Goal: Information Seeking & Learning: Find contact information

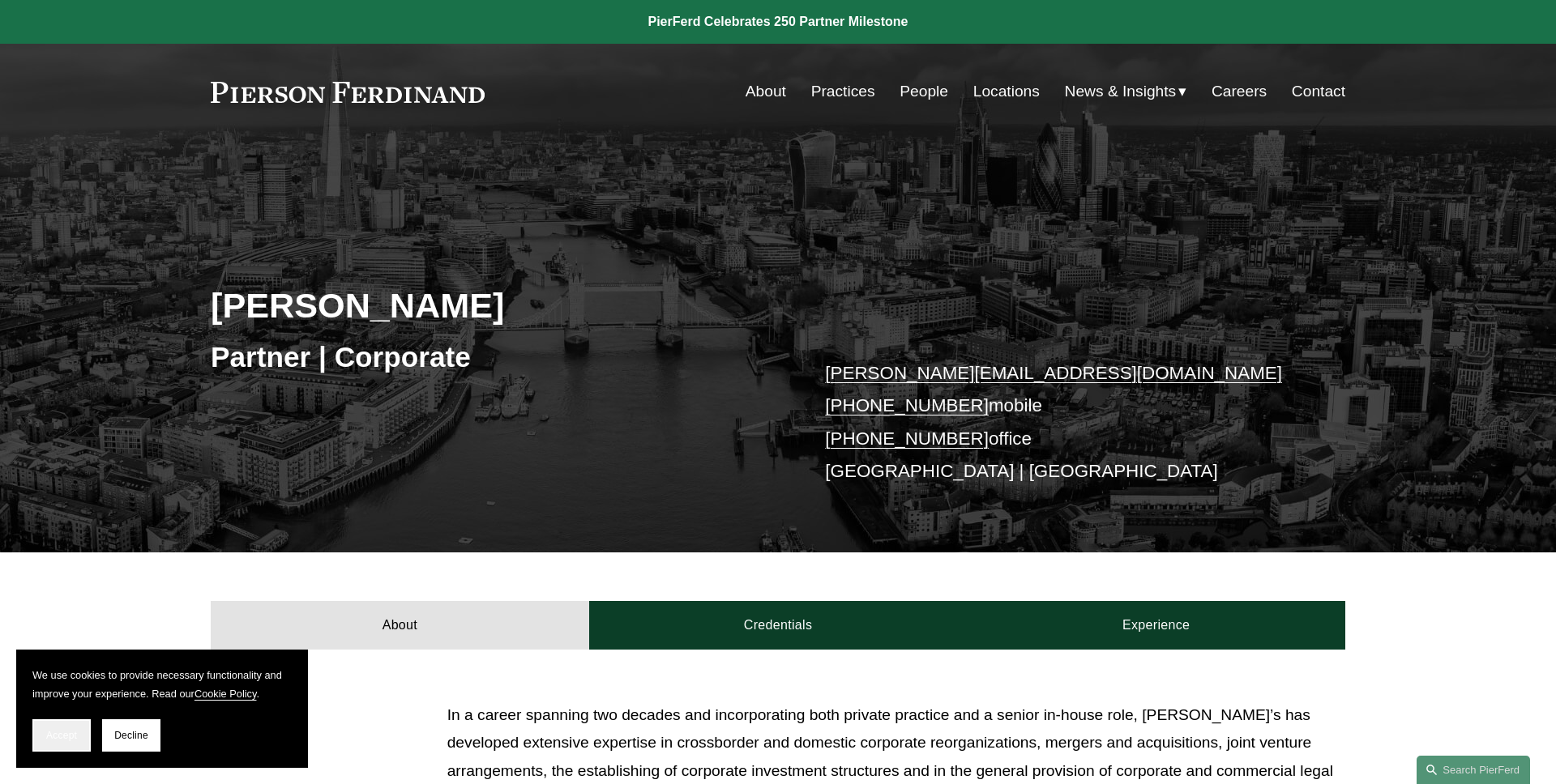
click at [48, 721] on button "Accept" at bounding box center [61, 735] width 58 height 33
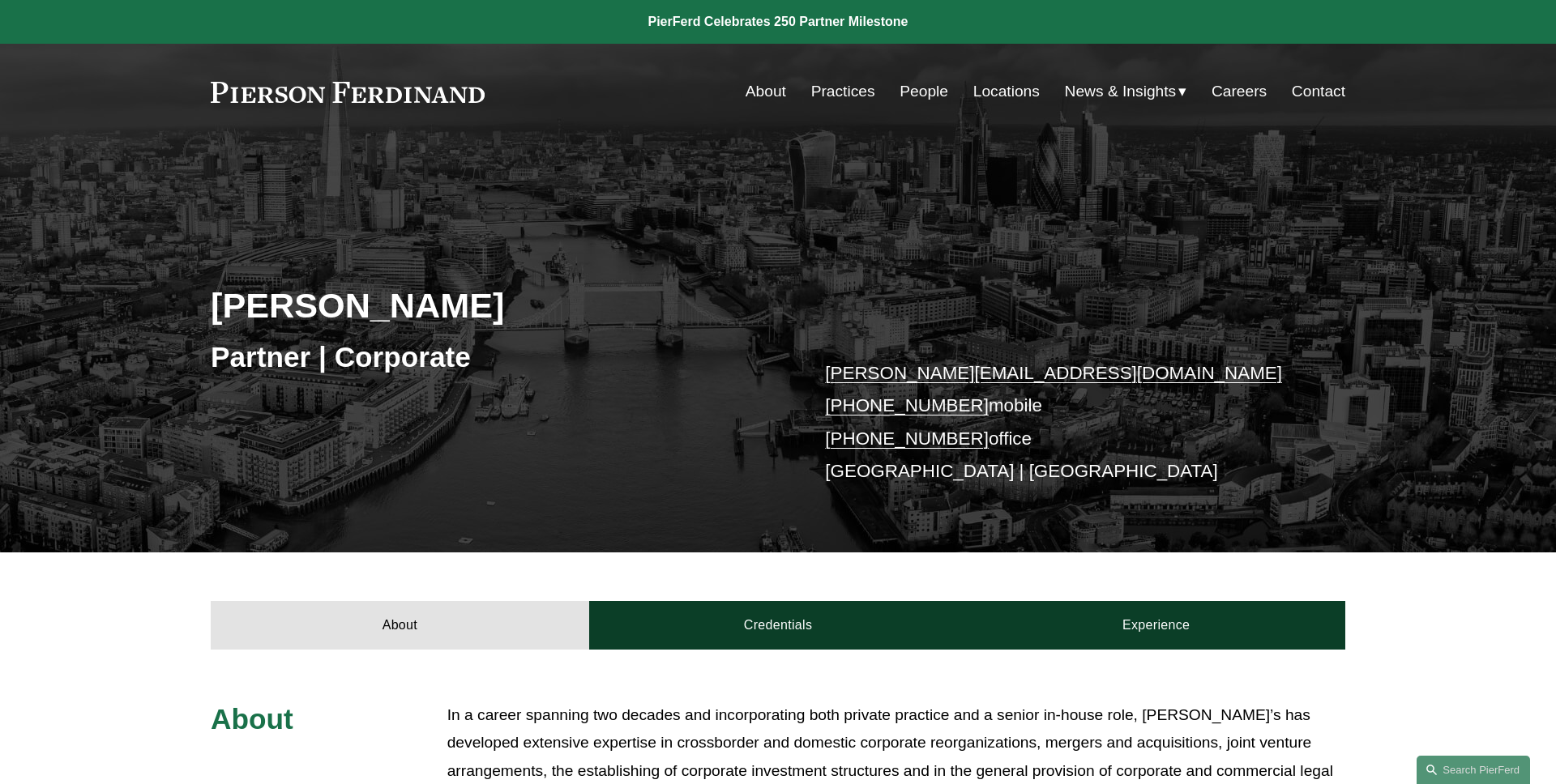
click at [919, 92] on link "People" at bounding box center [923, 91] width 48 height 31
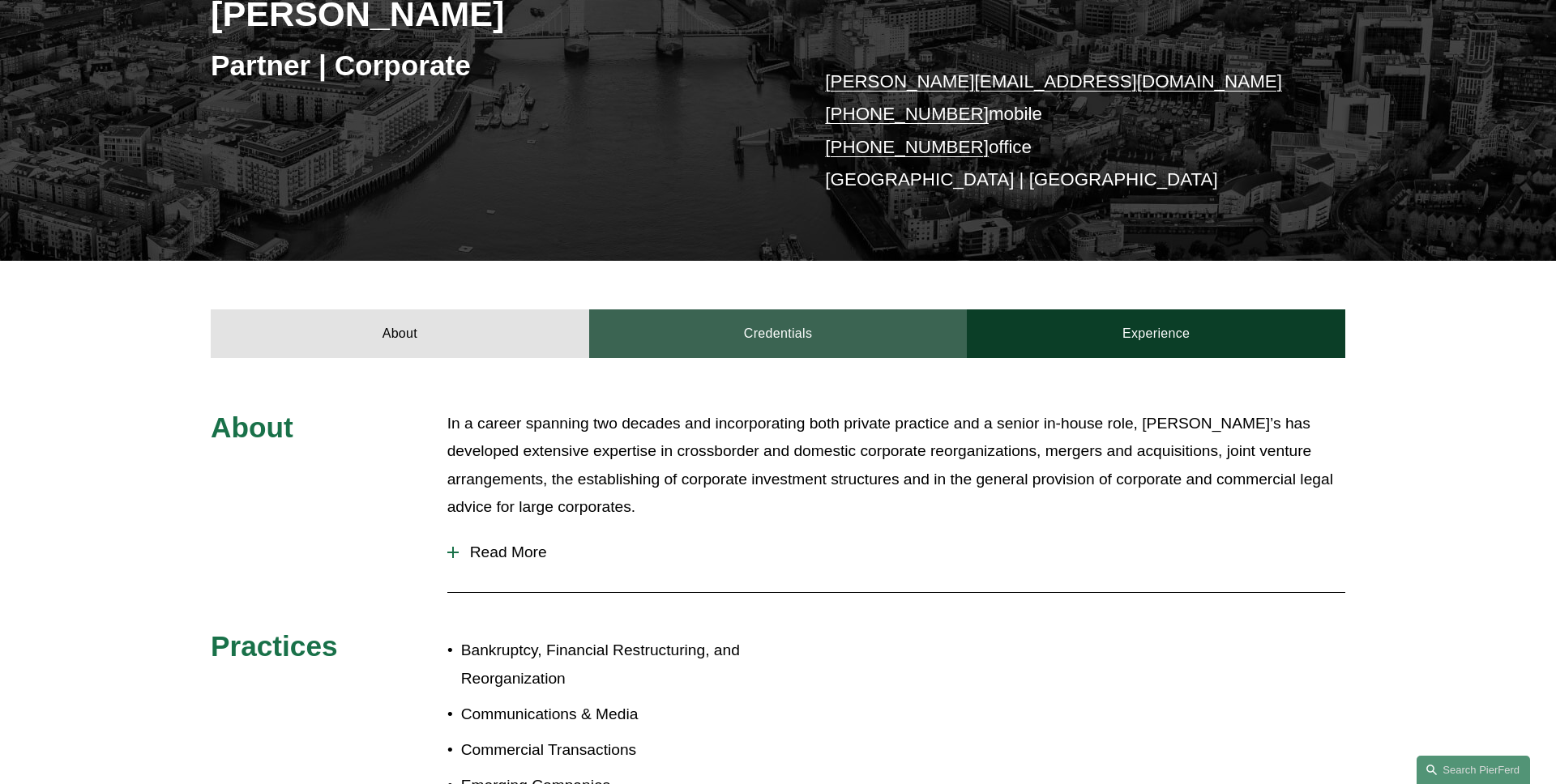
click at [636, 343] on link "Credentials" at bounding box center [778, 333] width 378 height 48
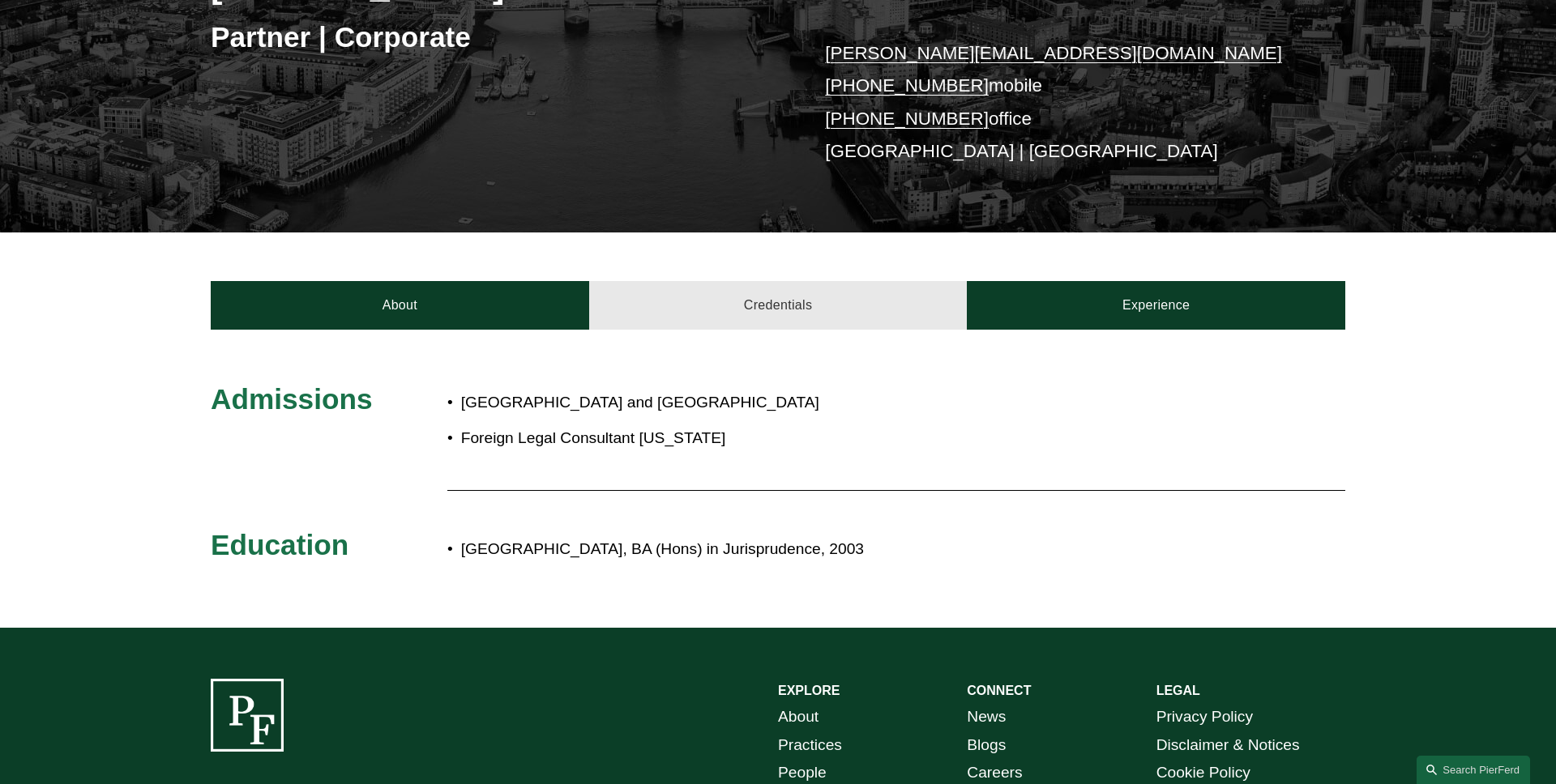
scroll to position [334, 0]
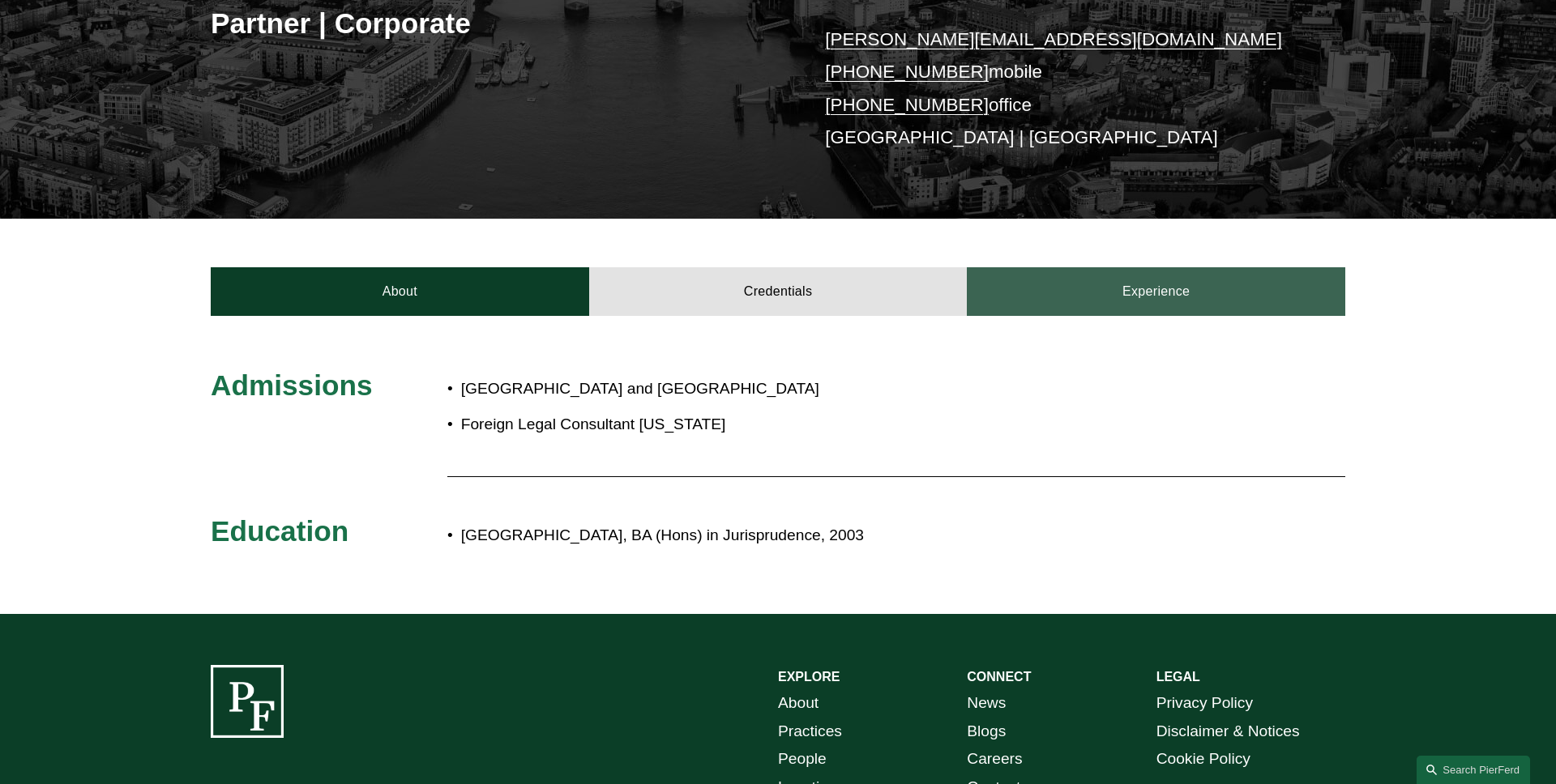
click at [1097, 293] on link "Experience" at bounding box center [1156, 291] width 378 height 48
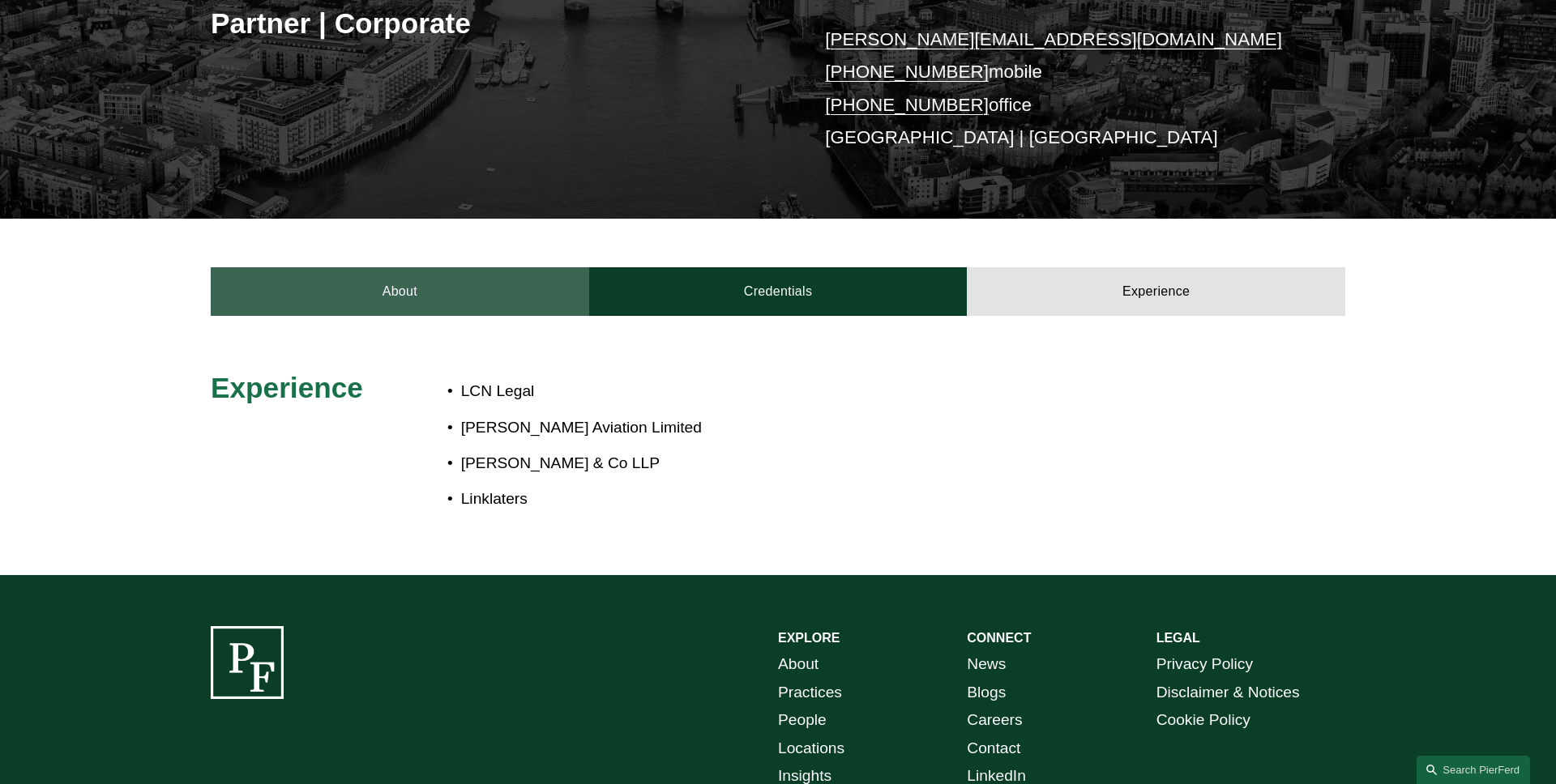
click at [444, 272] on link "About" at bounding box center [400, 291] width 378 height 48
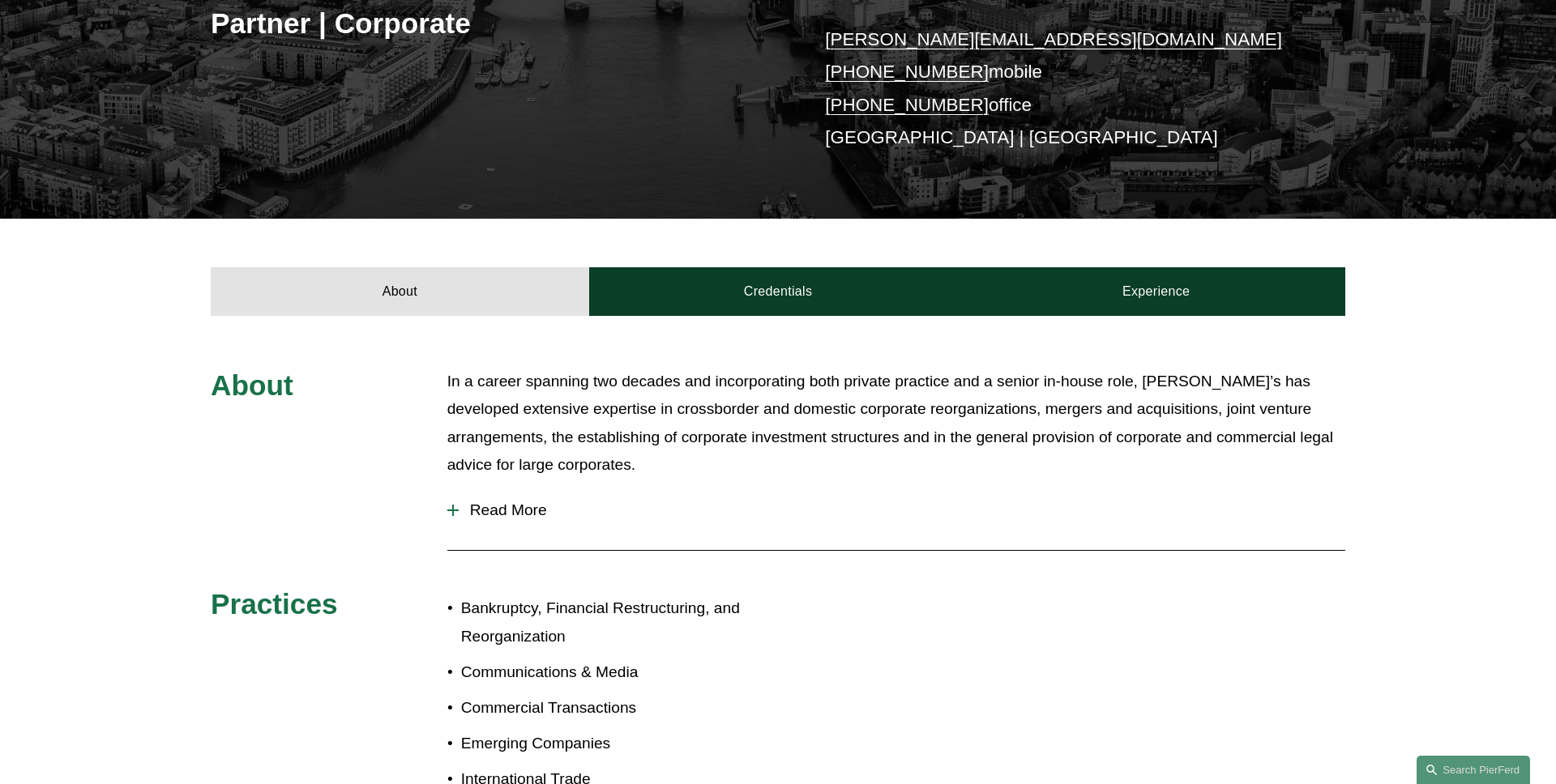
click at [477, 512] on span "Read More" at bounding box center [903, 510] width 887 height 18
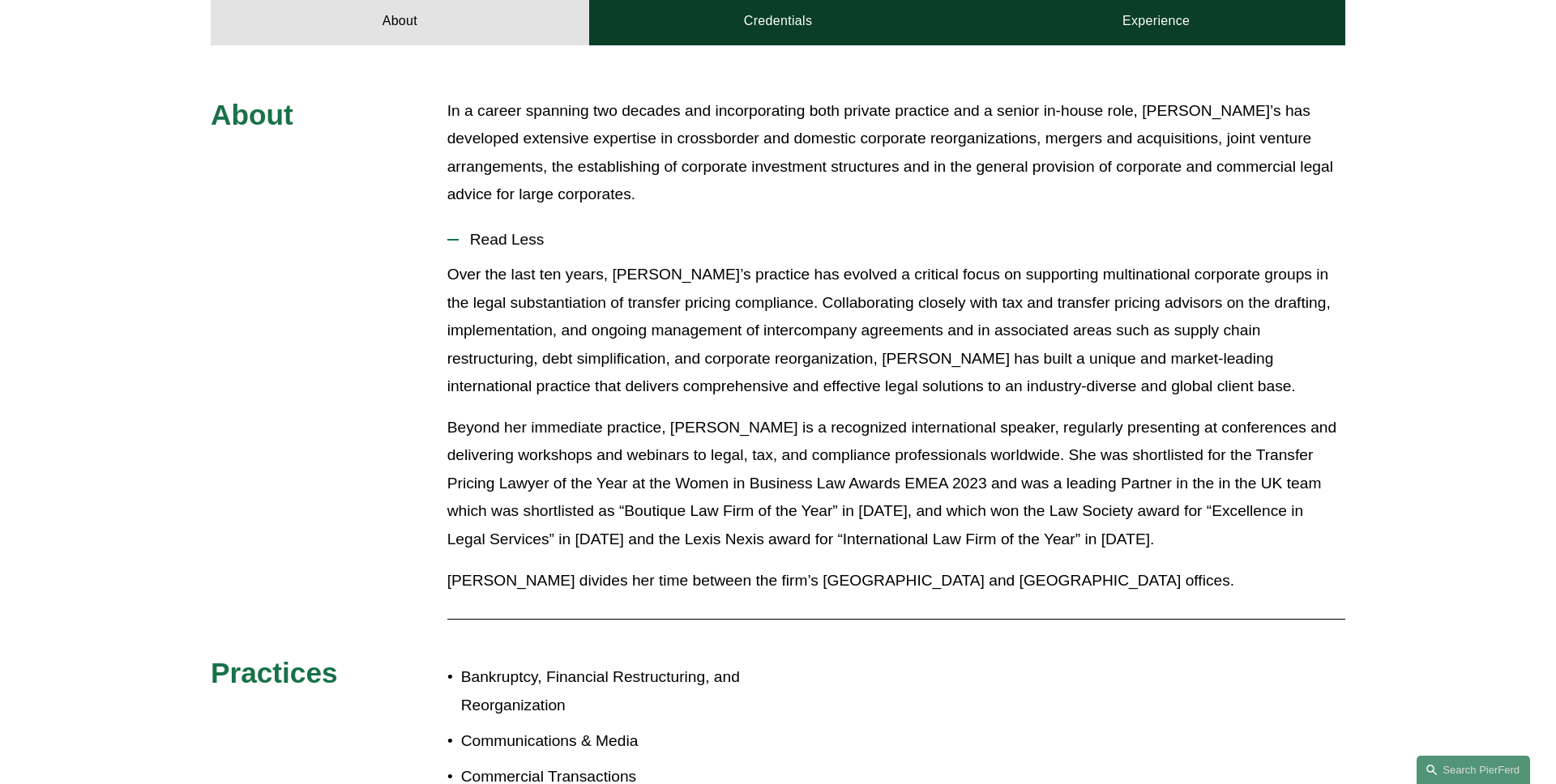
scroll to position [573, 0]
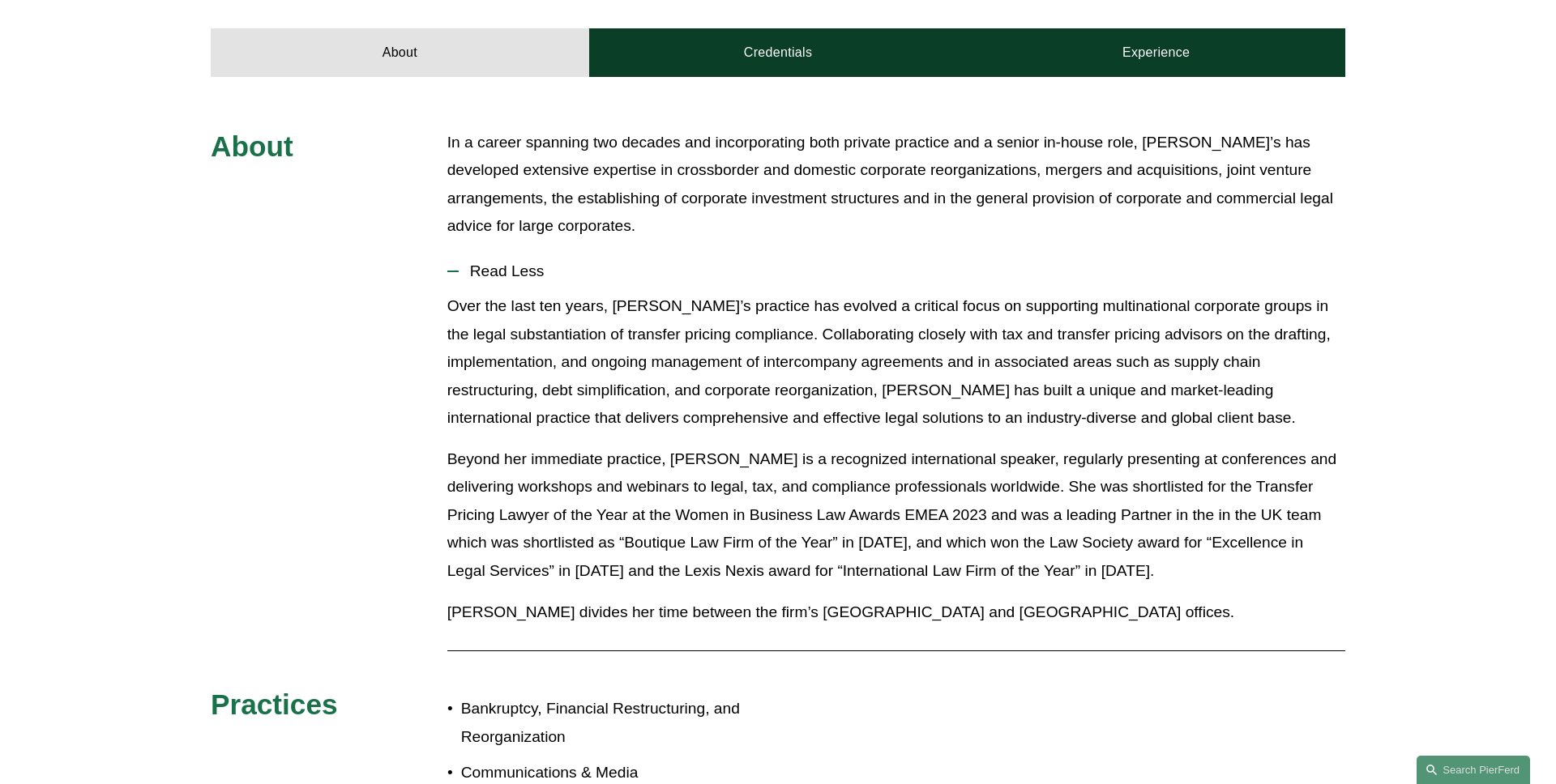
click at [533, 271] on span "Read Less" at bounding box center [903, 272] width 887 height 18
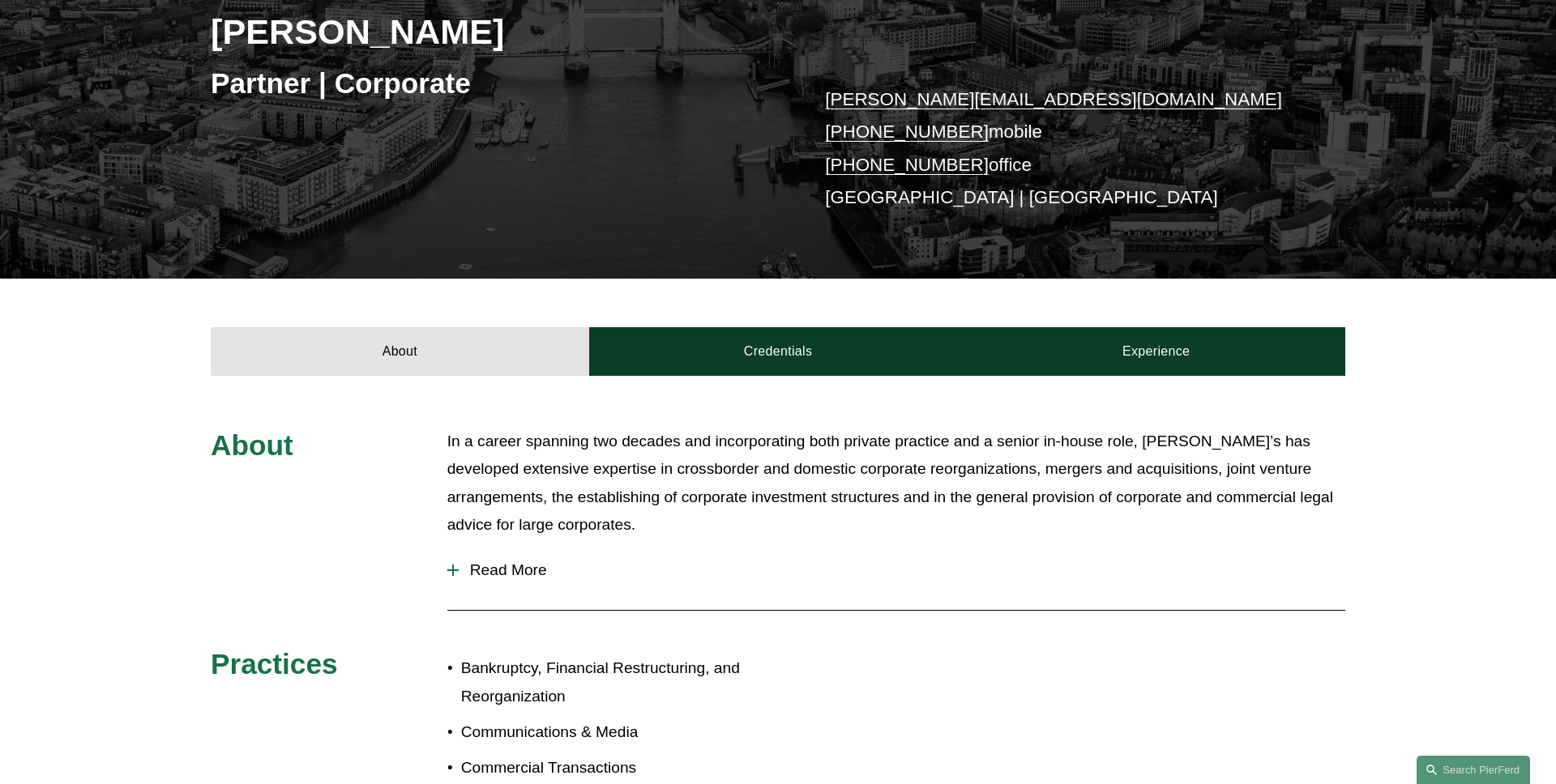
scroll to position [0, 0]
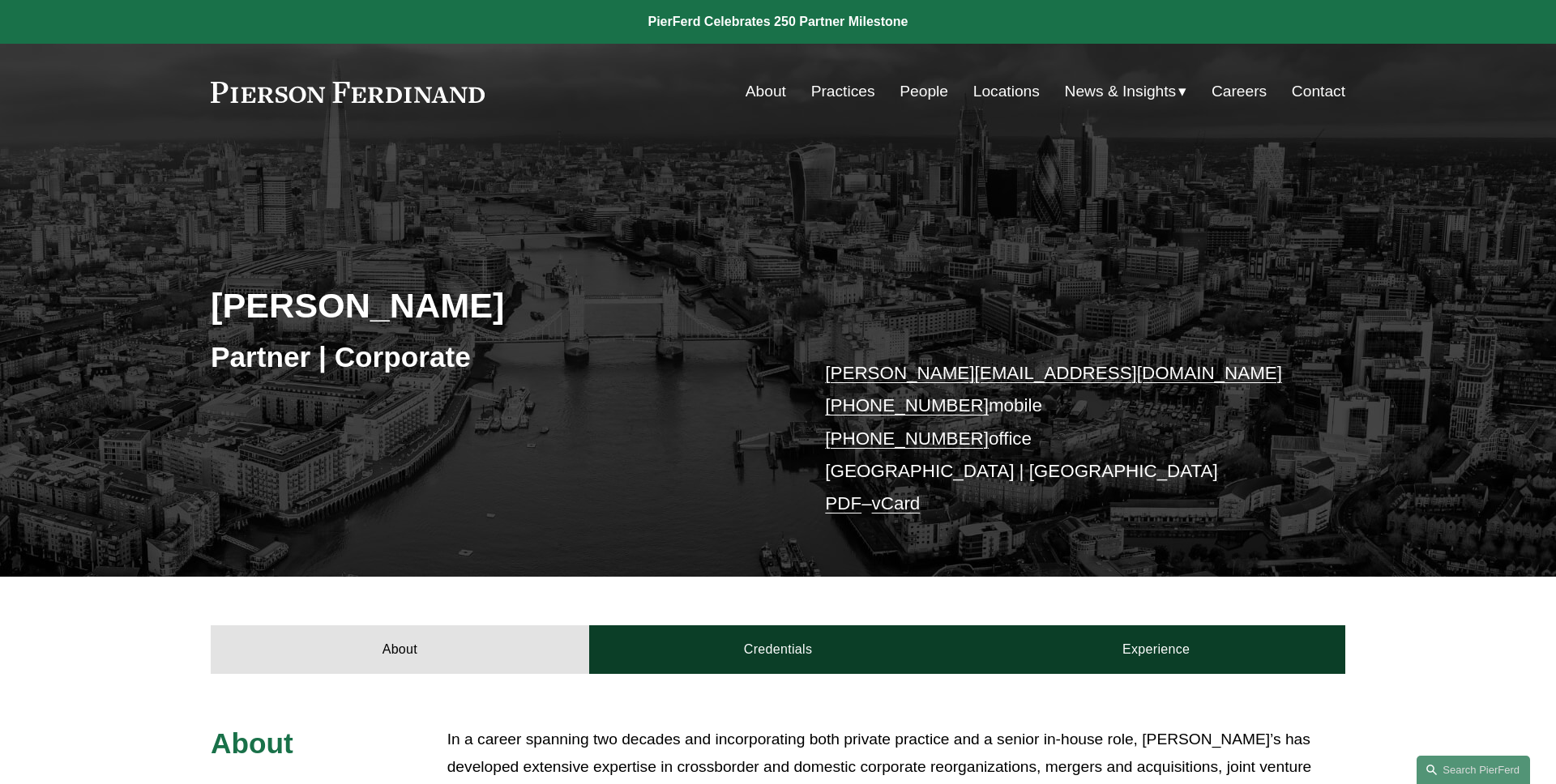
click at [837, 501] on link "PDF" at bounding box center [843, 503] width 36 height 21
click at [910, 503] on link "vCard" at bounding box center [896, 503] width 48 height 21
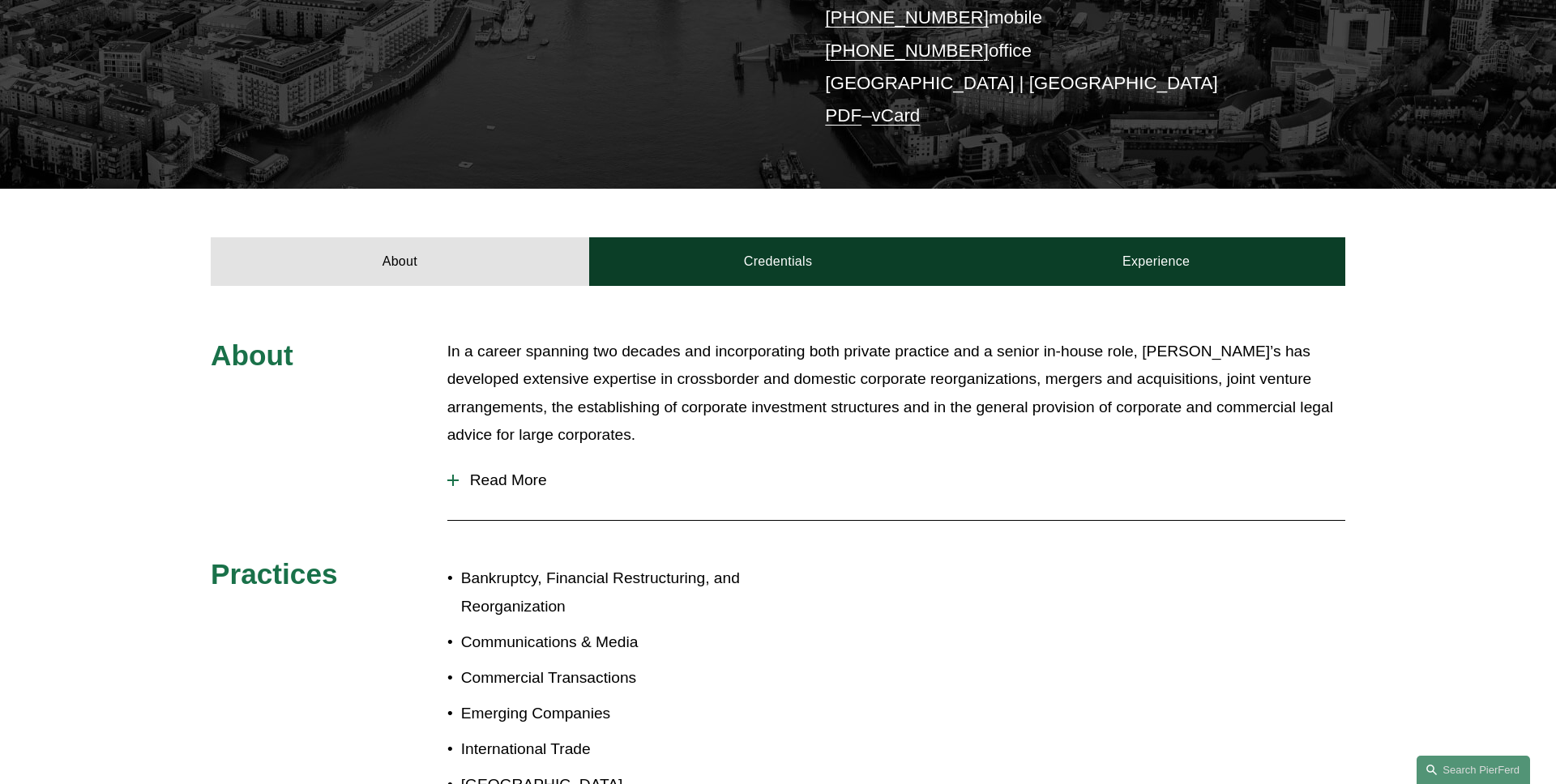
click at [511, 471] on button "Read More" at bounding box center [896, 480] width 898 height 42
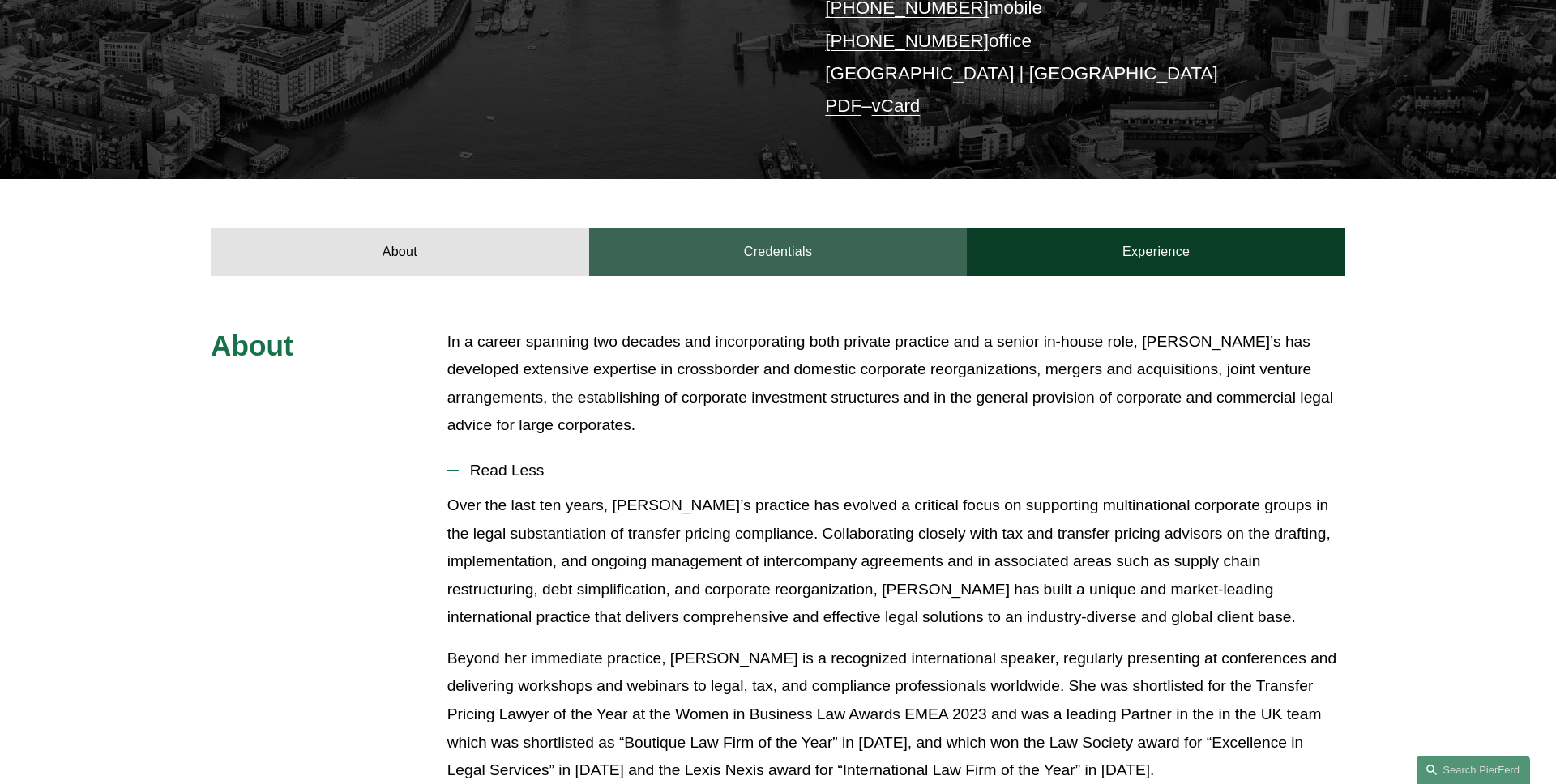
scroll to position [340, 0]
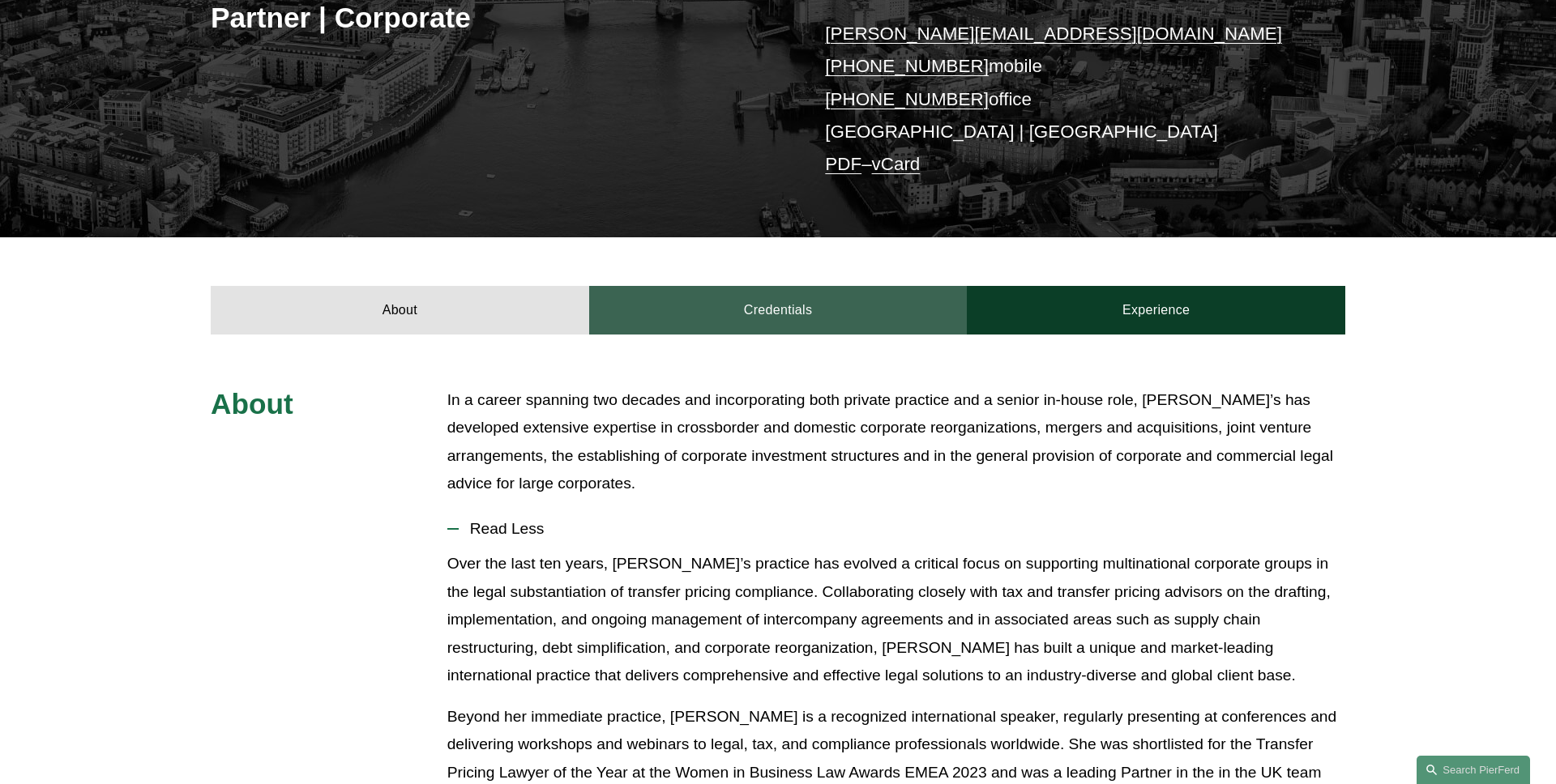
click at [747, 294] on link "Credentials" at bounding box center [778, 309] width 378 height 48
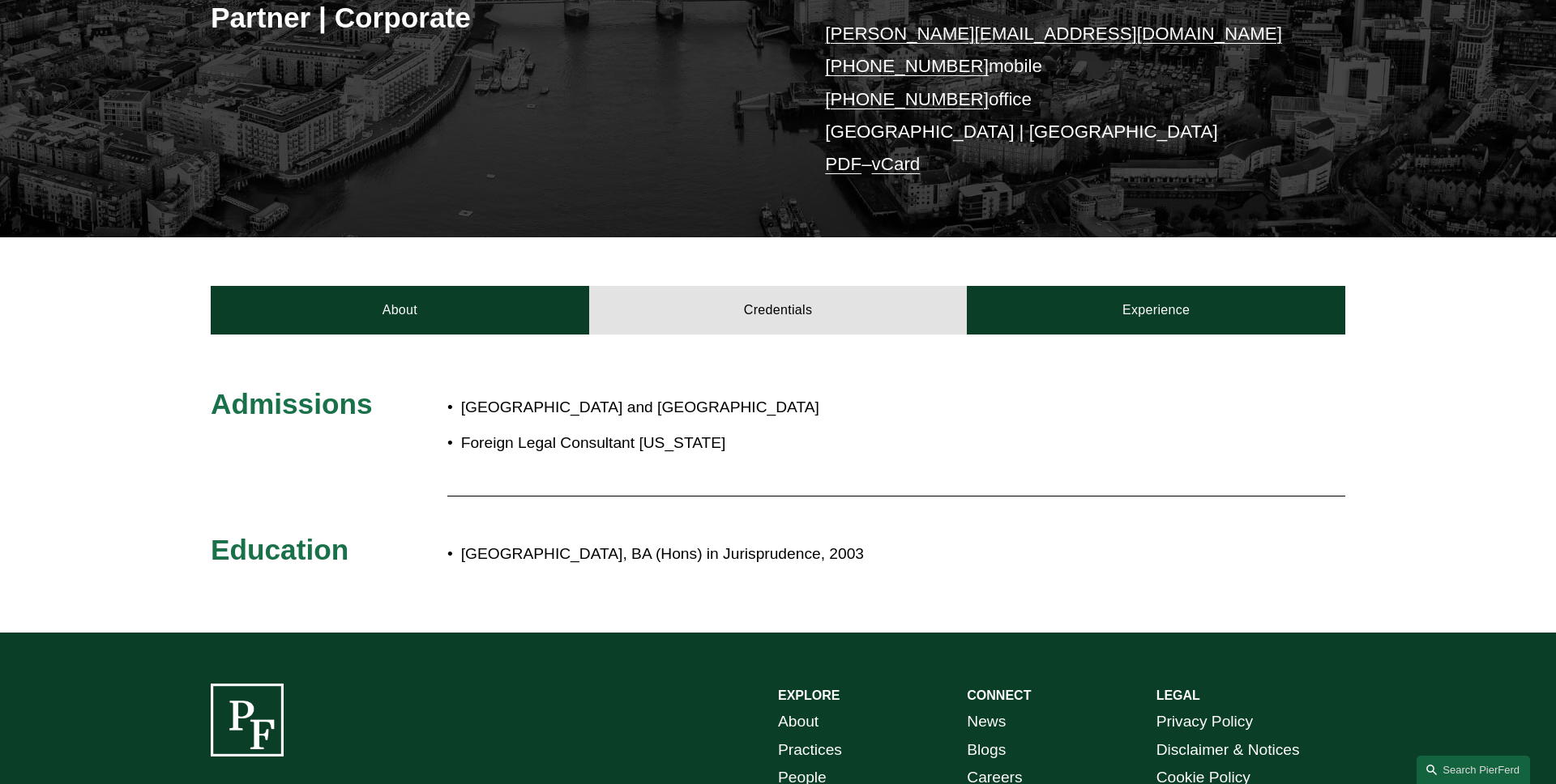
scroll to position [435, 0]
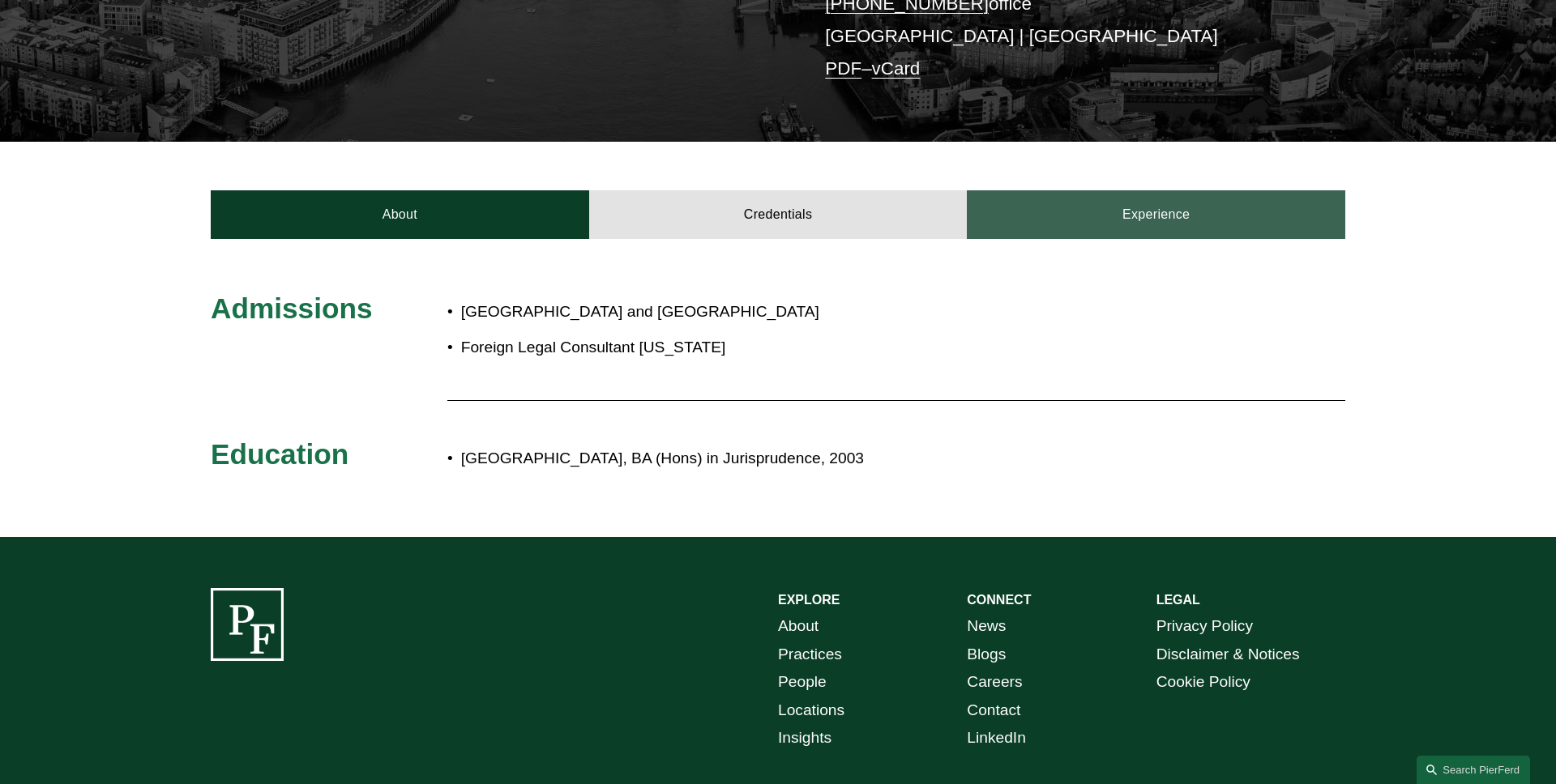
click at [1084, 235] on link "Experience" at bounding box center [1156, 214] width 378 height 48
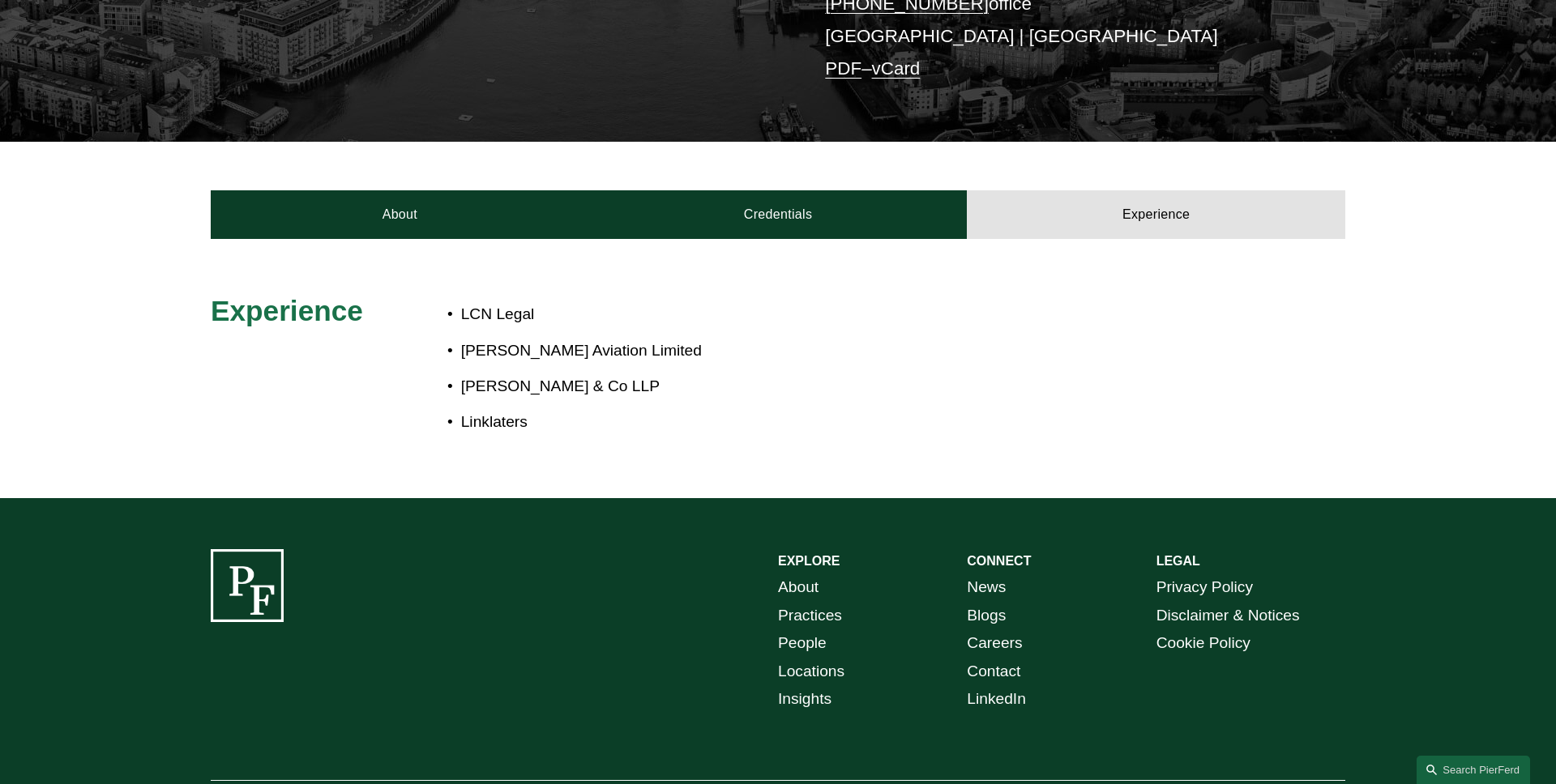
scroll to position [507, 0]
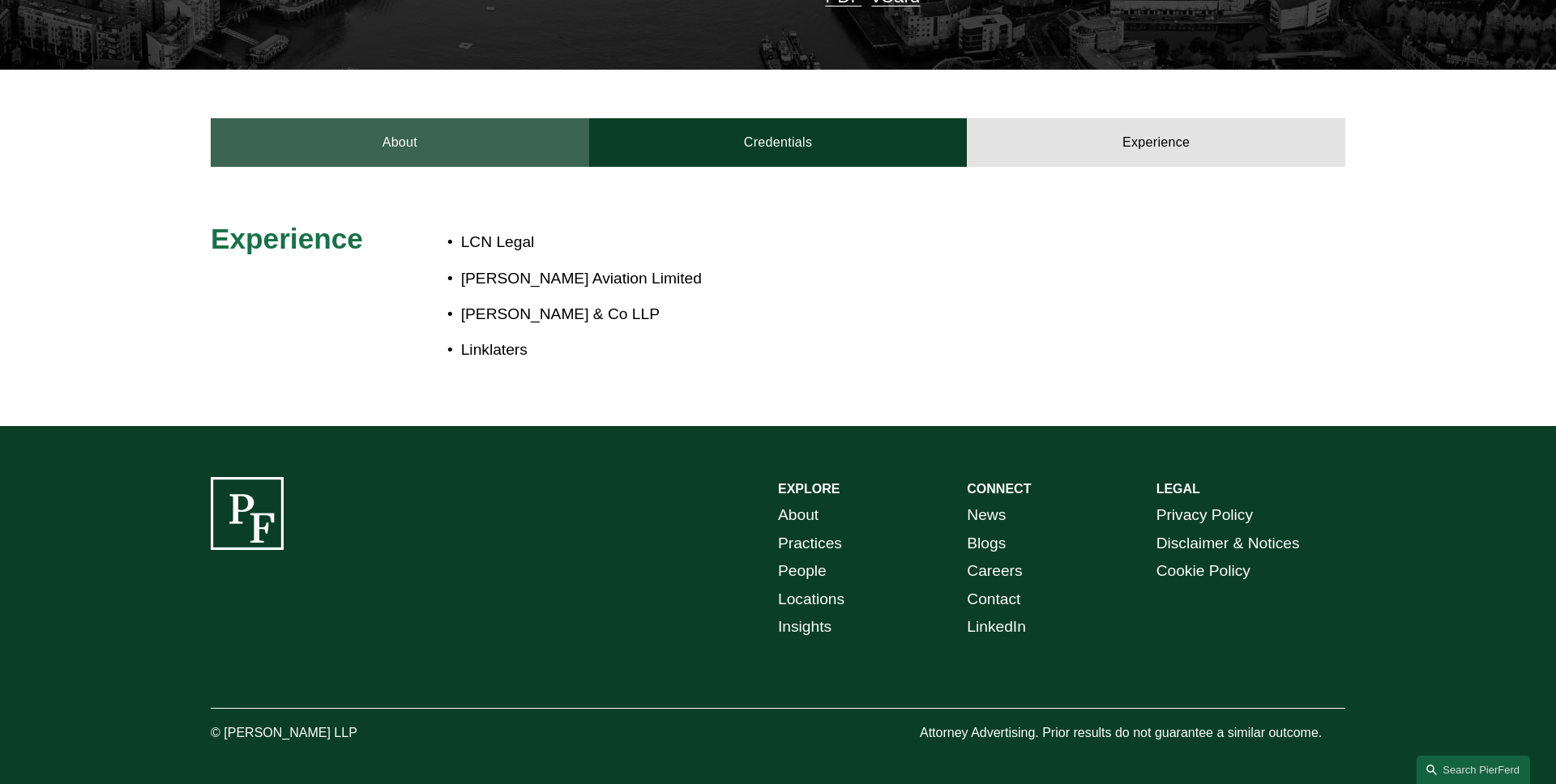
click at [359, 126] on link "About" at bounding box center [400, 142] width 378 height 48
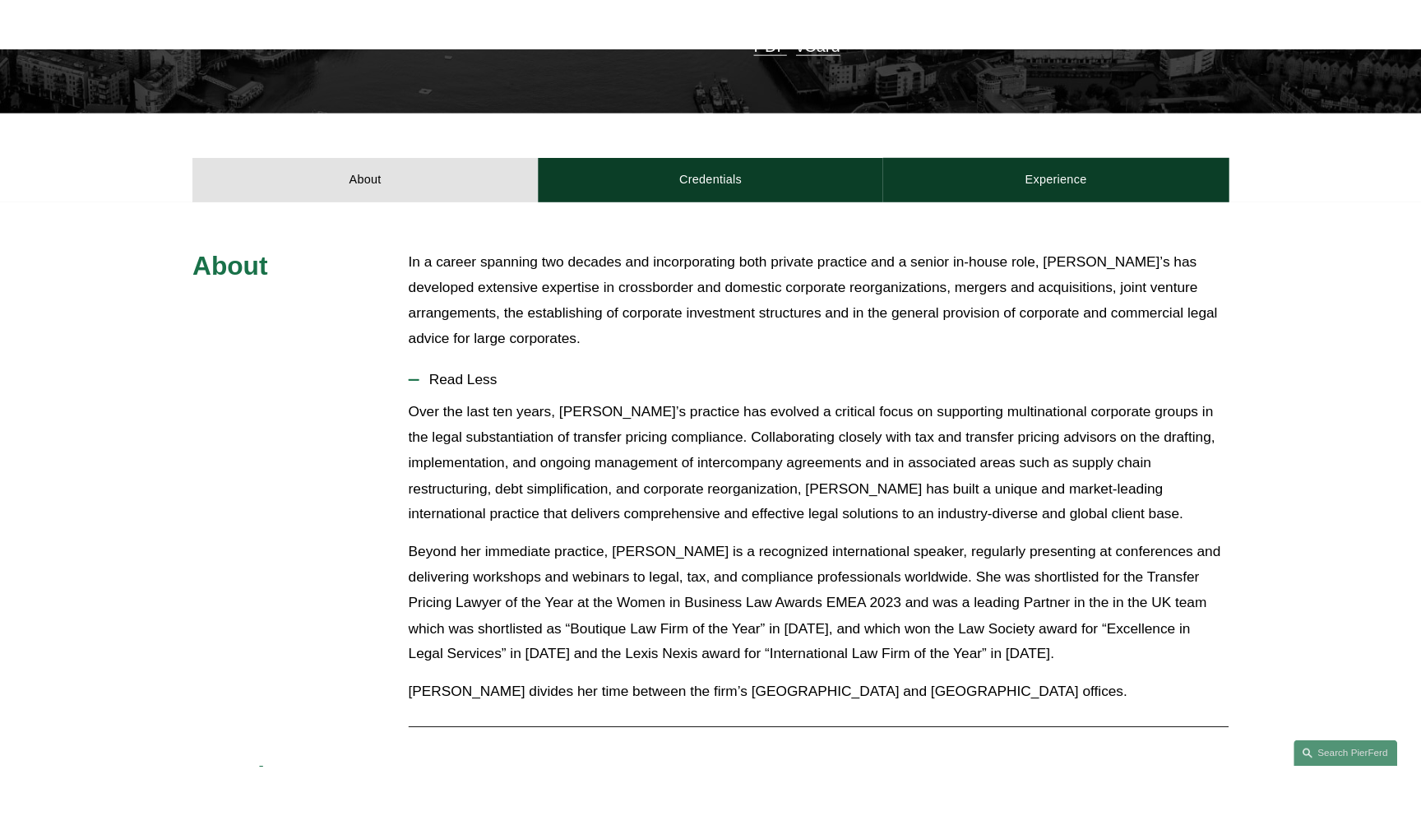
scroll to position [0, 0]
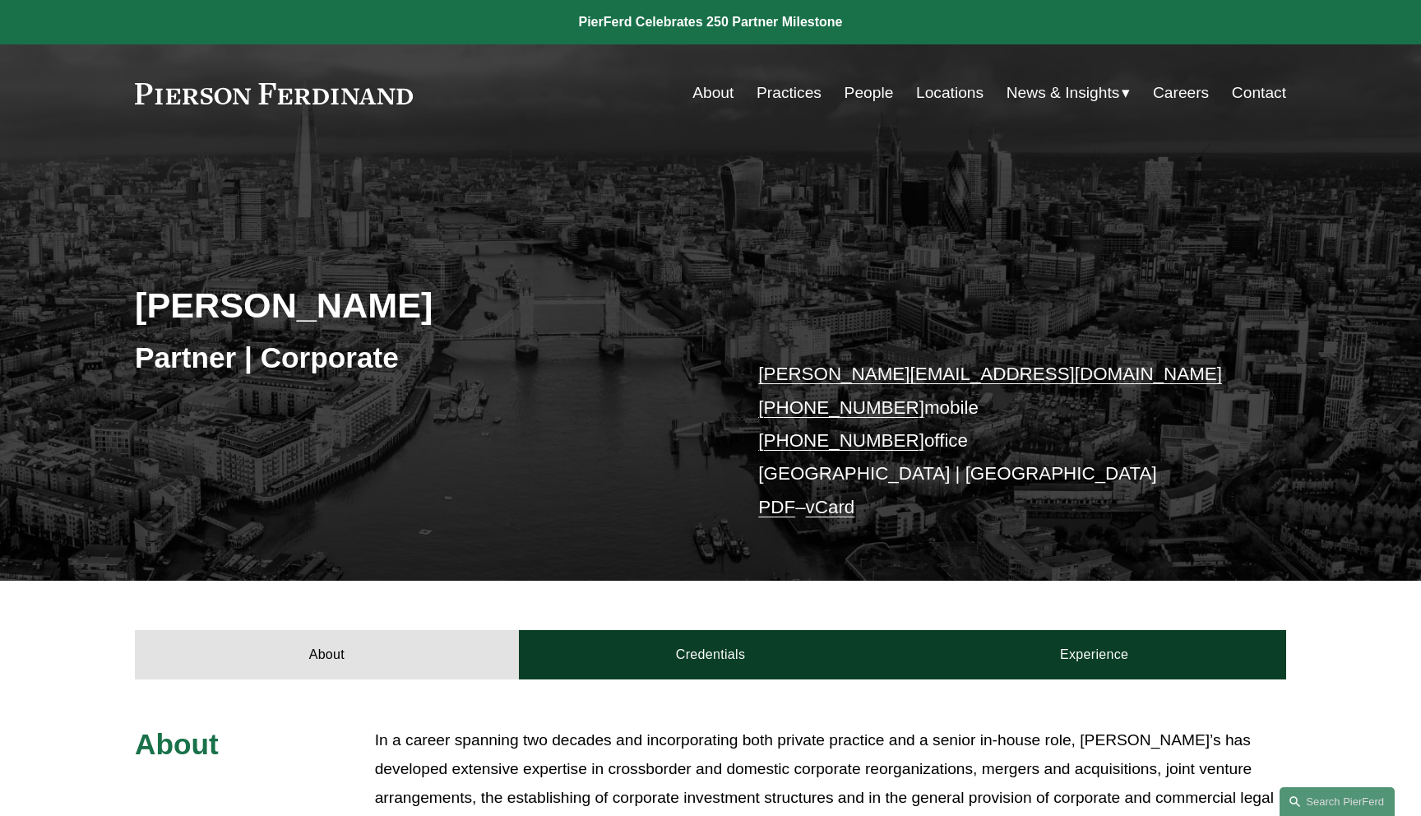
click at [747, 280] on div "Leiza Bladd-Symms Partner | Corporate leiza.bladdsymms@pierferd.com +44 79 1962…" at bounding box center [710, 383] width 1421 height 396
click at [690, 262] on div "Leiza Bladd-Symms Partner | Corporate leiza.bladdsymms@pierferd.com +44 79 1962…" at bounding box center [710, 383] width 1421 height 396
drag, startPoint x: 488, startPoint y: 313, endPoint x: 99, endPoint y: 313, distance: 389.1
click at [99, 313] on div "Leiza Bladd-Symms Partner | Corporate leiza.bladdsymms@pierferd.com +44 79 1962…" at bounding box center [710, 383] width 1421 height 396
copy h2 "Leiza Bladd-Symms"
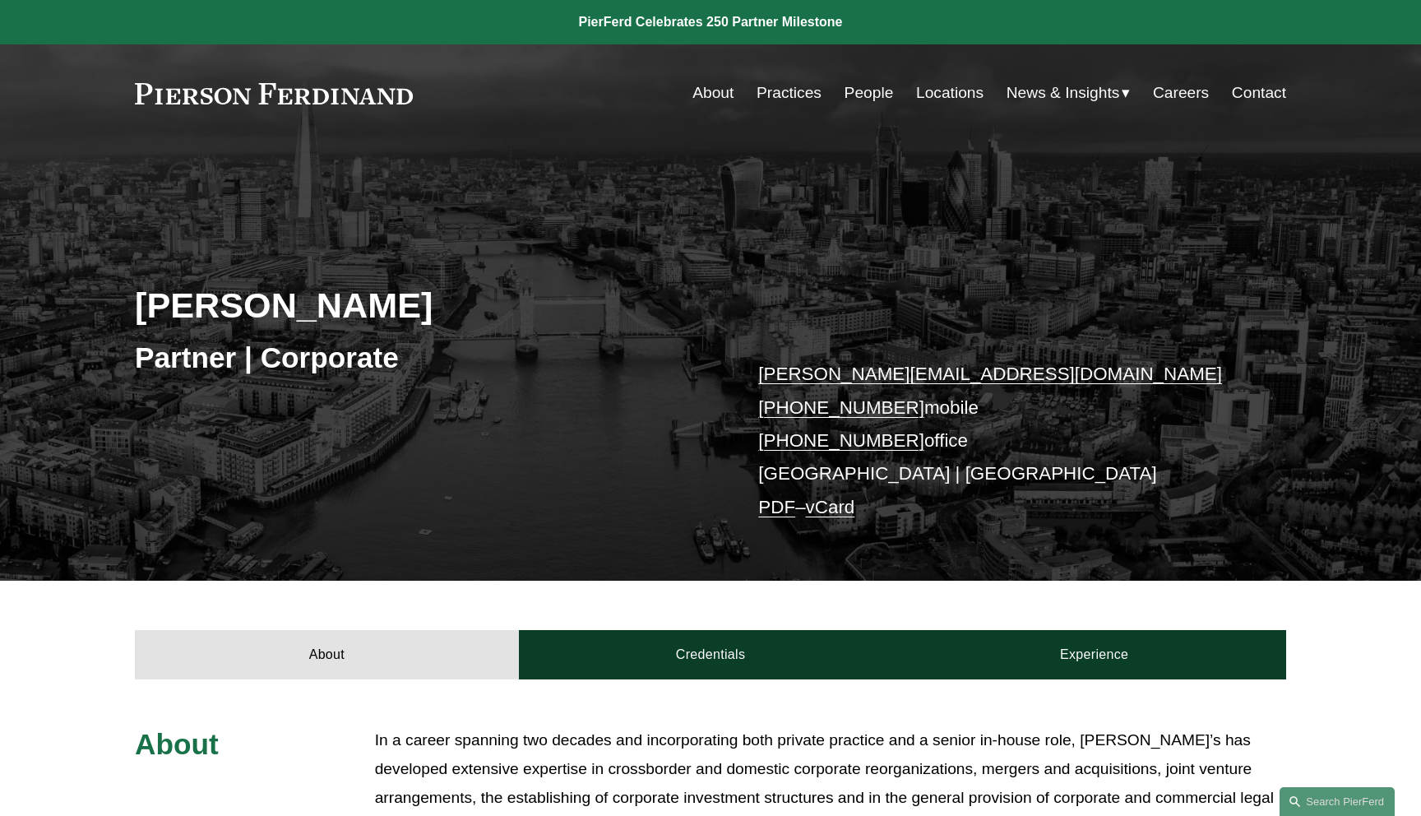
click at [99, 313] on div "Leiza Bladd-Symms Partner | Corporate leiza.bladdsymms@pierferd.com +44 79 1962…" at bounding box center [710, 383] width 1421 height 396
drag, startPoint x: 429, startPoint y: 359, endPoint x: 135, endPoint y: 359, distance: 294.5
click at [135, 359] on h3 "Partner | Corporate" at bounding box center [423, 358] width 576 height 36
copy h3 "Partner | Corporate"
click at [135, 359] on h3 "Partner | Corporate" at bounding box center [423, 358] width 576 height 36
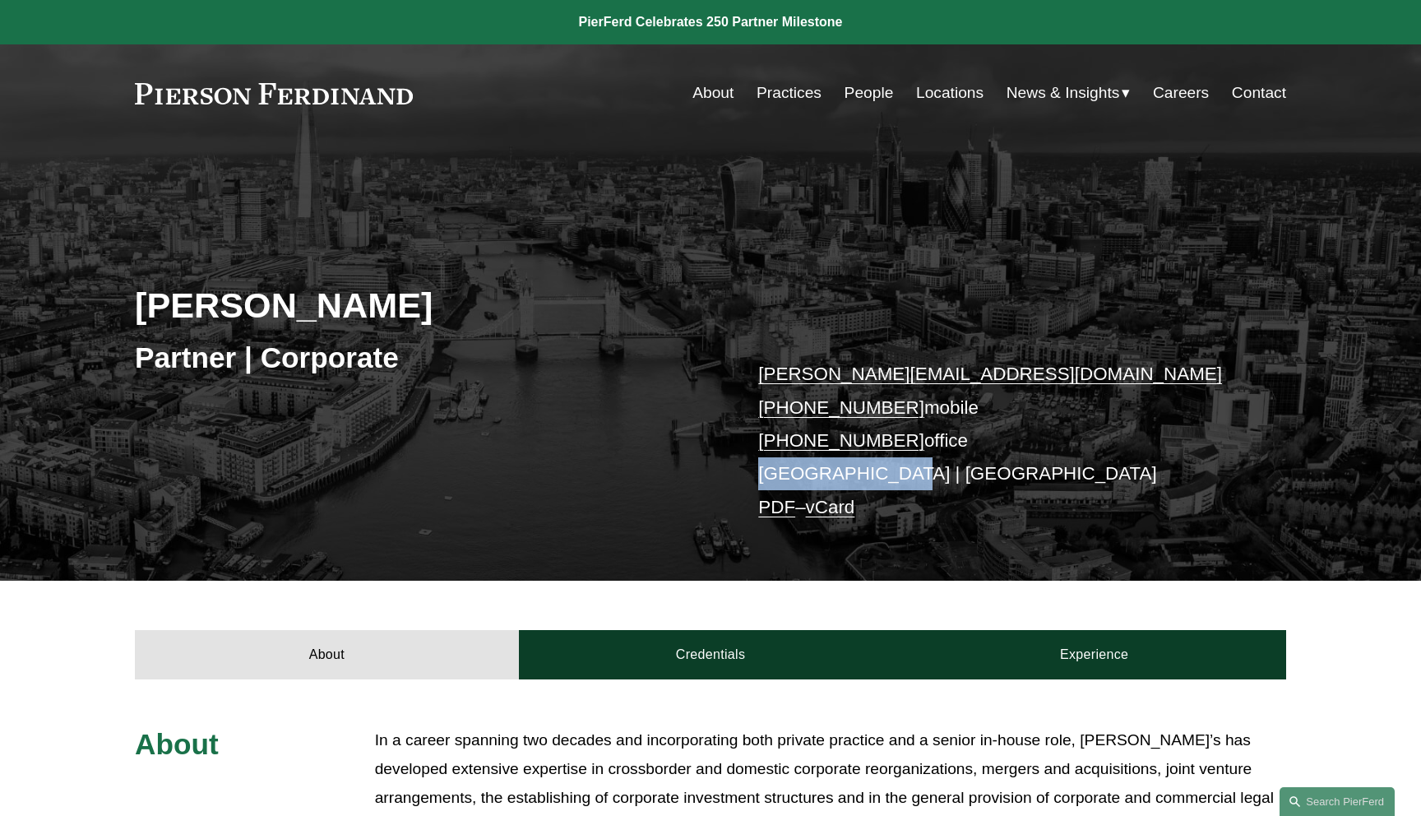
drag, startPoint x: 910, startPoint y: 474, endPoint x: 736, endPoint y: 474, distance: 173.6
click at [736, 474] on div "Leiza Bladd-Symms Partner | Corporate leiza.bladdsymms@pierferd.com +44 79 1962…" at bounding box center [710, 383] width 1421 height 396
copy p "London | Boston"
click at [710, 467] on div "Leiza Bladd-Symms Partner | Corporate leiza.bladdsymms@pierferd.com +44 79 1962…" at bounding box center [710, 383] width 1421 height 396
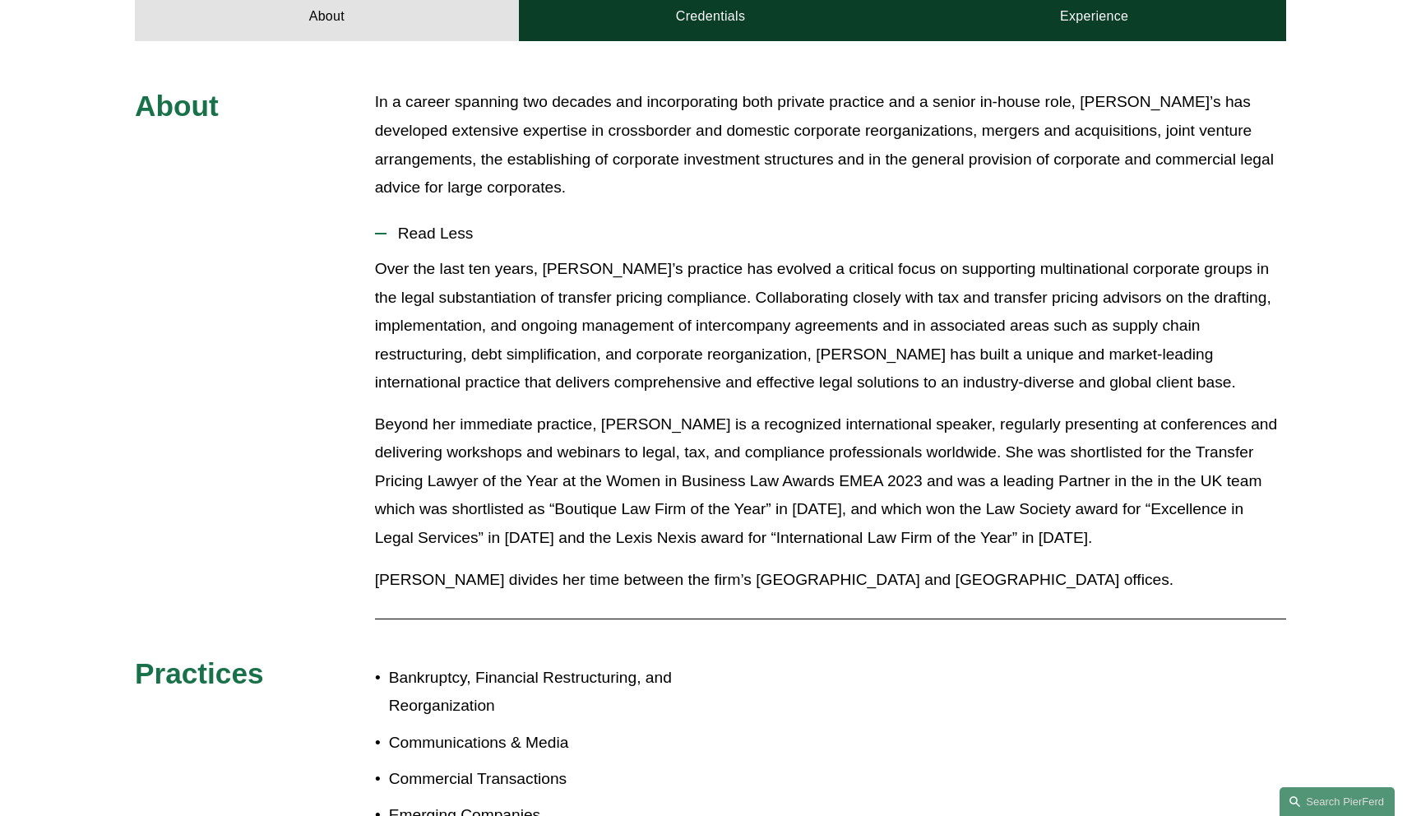
scroll to position [639, 0]
click at [445, 232] on span "Read Less" at bounding box center [837, 233] width 900 height 18
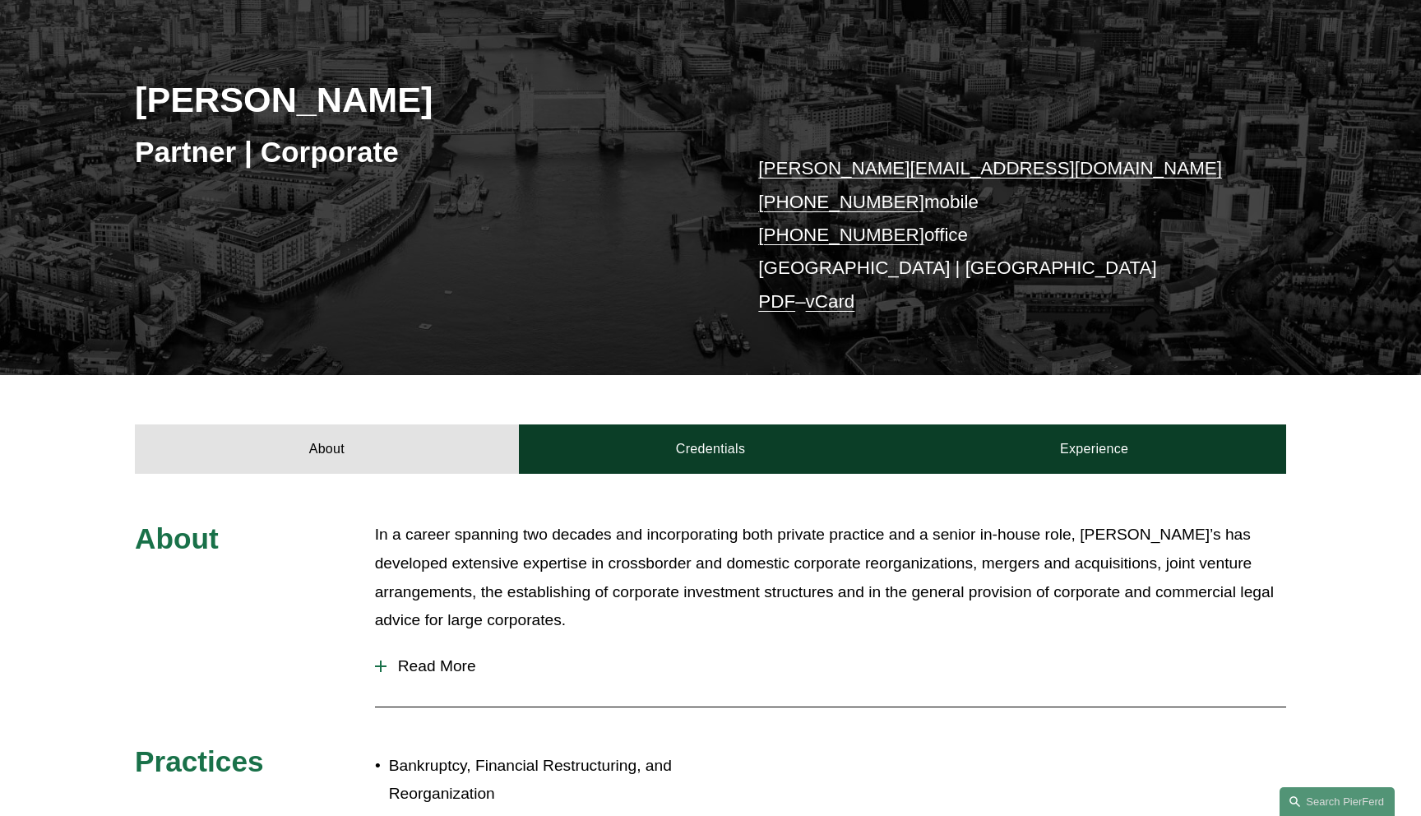
scroll to position [0, 0]
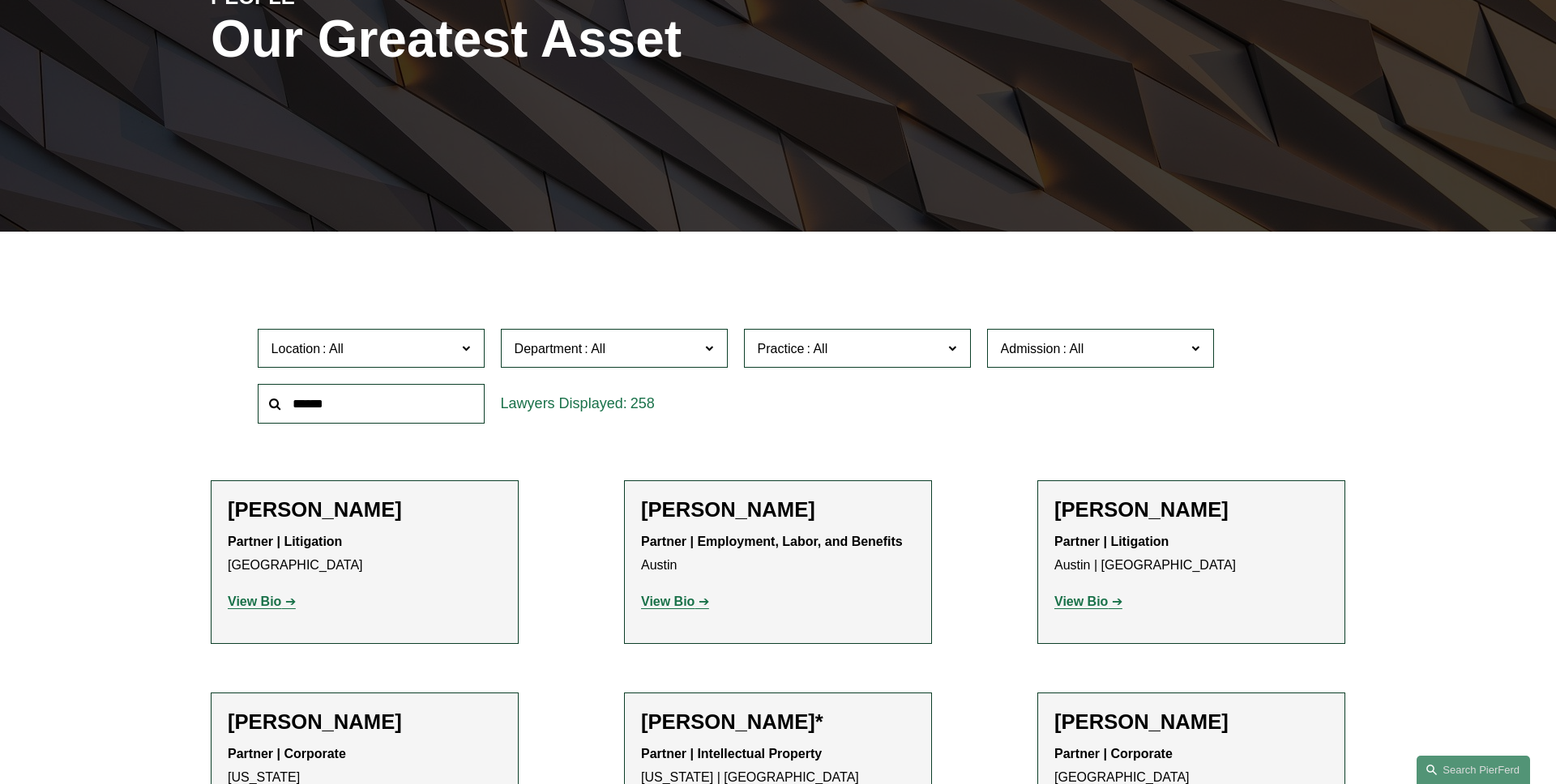
scroll to position [287, 0]
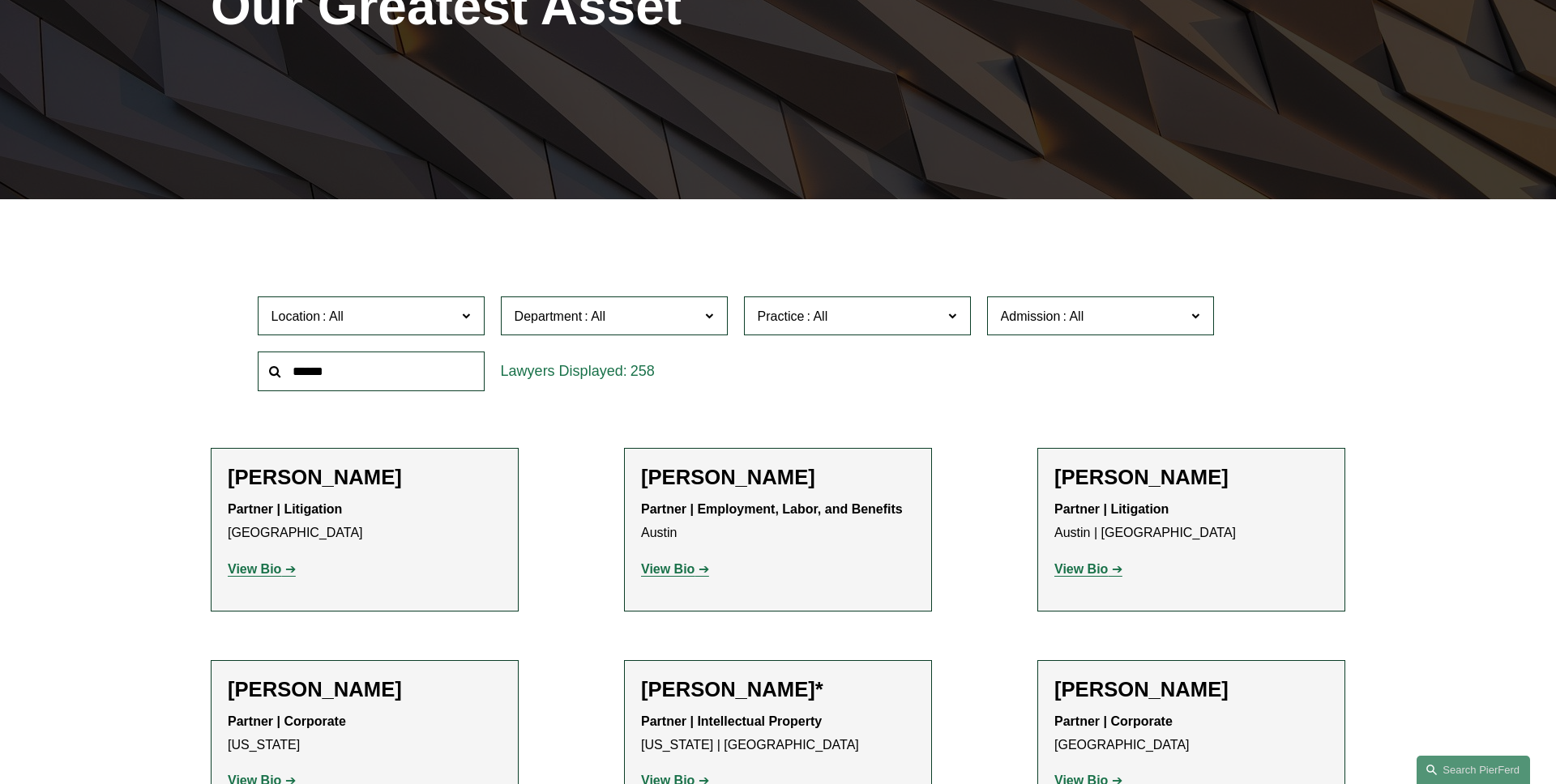
click at [437, 323] on span "Location" at bounding box center [365, 316] width 185 height 22
click at [0, 0] on link "Boston" at bounding box center [0, 0] width 0 height 0
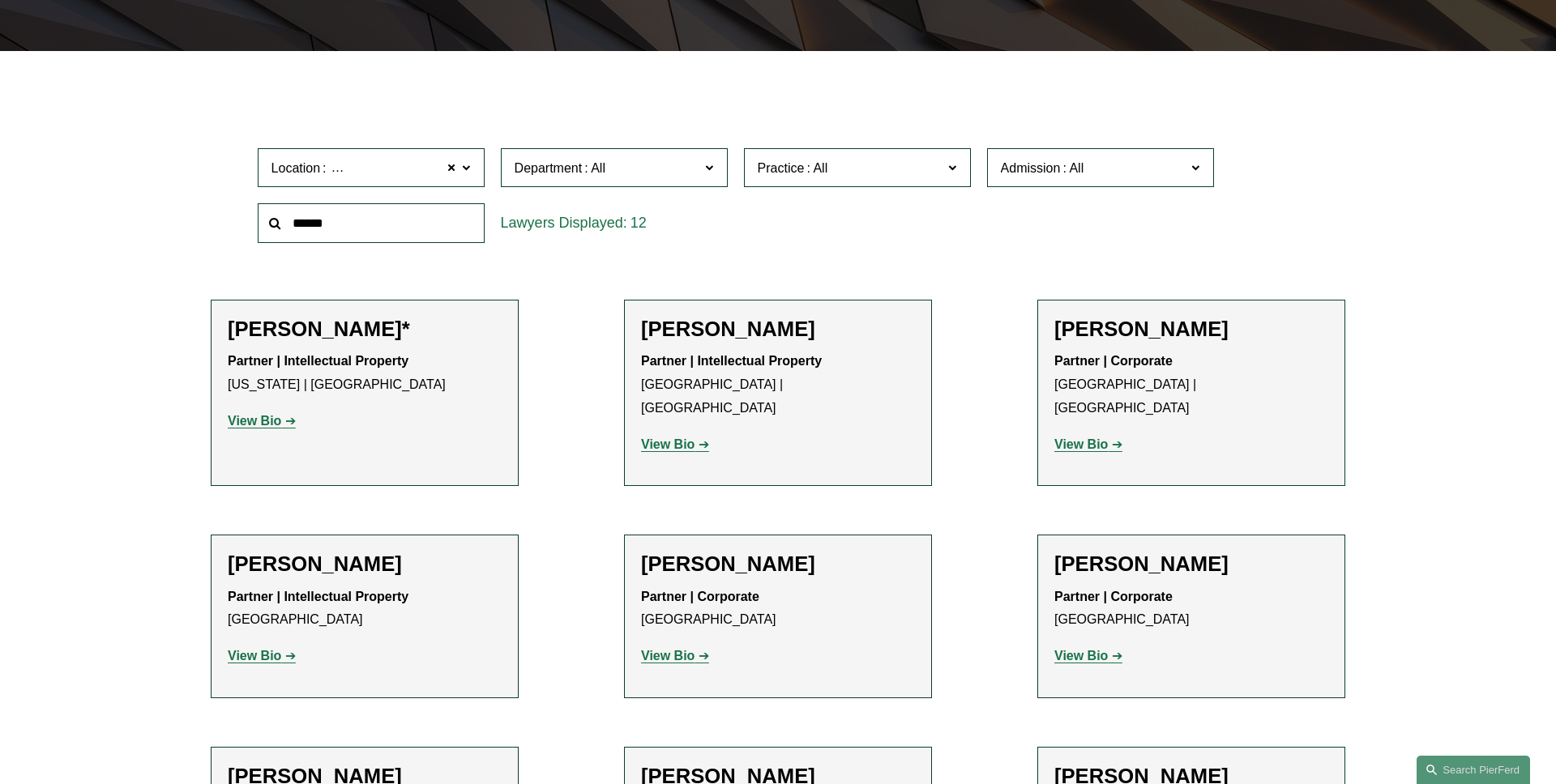
scroll to position [445, 0]
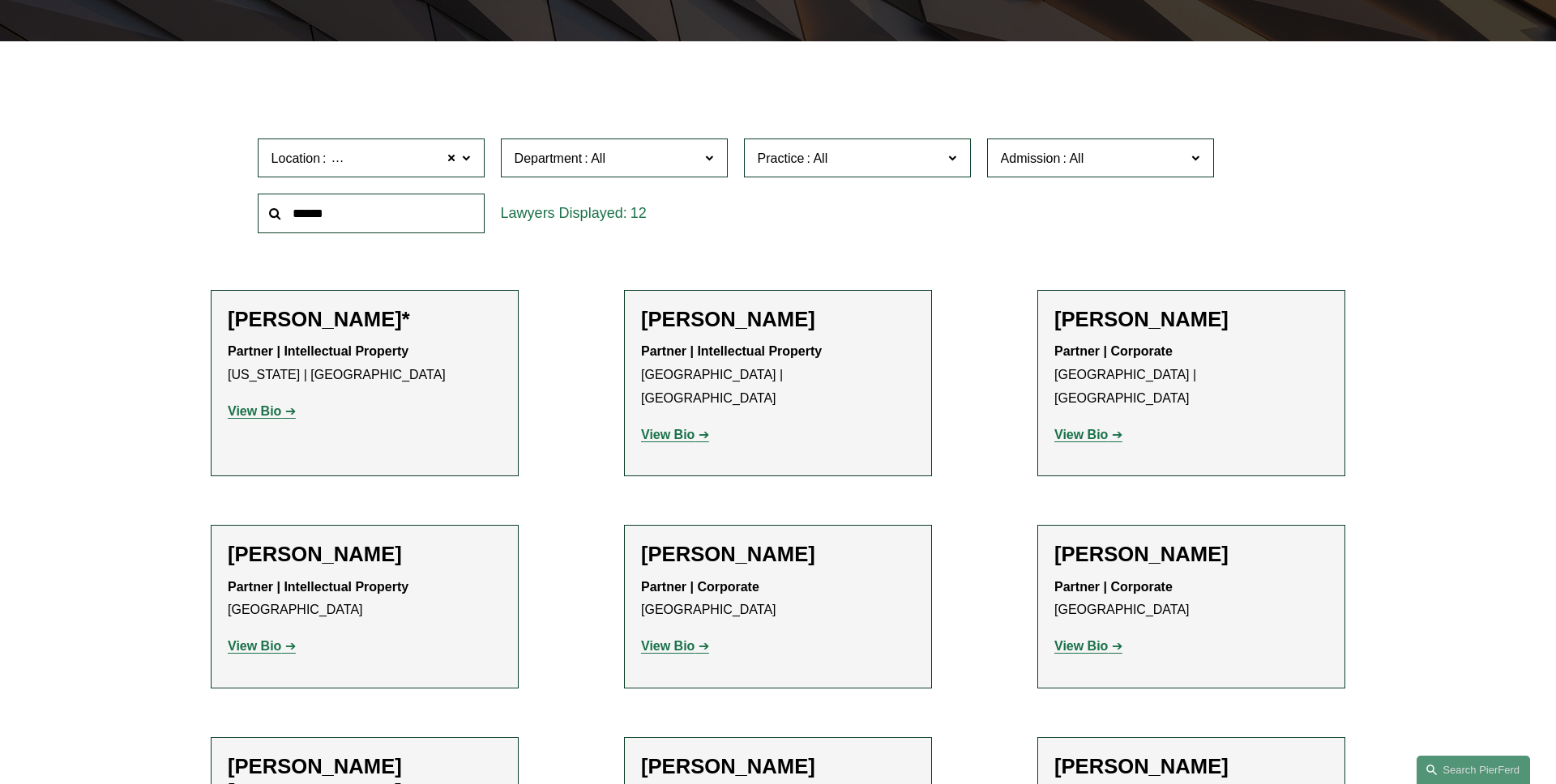
click at [600, 163] on span at bounding box center [595, 159] width 26 height 14
click at [0, 0] on link "Corporate" at bounding box center [0, 0] width 0 height 0
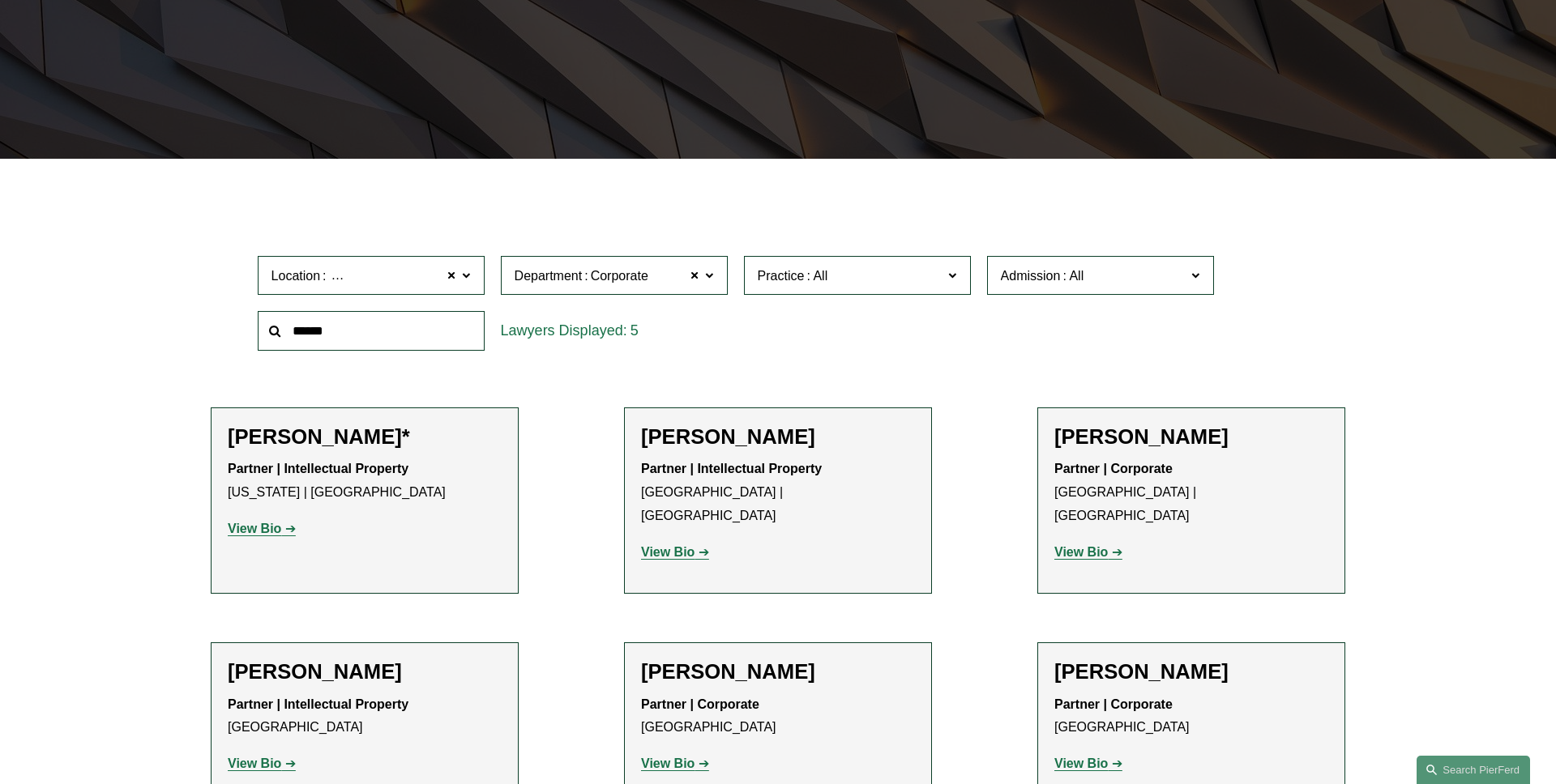
scroll to position [323, 0]
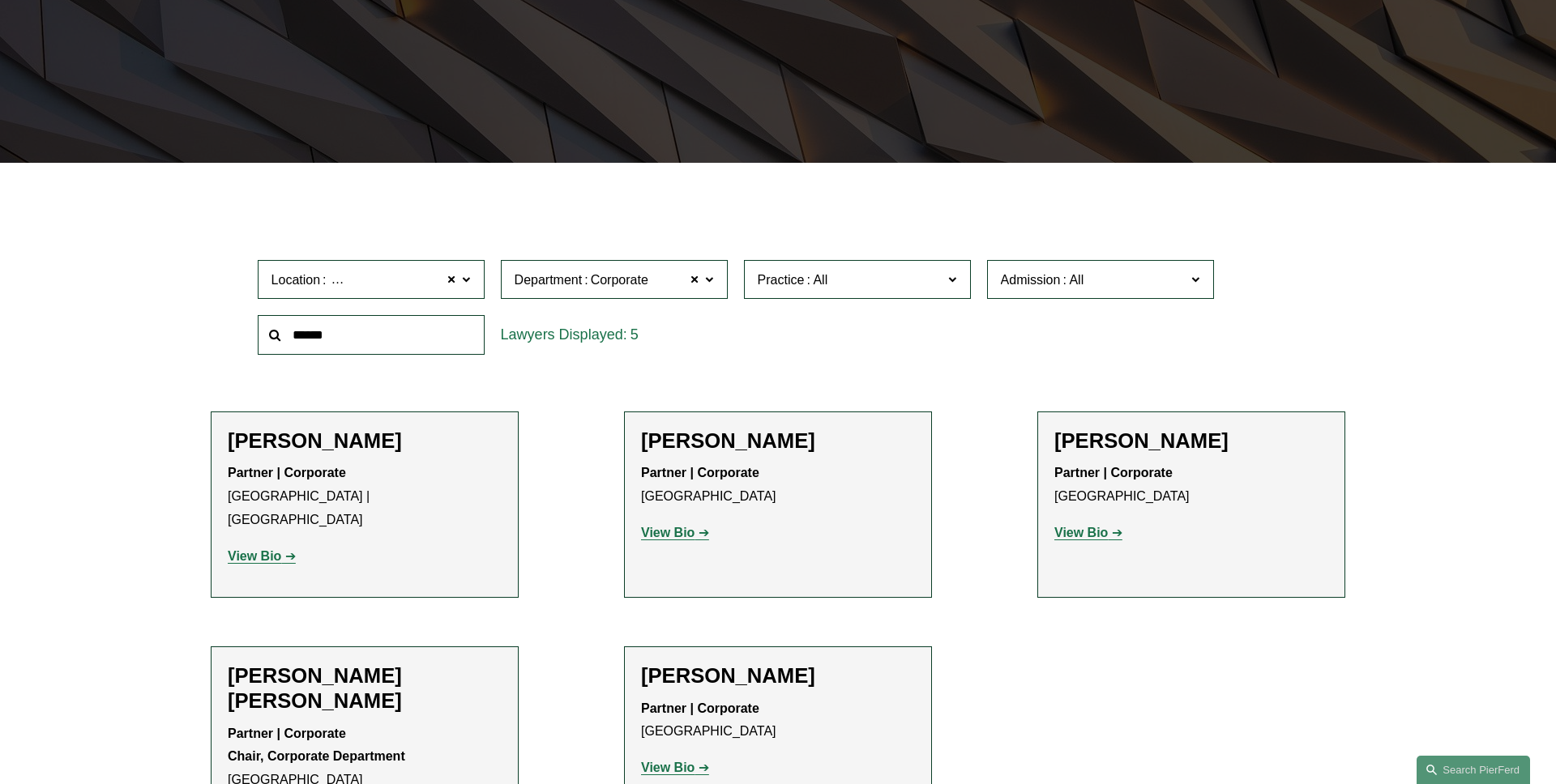
click at [477, 281] on label "Location Boston" at bounding box center [372, 280] width 227 height 39
click at [0, 0] on link "London" at bounding box center [0, 0] width 0 height 0
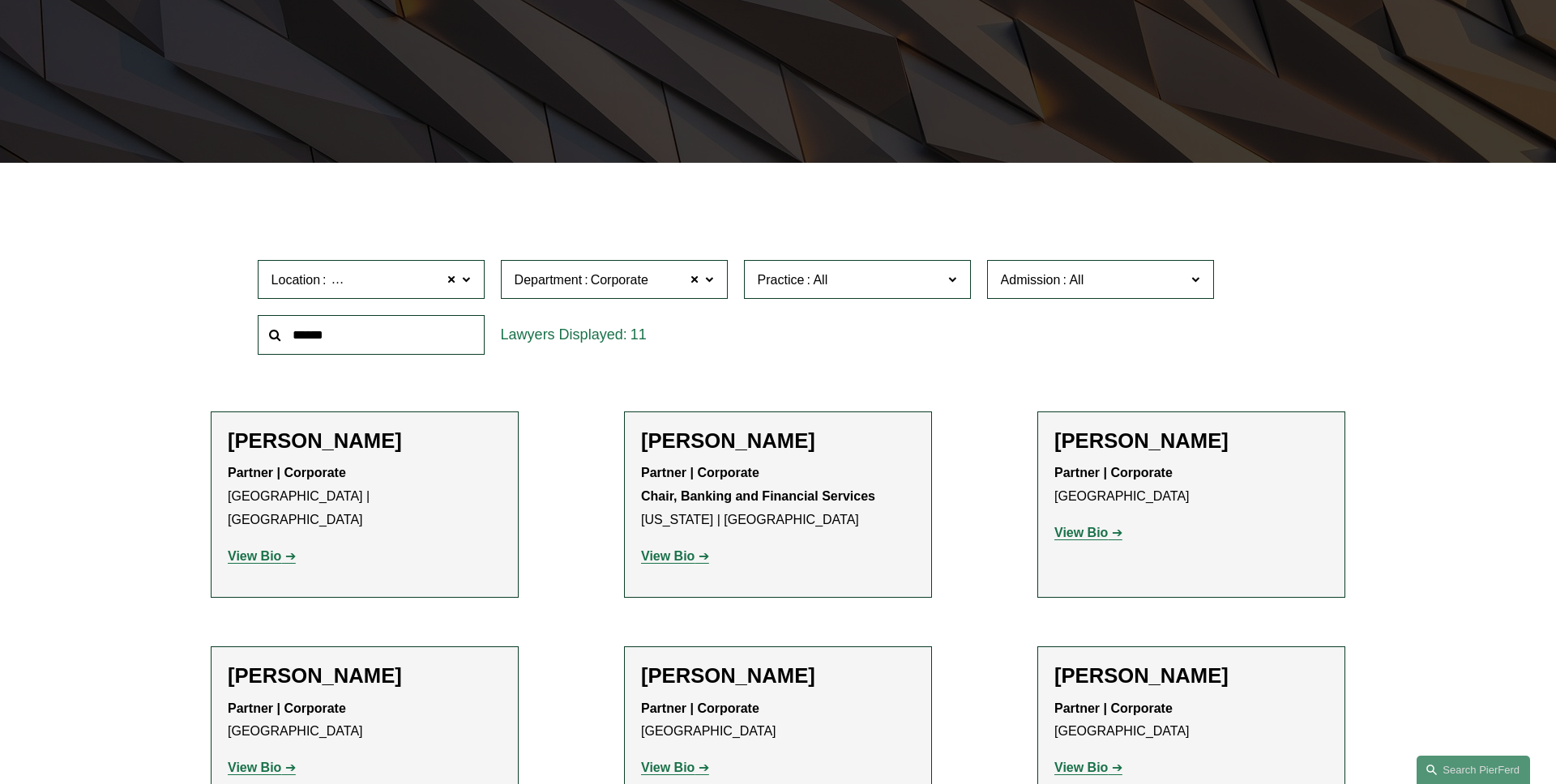
click at [1119, 283] on span "Admission" at bounding box center [1094, 280] width 185 height 22
click at [0, 0] on link "England and Wales" at bounding box center [0, 0] width 0 height 0
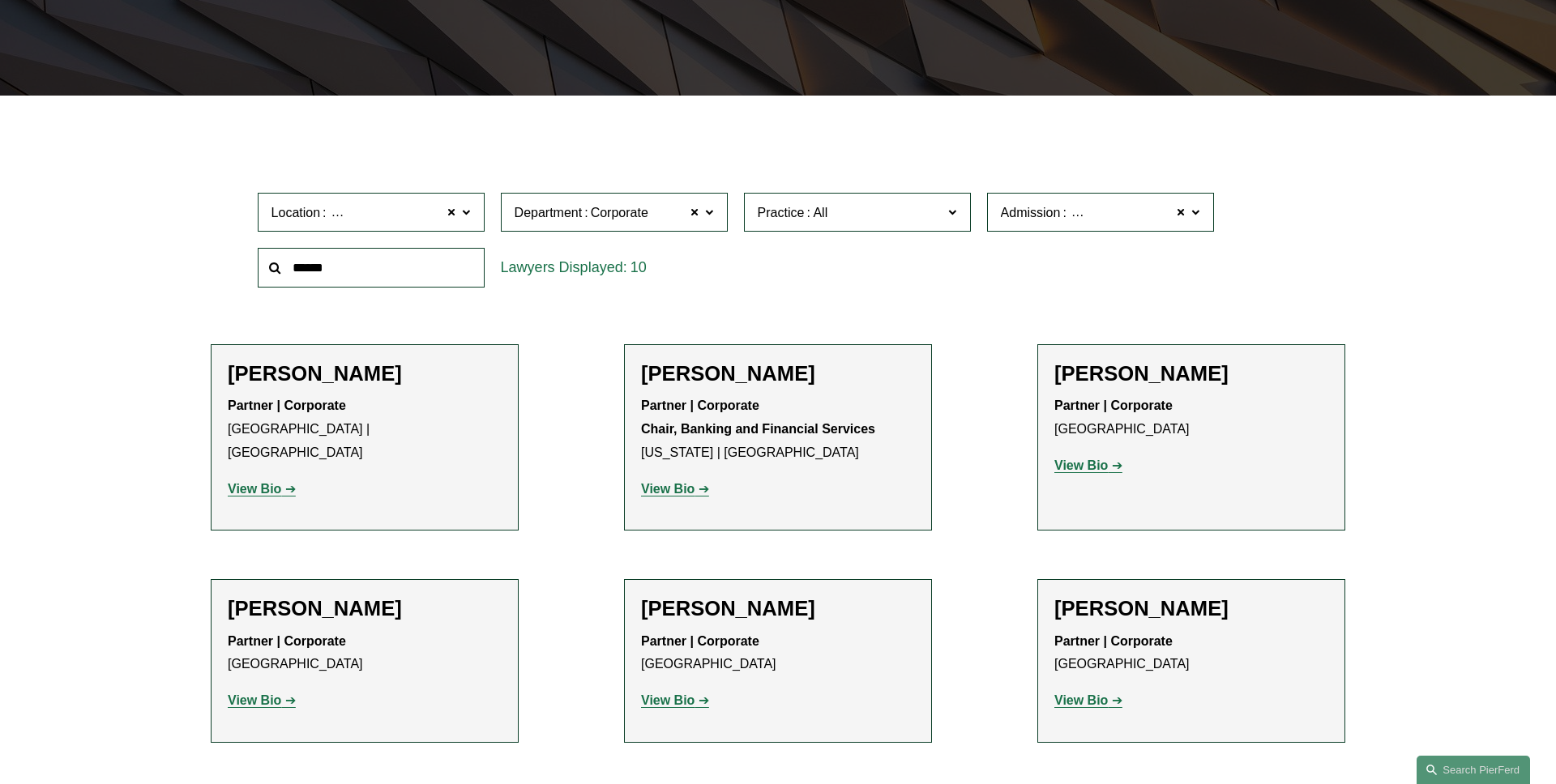
scroll to position [452, 0]
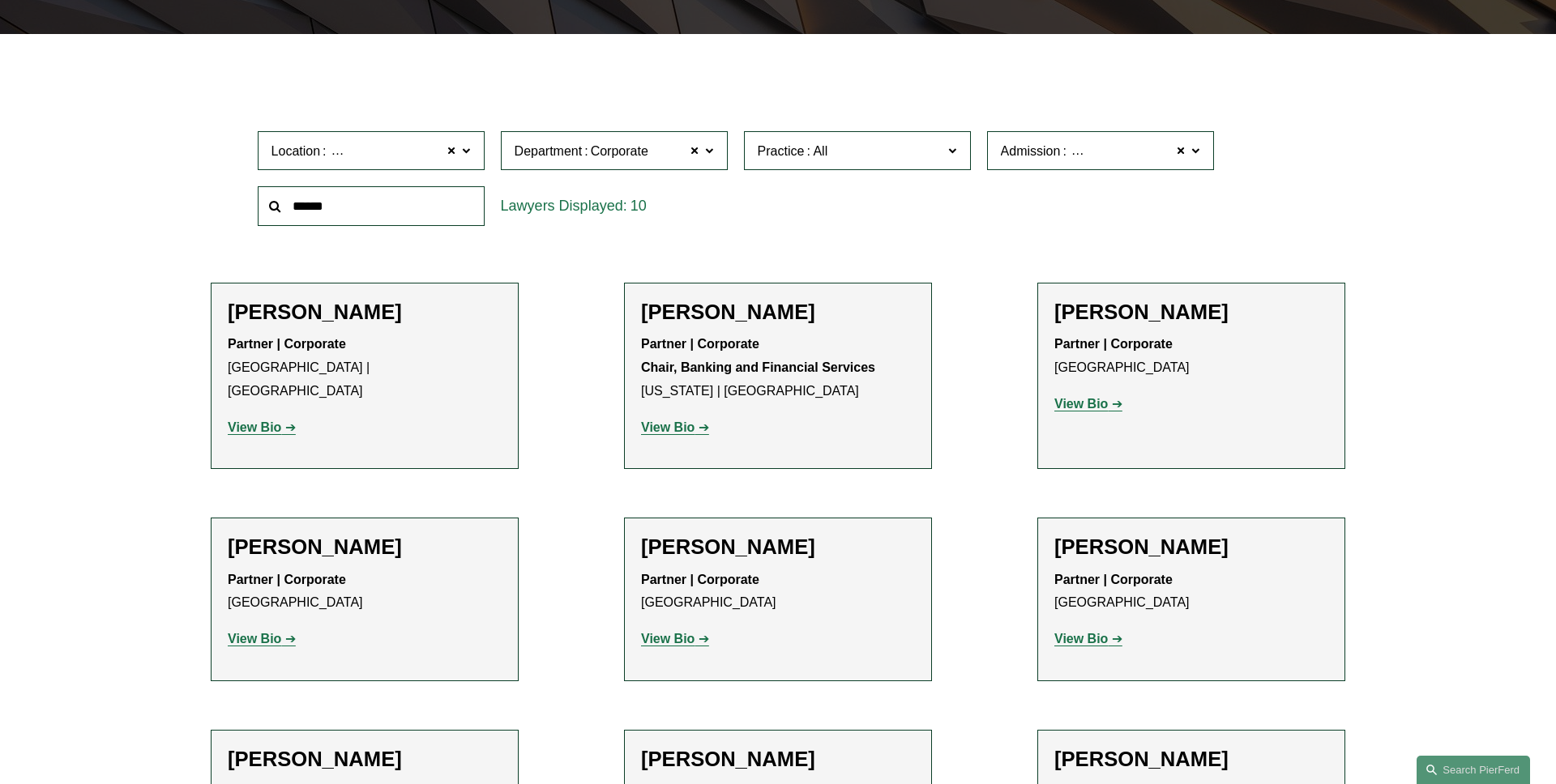
click at [861, 151] on span "Practice" at bounding box center [850, 151] width 185 height 22
click at [0, 0] on link "Bankruptcy, Financial Restructuring, and Reorganization" at bounding box center [0, 0] width 0 height 0
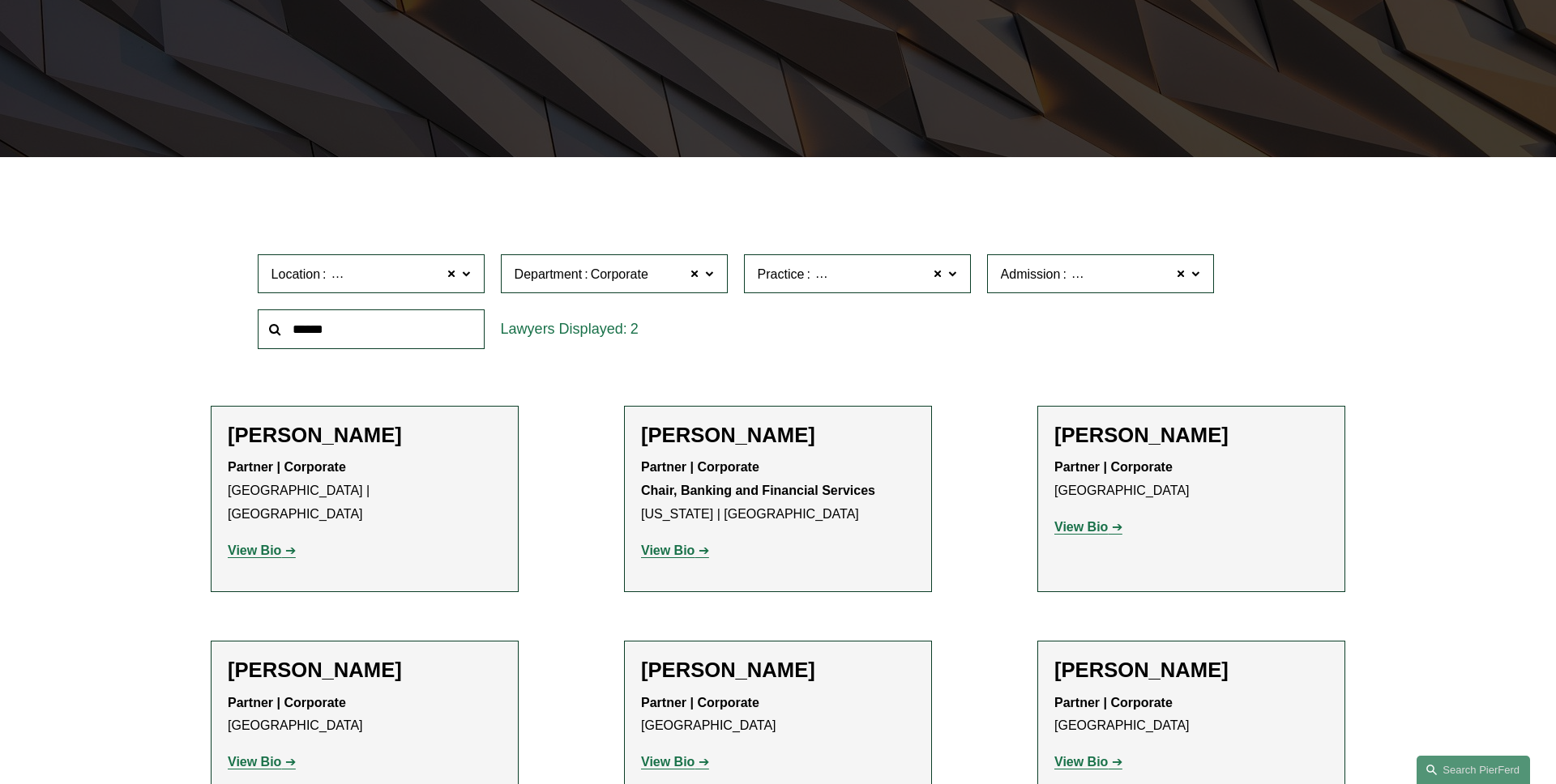
scroll to position [323, 0]
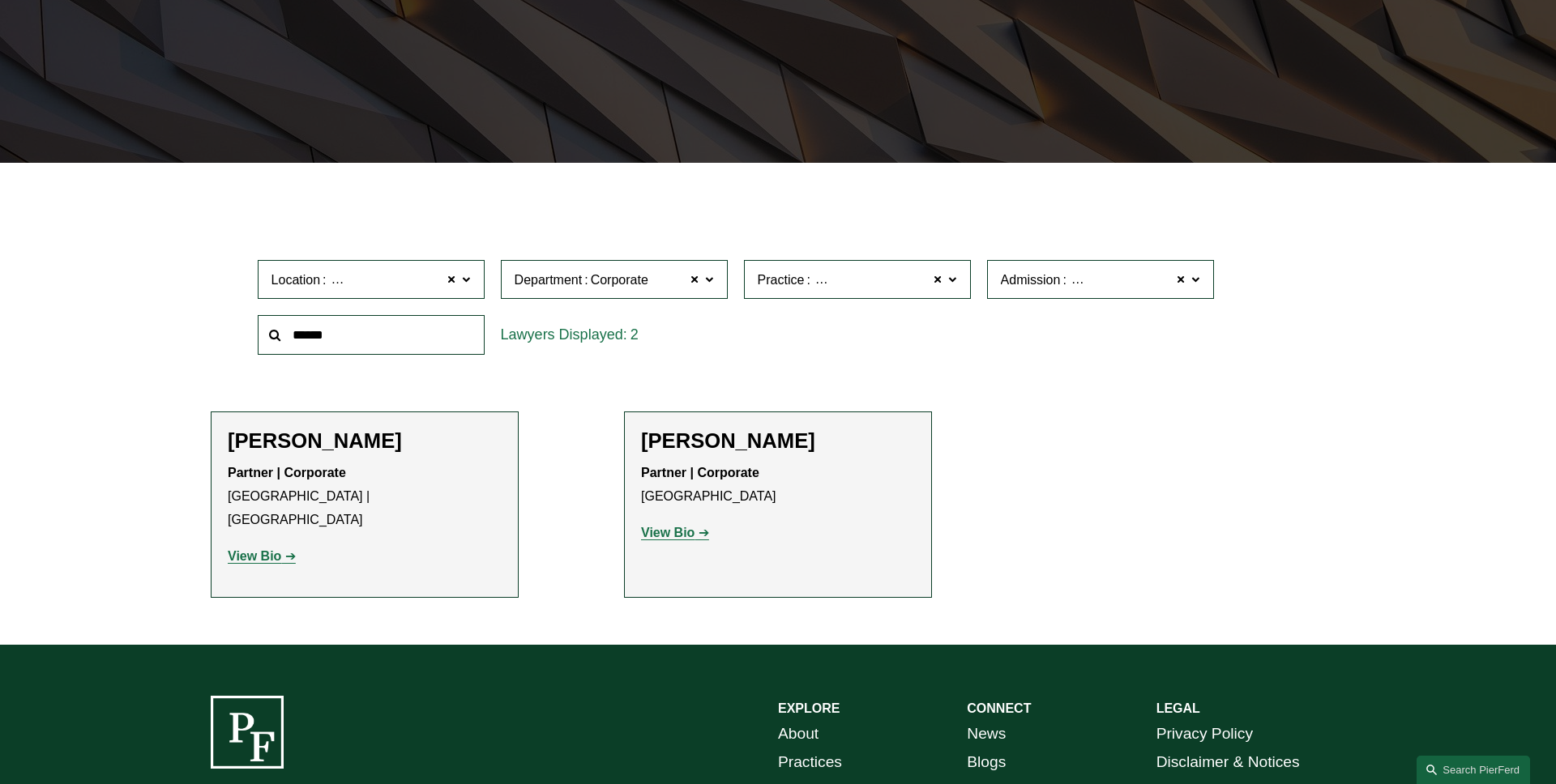
click at [957, 285] on label "Practice Bankruptcy, Financial Restructuring, and Reorganization" at bounding box center [857, 280] width 227 height 39
click at [0, 0] on link "Communications & Media" at bounding box center [0, 0] width 0 height 0
click at [961, 285] on label "Practice Communications & Media" at bounding box center [857, 280] width 227 height 39
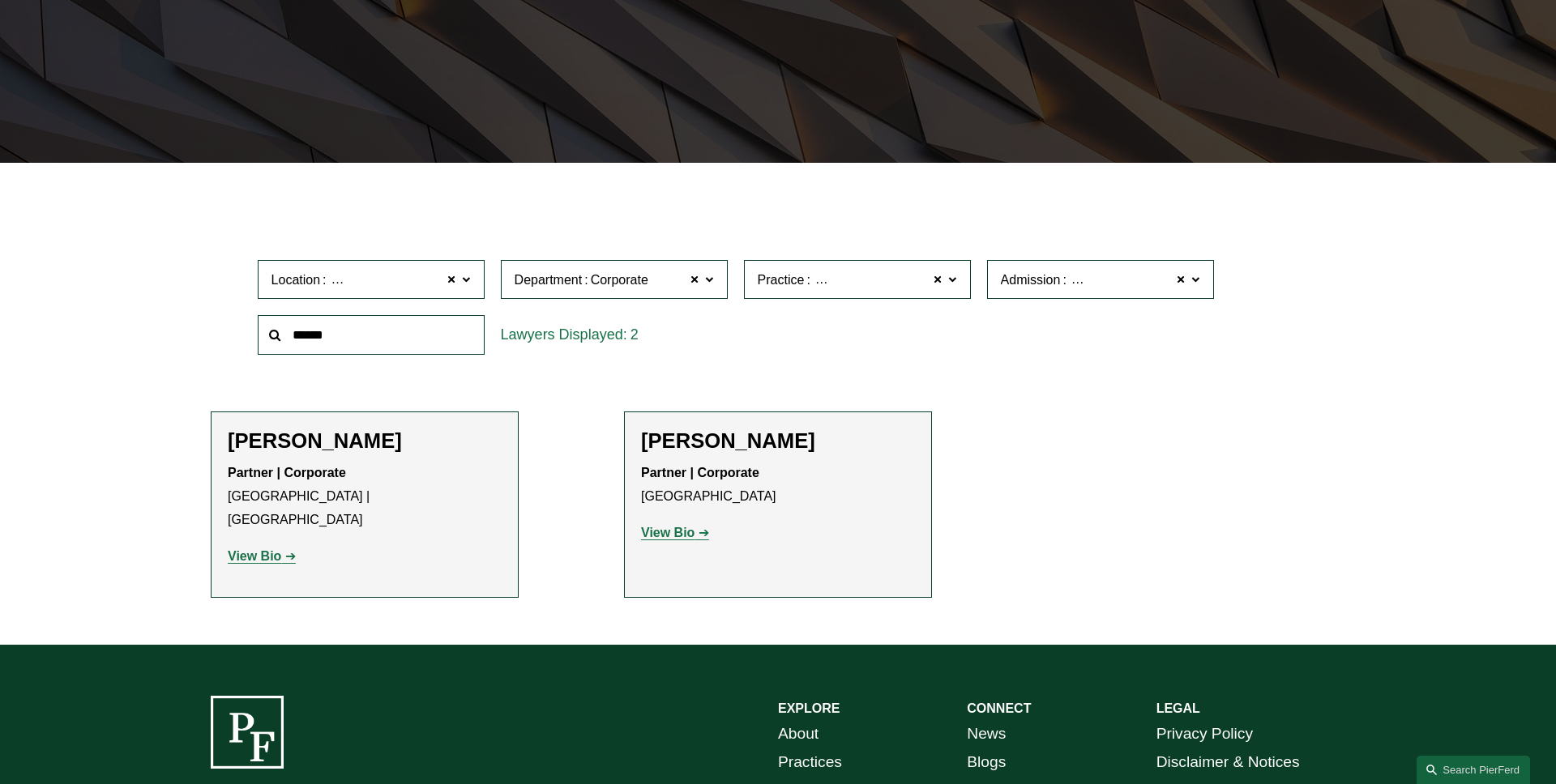
click at [0, 0] on link "Commercial Transactions" at bounding box center [0, 0] width 0 height 0
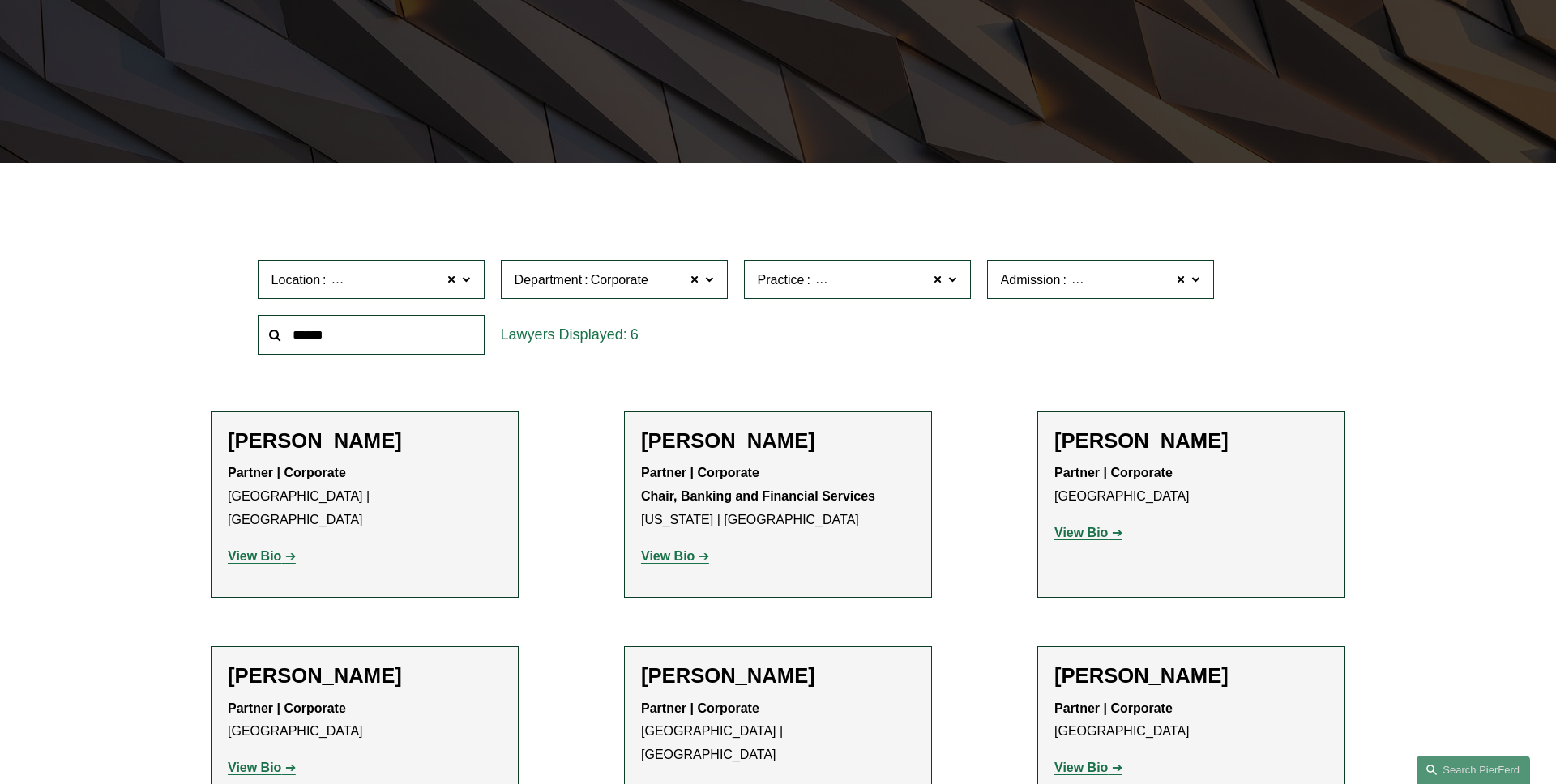
click at [961, 288] on label "Practice Commercial Transactions" at bounding box center [857, 280] width 227 height 39
click at [0, 0] on link "Emerging Companies" at bounding box center [0, 0] width 0 height 0
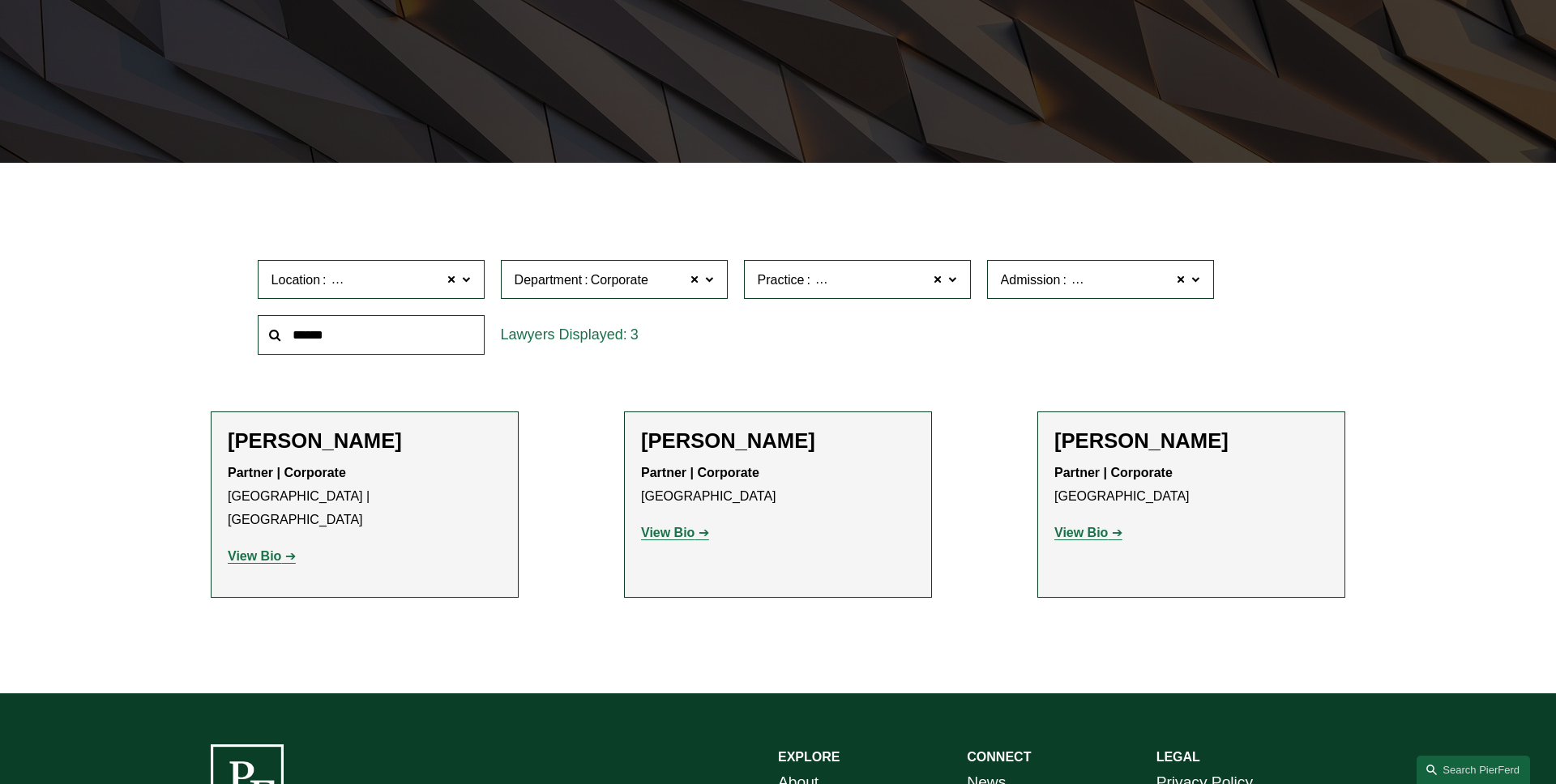
click at [956, 289] on label "Practice Emerging Companies" at bounding box center [857, 280] width 227 height 39
click at [0, 0] on link "International Trade" at bounding box center [0, 0] width 0 height 0
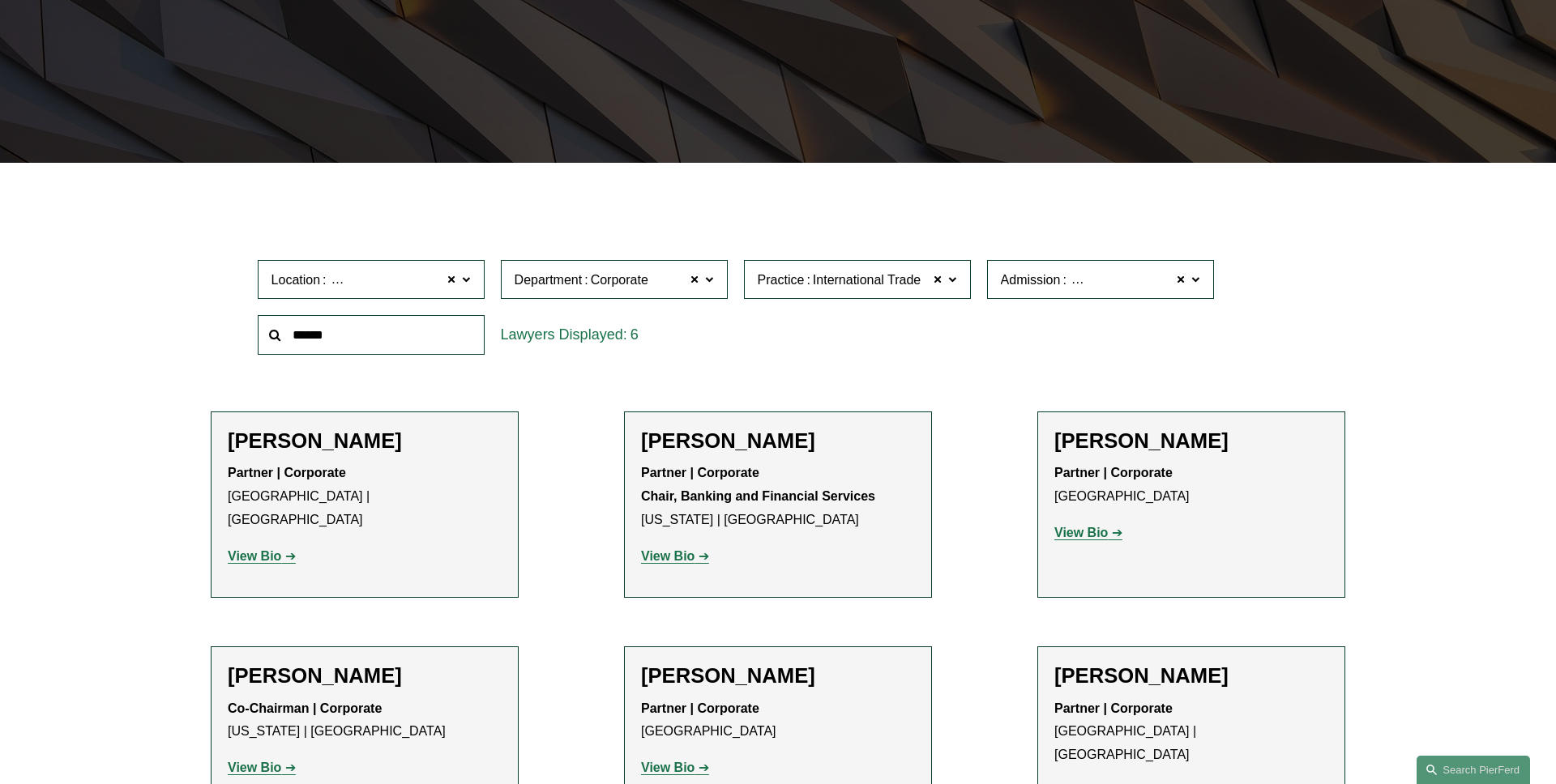
click at [958, 286] on label "Practice International Trade" at bounding box center [857, 280] width 227 height 39
click at [0, 0] on link "[GEOGRAPHIC_DATA]" at bounding box center [0, 0] width 0 height 0
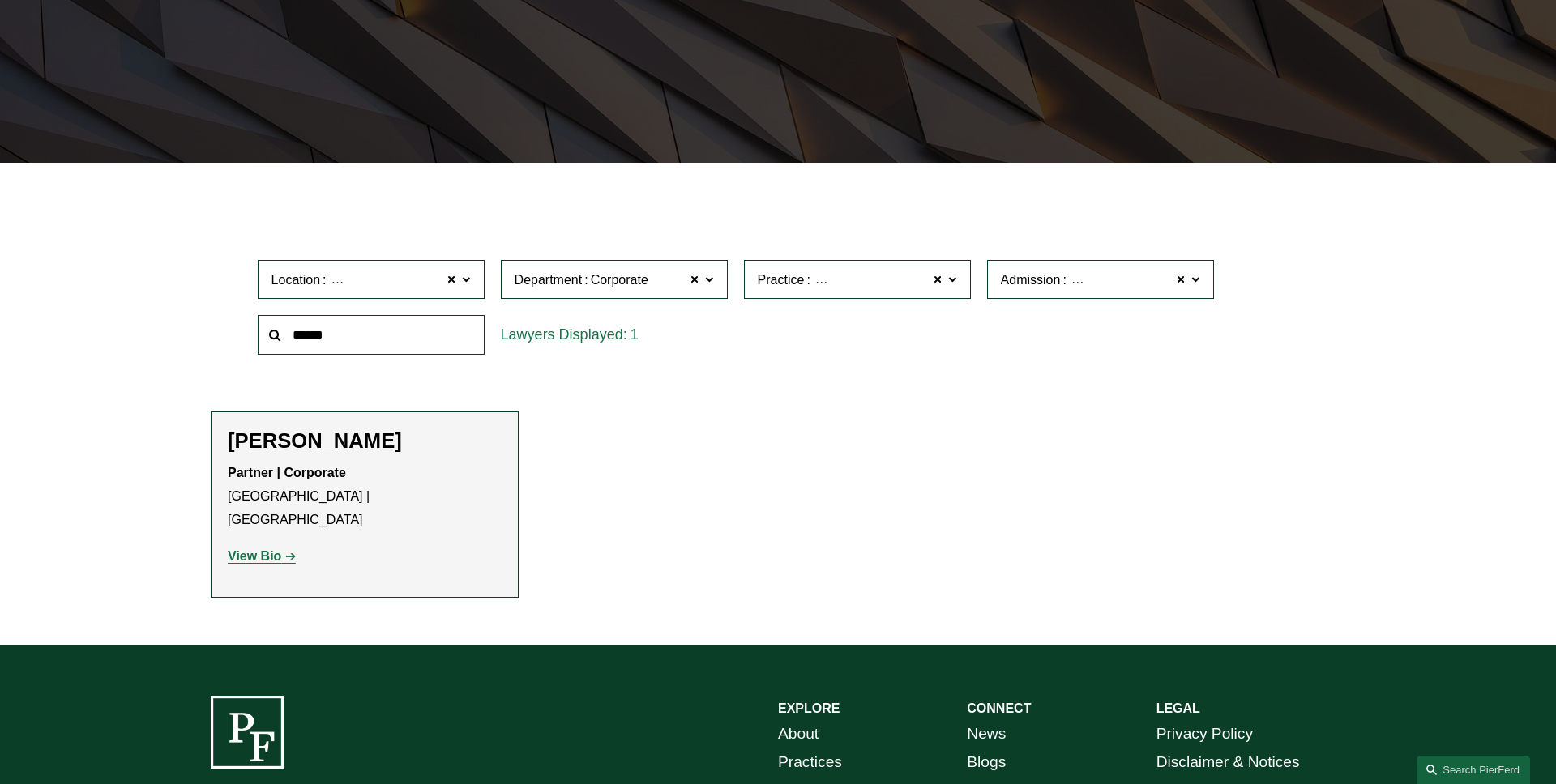
click at [952, 288] on span at bounding box center [952, 278] width 8 height 21
click at [0, 0] on link "Mergers and Acquisitions" at bounding box center [0, 0] width 0 height 0
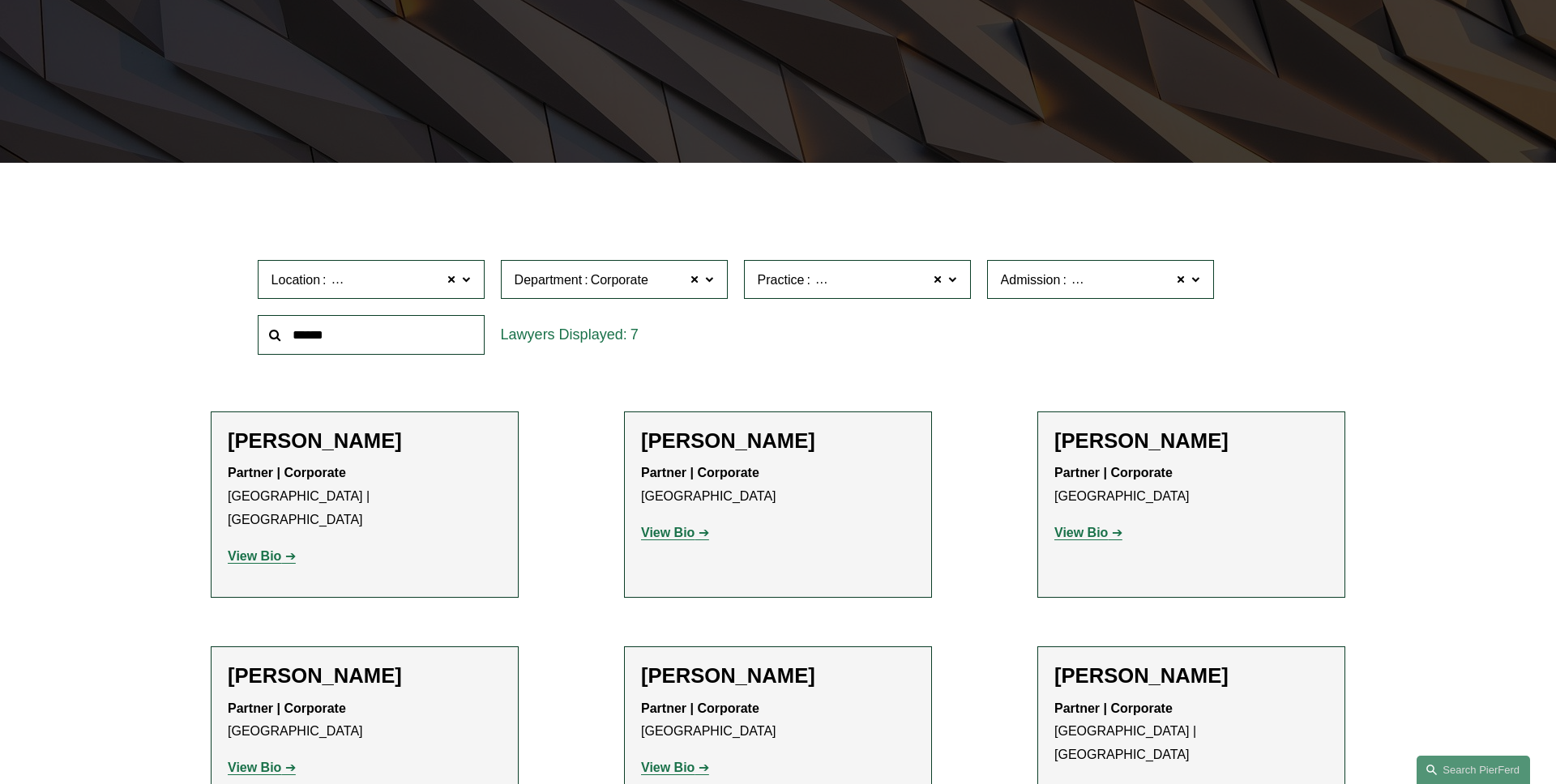
click at [963, 281] on label "Practice Mergers and Acquisitions" at bounding box center [857, 280] width 227 height 39
click at [0, 0] on link "Opinions" at bounding box center [0, 0] width 0 height 0
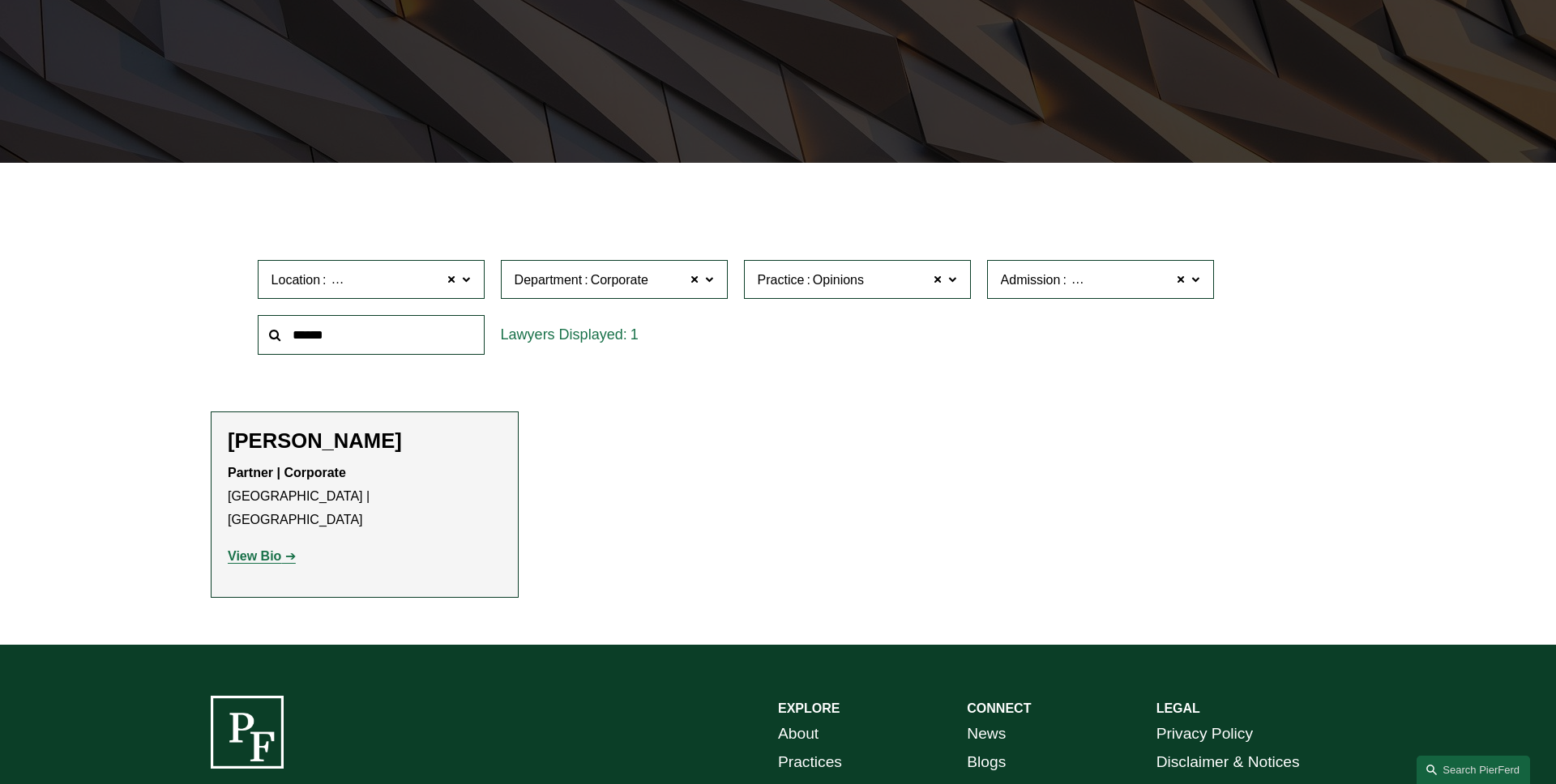
click at [957, 285] on label "Practice Opinions" at bounding box center [857, 280] width 227 height 39
click at [0, 0] on link "Private Client Services" at bounding box center [0, 0] width 0 height 0
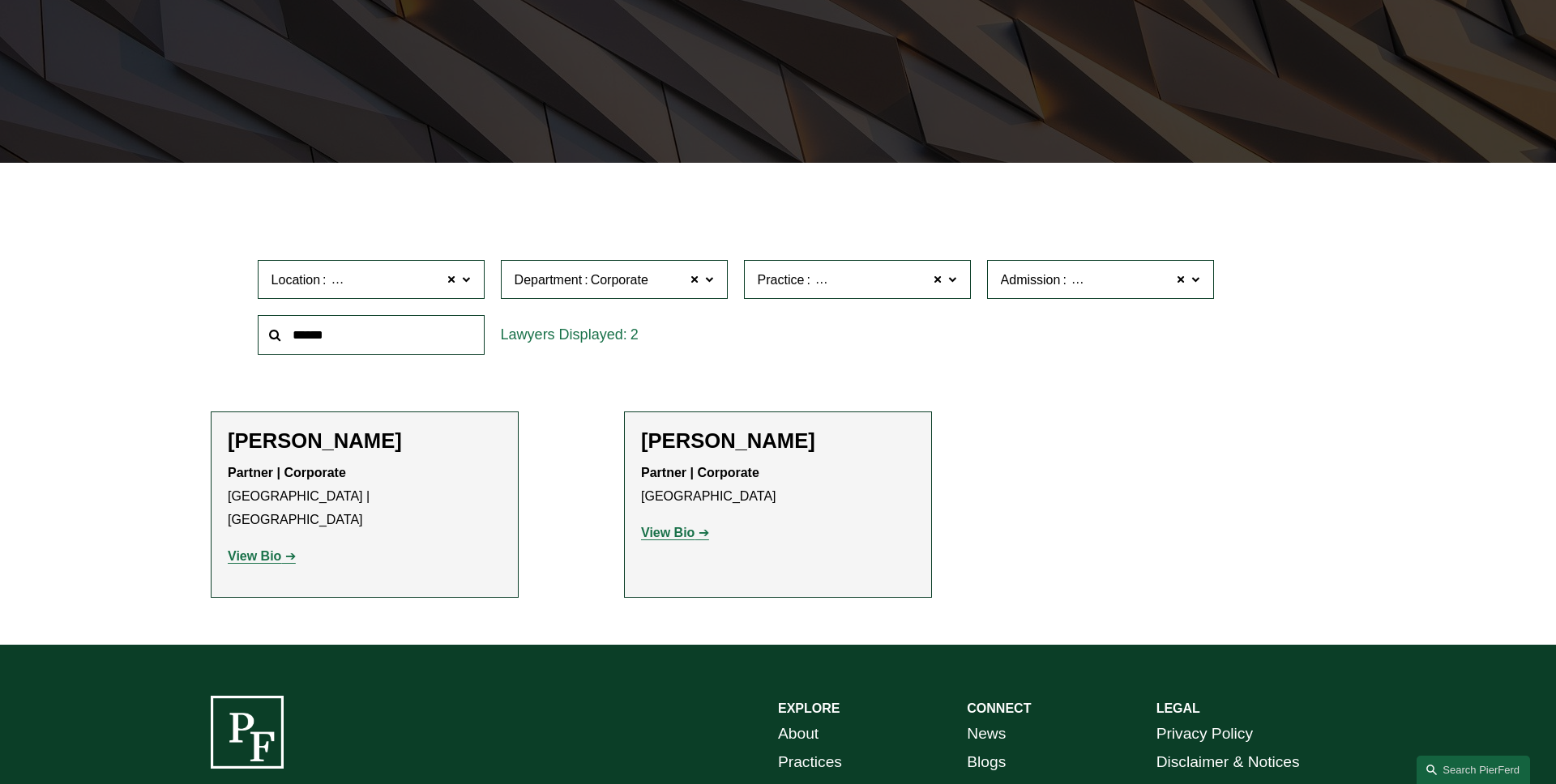
click at [956, 284] on span at bounding box center [952, 278] width 8 height 21
click at [0, 0] on link "Private Investment Funds" at bounding box center [0, 0] width 0 height 0
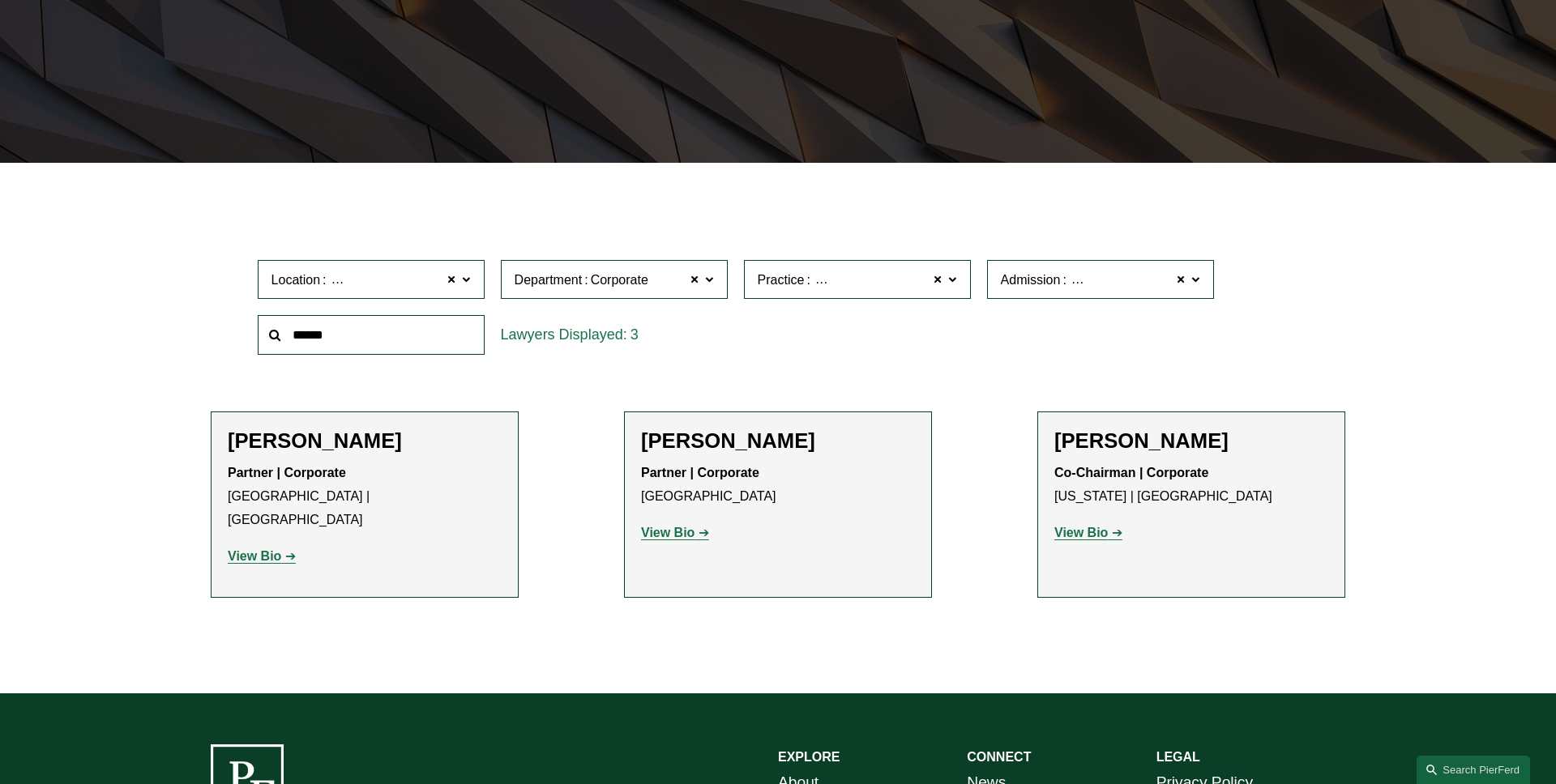
click at [952, 284] on span at bounding box center [952, 278] width 8 height 21
click at [0, 0] on link "Technology" at bounding box center [0, 0] width 0 height 0
click at [939, 280] on span at bounding box center [939, 279] width 10 height 21
click at [1183, 279] on span at bounding box center [1182, 279] width 10 height 21
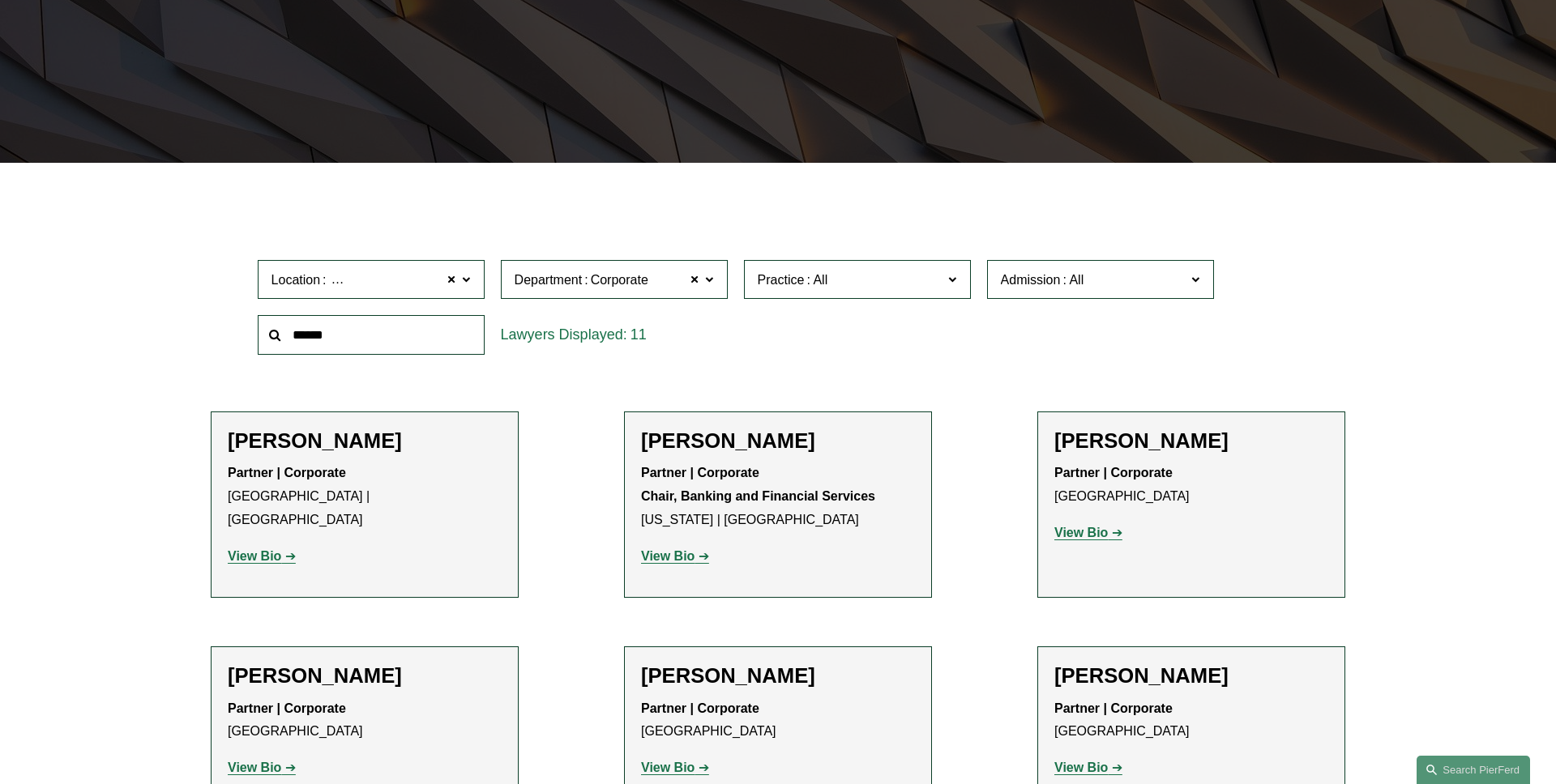
click at [689, 282] on span "Department Corporate" at bounding box center [607, 280] width 185 height 22
click at [710, 275] on span at bounding box center [710, 278] width 8 height 21
click at [696, 278] on span at bounding box center [696, 279] width 10 height 21
click at [452, 281] on span at bounding box center [452, 279] width 10 height 21
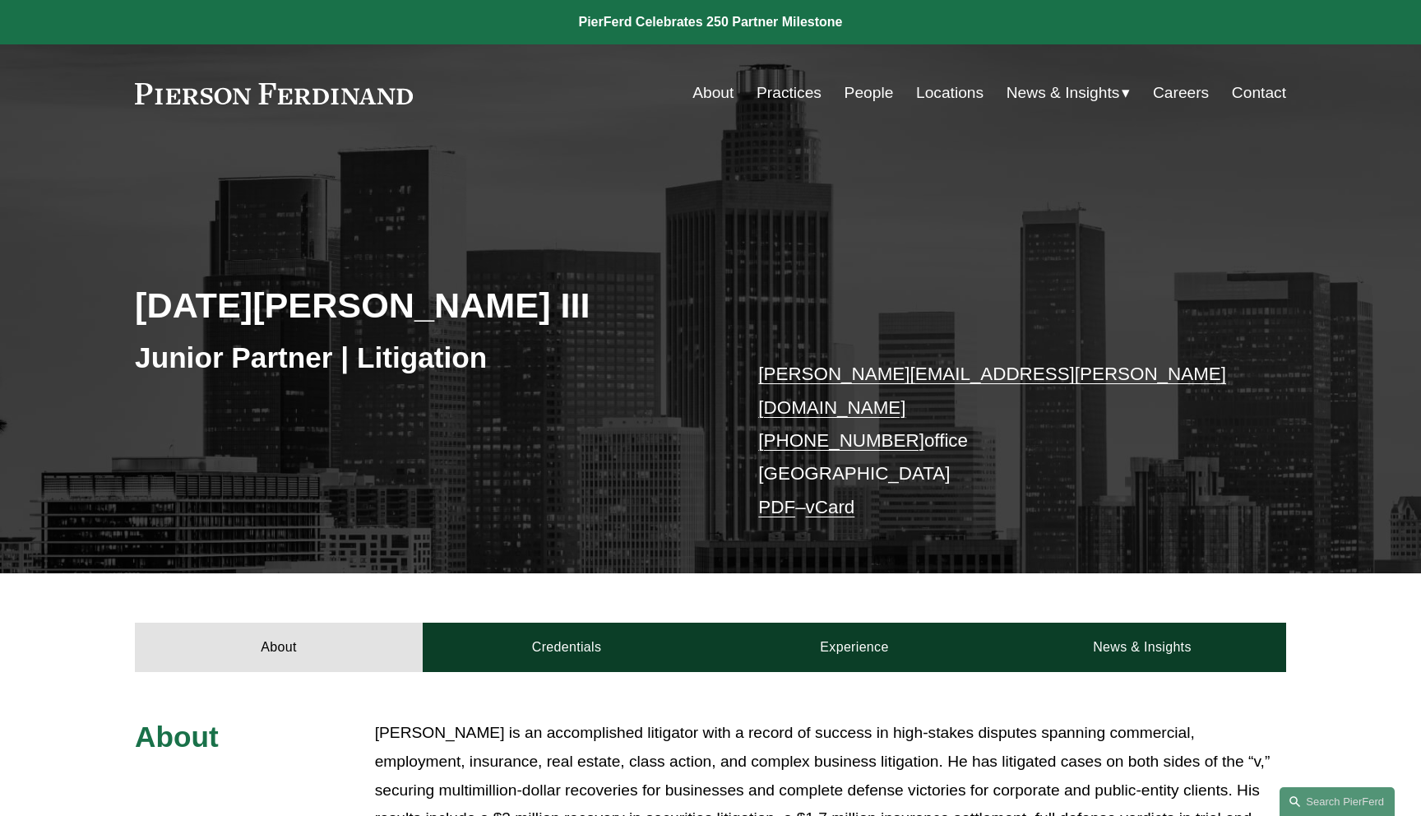
click at [855, 497] on link "vCard" at bounding box center [830, 507] width 49 height 21
click at [783, 497] on link "PDF" at bounding box center [776, 507] width 37 height 21
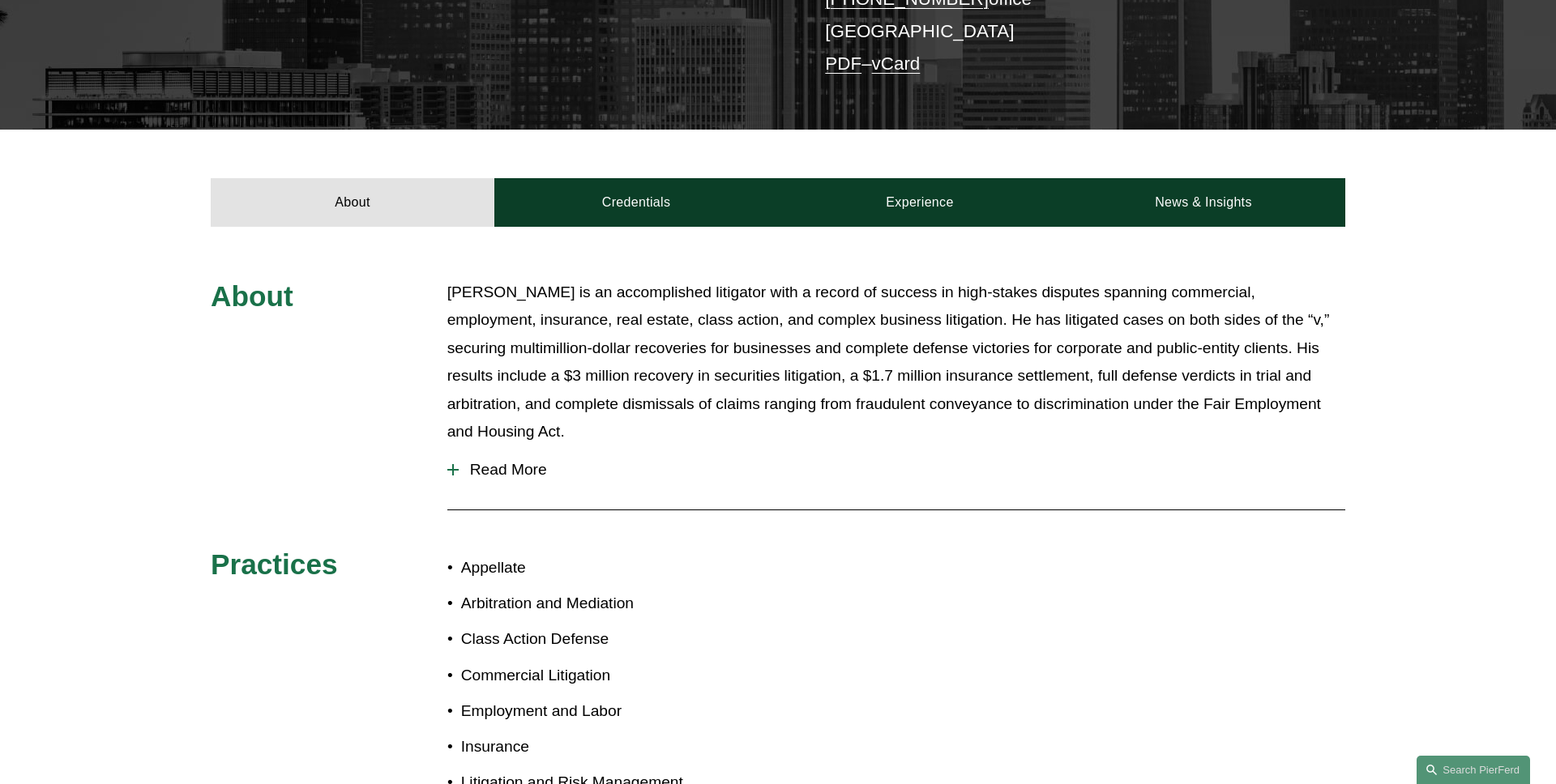
scroll to position [468, 0]
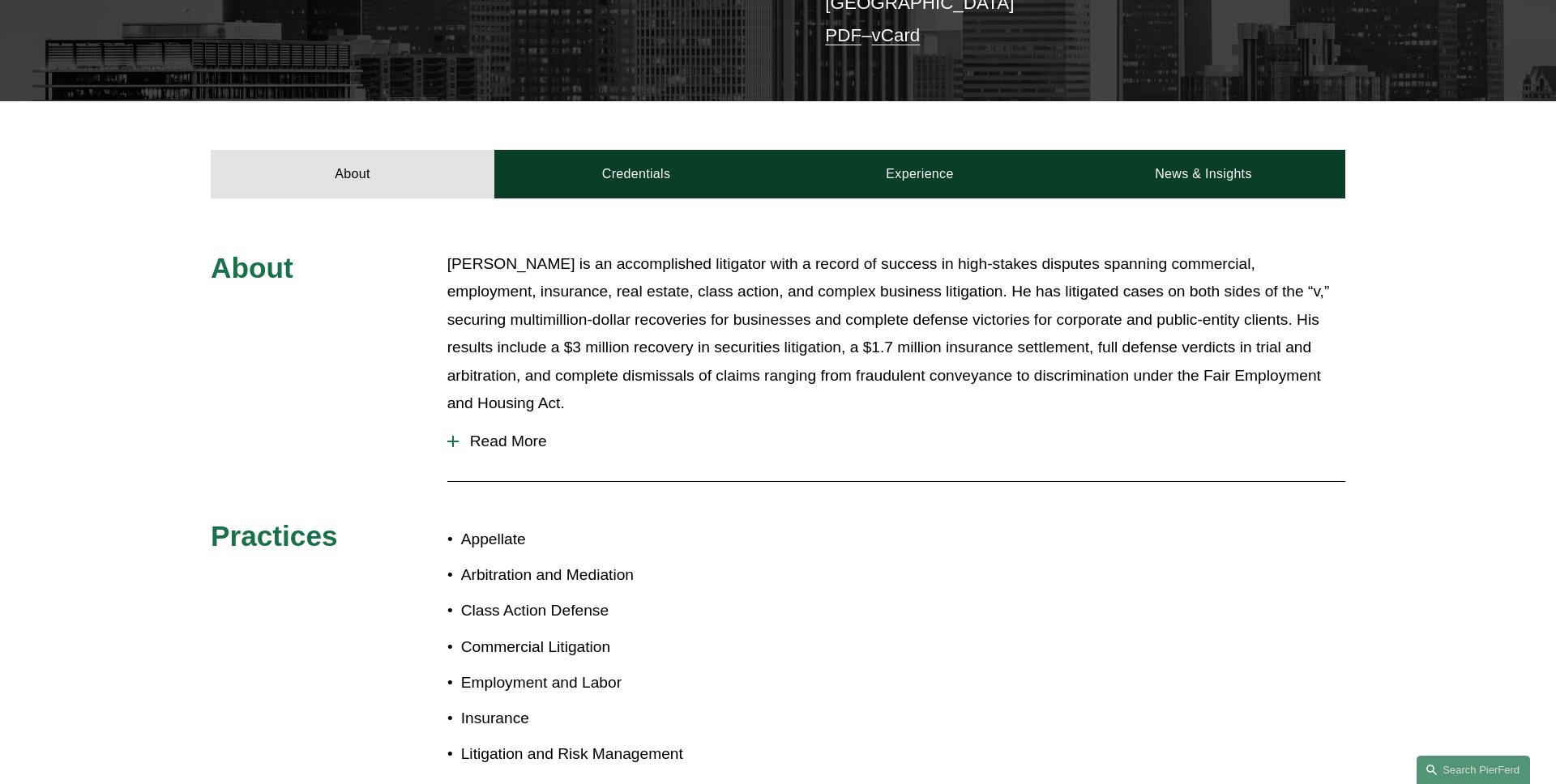
click at [512, 432] on span "Read More" at bounding box center [903, 441] width 887 height 18
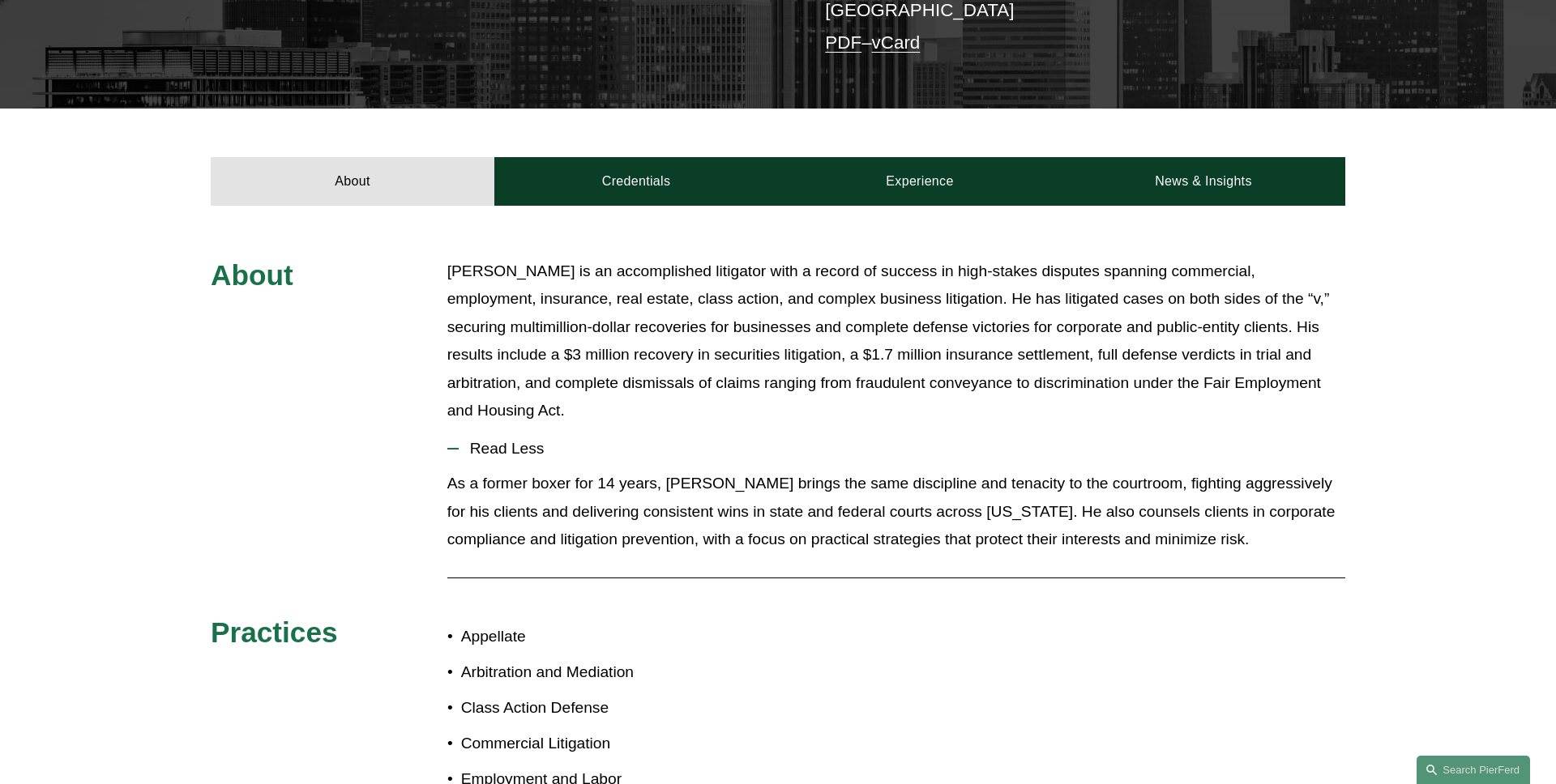
scroll to position [328, 0]
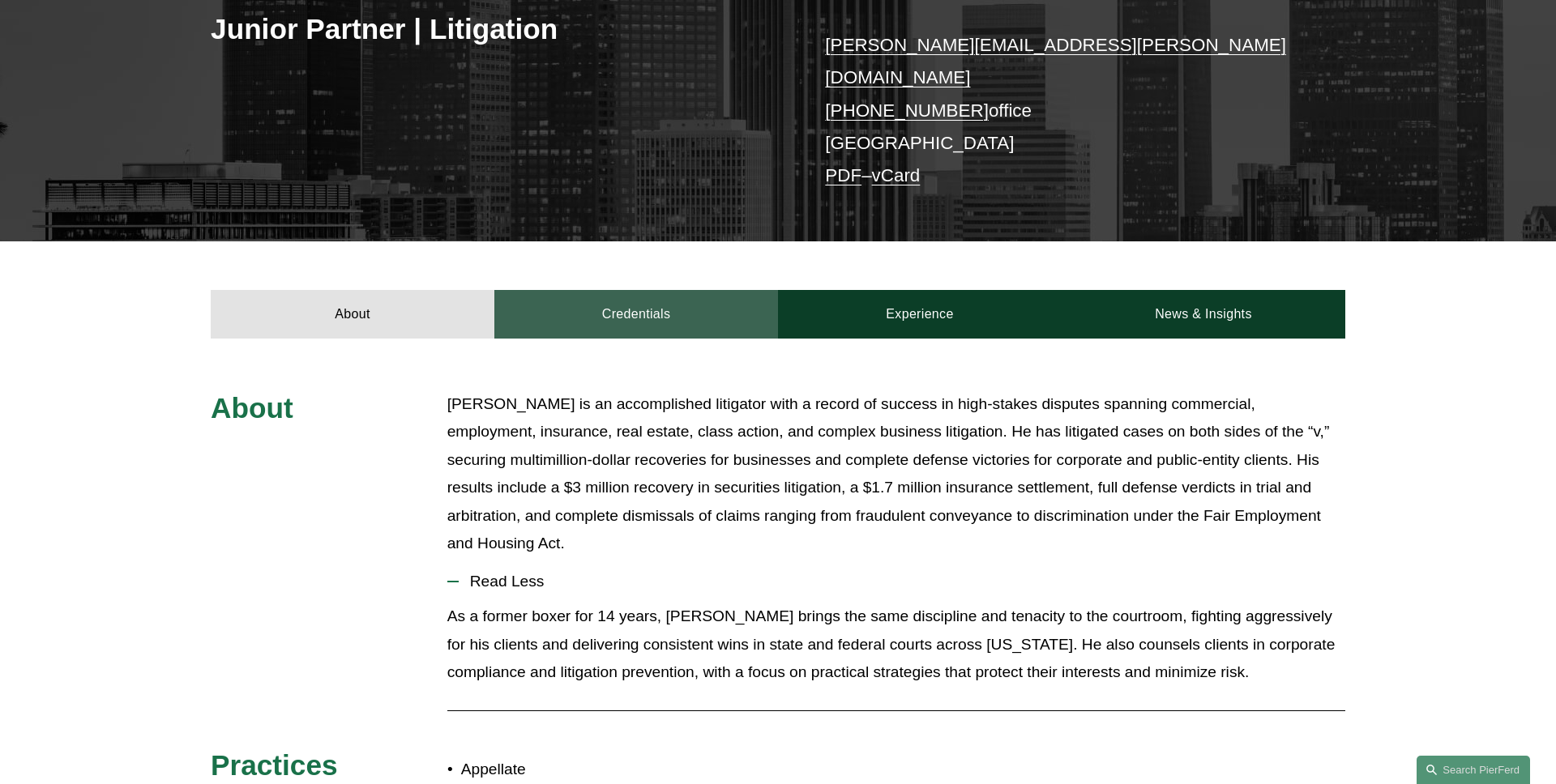
click at [618, 321] on link "Credentials" at bounding box center [637, 313] width 284 height 48
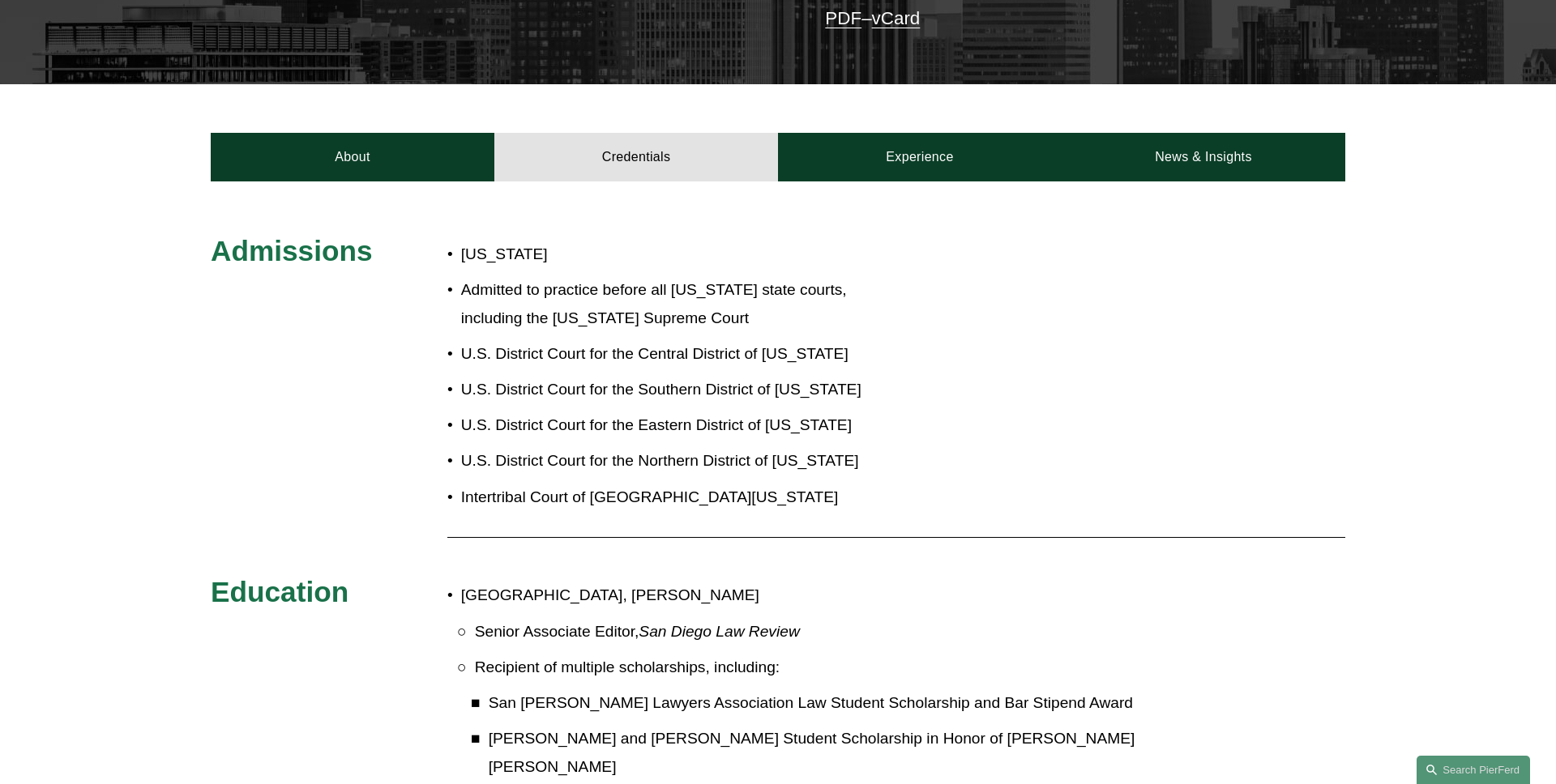
scroll to position [394, 0]
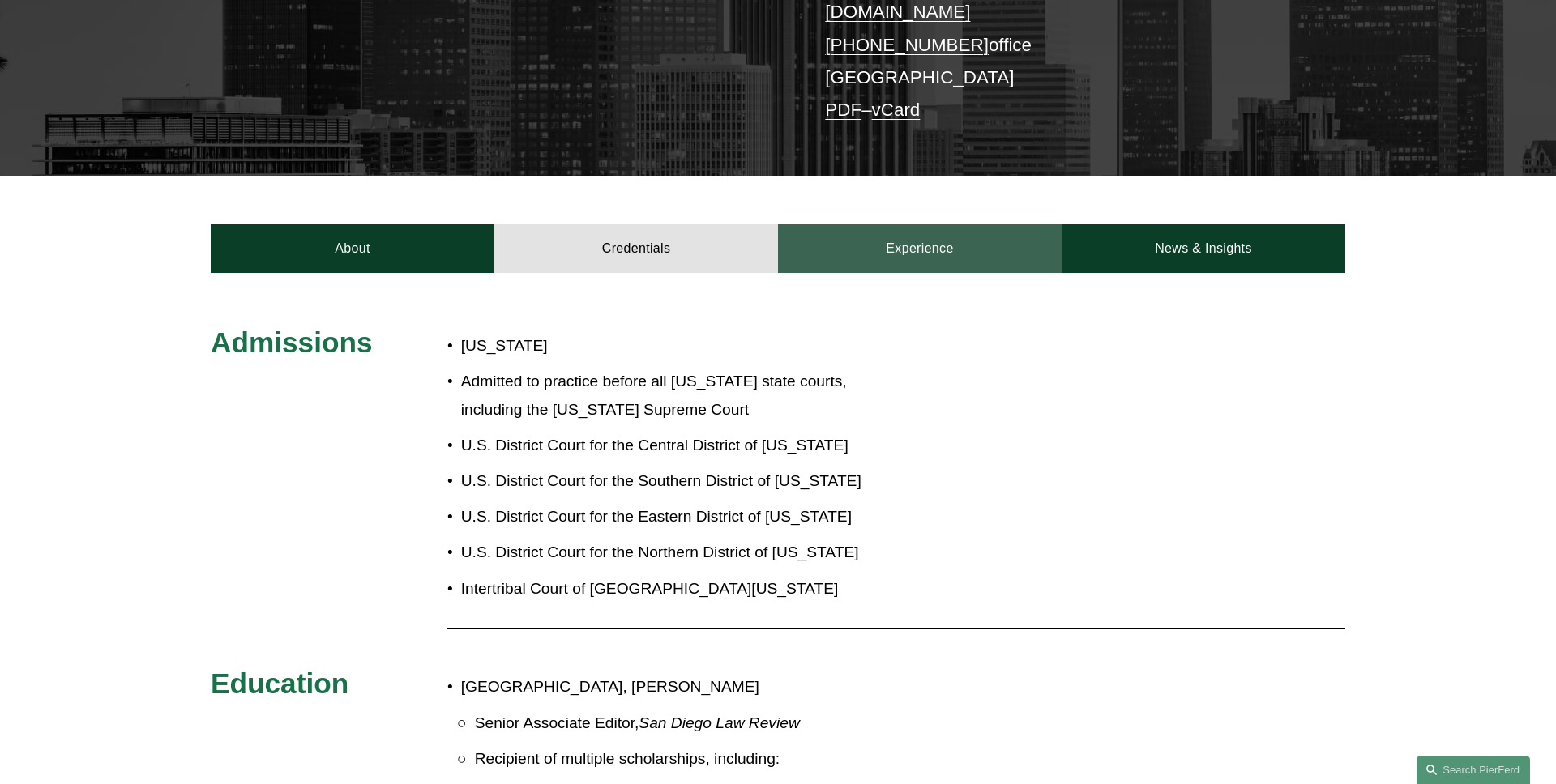
click at [952, 225] on link "Experience" at bounding box center [920, 248] width 284 height 48
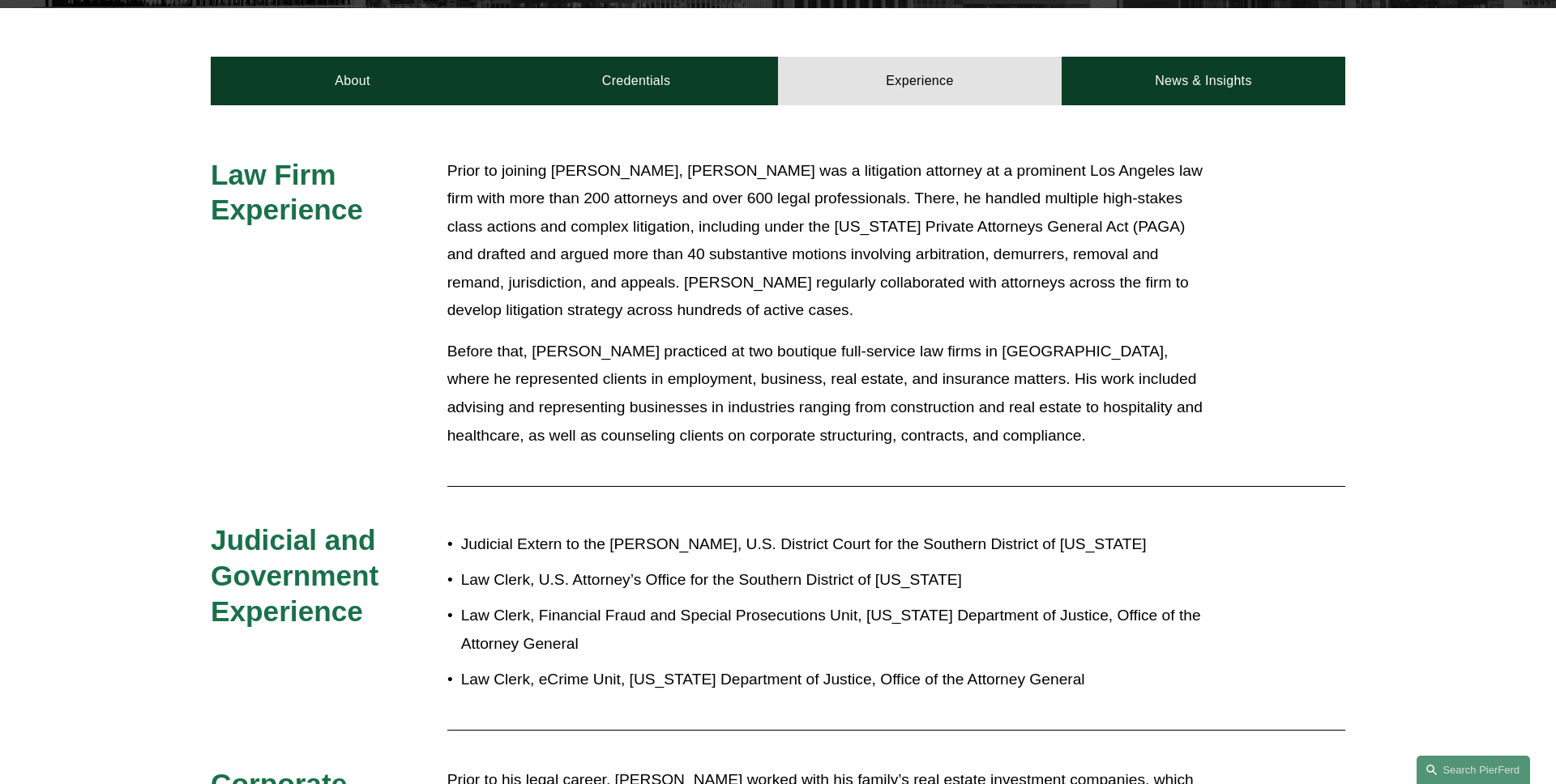
scroll to position [408, 0]
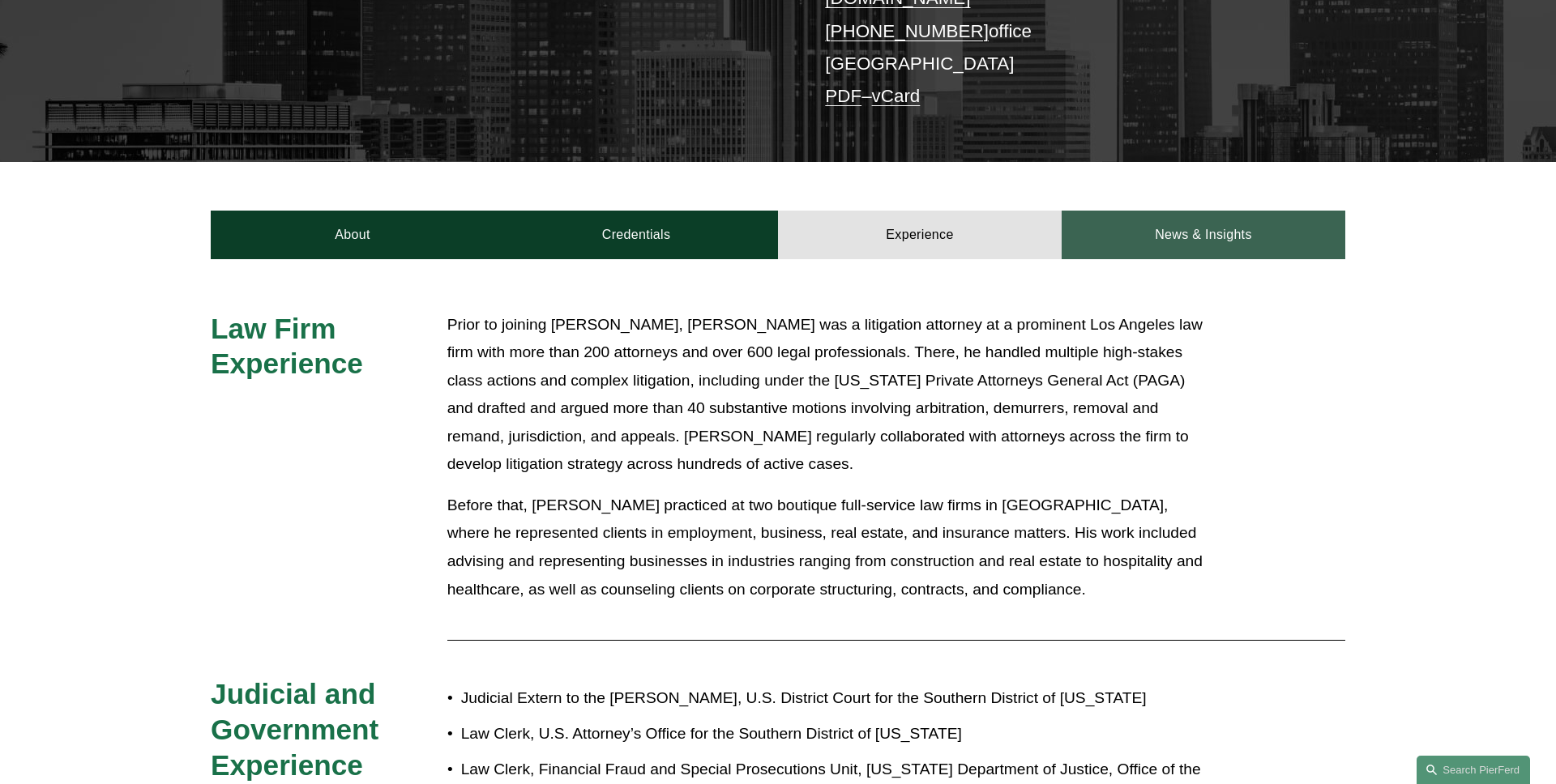
click at [1207, 234] on link "News & Insights" at bounding box center [1204, 234] width 284 height 48
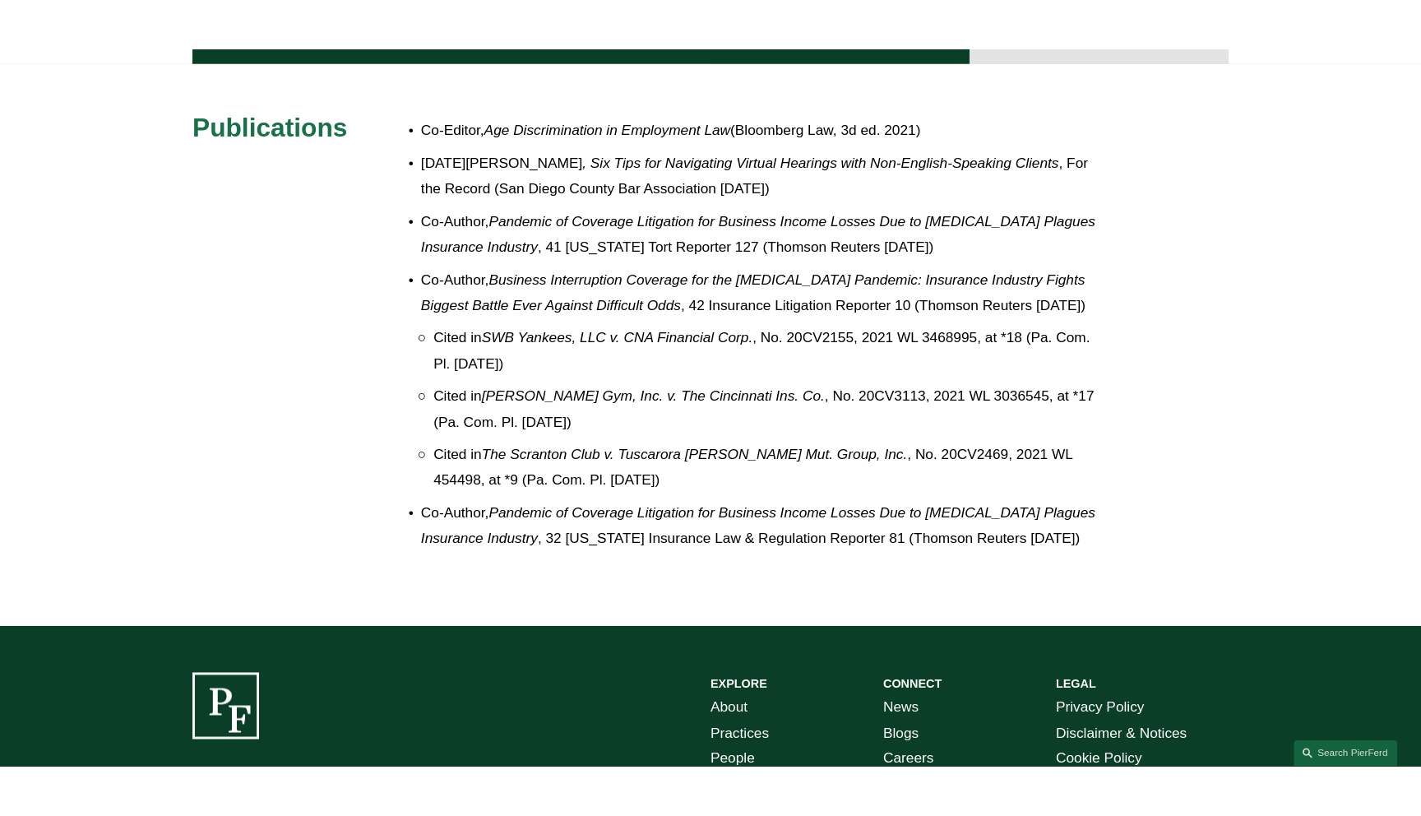
scroll to position [0, 0]
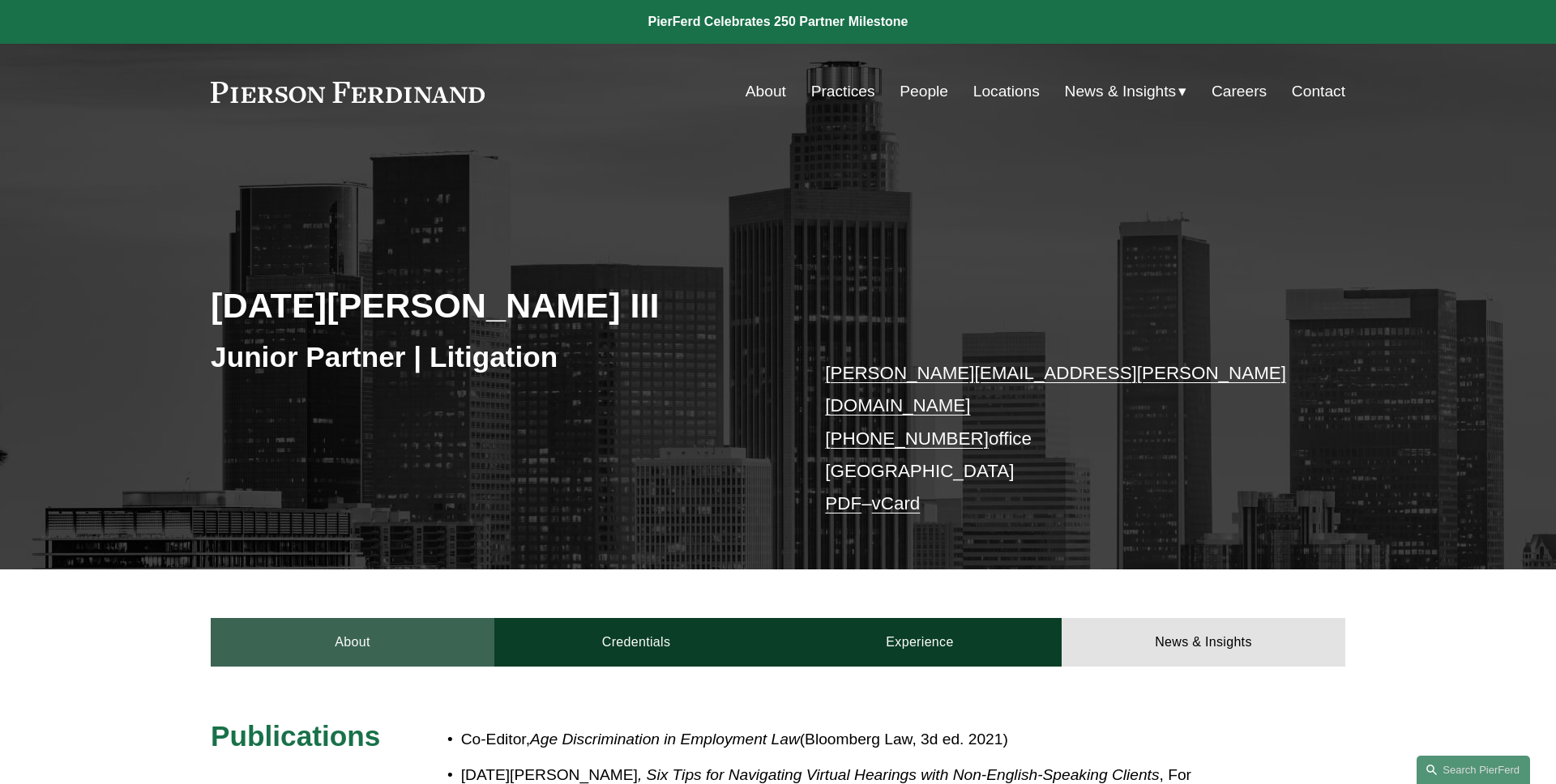
click at [376, 630] on link "About" at bounding box center [353, 642] width 284 height 48
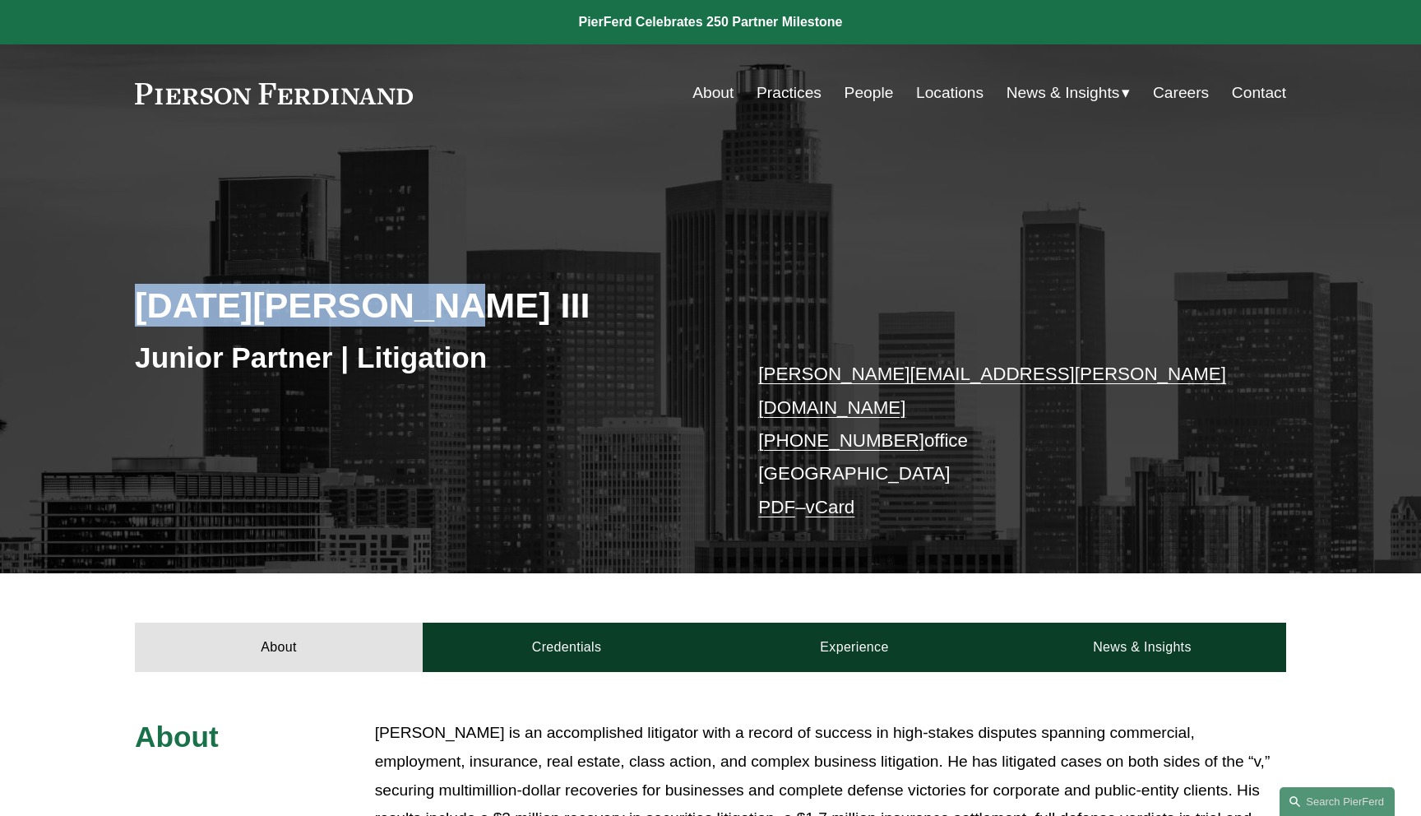
drag, startPoint x: 332, startPoint y: 304, endPoint x: 78, endPoint y: 304, distance: 254.2
click at [94, 304] on div "Noel J. Meza III Junior Partner | Litigation noel.meza@pierferd.com +1.619.870.…" at bounding box center [710, 379] width 1421 height 388
copy h2 "Noel J. Meza III"
click at [78, 304] on div "Noel J. Meza III Junior Partner | Litigation noel.meza@pierferd.com +1.619.870.…" at bounding box center [710, 379] width 1421 height 388
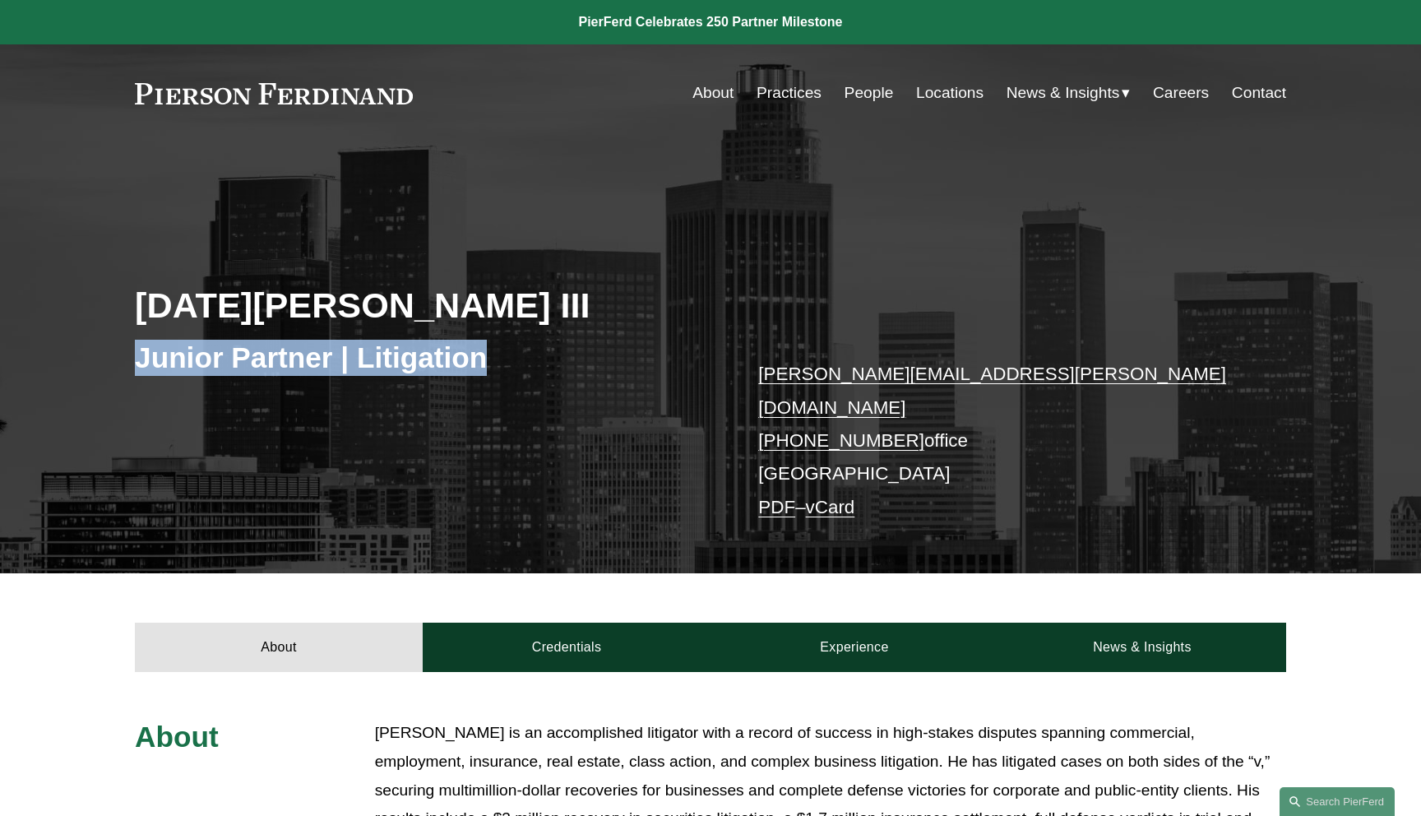
drag, startPoint x: 450, startPoint y: 360, endPoint x: 43, endPoint y: 360, distance: 407.2
click at [43, 360] on div "Noel J. Meza III Junior Partner | Litigation noel.meza@pierferd.com +1.619.870.…" at bounding box center [710, 379] width 1421 height 388
copy h3 "Junior Partner | Litigation"
click at [43, 360] on div "Noel J. Meza III Junior Partner | Litigation noel.meza@pierferd.com +1.619.870.…" at bounding box center [710, 379] width 1421 height 388
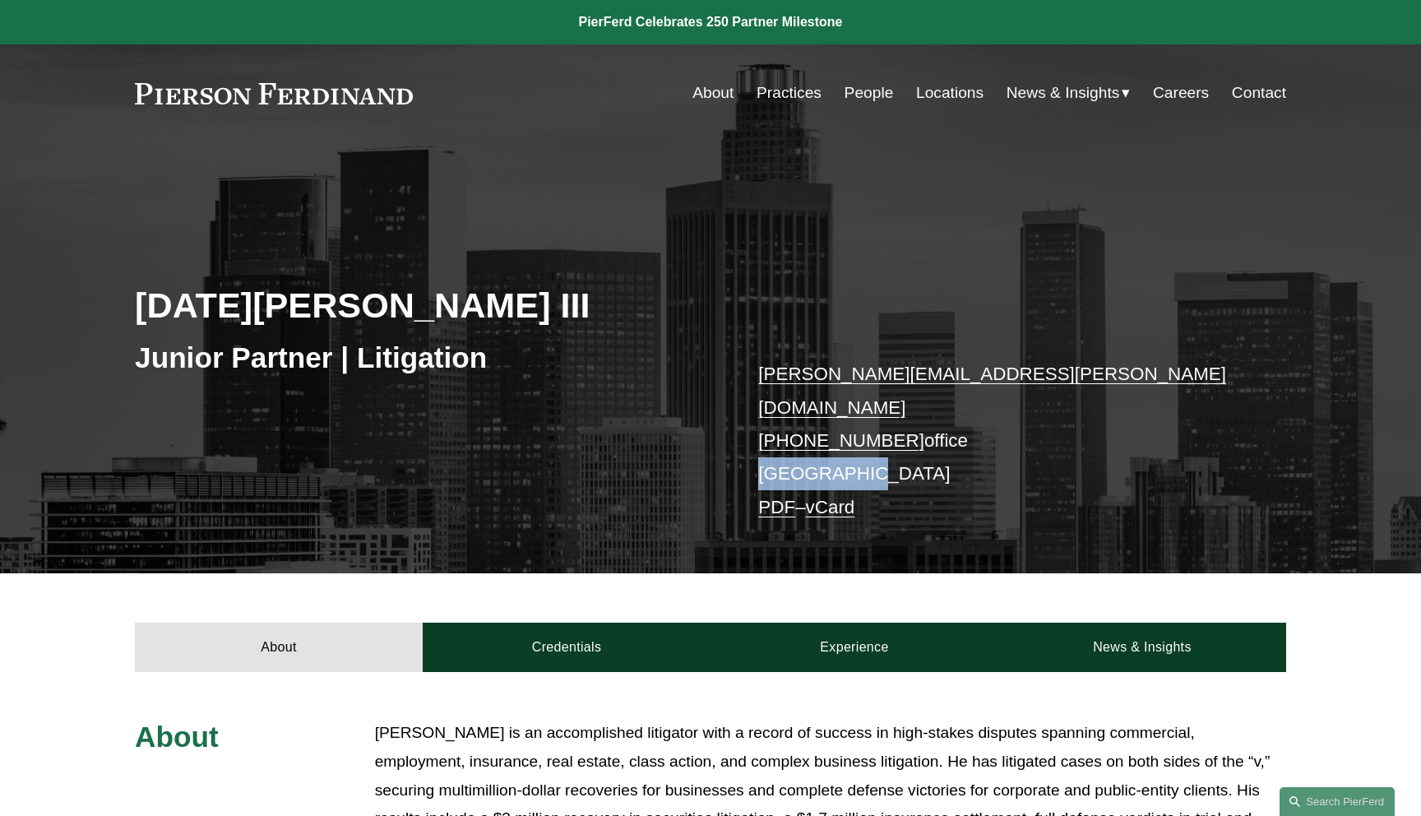
drag, startPoint x: 887, startPoint y: 443, endPoint x: 721, endPoint y: 443, distance: 165.3
click at [721, 443] on div "Noel J. Meza III Junior Partner | Litigation noel.meza@pierferd.com +1.619.870.…" at bounding box center [710, 379] width 1421 height 388
copy p "[GEOGRAPHIC_DATA]"
click at [721, 443] on div "Noel J. Meza III Junior Partner | Litigation noel.meza@pierferd.com +1.619.870.…" at bounding box center [710, 379] width 1421 height 388
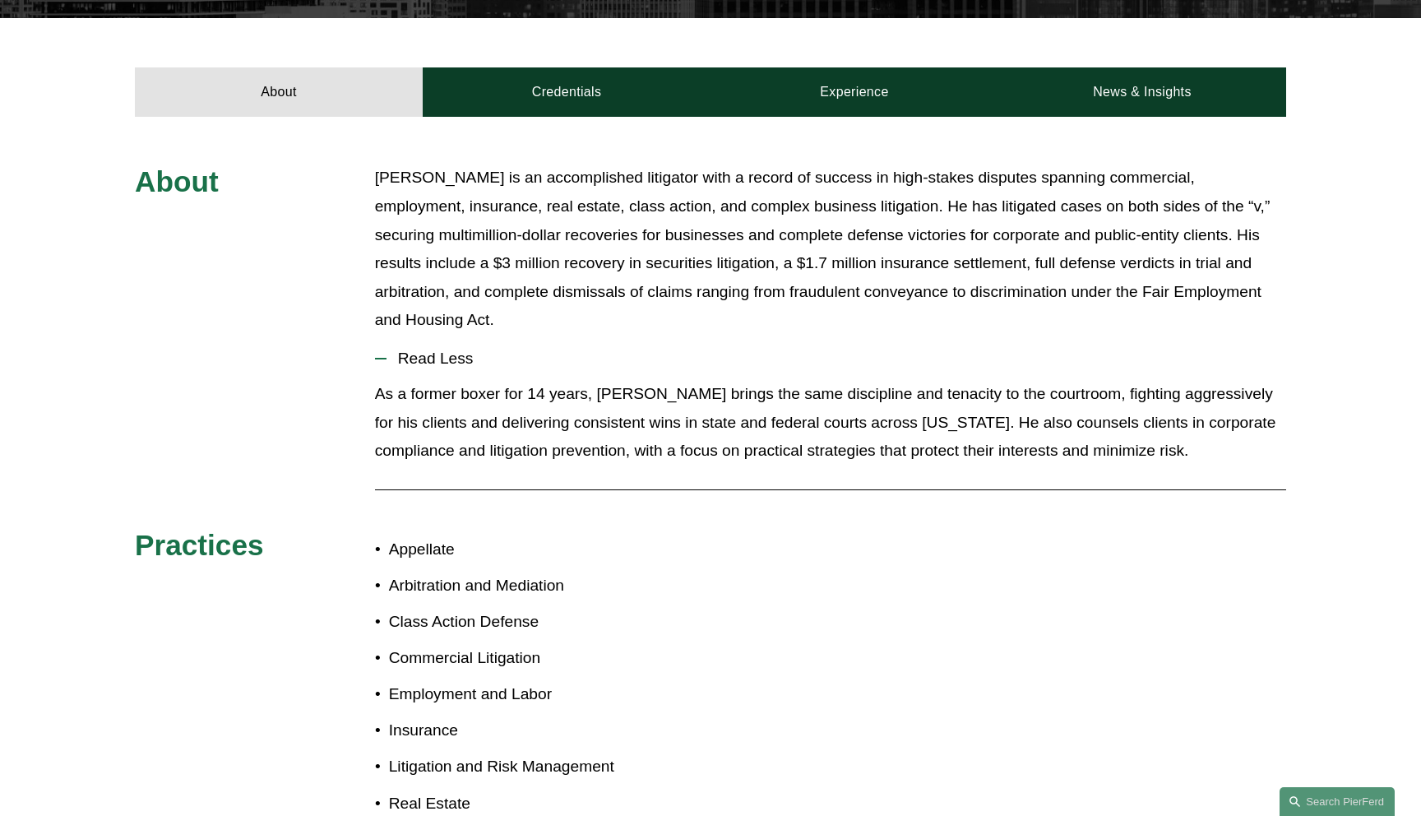
scroll to position [564, 0]
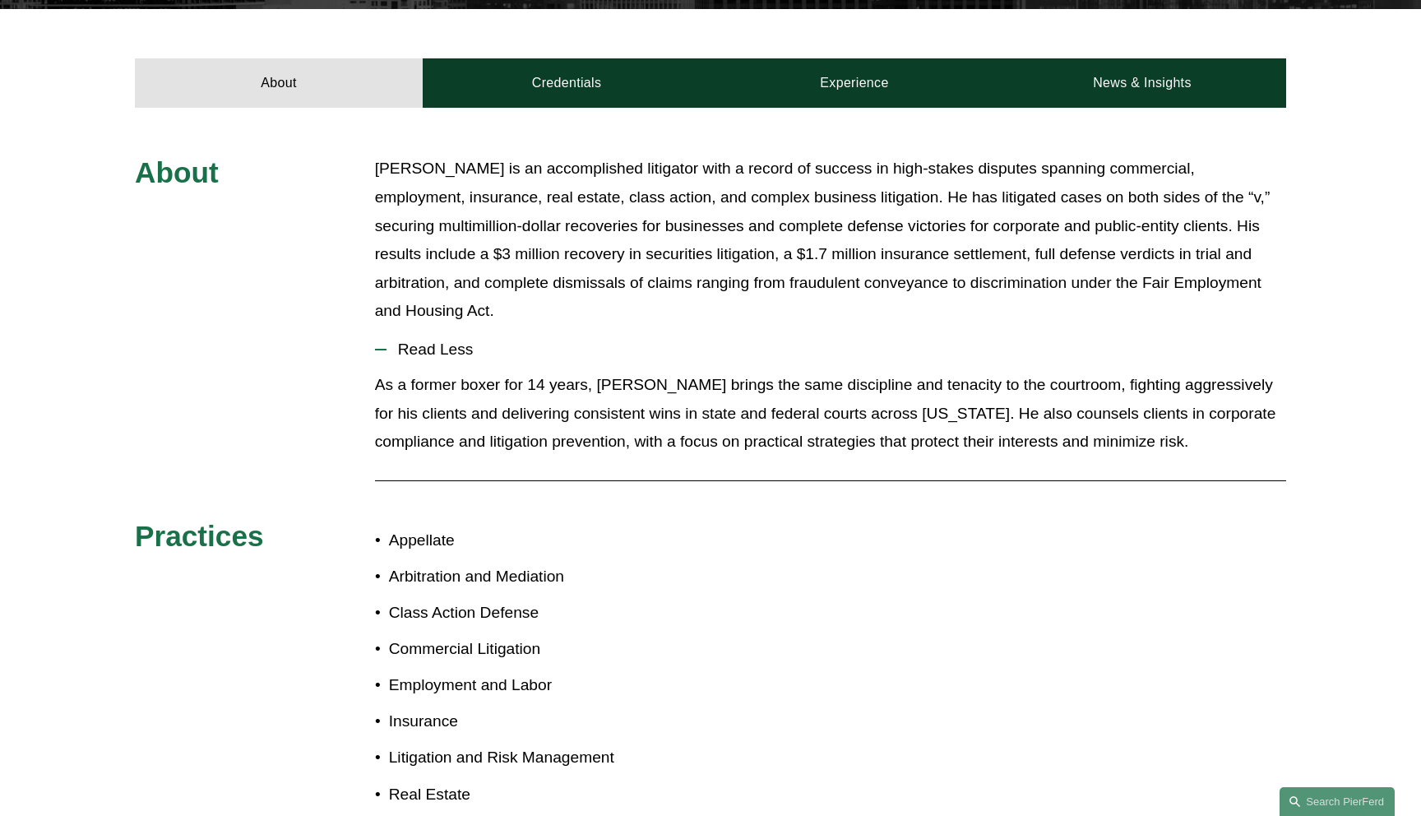
click at [468, 345] on button "Read Less" at bounding box center [830, 349] width 911 height 43
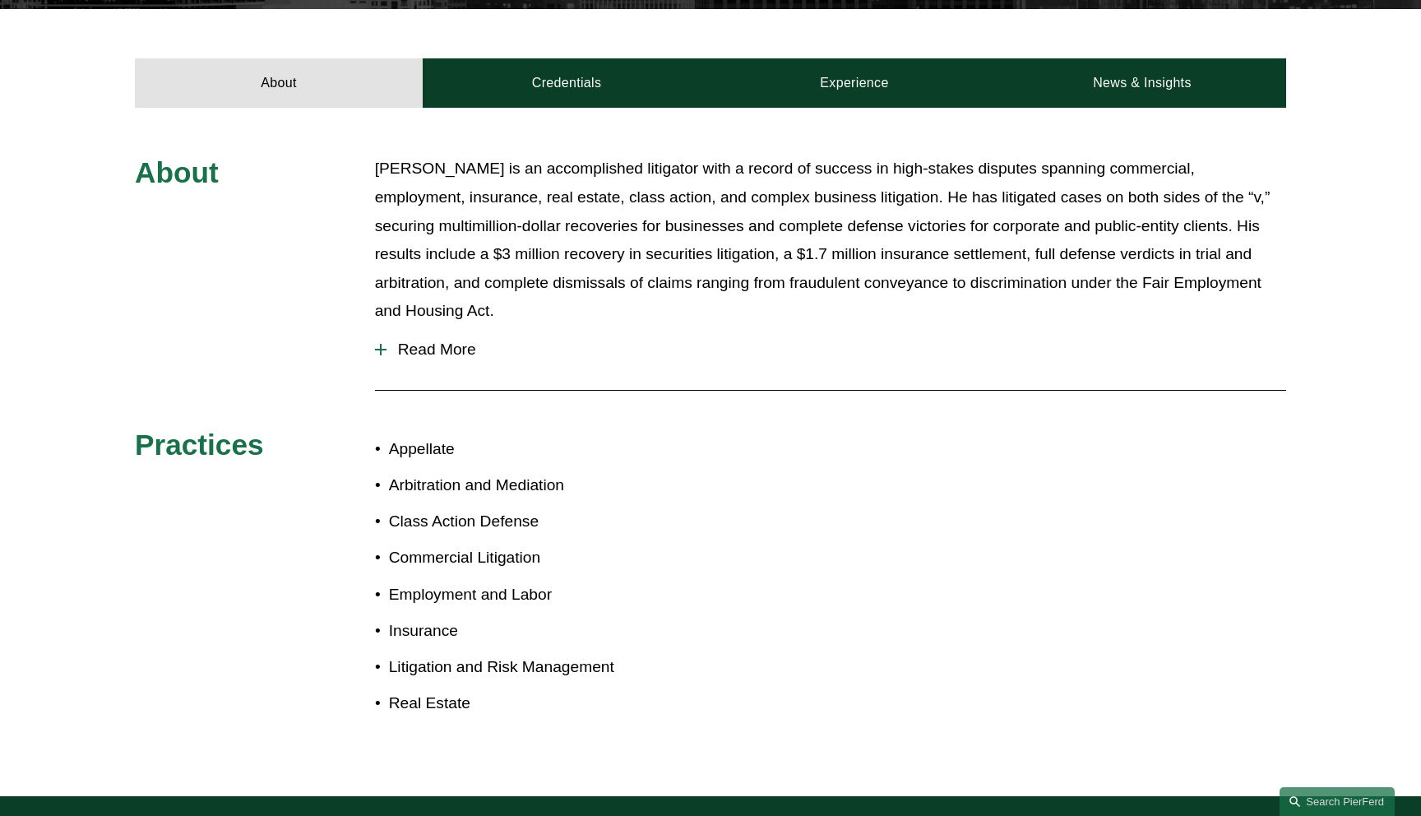
scroll to position [605, 0]
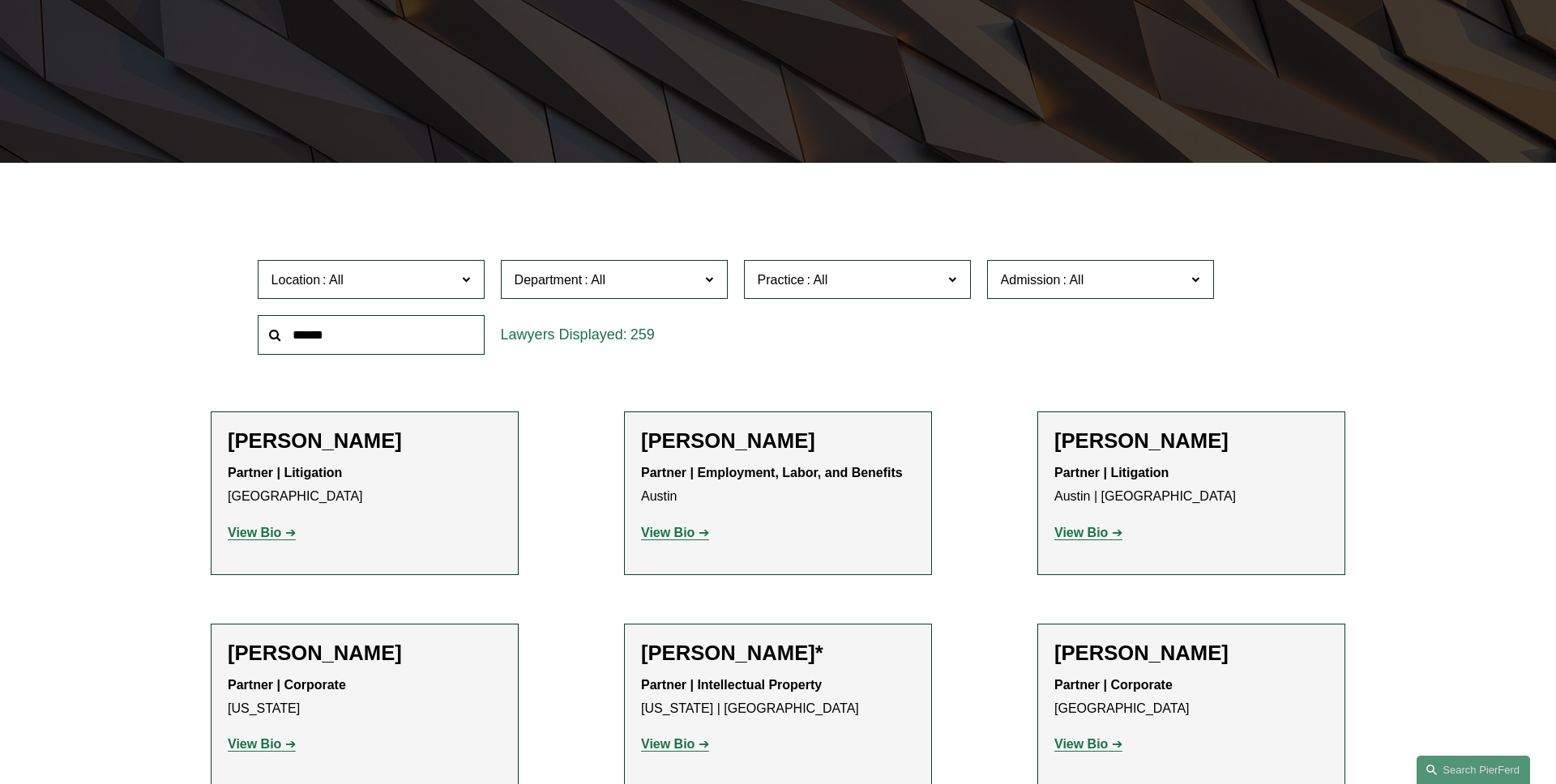
scroll to position [356, 0]
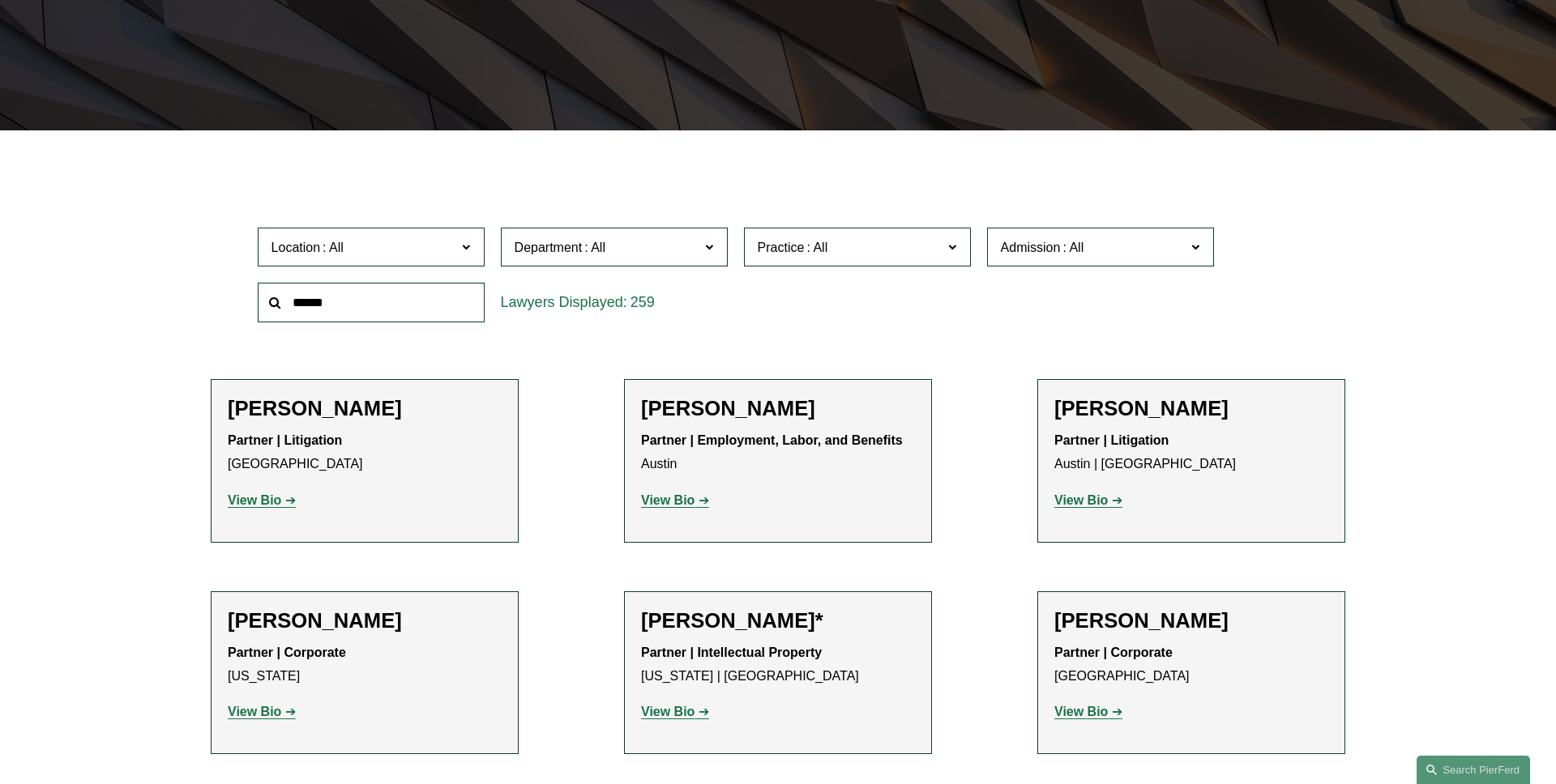
click at [382, 252] on span "Location" at bounding box center [365, 247] width 185 height 22
click at [0, 0] on link "Los Angeles" at bounding box center [0, 0] width 0 height 0
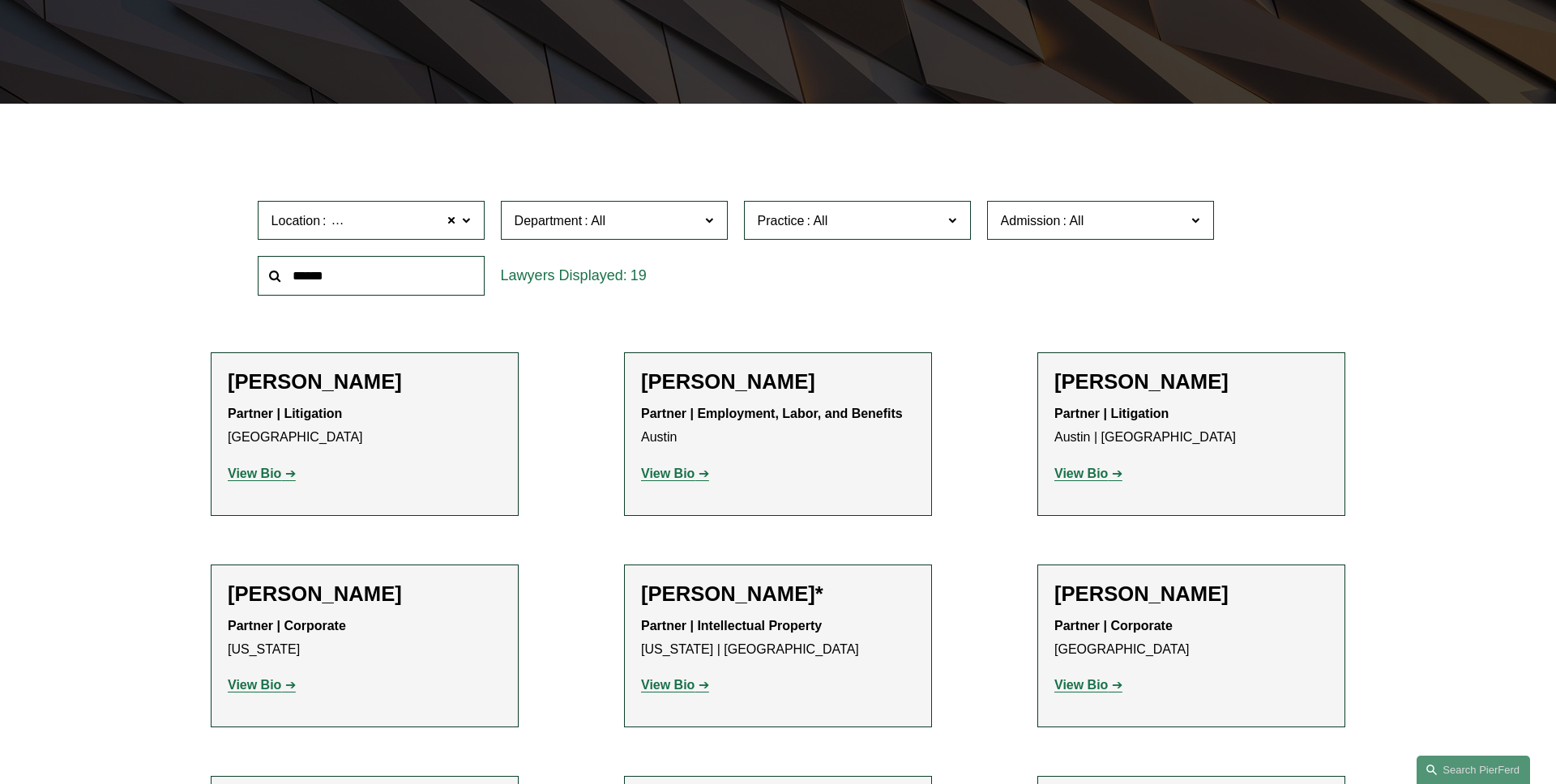
scroll to position [388, 0]
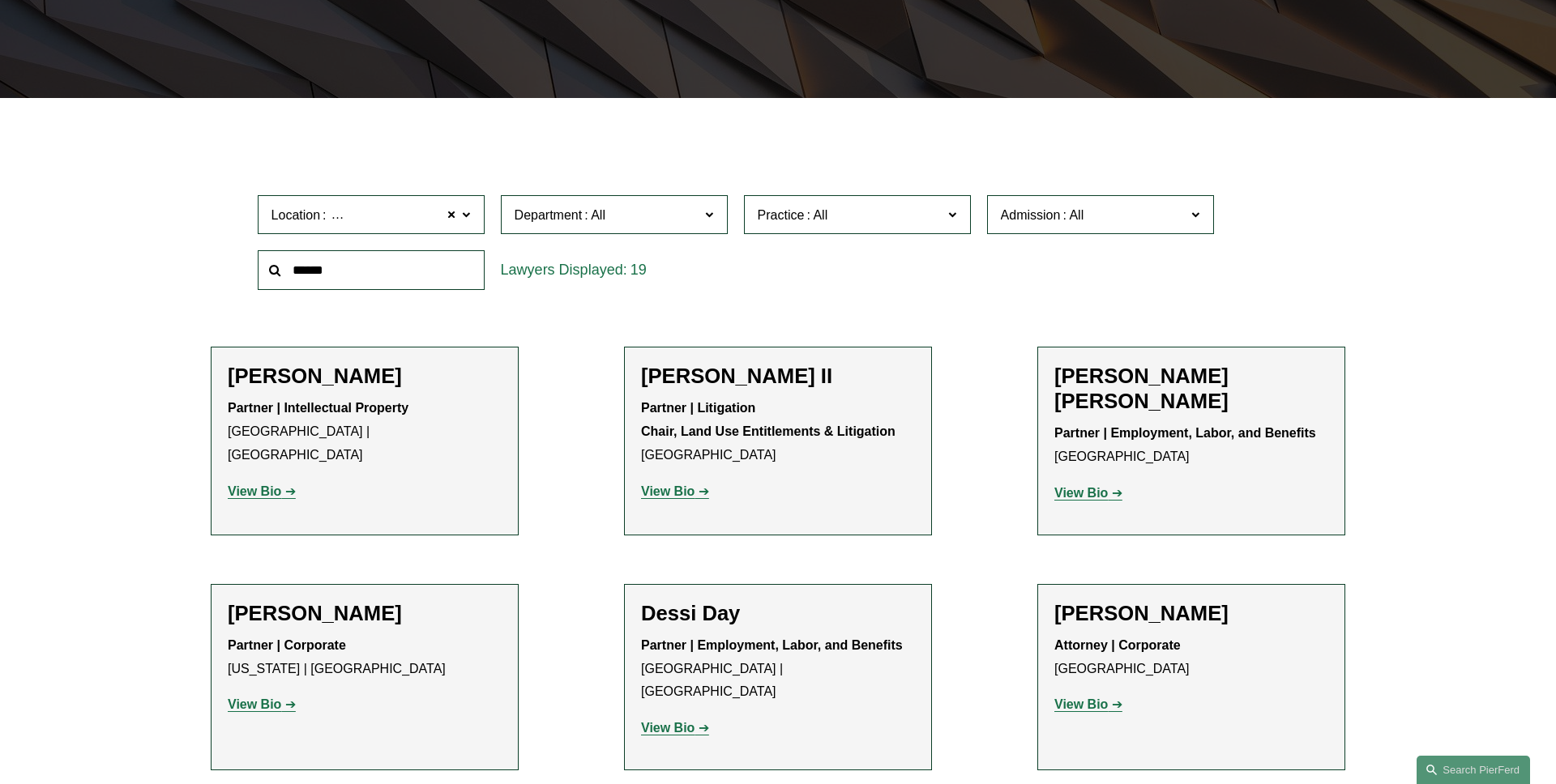
click at [1094, 216] on span "Admission" at bounding box center [1094, 215] width 185 height 22
click at [0, 0] on link "[US_STATE]" at bounding box center [0, 0] width 0 height 0
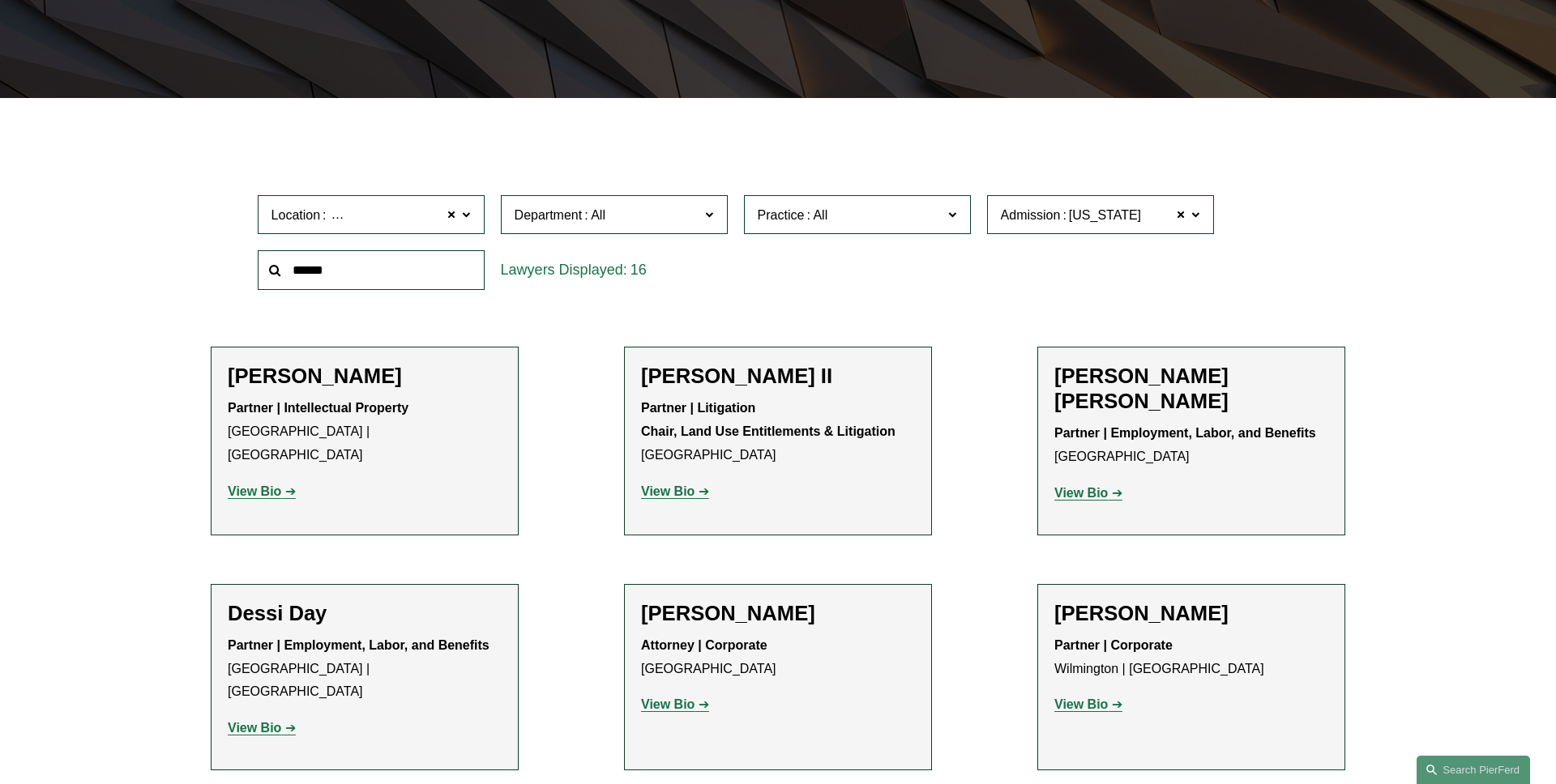
click at [577, 222] on span "Department" at bounding box center [548, 215] width 68 height 14
click at [0, 0] on link "Litigation" at bounding box center [0, 0] width 0 height 0
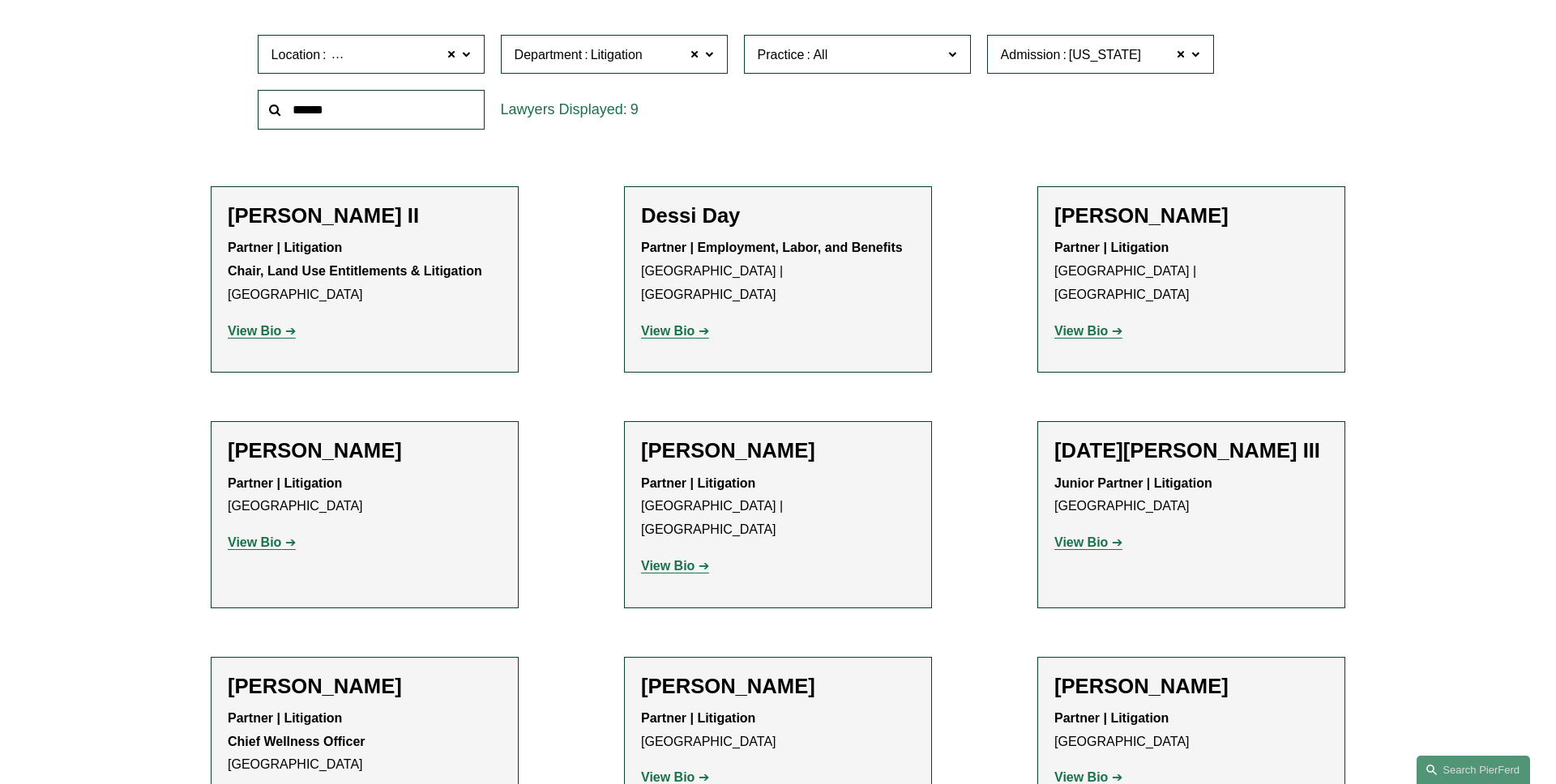
scroll to position [559, 0]
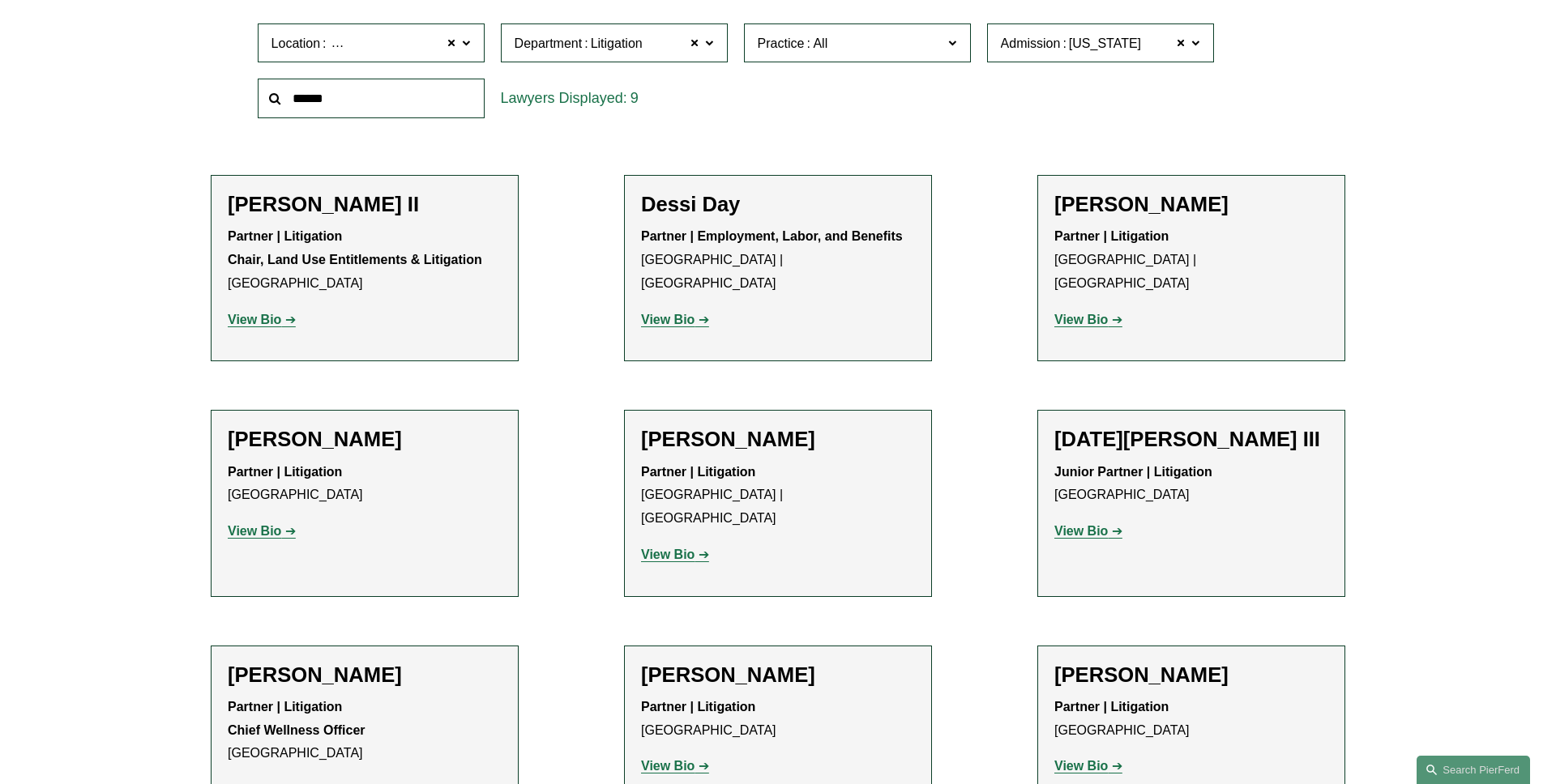
click at [861, 42] on span "Practice" at bounding box center [850, 43] width 185 height 22
click at [0, 0] on link "Appellate" at bounding box center [0, 0] width 0 height 0
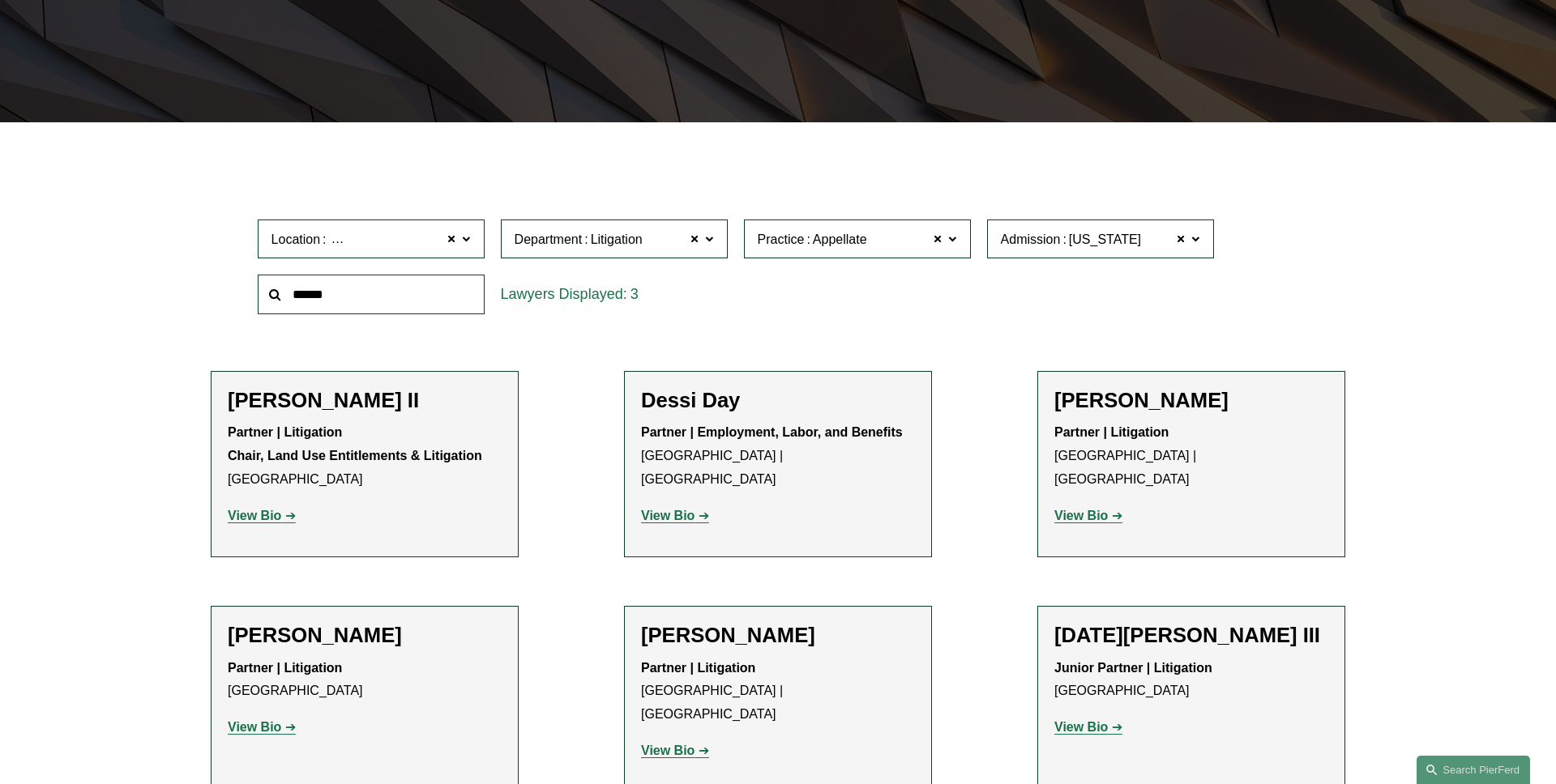
scroll to position [323, 0]
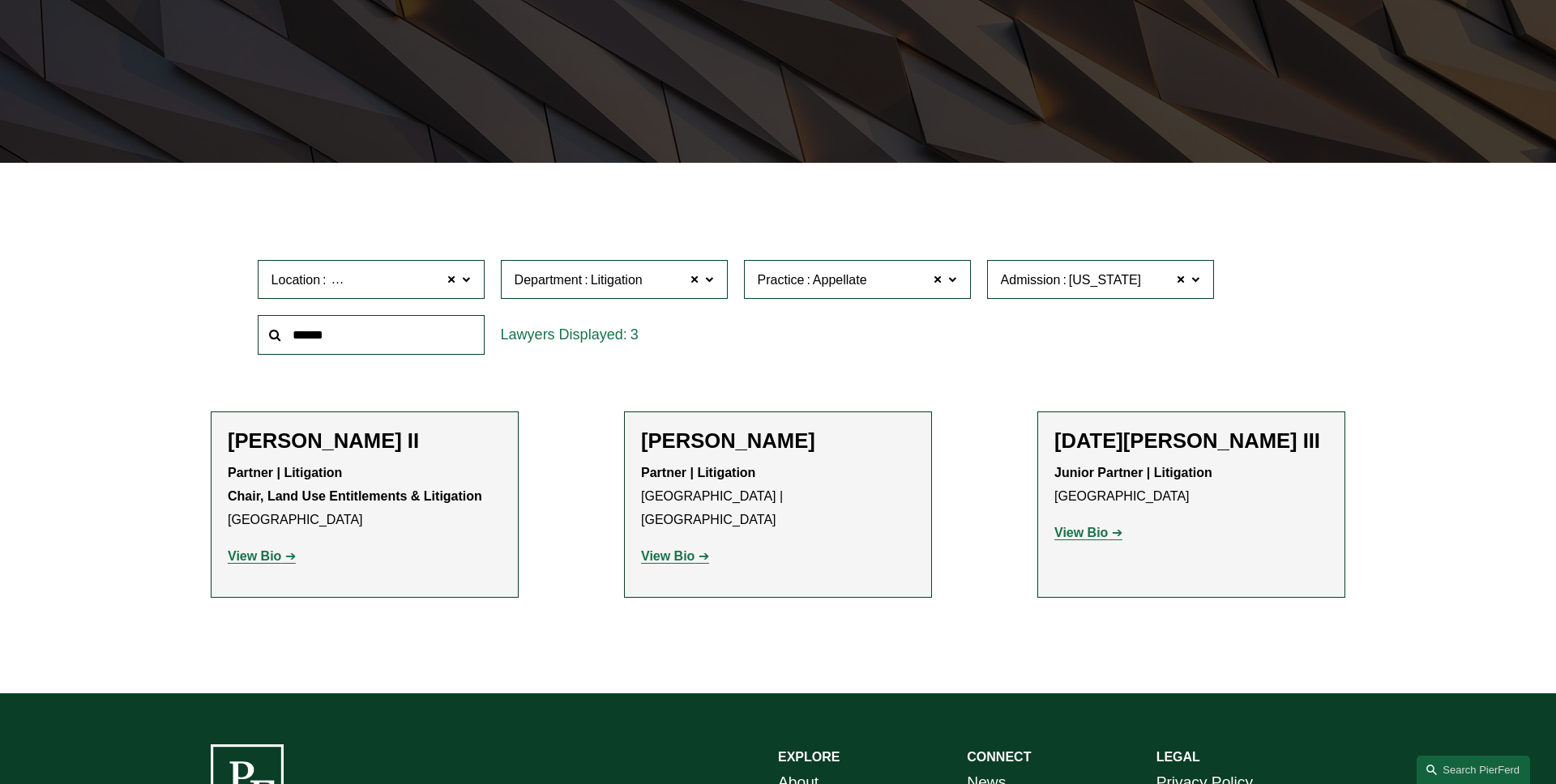
click at [961, 283] on label "Practice Appellate" at bounding box center [857, 280] width 227 height 39
click at [0, 0] on link "Arbitration and Mediation" at bounding box center [0, 0] width 0 height 0
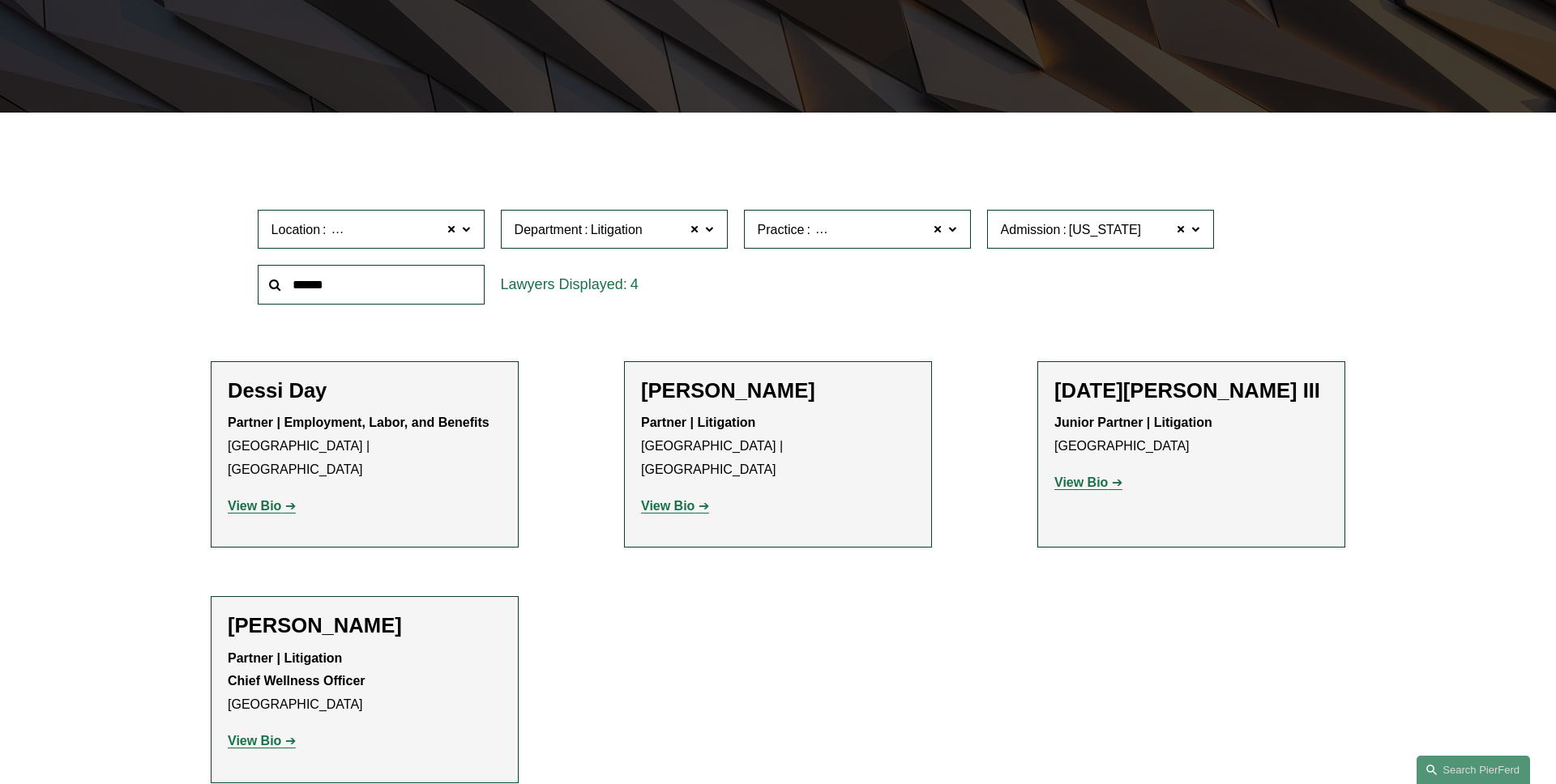
scroll to position [425, 0]
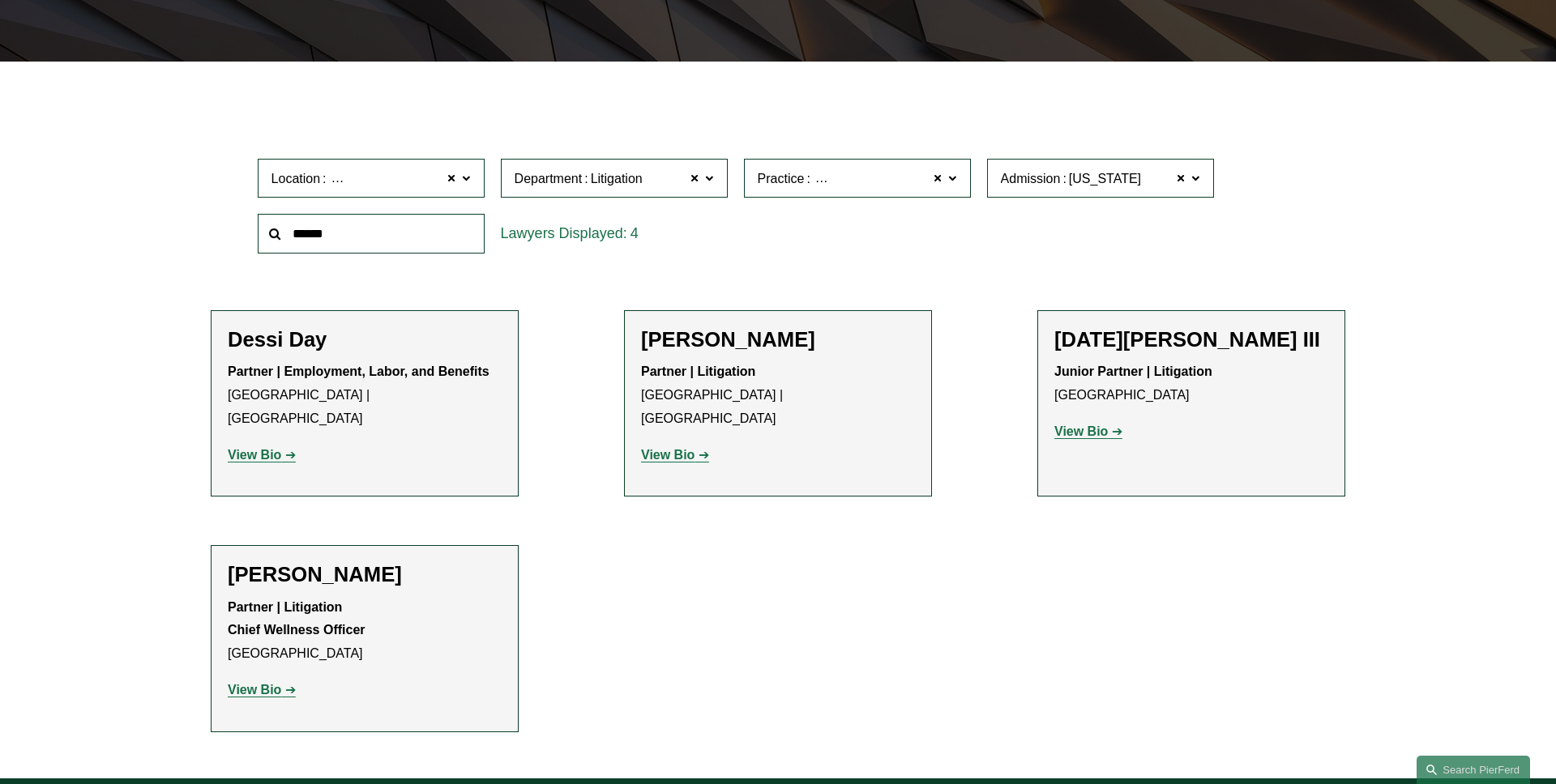
click at [953, 189] on label "Practice Arbitration and Mediation" at bounding box center [857, 178] width 227 height 39
click at [0, 0] on link "Class Action Defense" at bounding box center [0, 0] width 0 height 0
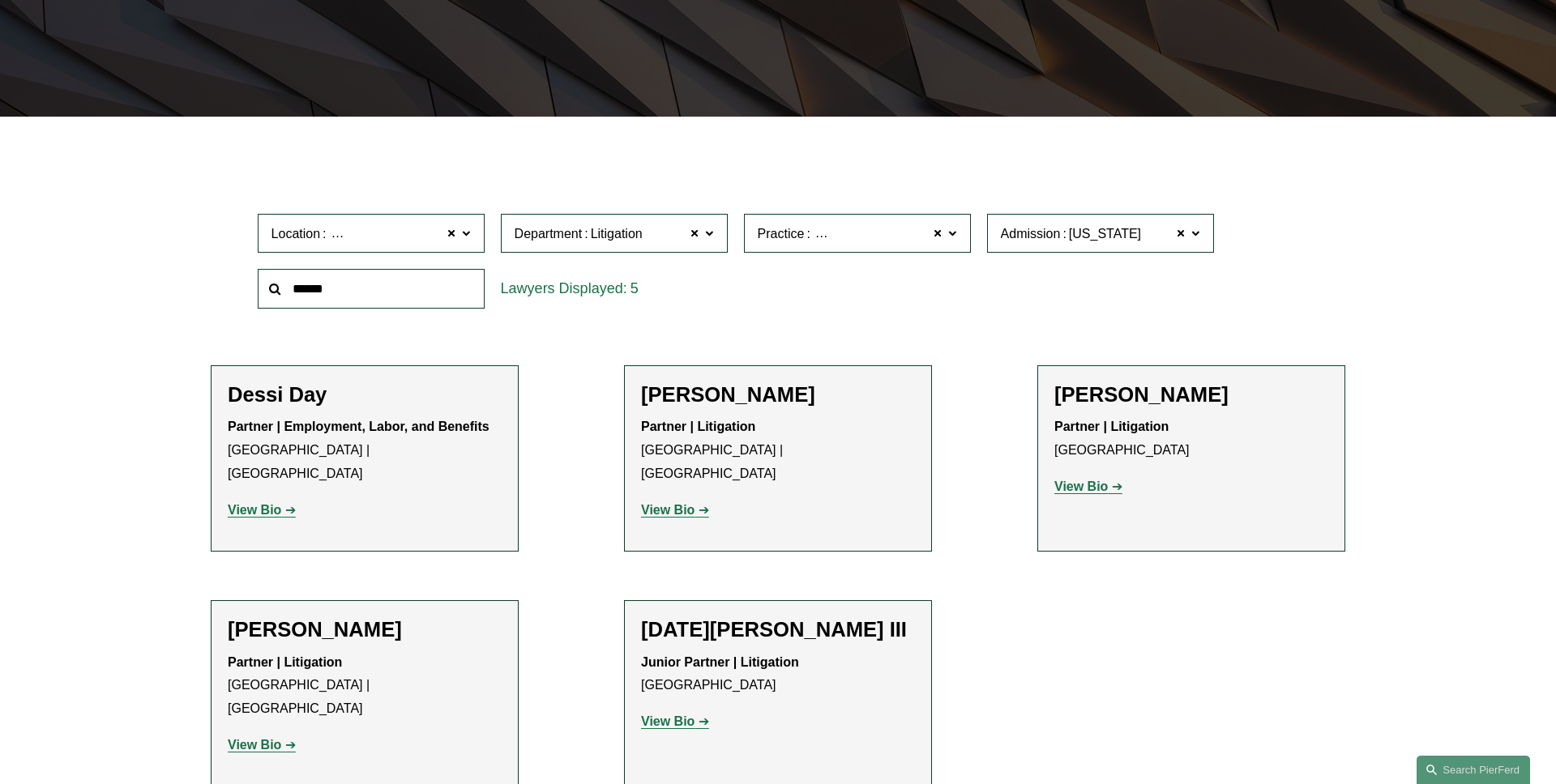
scroll to position [387, 0]
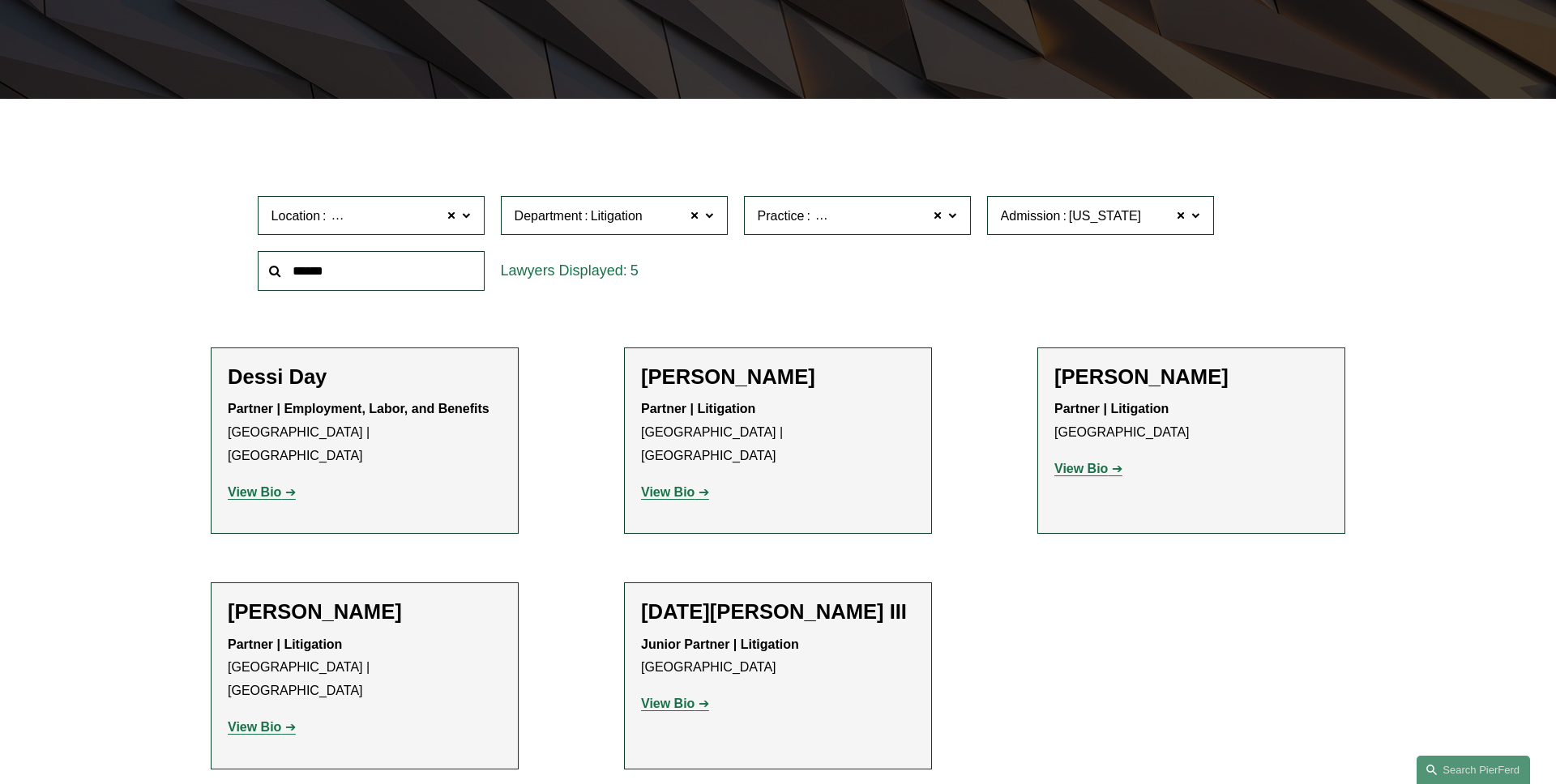
click at [959, 222] on label "Practice Class Action Defense" at bounding box center [857, 216] width 227 height 39
click at [0, 0] on link "Commercial Litigation" at bounding box center [0, 0] width 0 height 0
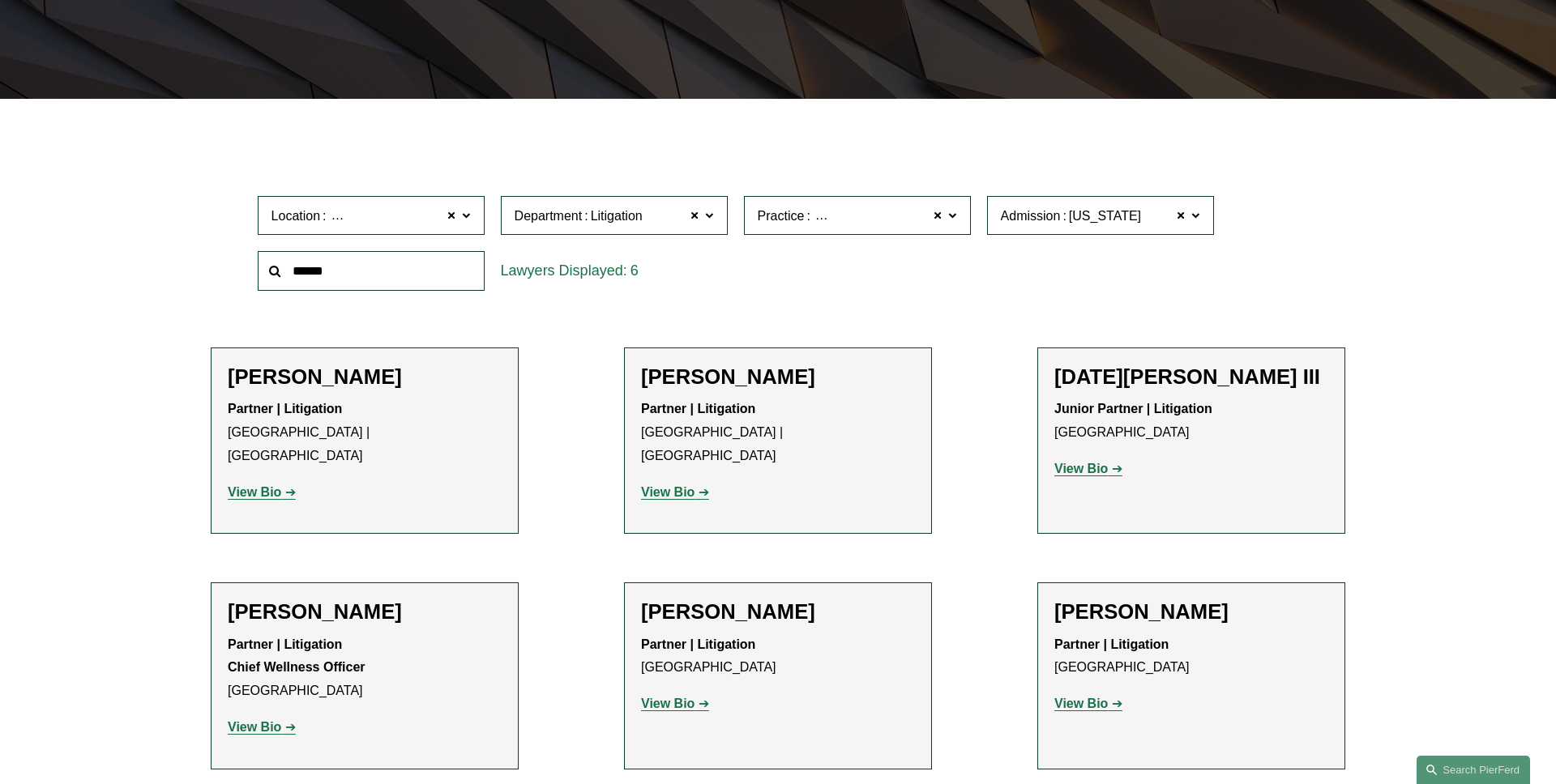
click at [960, 226] on label "Practice Commercial Litigation" at bounding box center [857, 216] width 227 height 39
click at [0, 0] on link "Employment and Labor" at bounding box center [0, 0] width 0 height 0
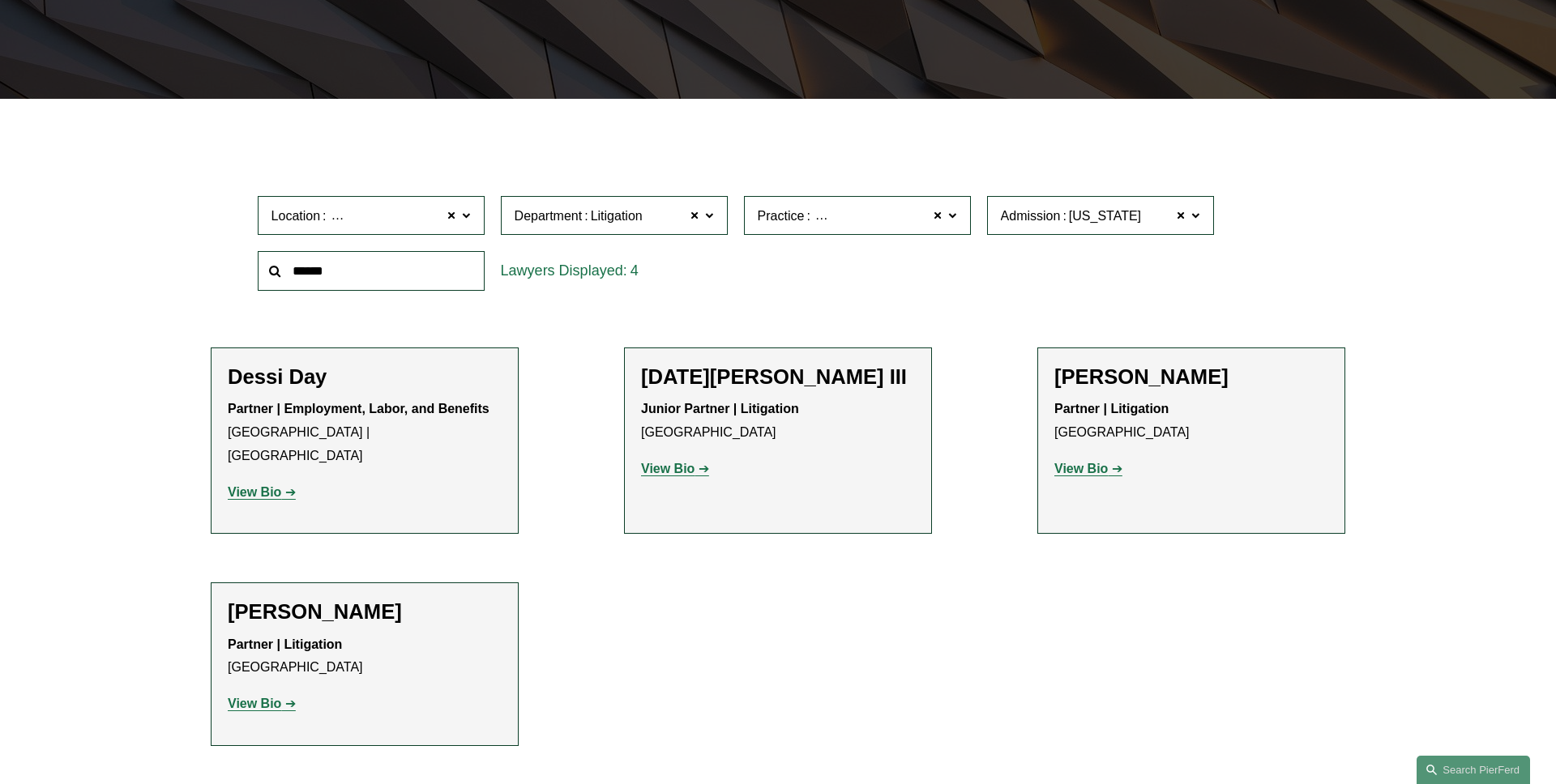
click at [958, 226] on label "Practice Employment and Labor" at bounding box center [857, 216] width 227 height 39
click at [0, 0] on link "Insurance" at bounding box center [0, 0] width 0 height 0
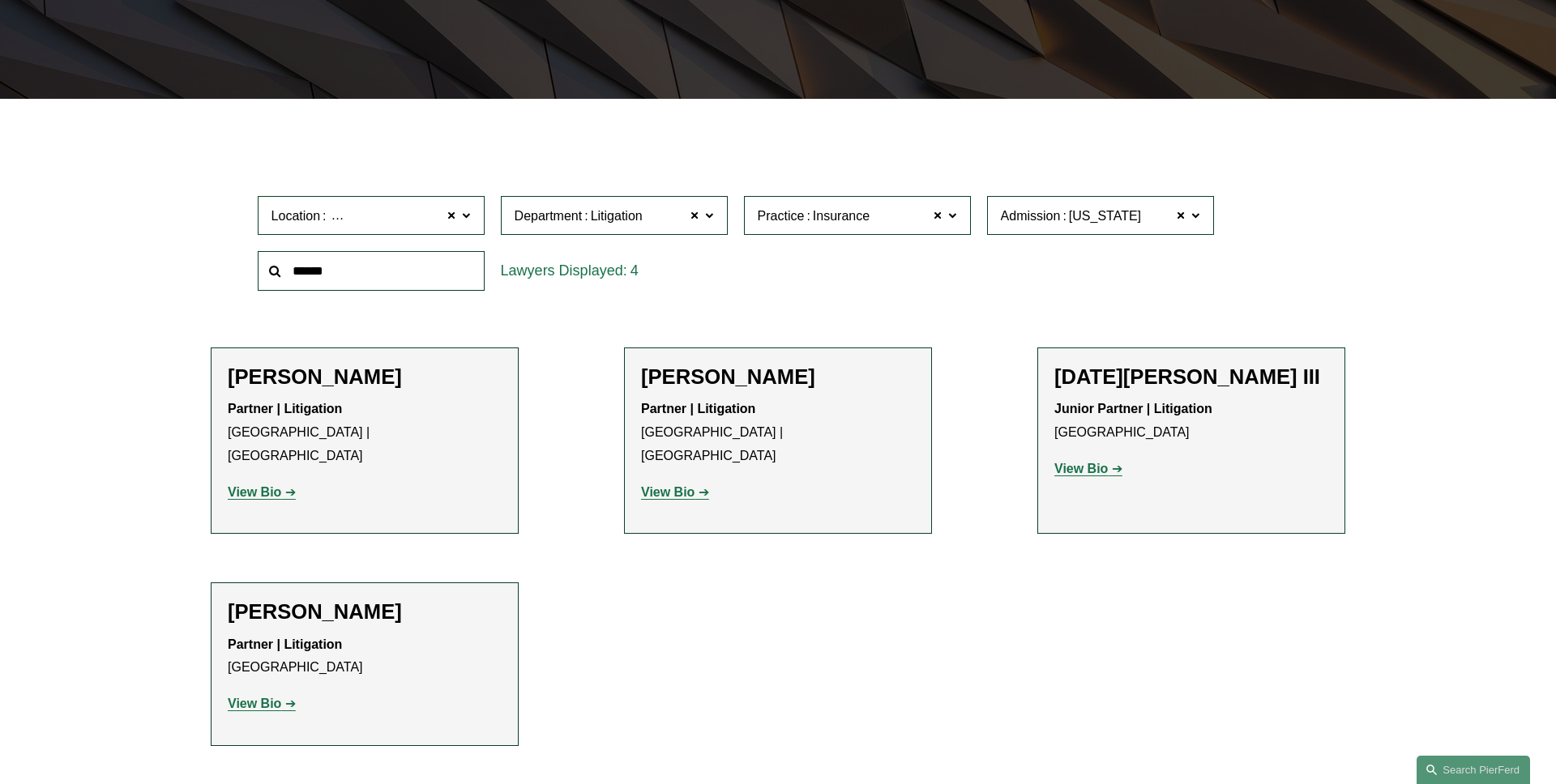
click at [954, 223] on span at bounding box center [952, 214] width 8 height 21
click at [0, 0] on link "Litigation and Risk Management" at bounding box center [0, 0] width 0 height 0
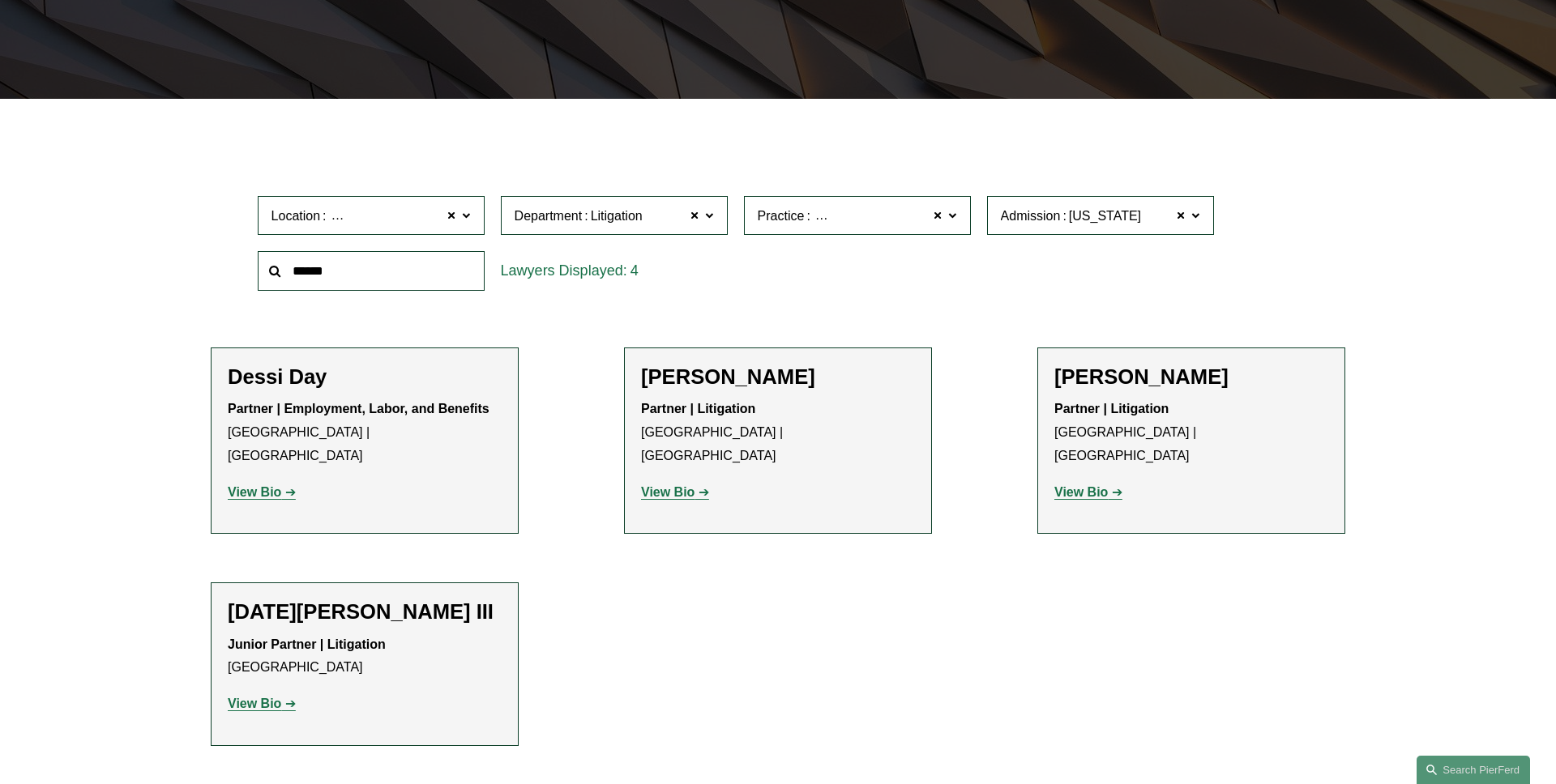
click at [959, 223] on label "Practice Litigation and Risk Management" at bounding box center [857, 216] width 227 height 39
click at [0, 0] on link "Real Estate" at bounding box center [0, 0] width 0 height 0
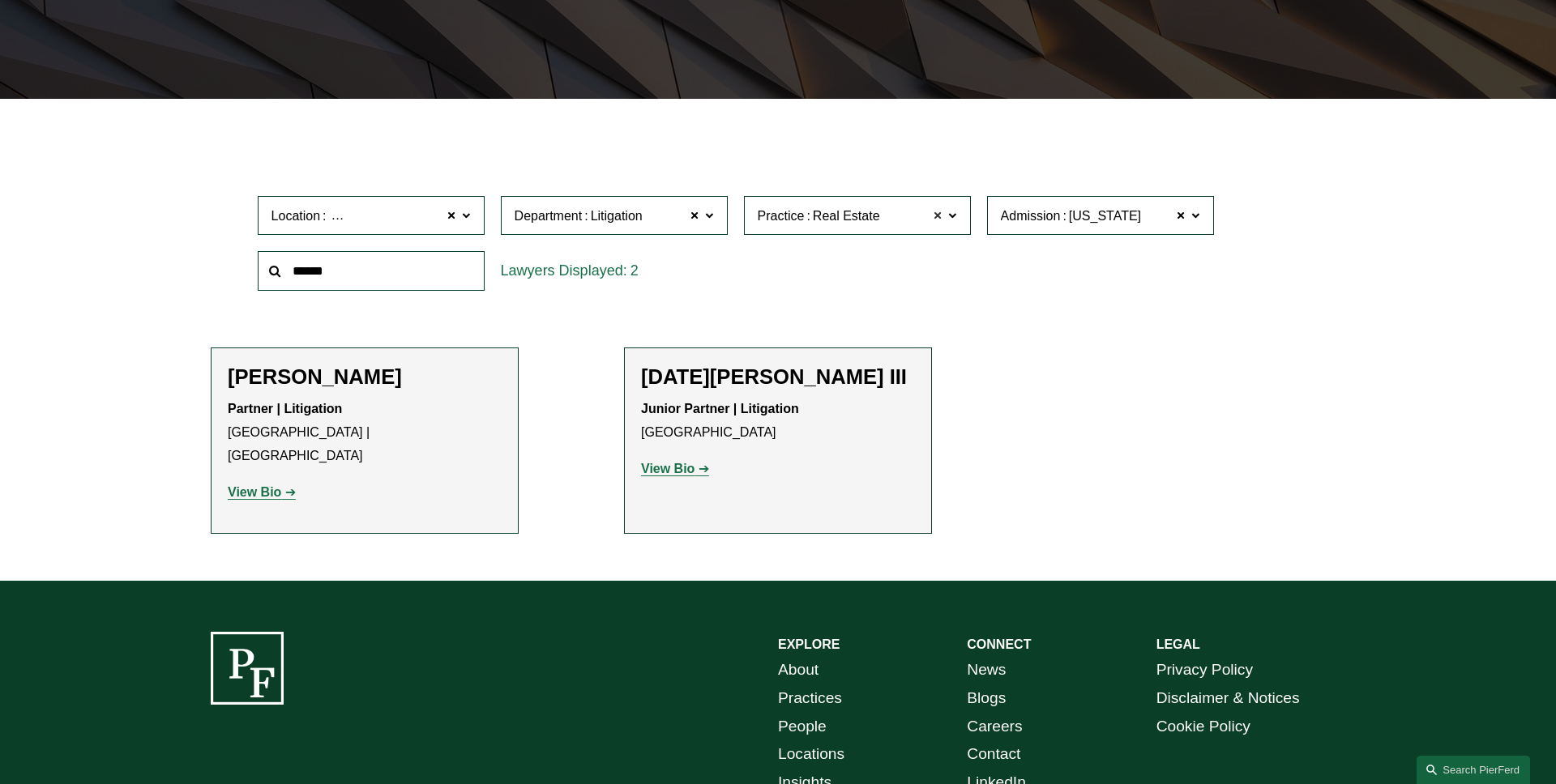
click at [939, 213] on span at bounding box center [939, 215] width 10 height 21
click at [1186, 213] on label "Admission California" at bounding box center [1101, 216] width 227 height 39
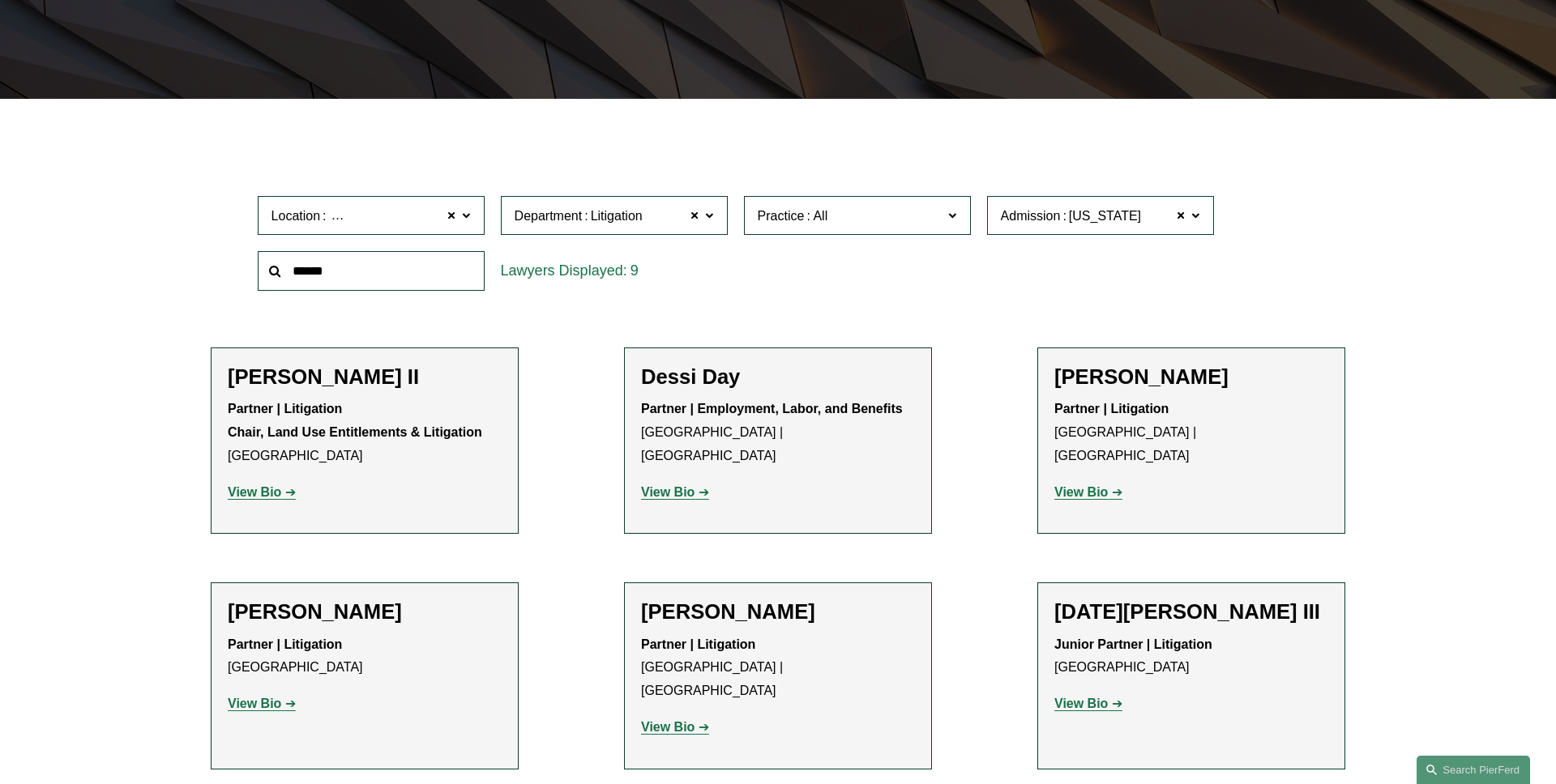
click at [1204, 217] on label "Admission California" at bounding box center [1101, 216] width 227 height 39
click at [1181, 217] on span at bounding box center [1182, 215] width 10 height 21
click at [691, 217] on span at bounding box center [696, 215] width 10 height 21
click at [447, 214] on span at bounding box center [452, 215] width 10 height 21
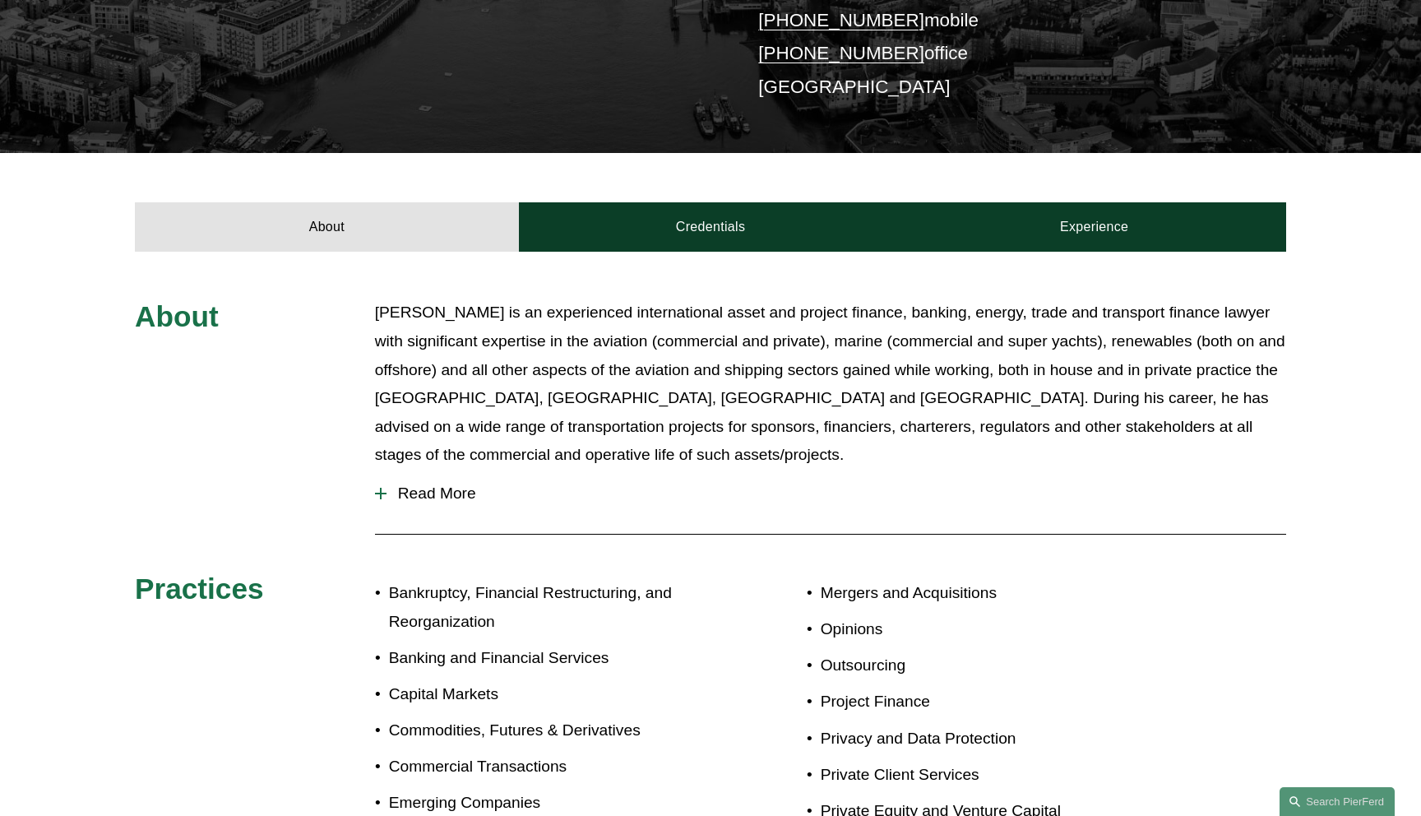
scroll to position [425, 0]
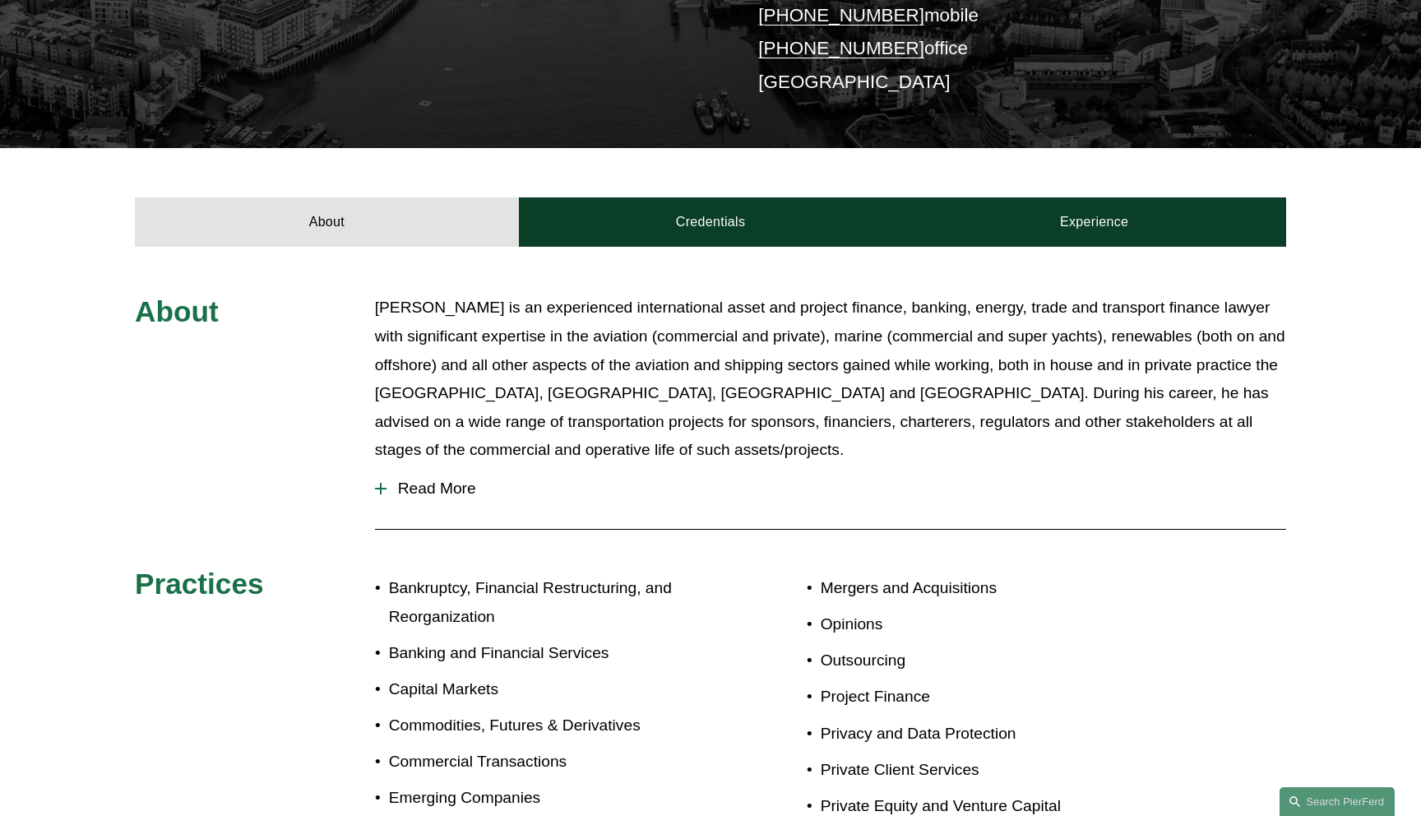
click at [443, 480] on span "Read More" at bounding box center [837, 489] width 900 height 18
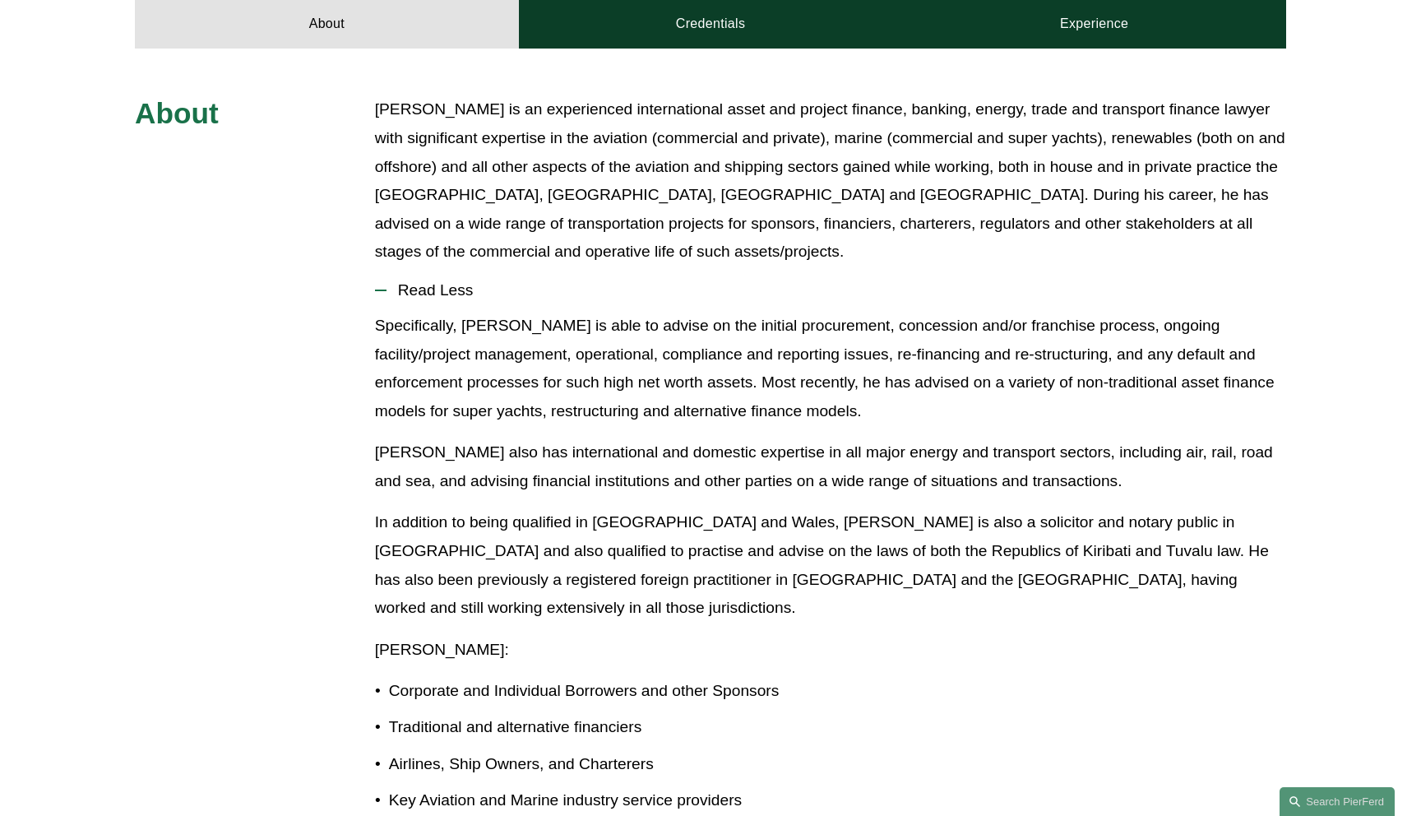
scroll to position [614, 0]
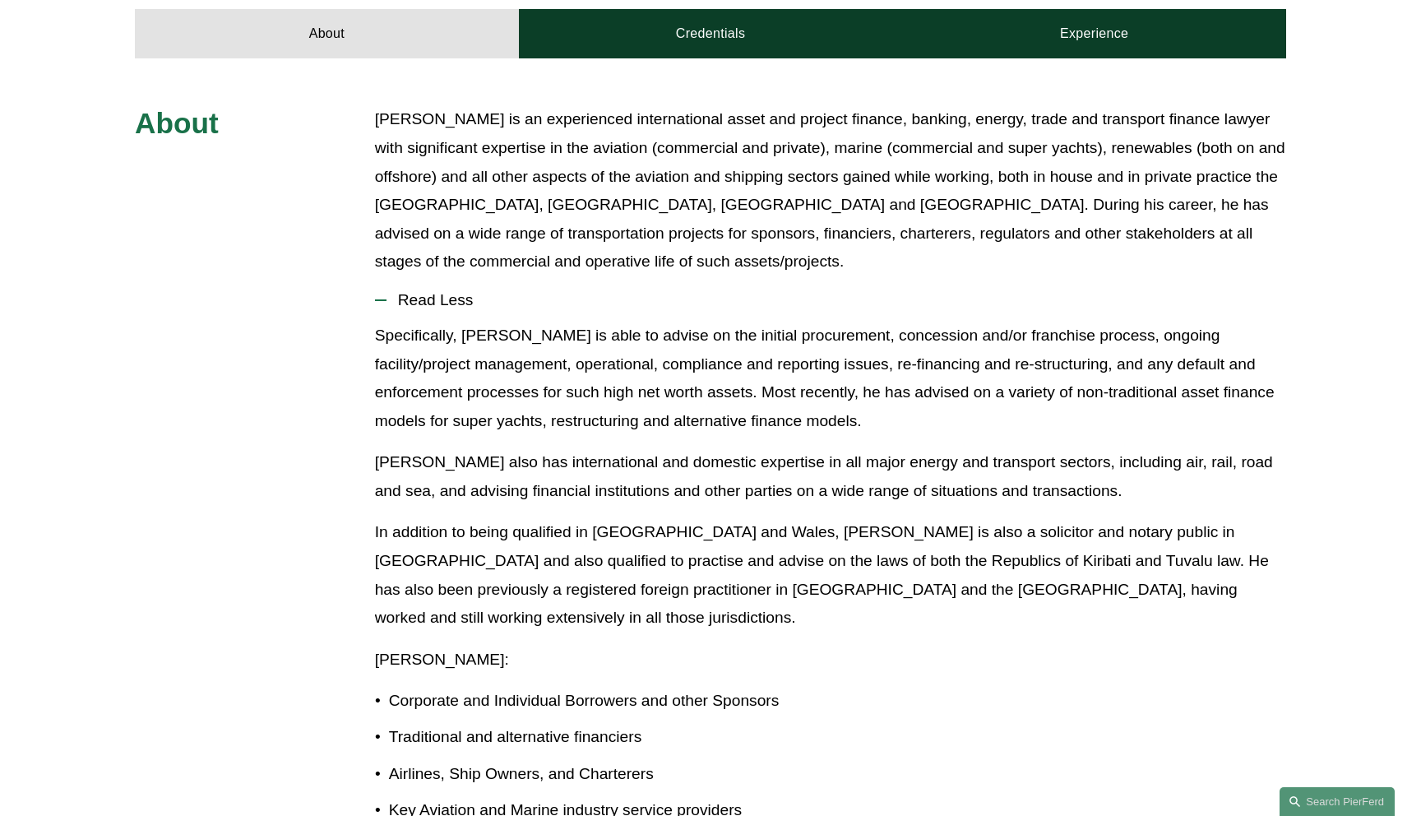
click at [457, 291] on span "Read Less" at bounding box center [837, 300] width 900 height 18
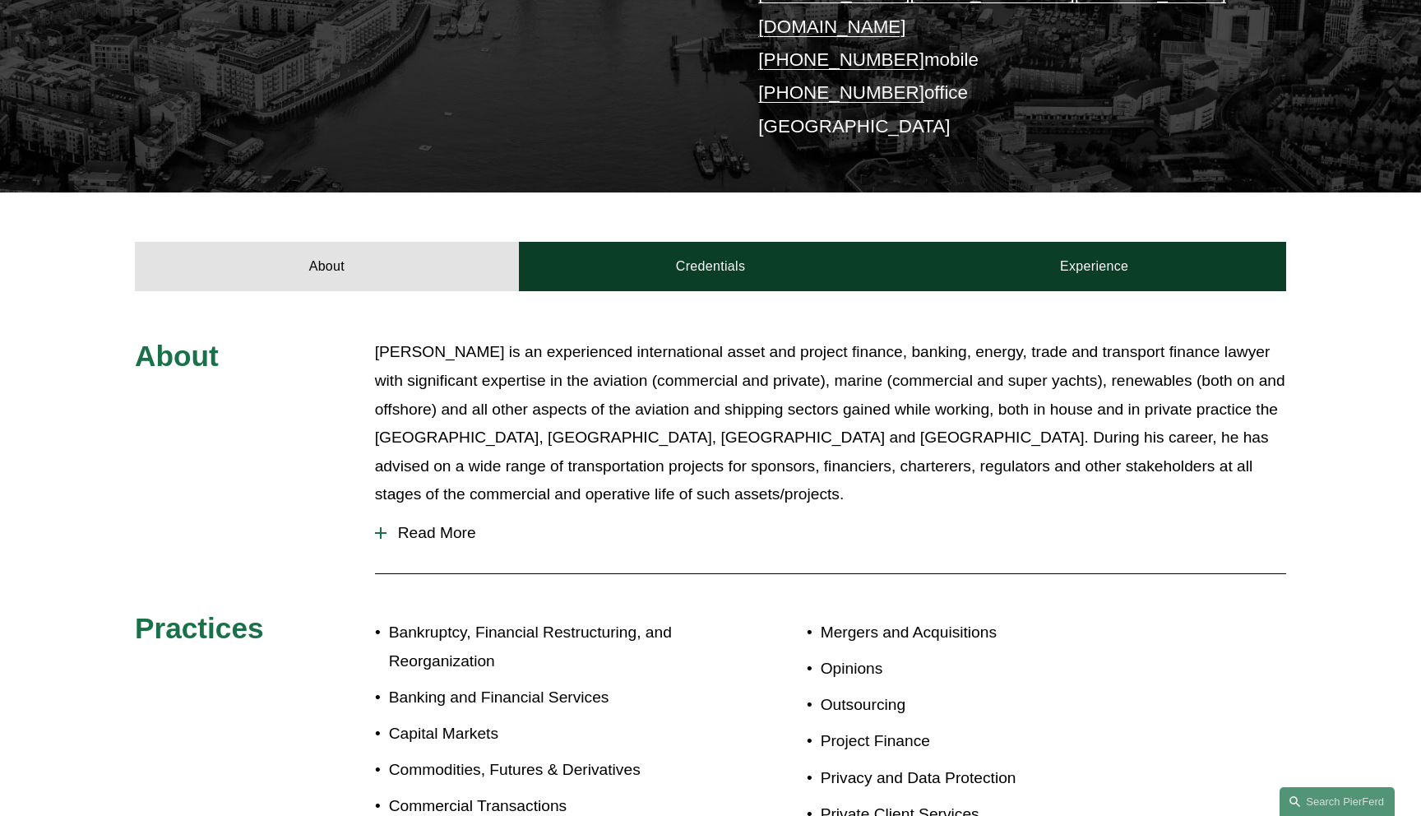
scroll to position [346, 0]
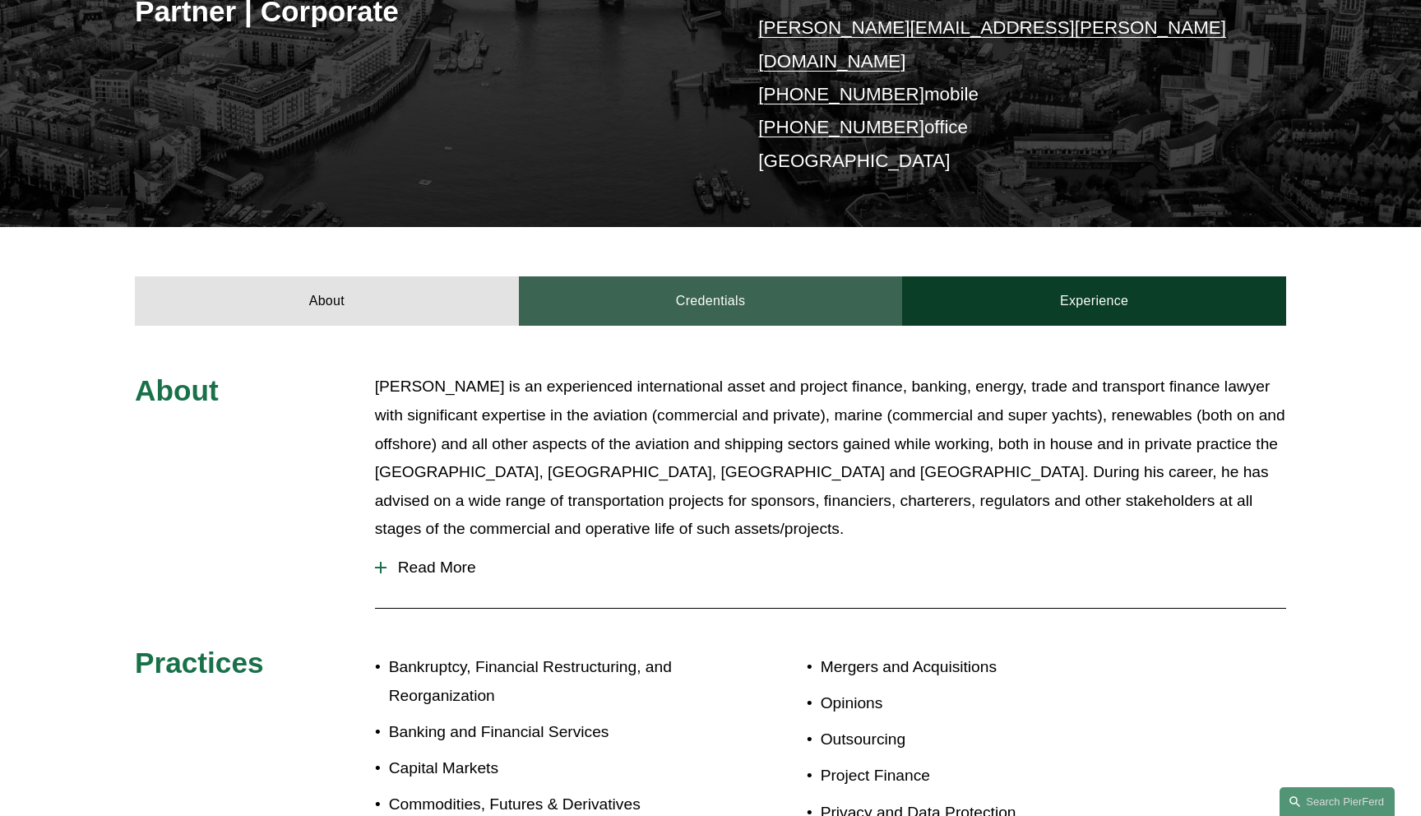
click at [615, 300] on link "Credentials" at bounding box center [711, 300] width 384 height 49
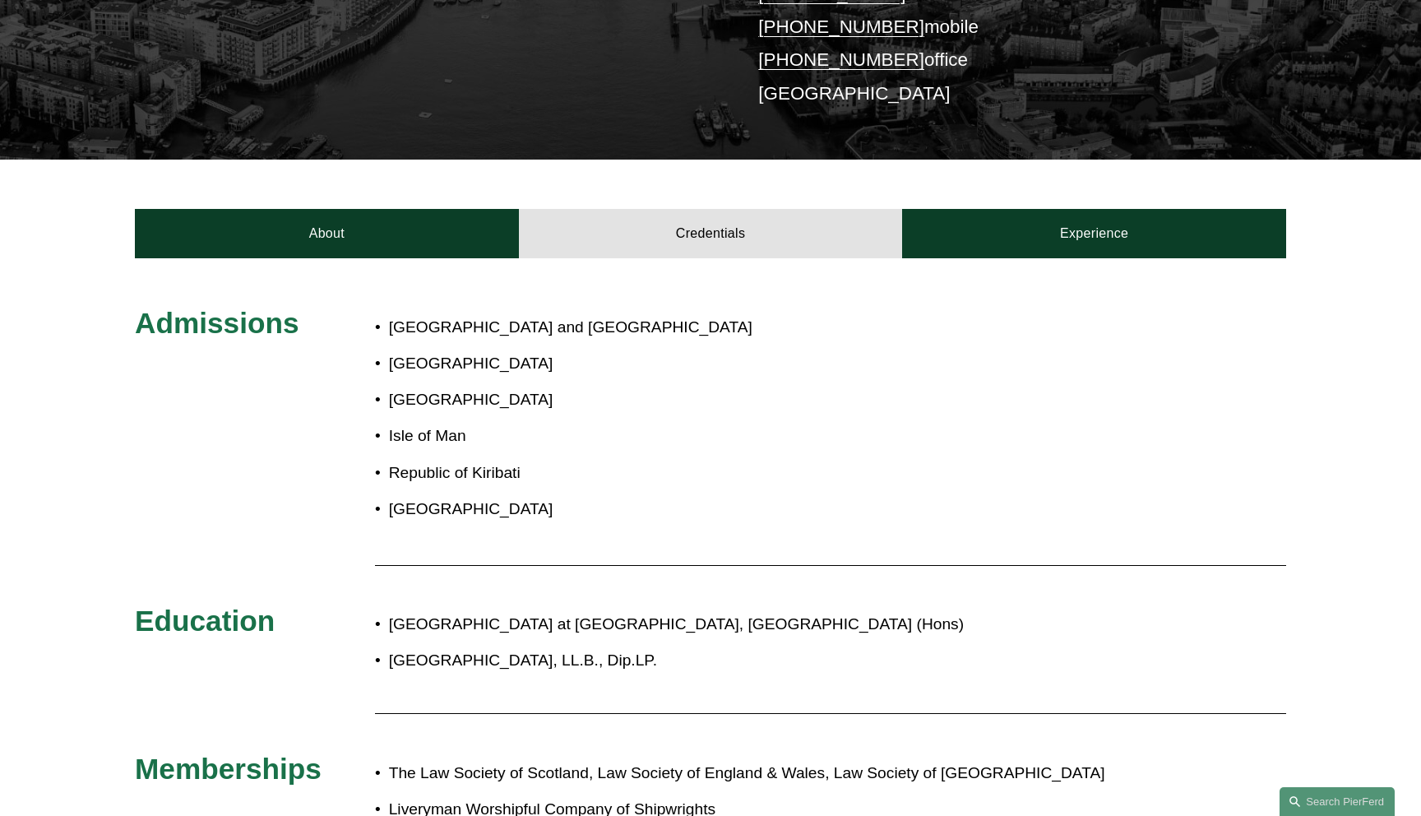
scroll to position [392, 0]
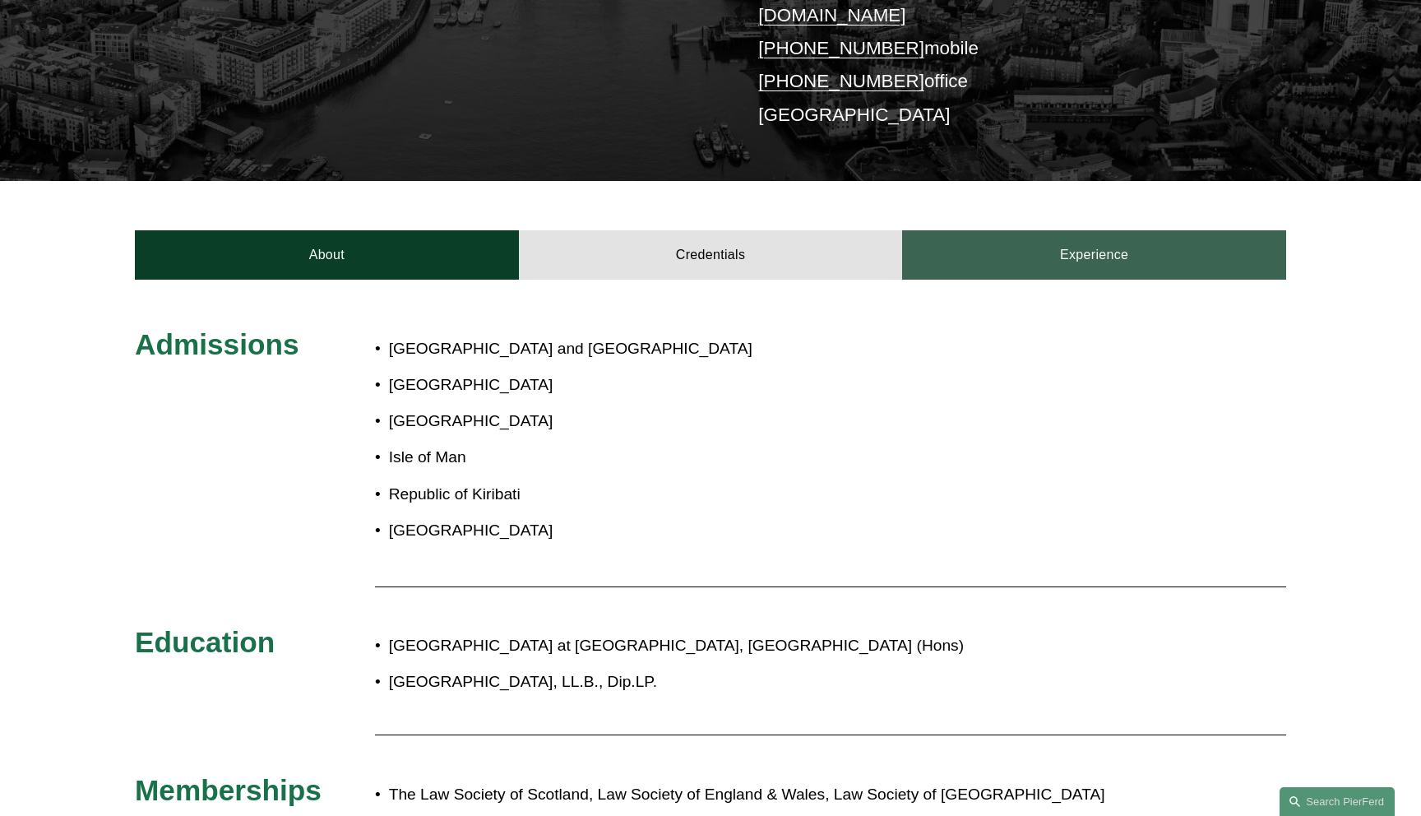
click at [981, 248] on link "Experience" at bounding box center [1094, 254] width 384 height 49
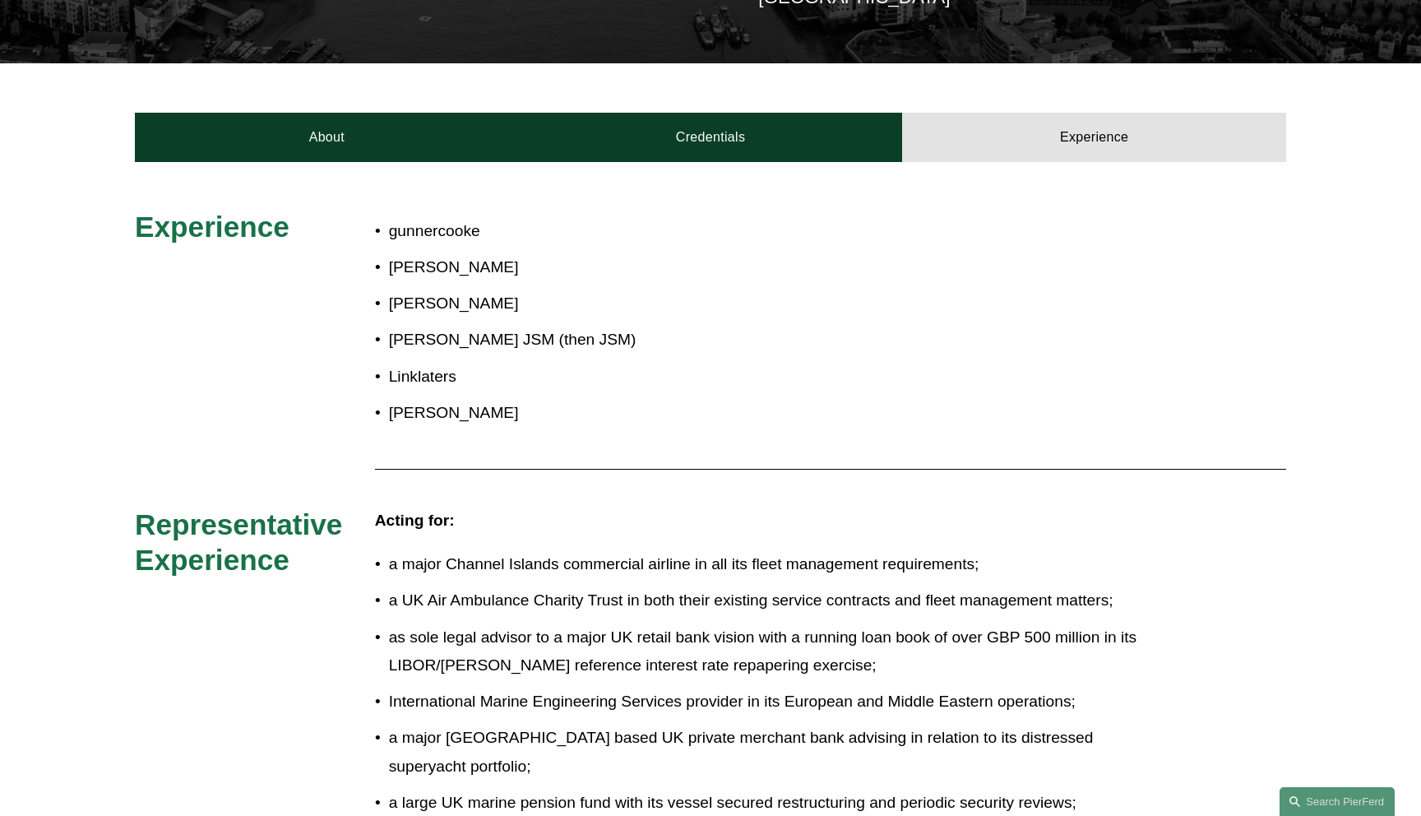
scroll to position [341, 0]
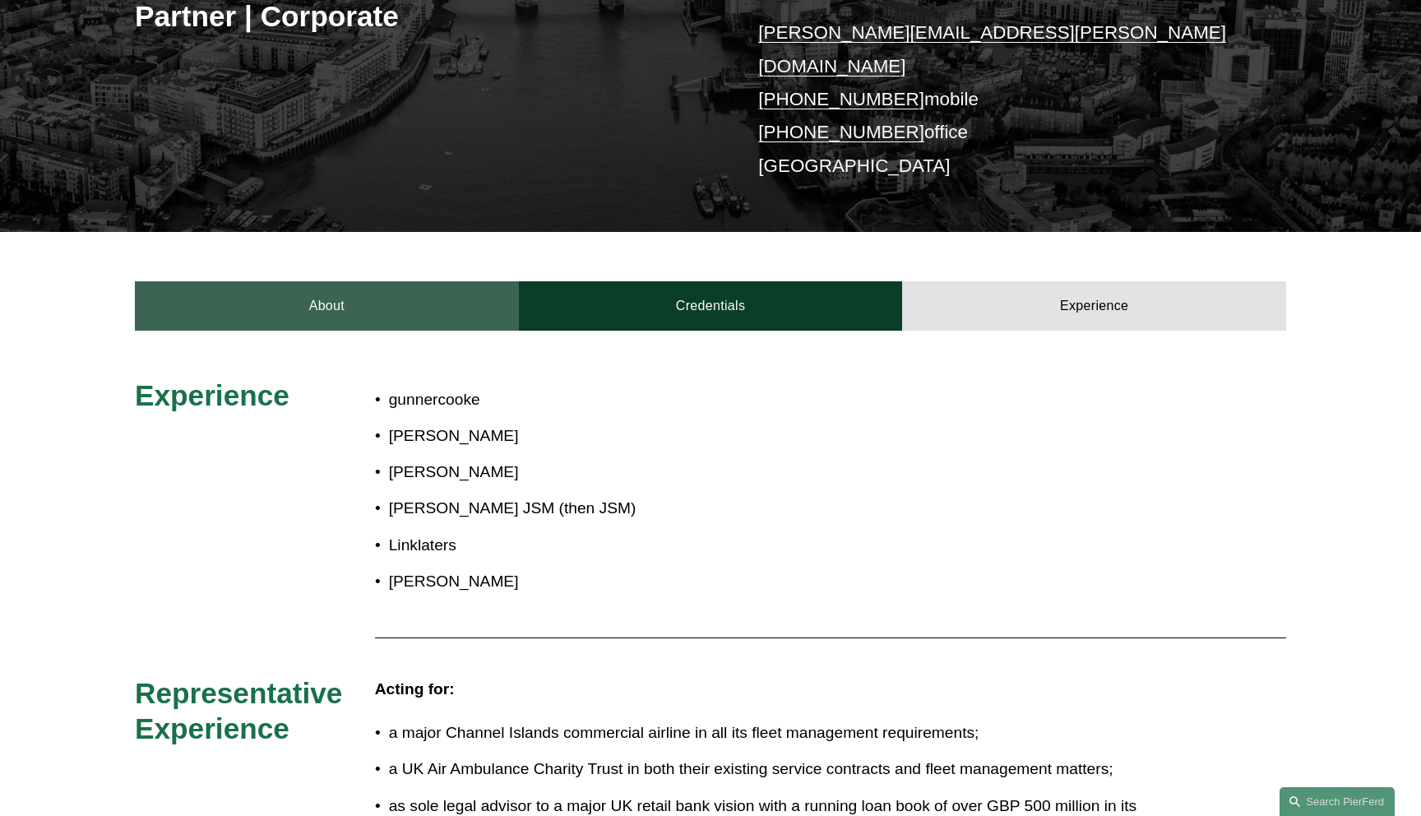
click at [357, 281] on link "About" at bounding box center [327, 305] width 384 height 49
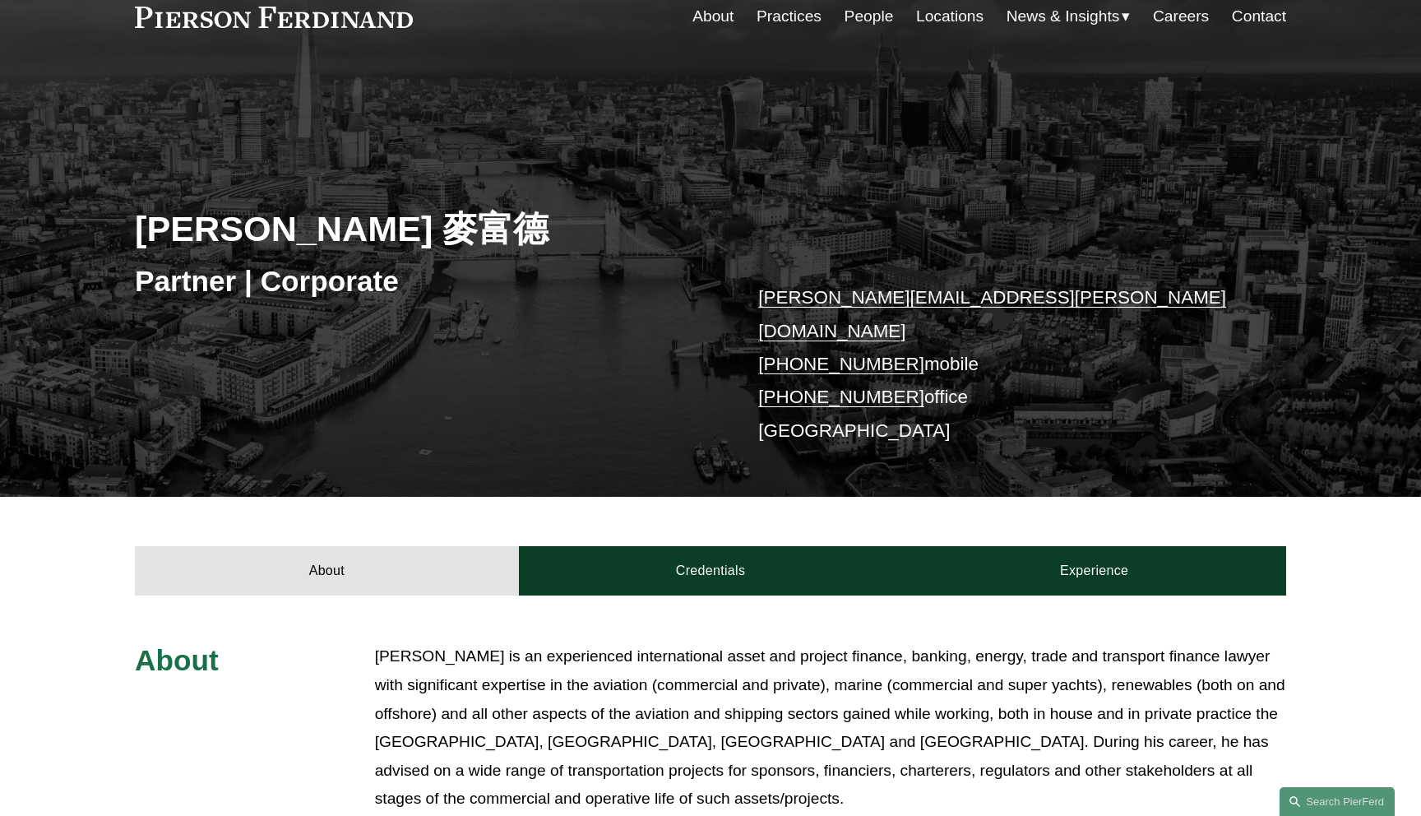
scroll to position [0, 0]
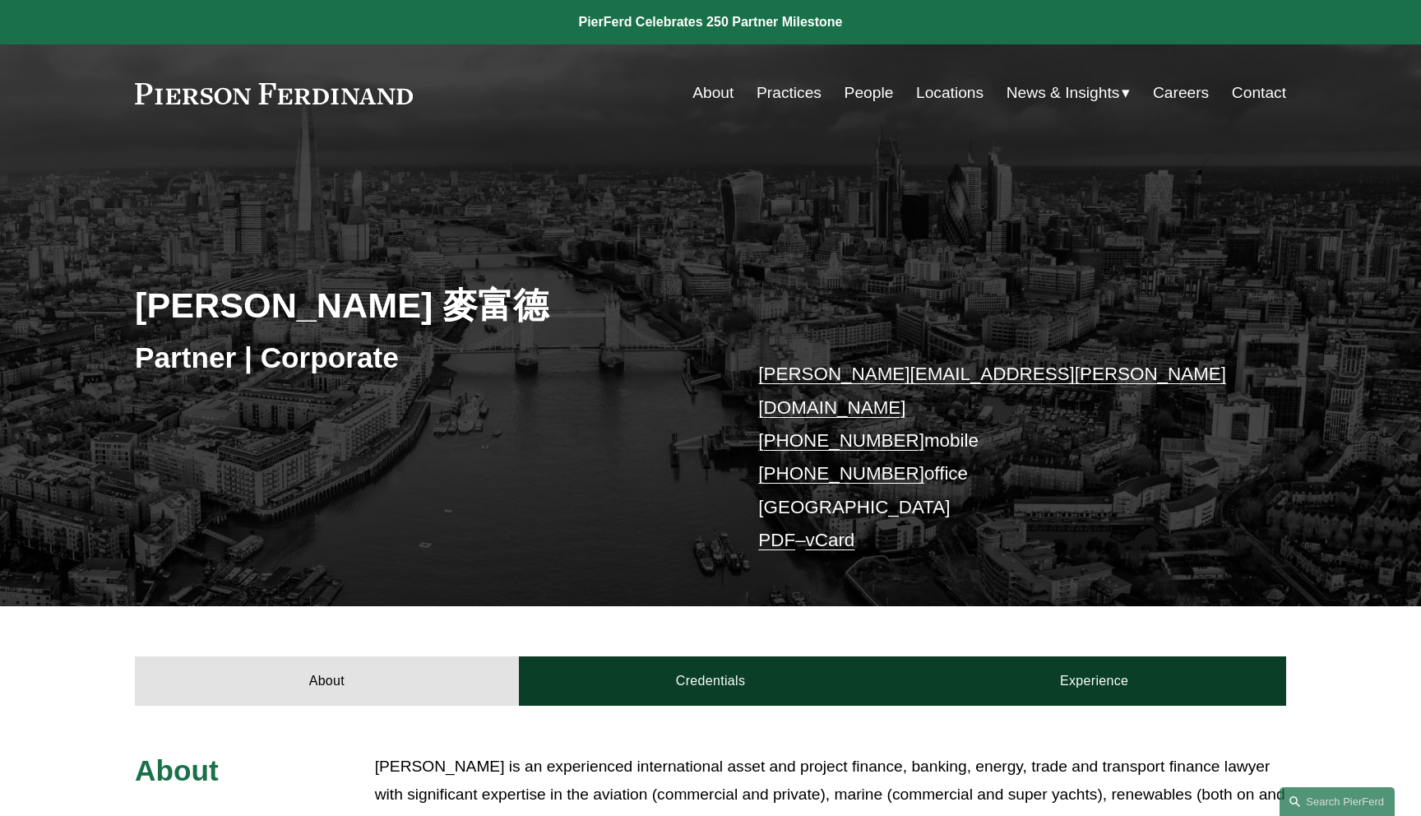
click at [835, 530] on link "vCard" at bounding box center [830, 540] width 49 height 21
click at [776, 530] on link "PDF" at bounding box center [776, 540] width 37 height 21
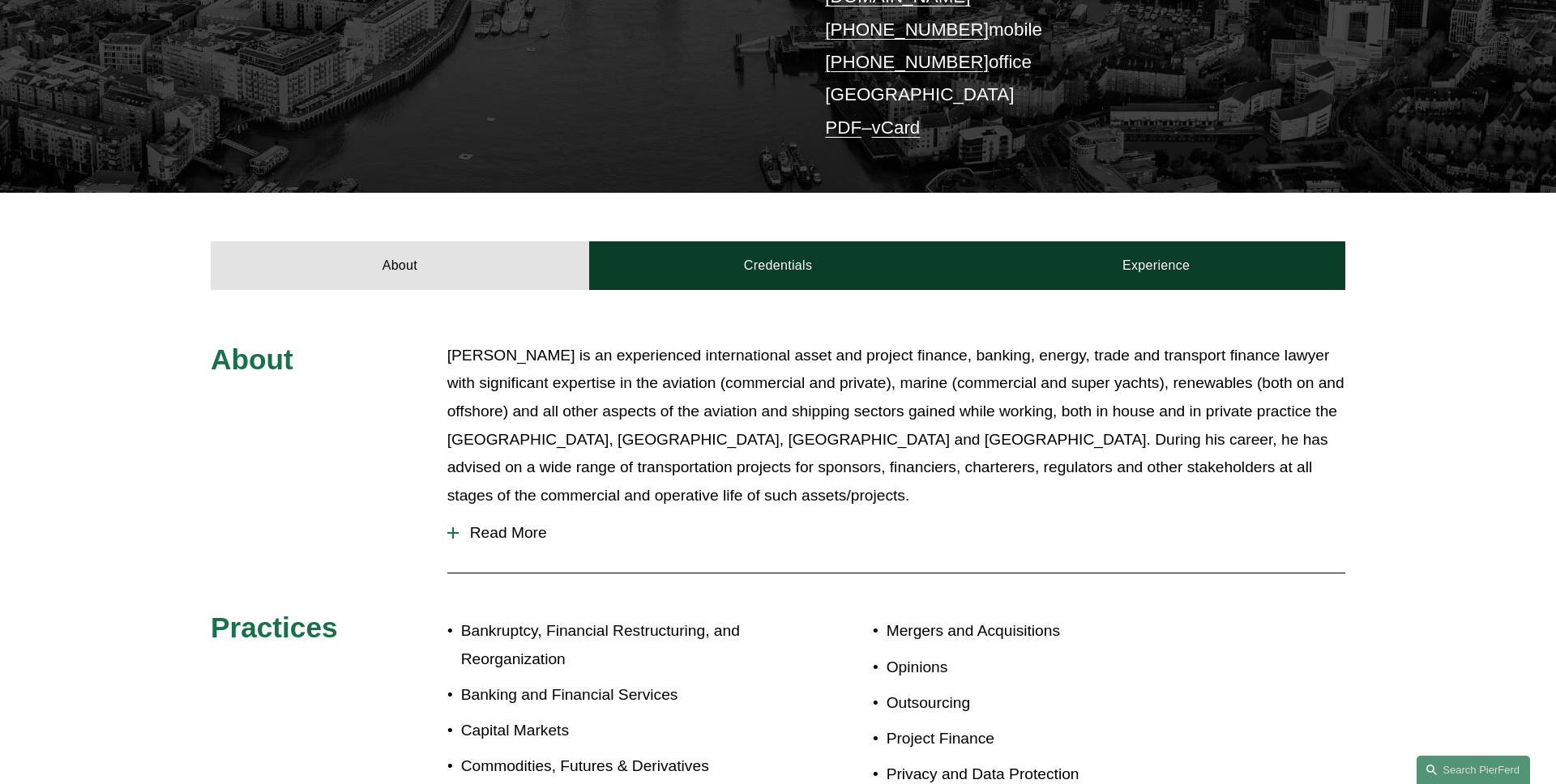
scroll to position [473, 0]
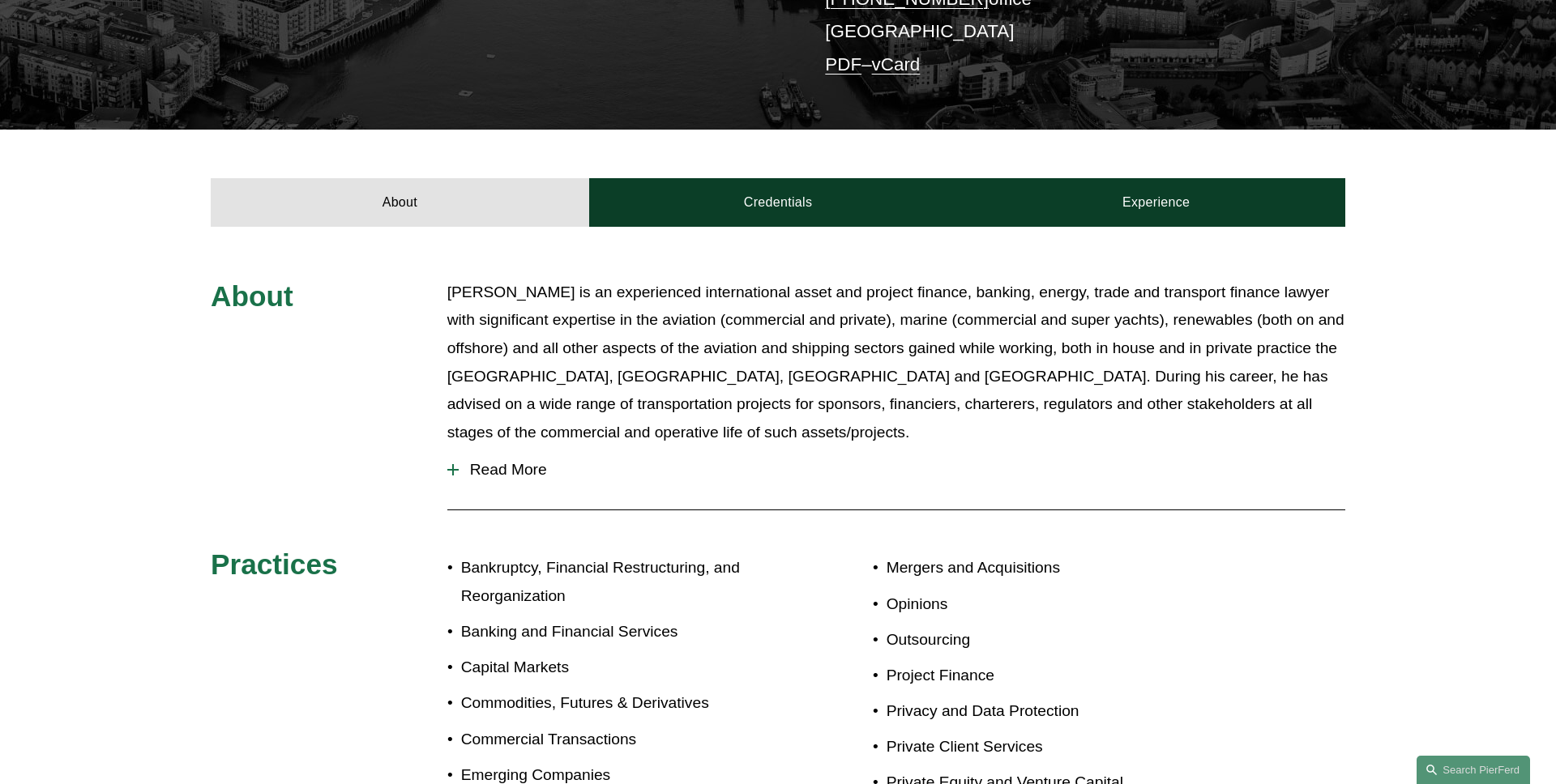
click at [509, 461] on span "Read More" at bounding box center [903, 470] width 887 height 18
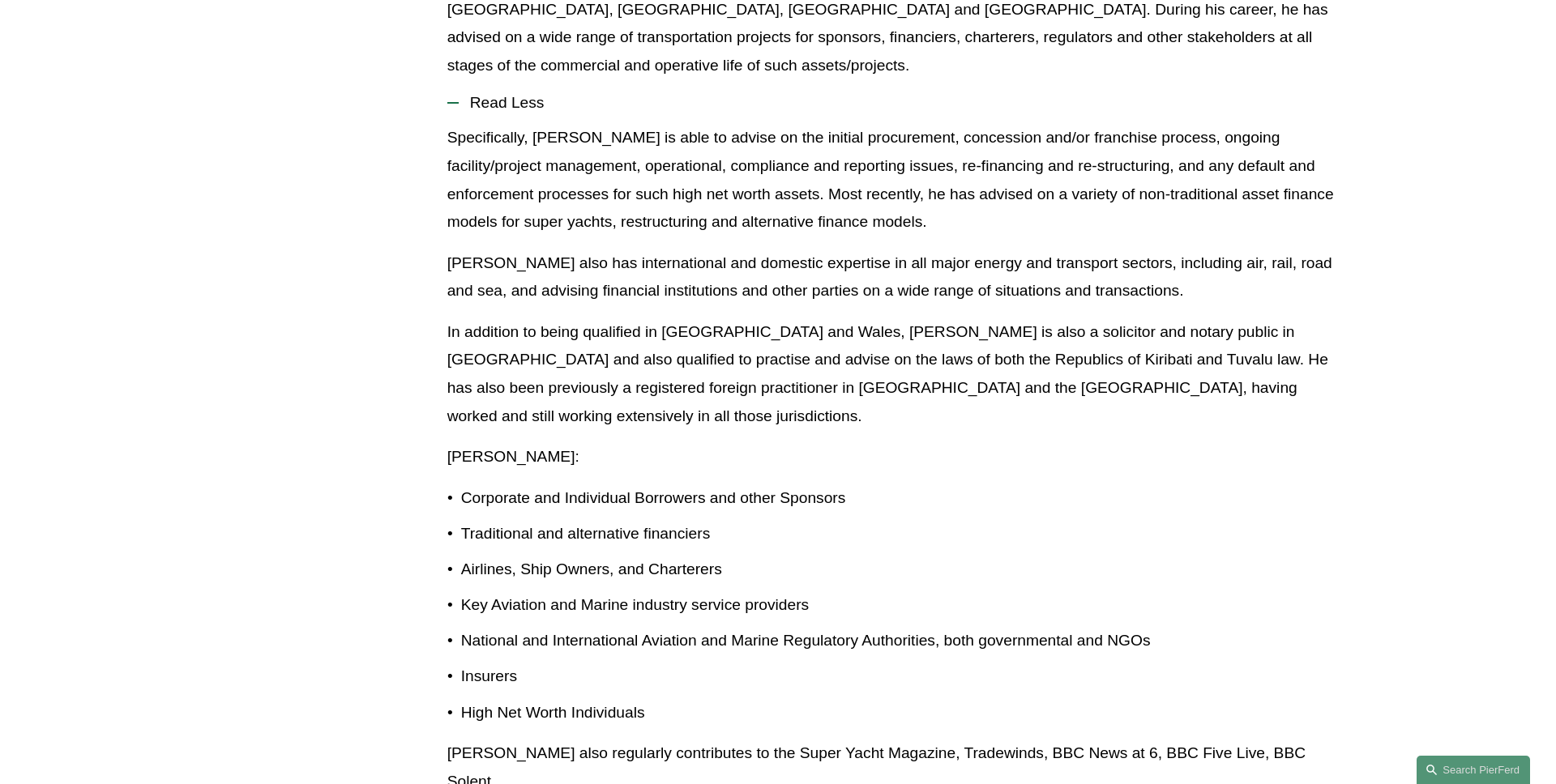
scroll to position [608, 0]
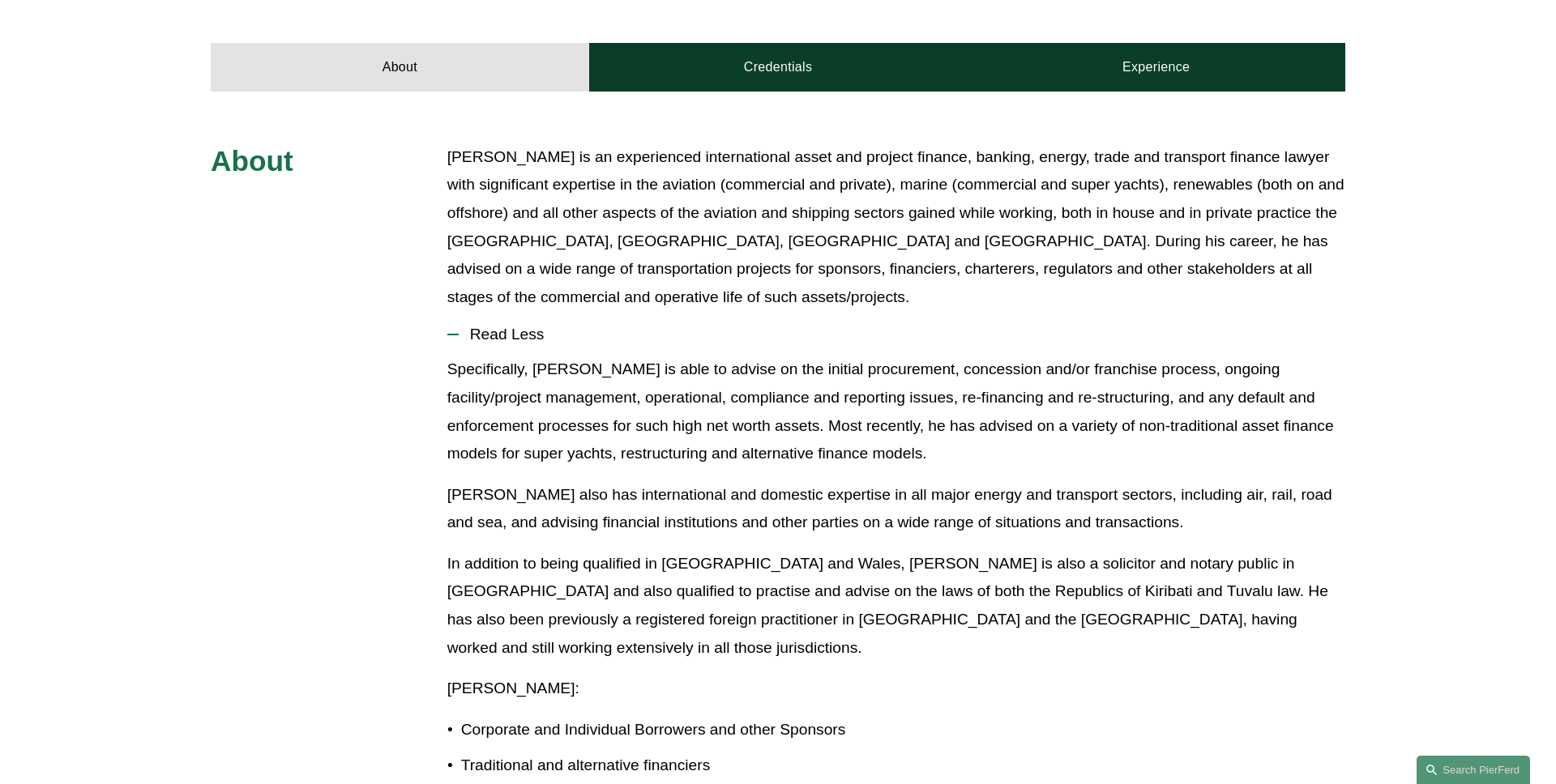
click at [518, 321] on button "Read Less" at bounding box center [896, 334] width 898 height 42
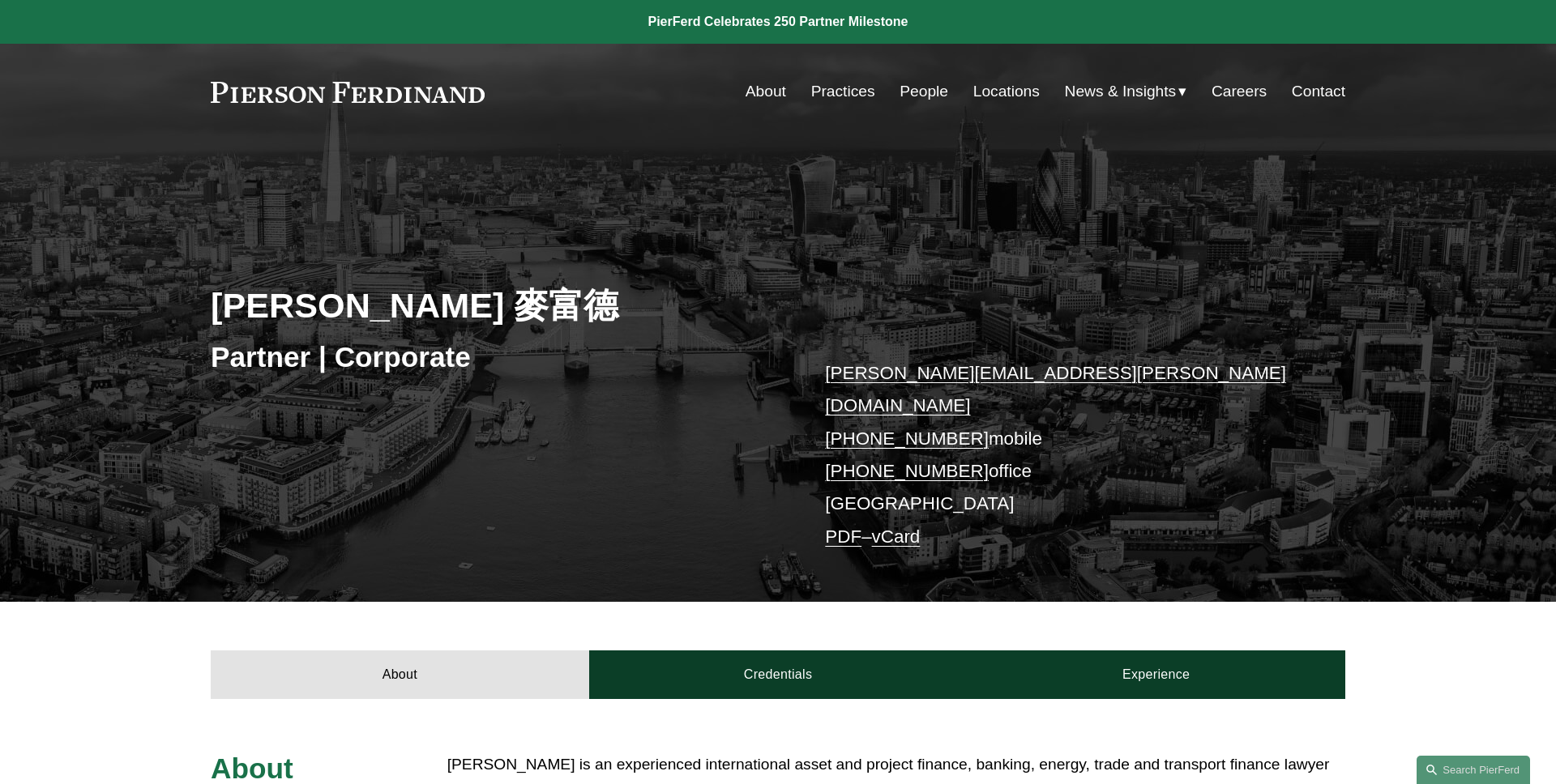
click at [851, 527] on link "PDF" at bounding box center [843, 537] width 36 height 21
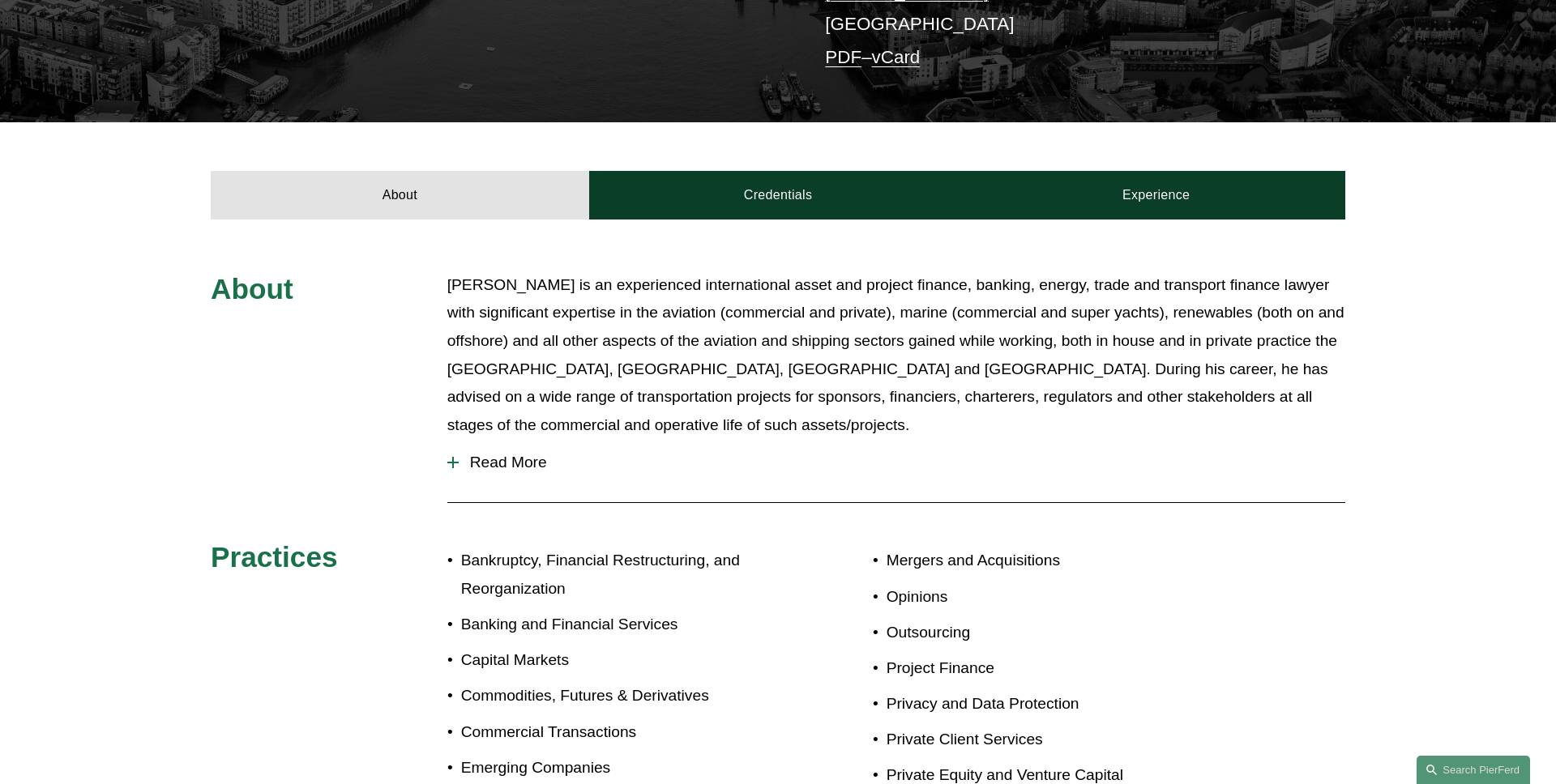
scroll to position [329, 0]
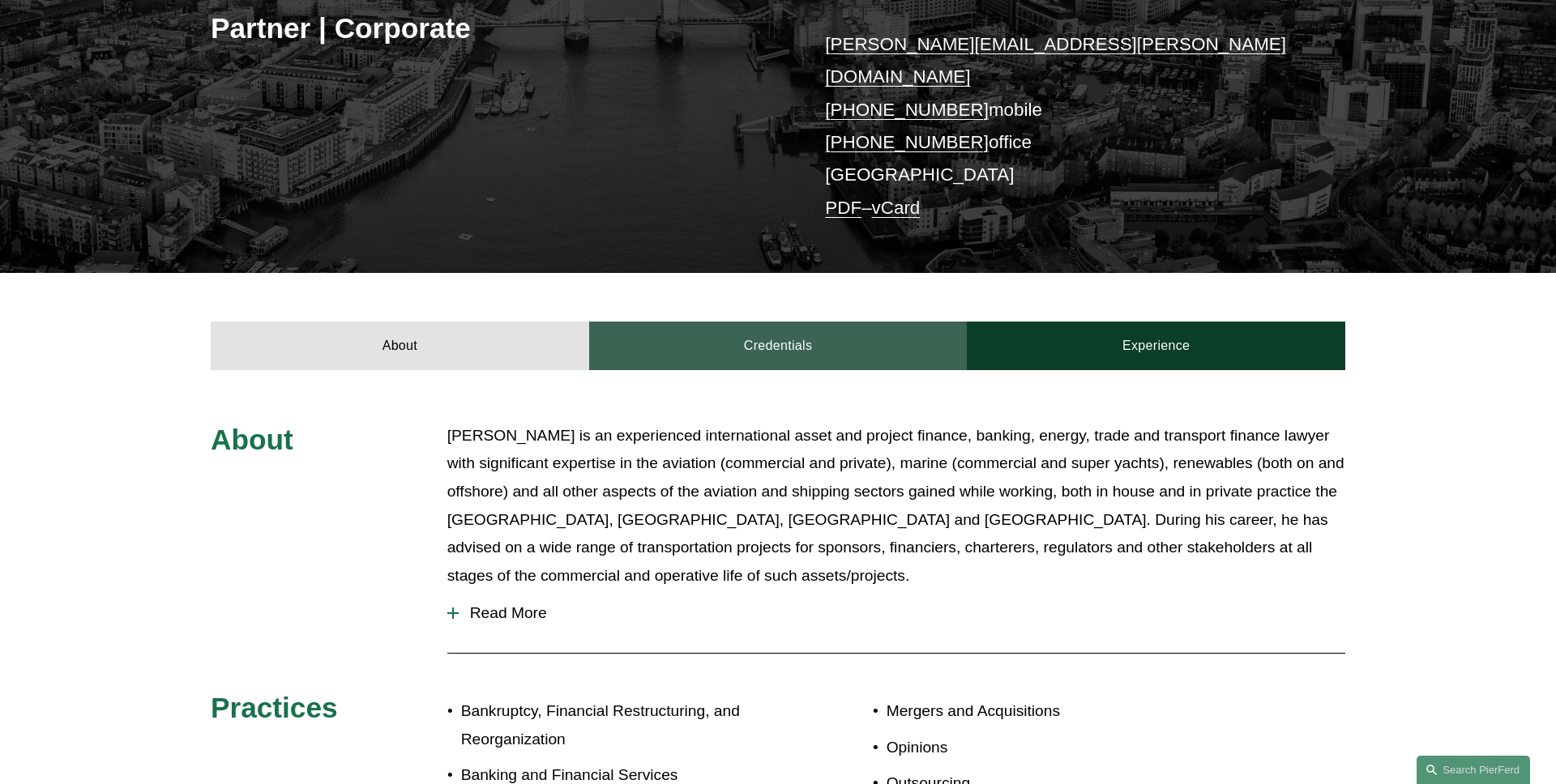
click at [738, 322] on link "Credentials" at bounding box center [778, 346] width 378 height 48
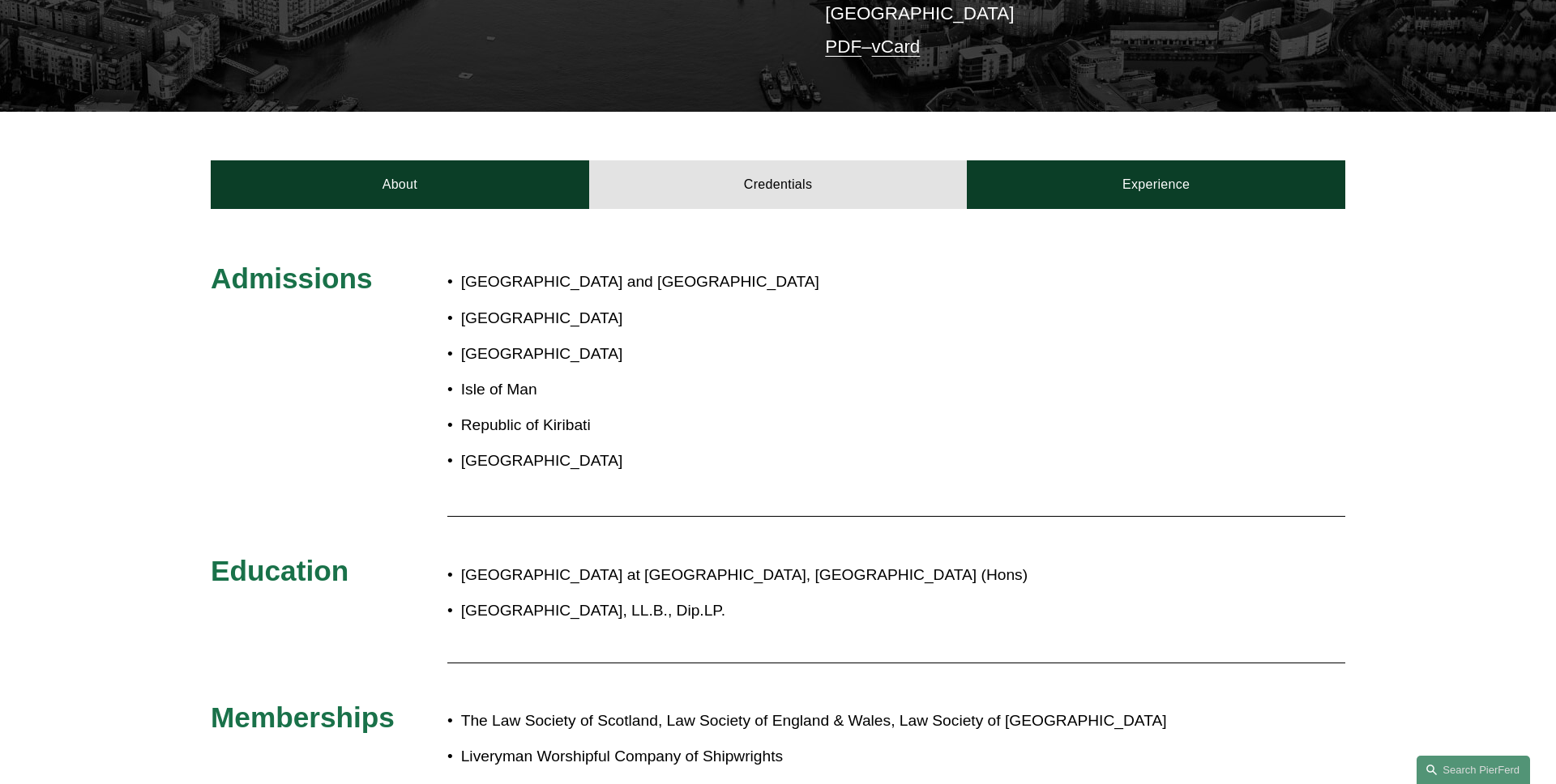
scroll to position [440, 0]
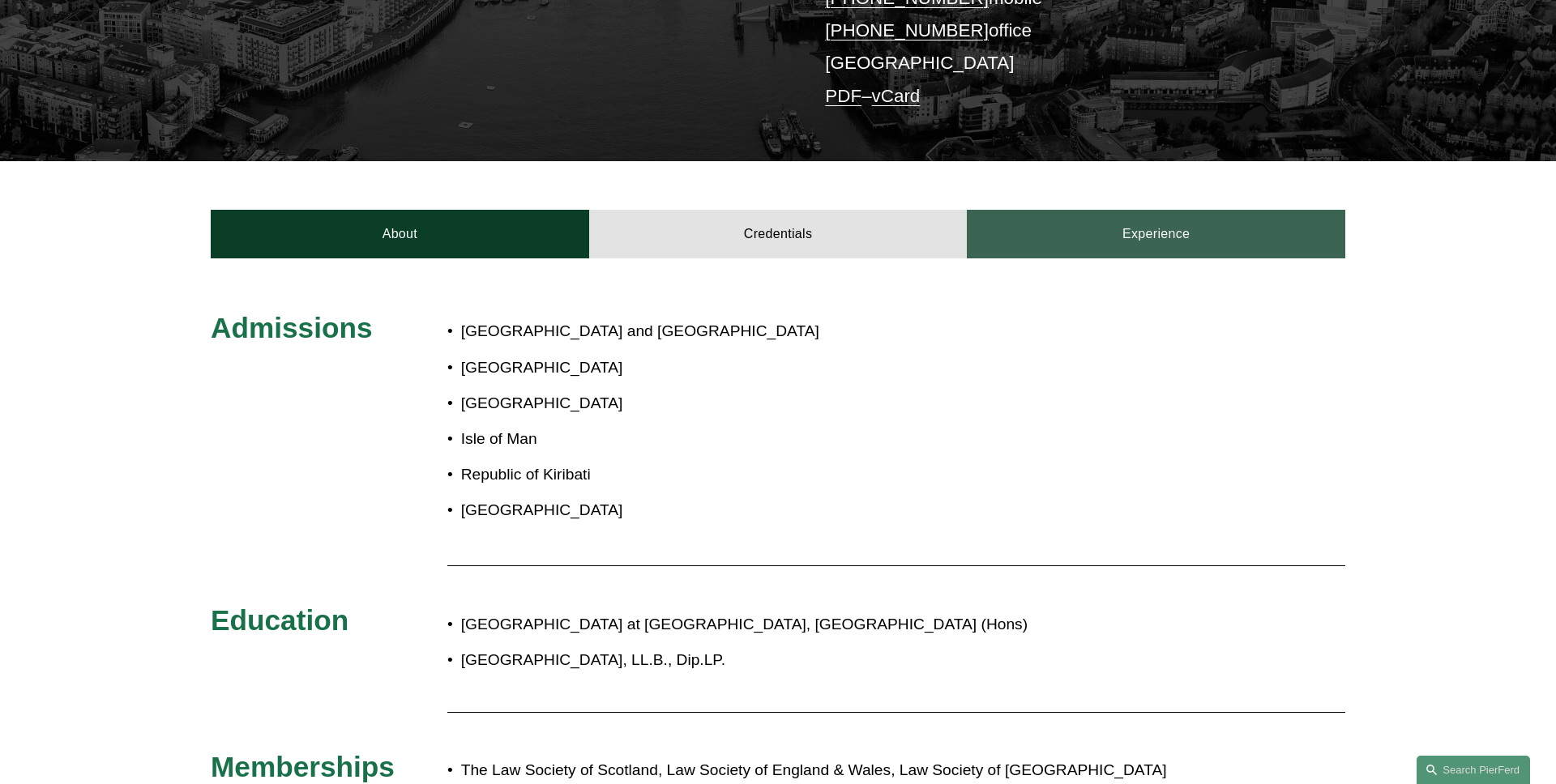
click at [1158, 210] on link "Experience" at bounding box center [1156, 233] width 378 height 48
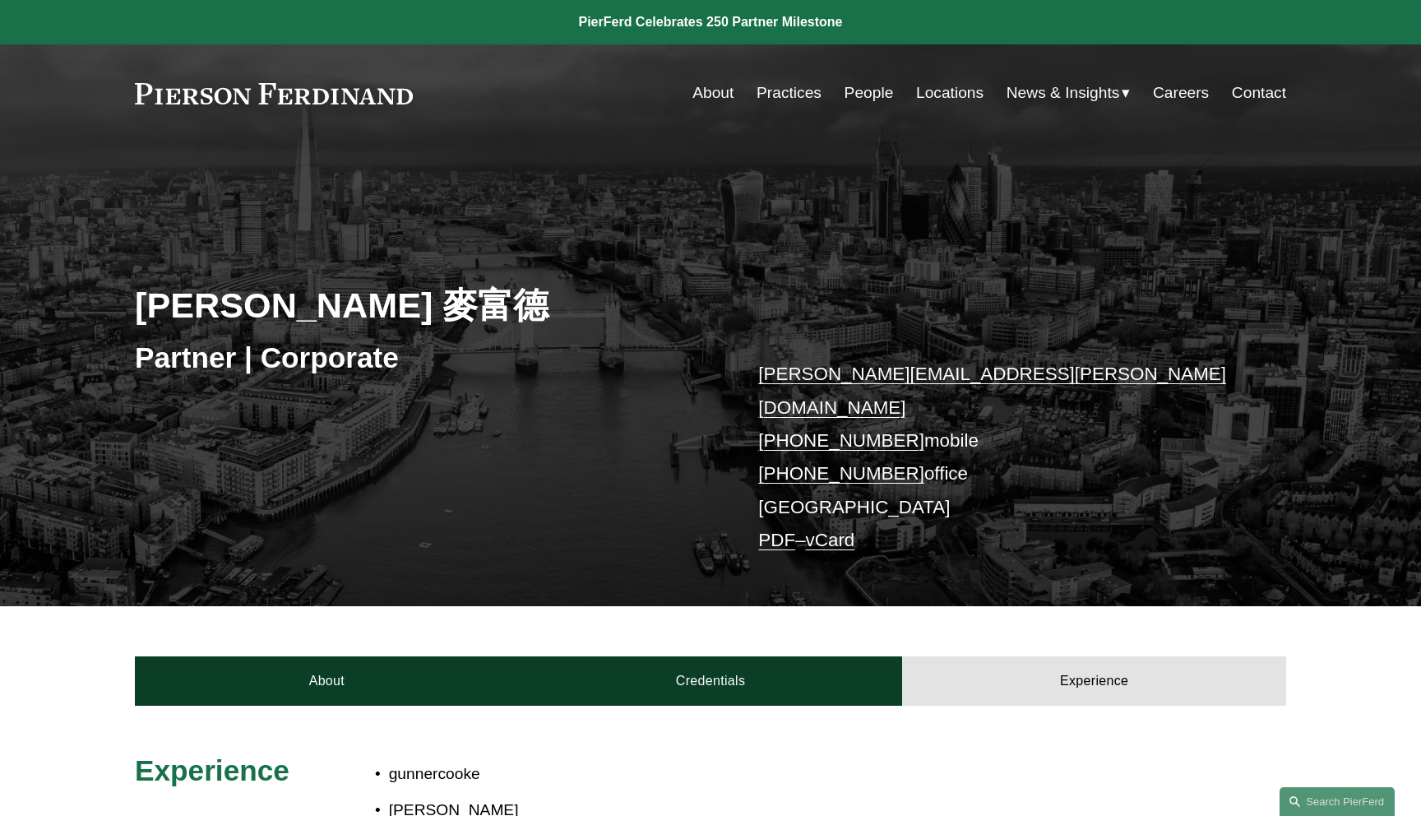
scroll to position [150, 0]
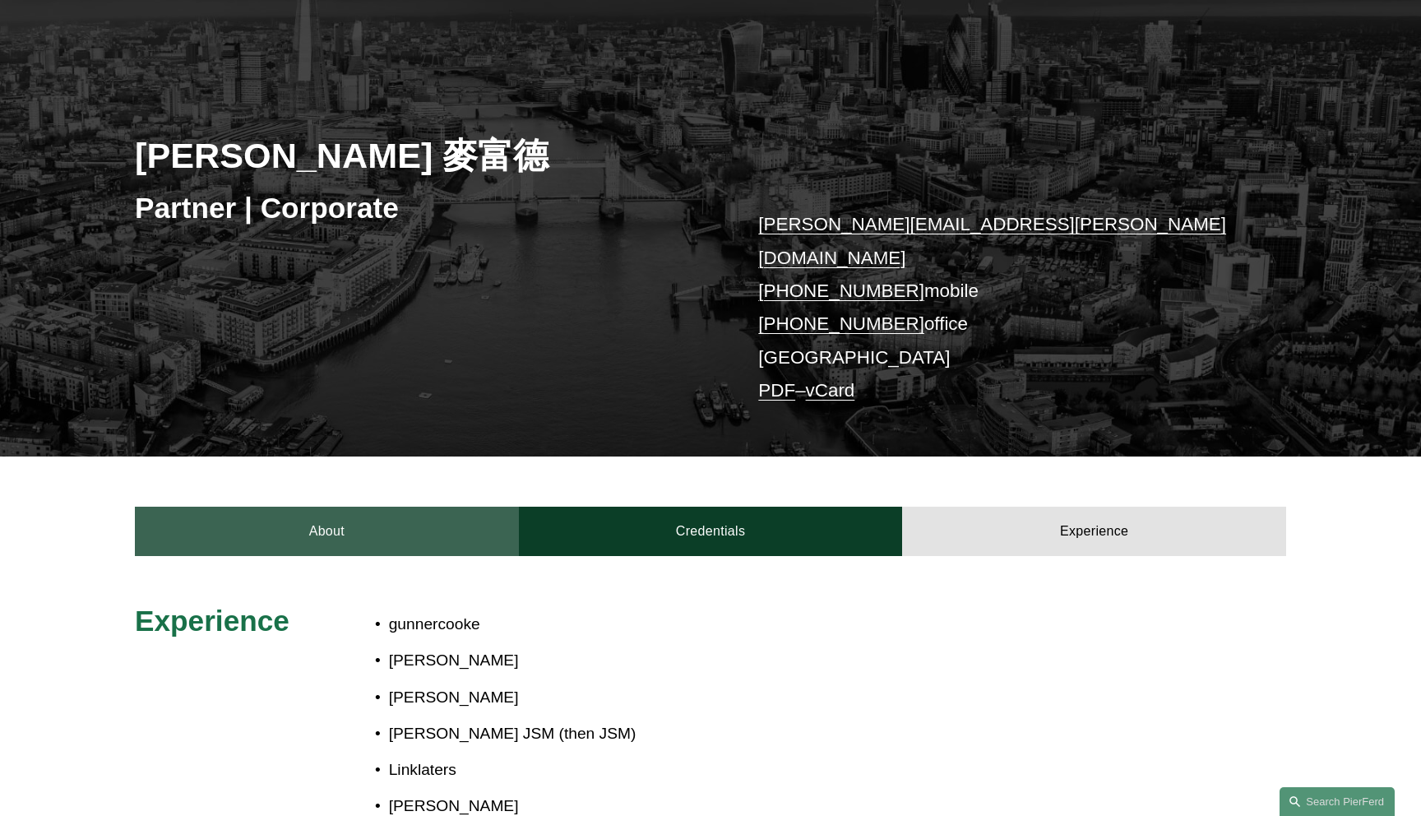
click at [298, 507] on link "About" at bounding box center [327, 531] width 384 height 49
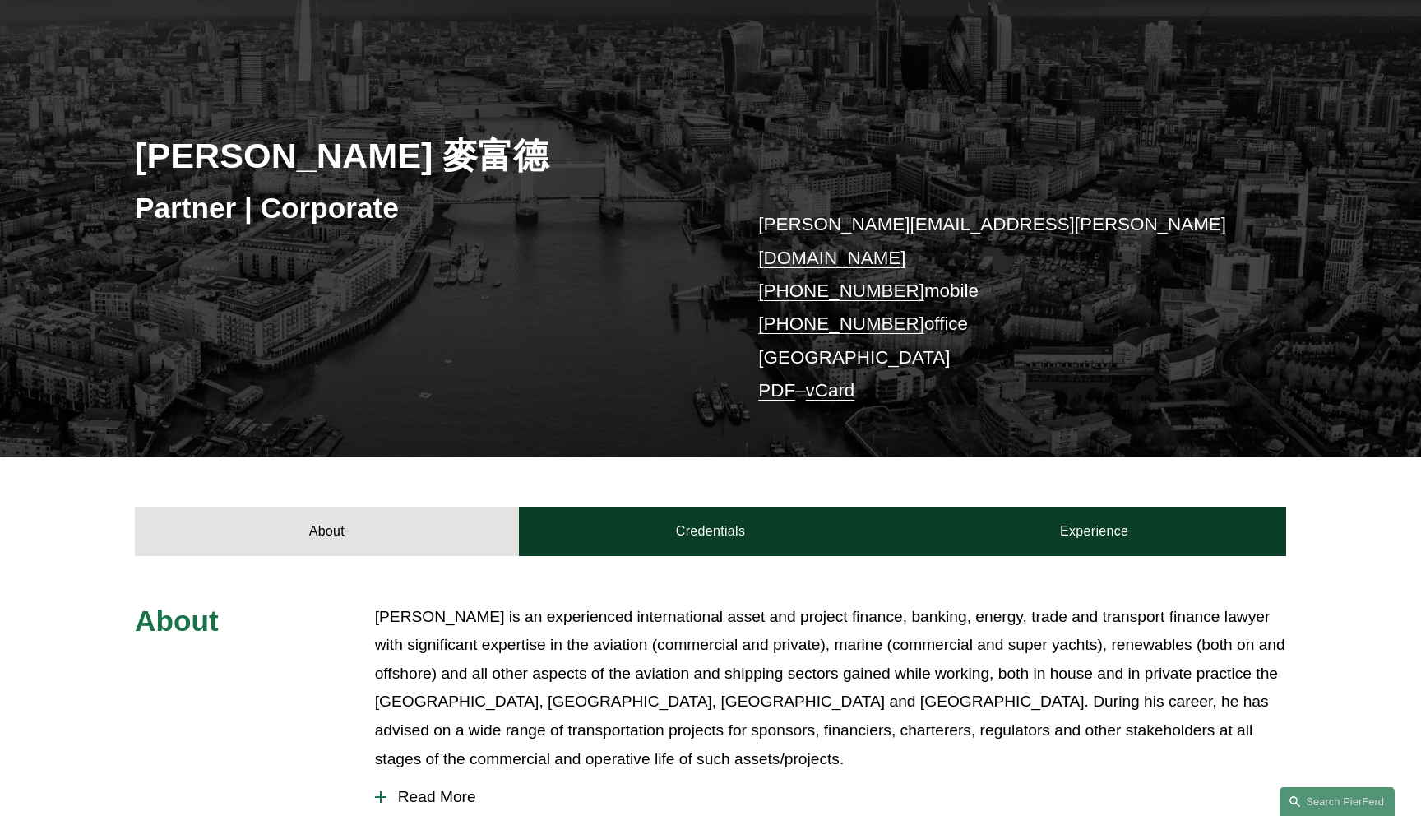
scroll to position [0, 0]
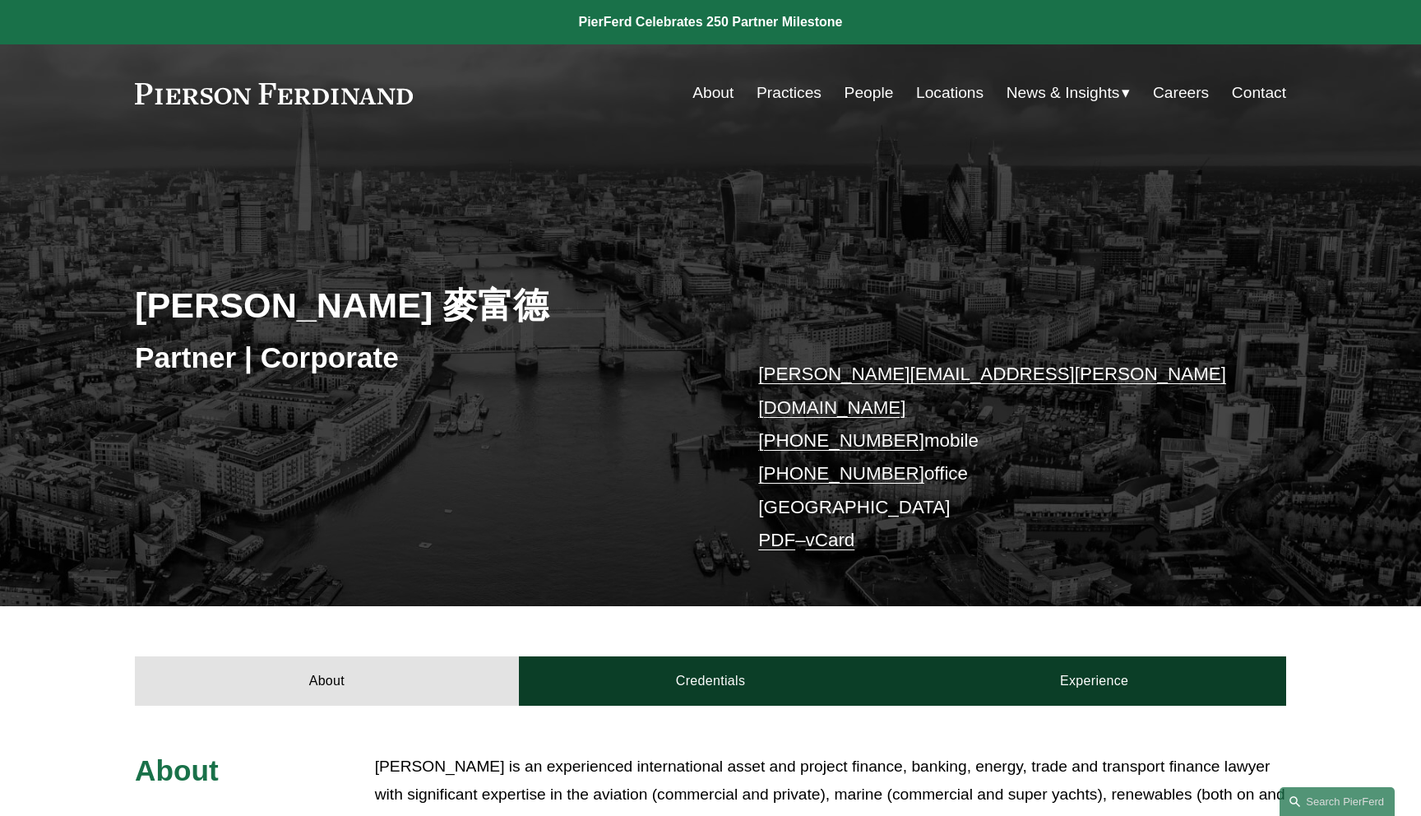
drag, startPoint x: 496, startPoint y: 301, endPoint x: 87, endPoint y: 300, distance: 408.8
click at [87, 300] on div "Simon J. Murfitt 麥富德 Partner | Corporate simon.murfitt@pierferd.com +44 74 9685…" at bounding box center [710, 396] width 1421 height 422
copy h2 "[PERSON_NAME] 麥富德"
click at [87, 300] on div "Simon J. Murfitt 麥富德 Partner | Corporate simon.murfitt@pierferd.com +44 74 9685…" at bounding box center [710, 396] width 1421 height 422
drag, startPoint x: 399, startPoint y: 355, endPoint x: 102, endPoint y: 355, distance: 296.9
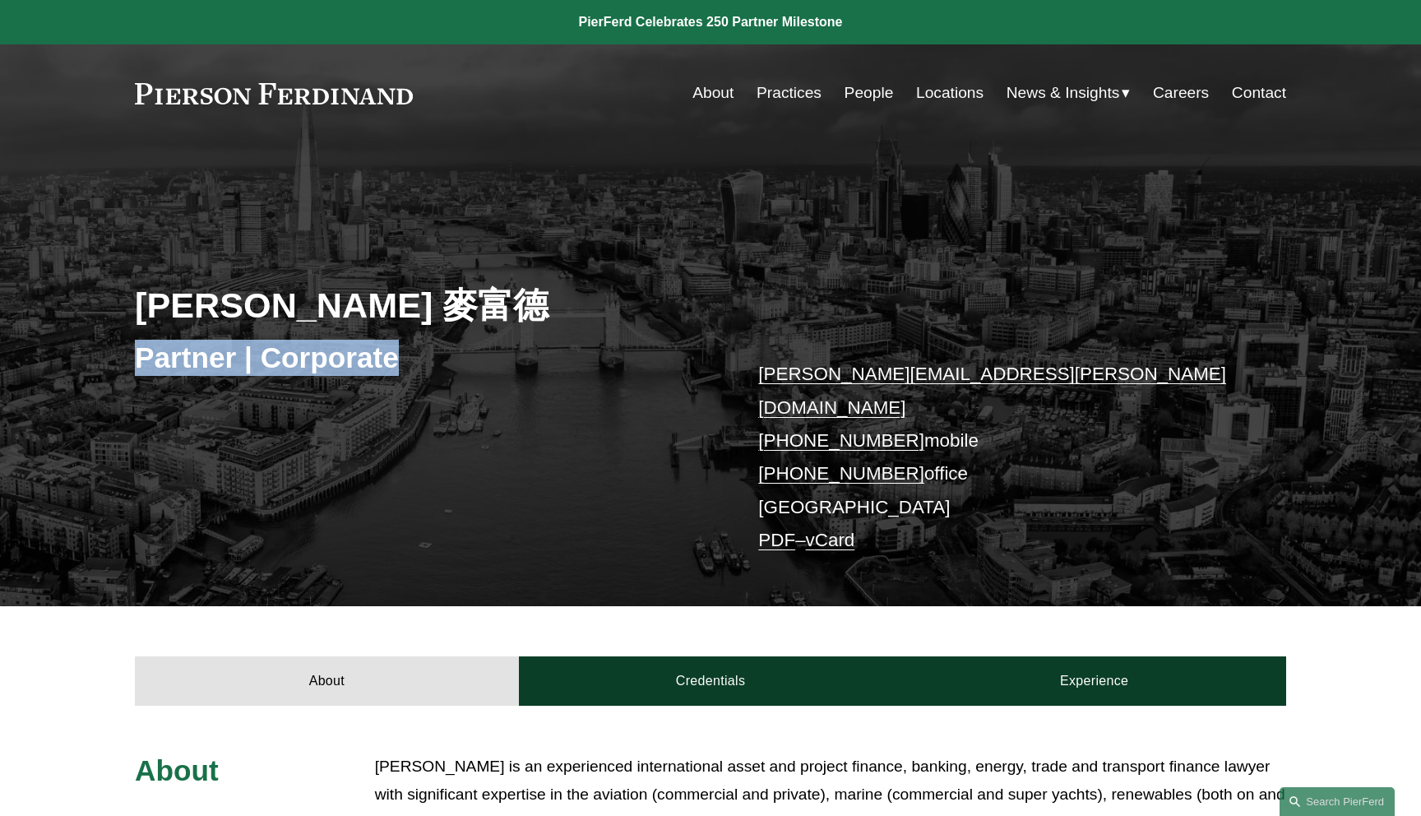
click at [102, 355] on div "Simon J. Murfitt 麥富德 Partner | Corporate simon.murfitt@pierferd.com +44 74 9685…" at bounding box center [710, 396] width 1421 height 422
copy h3 "Partner | Corporate"
click at [102, 355] on div "Simon J. Murfitt 麥富德 Partner | Corporate simon.murfitt@pierferd.com +44 74 9685…" at bounding box center [710, 396] width 1421 height 422
click at [795, 474] on p "simon.murfitt@pierferd.com +44 74 9685 1096 mobile +44 20 7096 2180 office Lond…" at bounding box center [998, 457] width 480 height 199
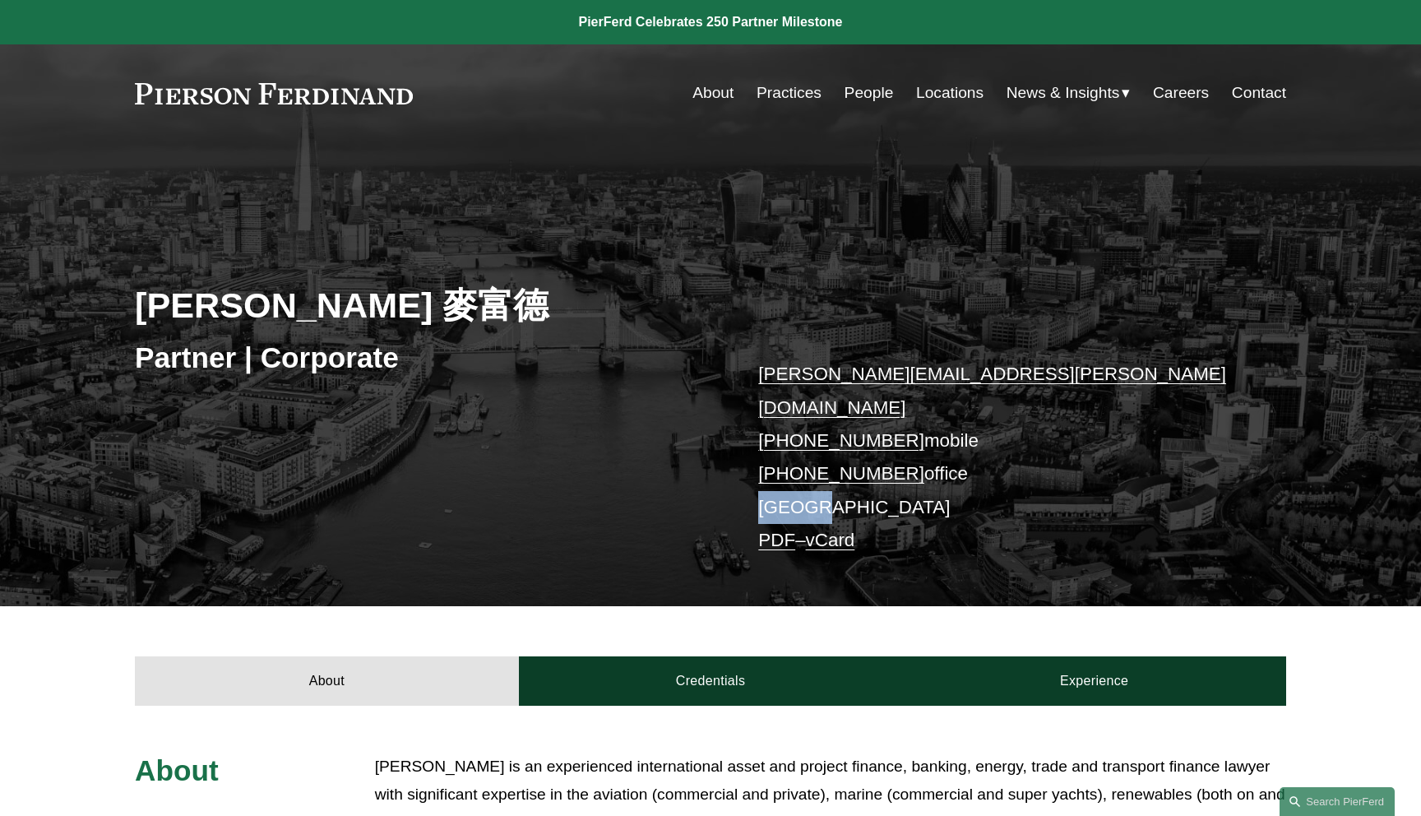
click at [795, 474] on p "simon.murfitt@pierferd.com +44 74 9685 1096 mobile +44 20 7096 2180 office Lond…" at bounding box center [998, 457] width 480 height 199
copy p "[GEOGRAPHIC_DATA]"
click at [954, 474] on p "simon.murfitt@pierferd.com +44 74 9685 1096 mobile +44 20 7096 2180 office Lond…" at bounding box center [998, 457] width 480 height 199
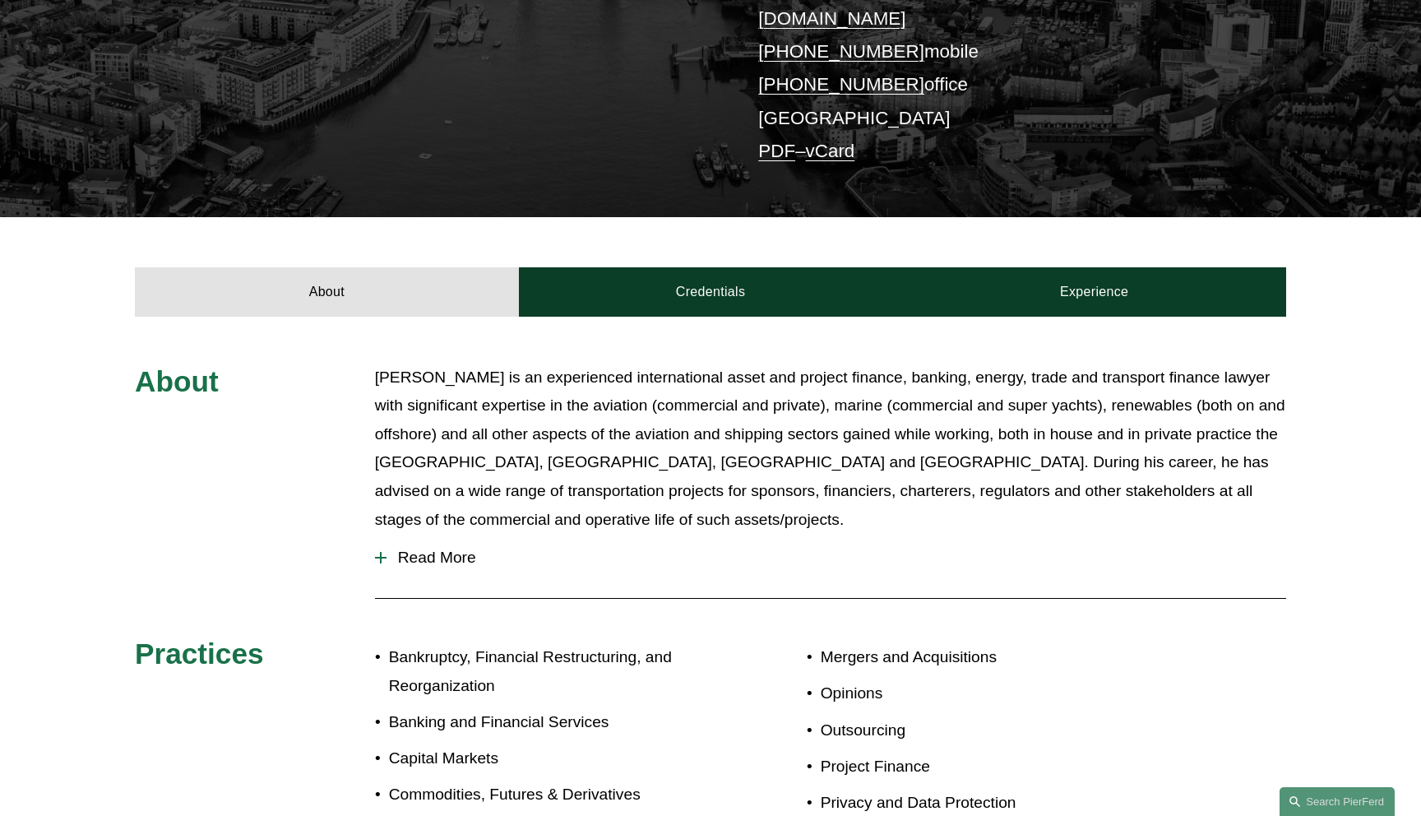
scroll to position [399, 0]
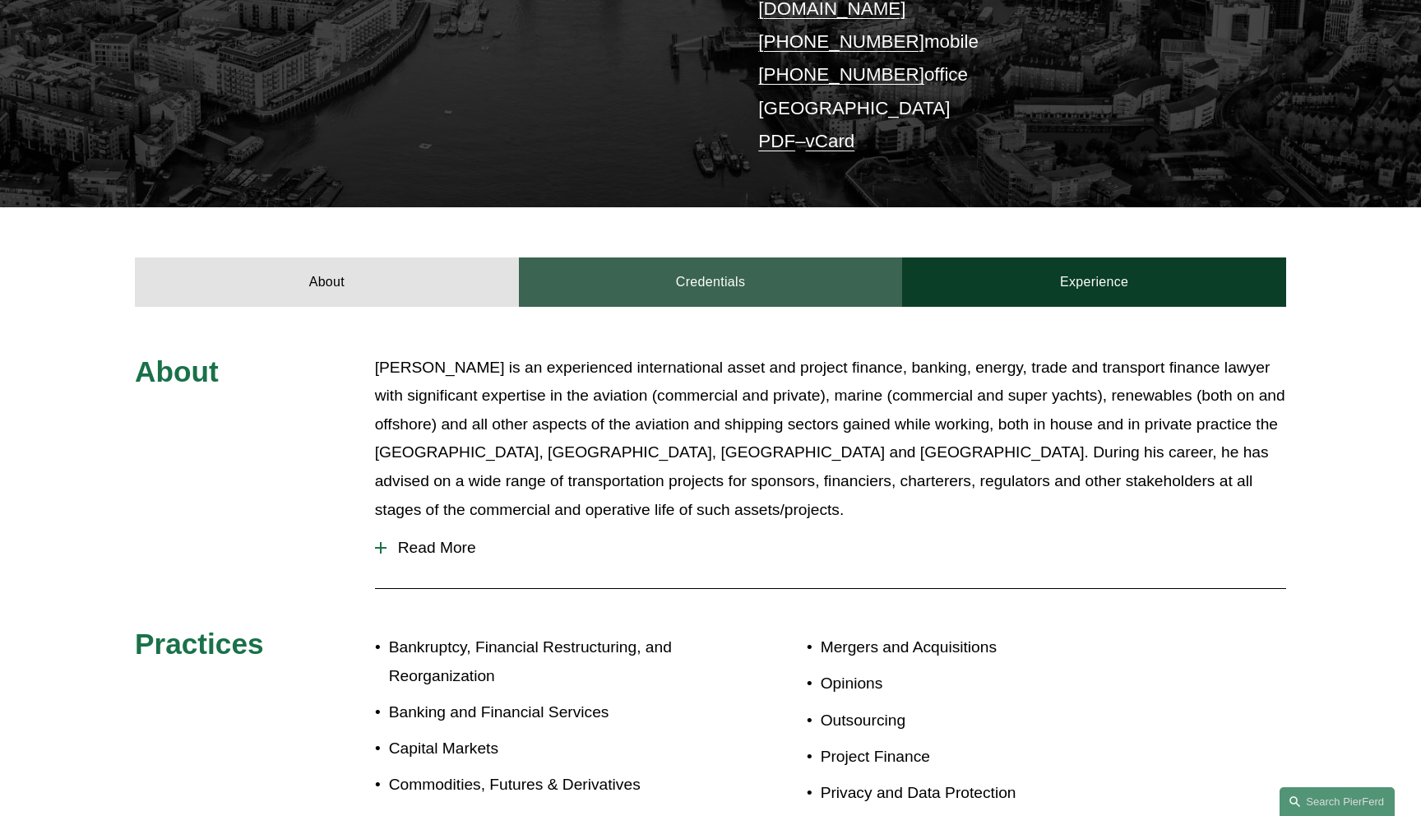
click at [762, 257] on link "Credentials" at bounding box center [711, 281] width 384 height 49
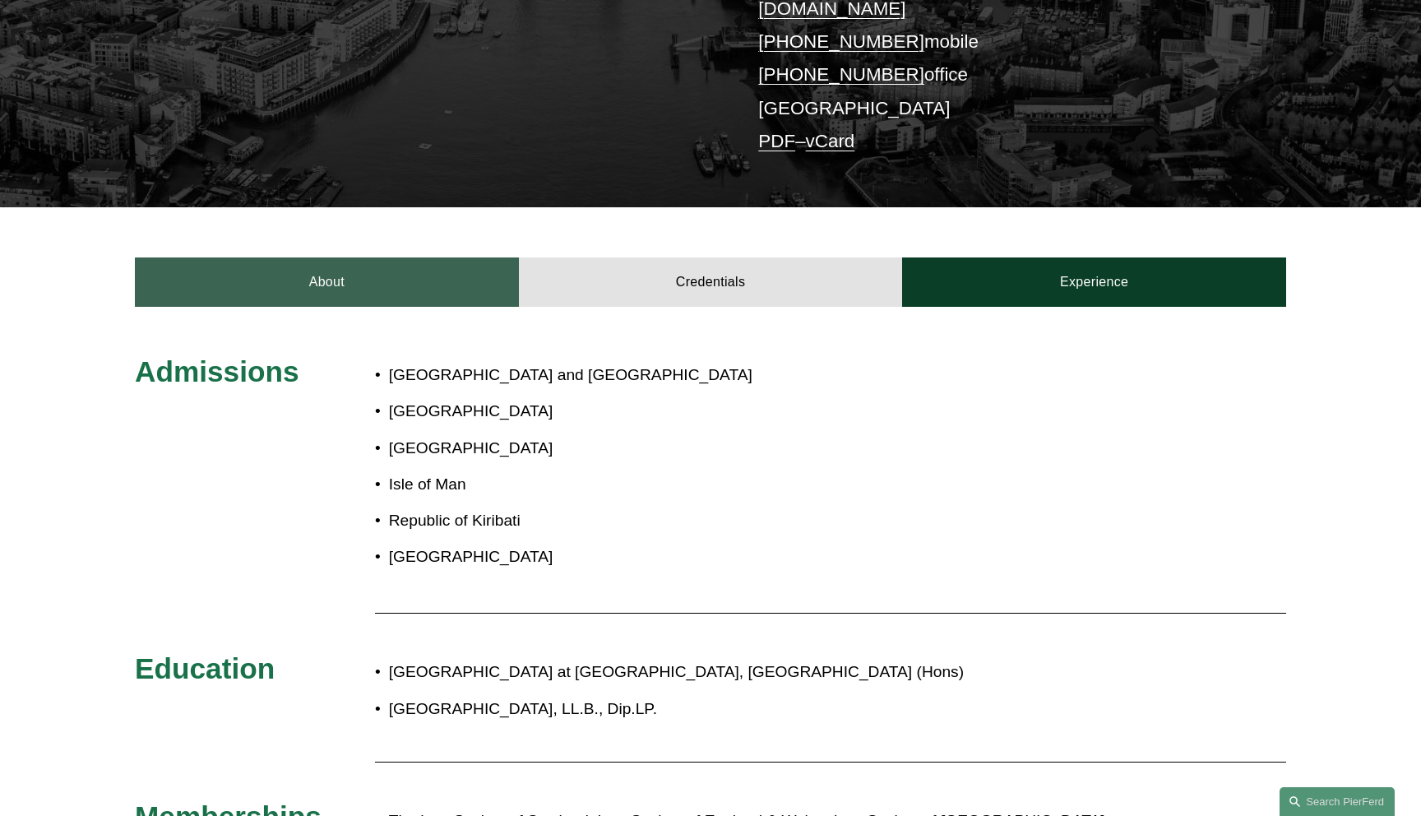
click at [445, 268] on link "About" at bounding box center [327, 281] width 384 height 49
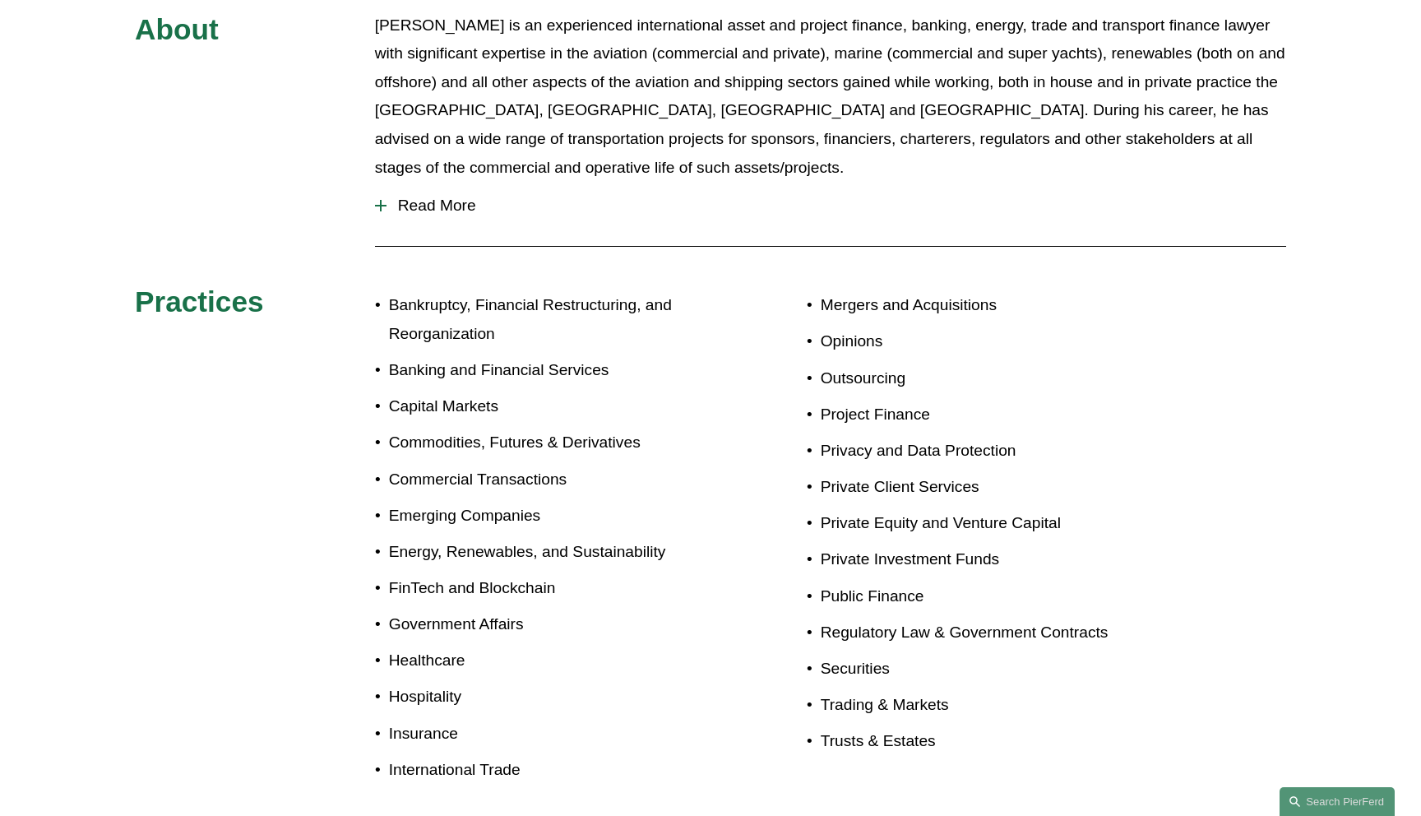
scroll to position [757, 0]
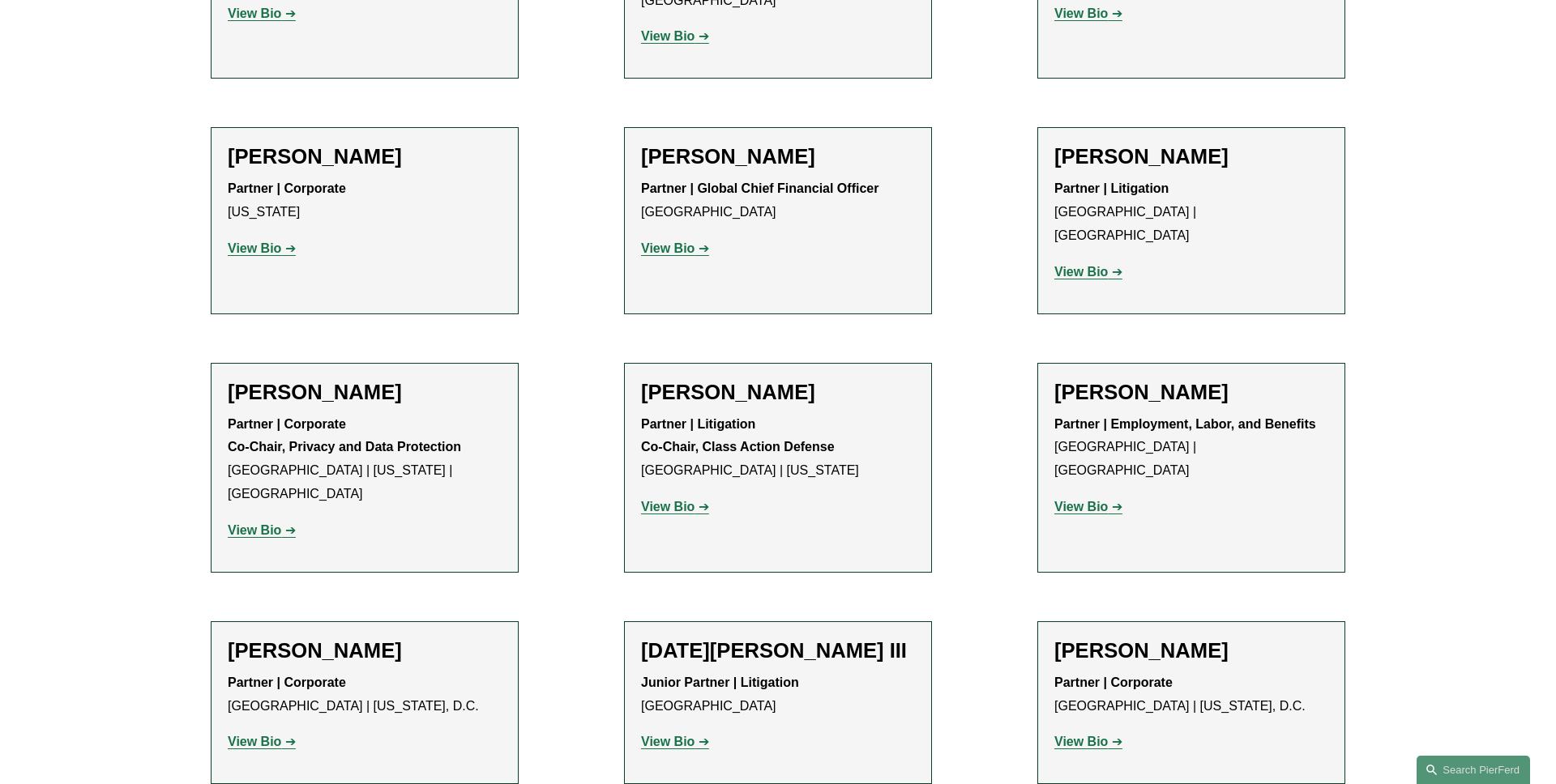
scroll to position [12616, 0]
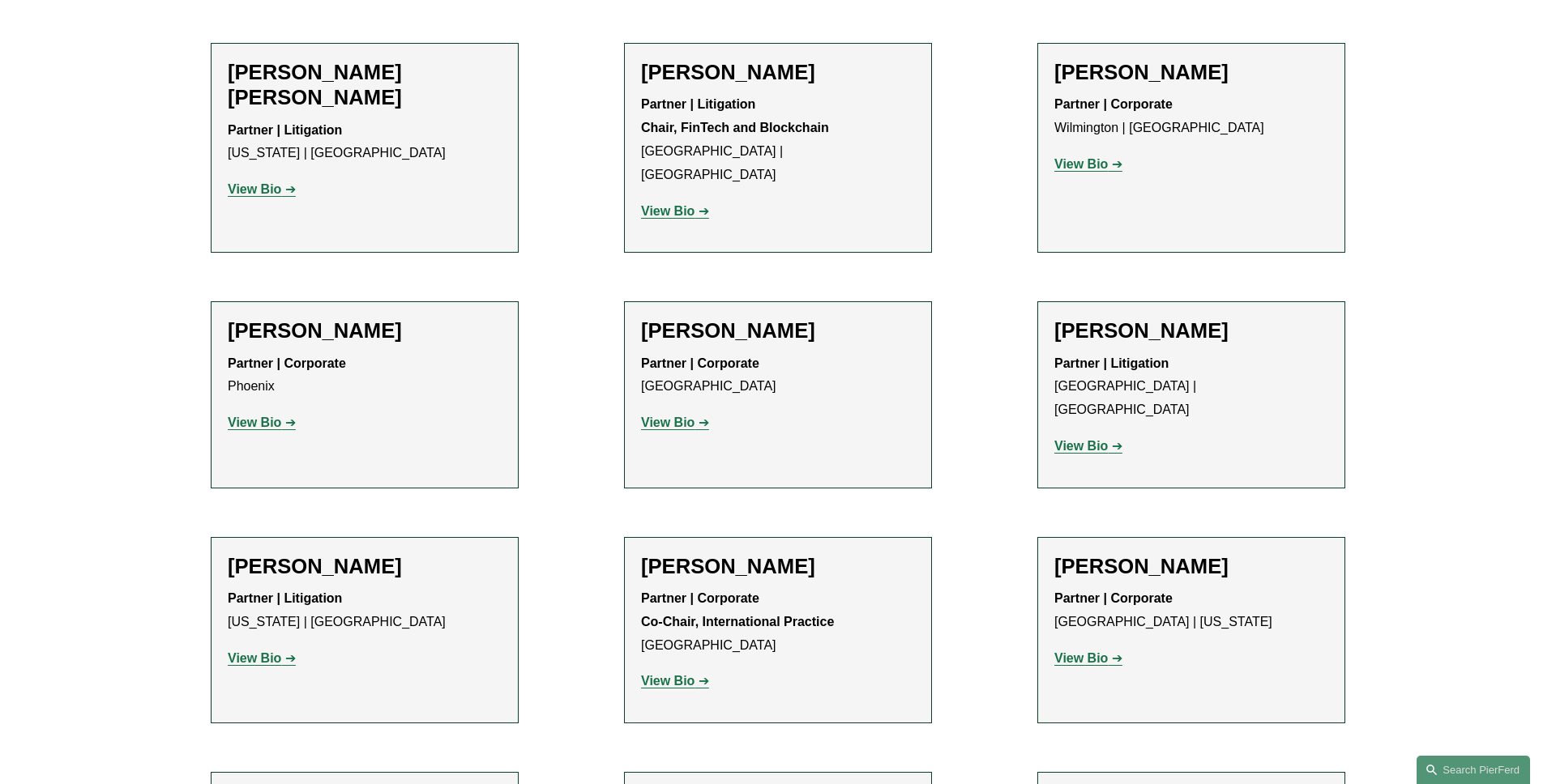
click at [78, 298] on div "Filter Location All [GEOGRAPHIC_DATA] [GEOGRAPHIC_DATA] [GEOGRAPHIC_DATA] [GEOG…" at bounding box center [778, 21] width 1556 height 20617
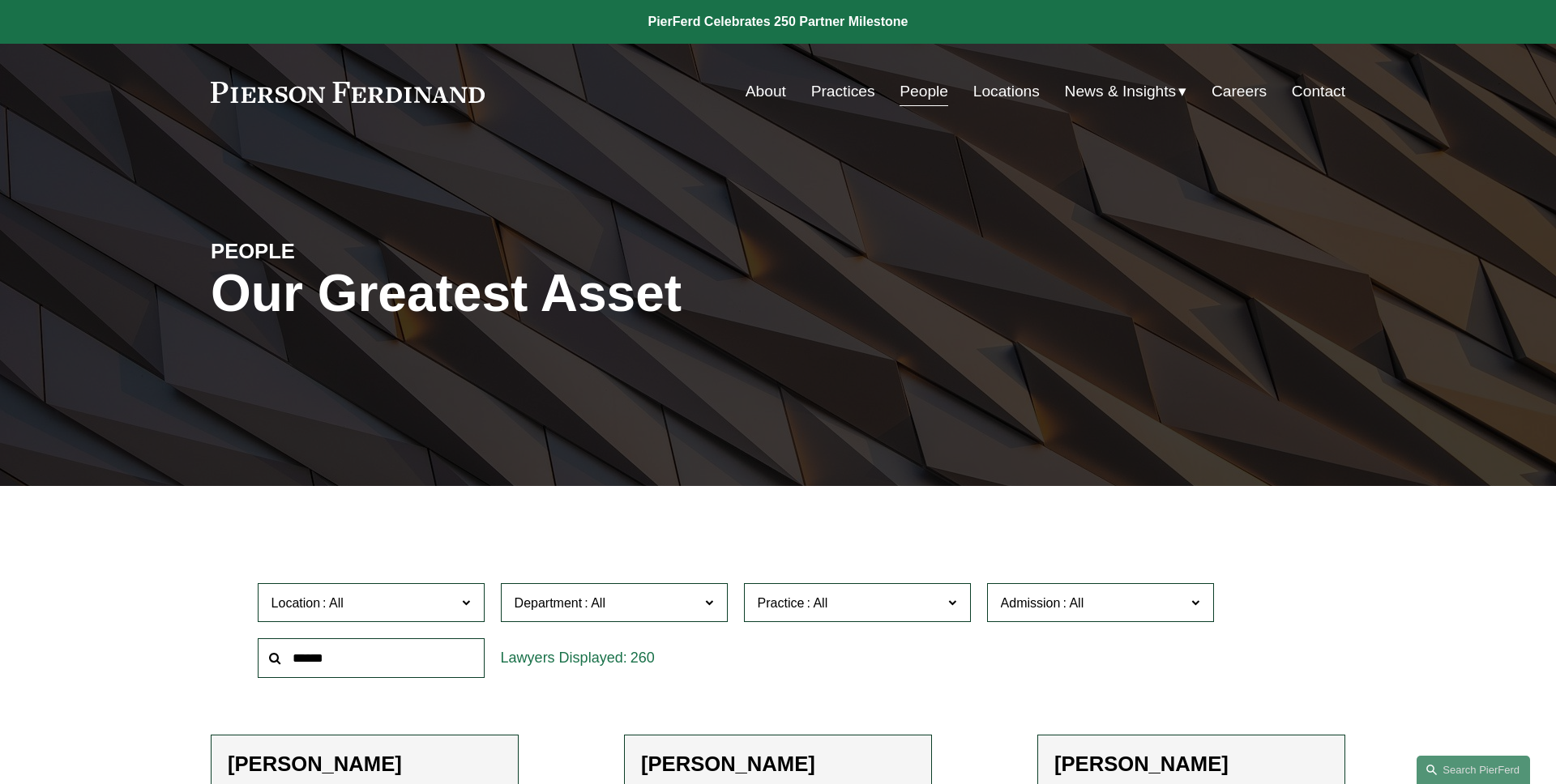
scroll to position [365, 0]
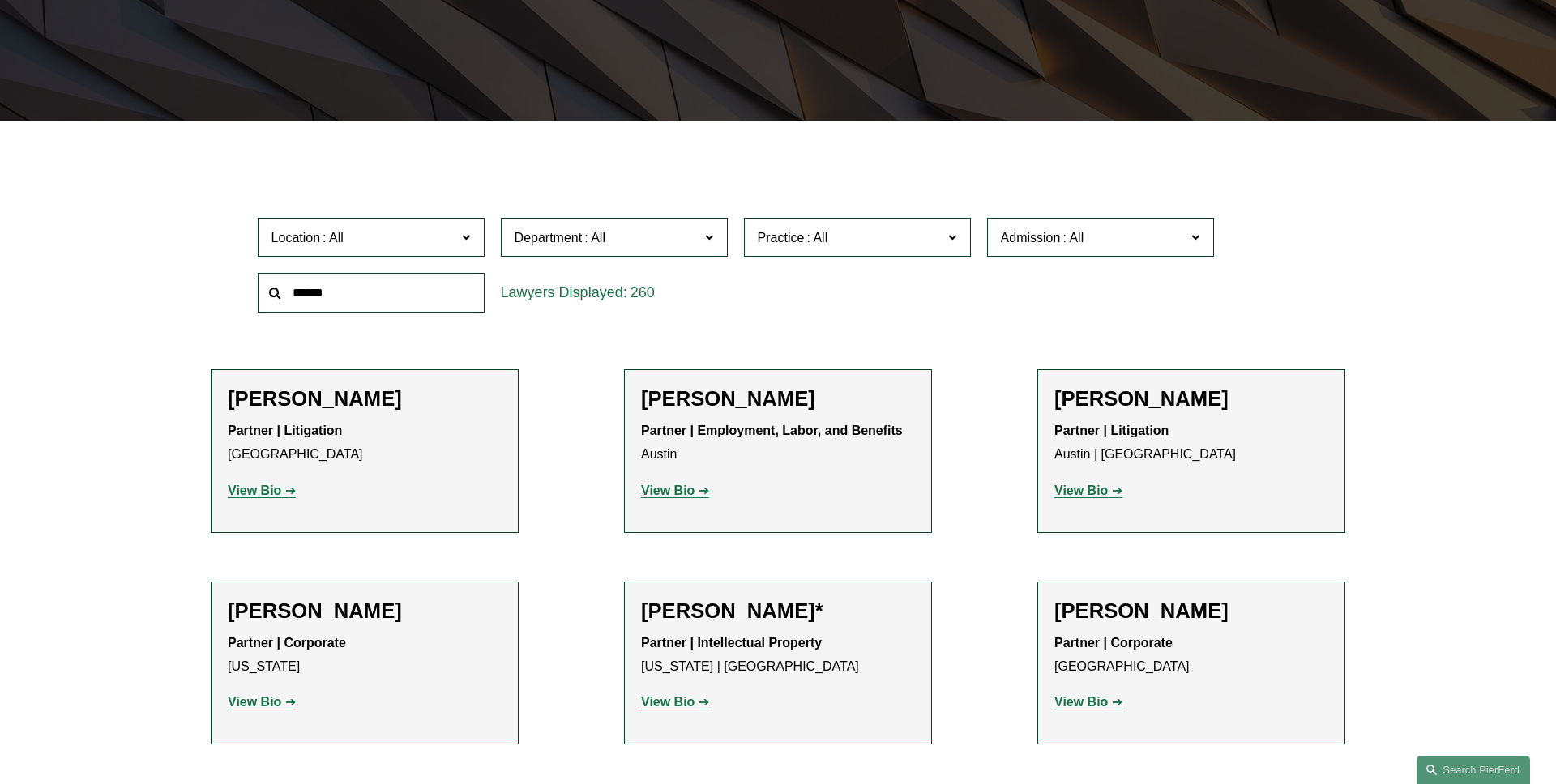
click at [380, 251] on label "Location" at bounding box center [372, 237] width 227 height 39
click at [0, 0] on link "[GEOGRAPHIC_DATA]" at bounding box center [0, 0] width 0 height 0
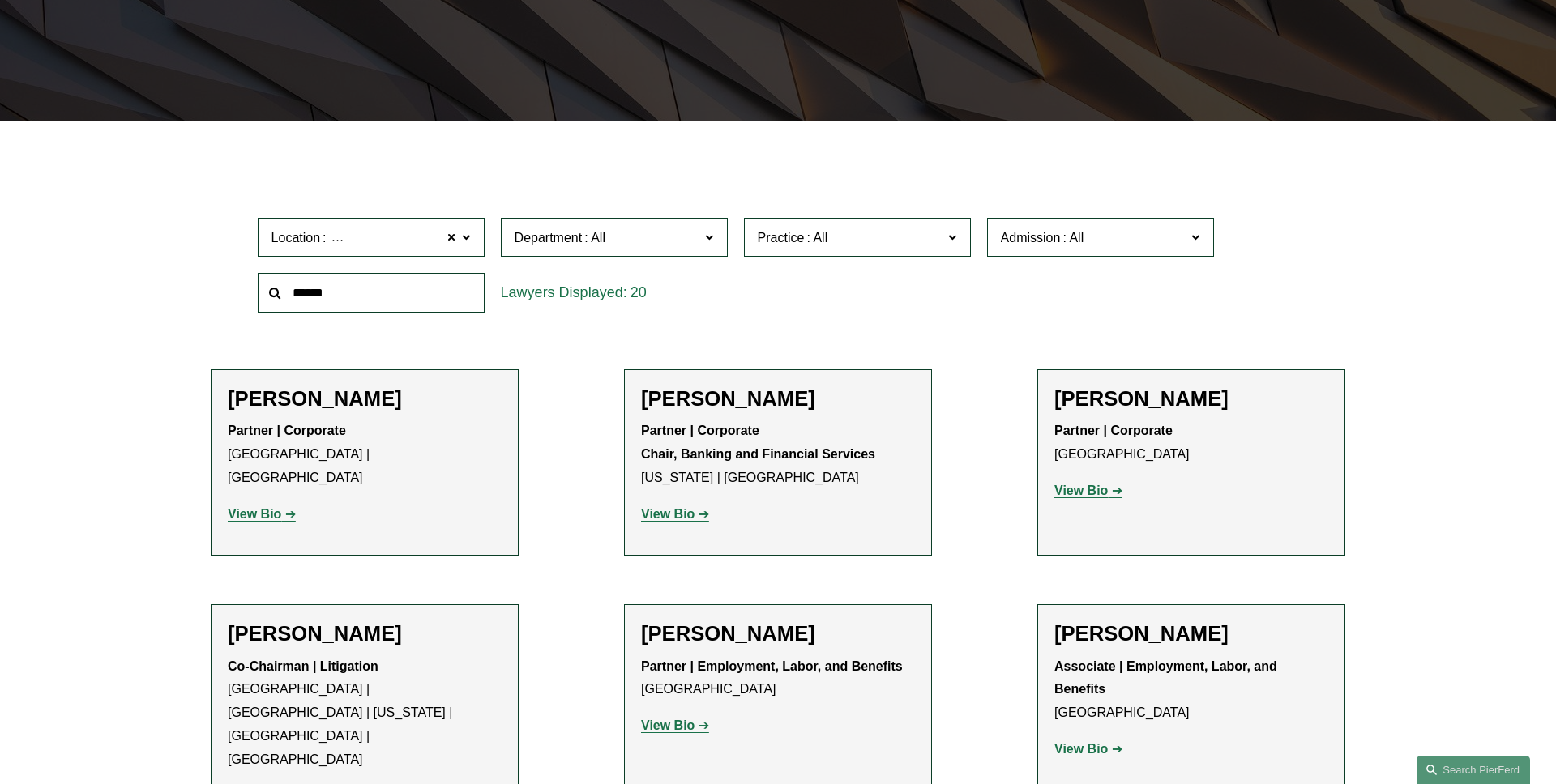
click at [549, 241] on span "Department" at bounding box center [548, 237] width 68 height 14
click at [0, 0] on link "Corporate" at bounding box center [0, 0] width 0 height 0
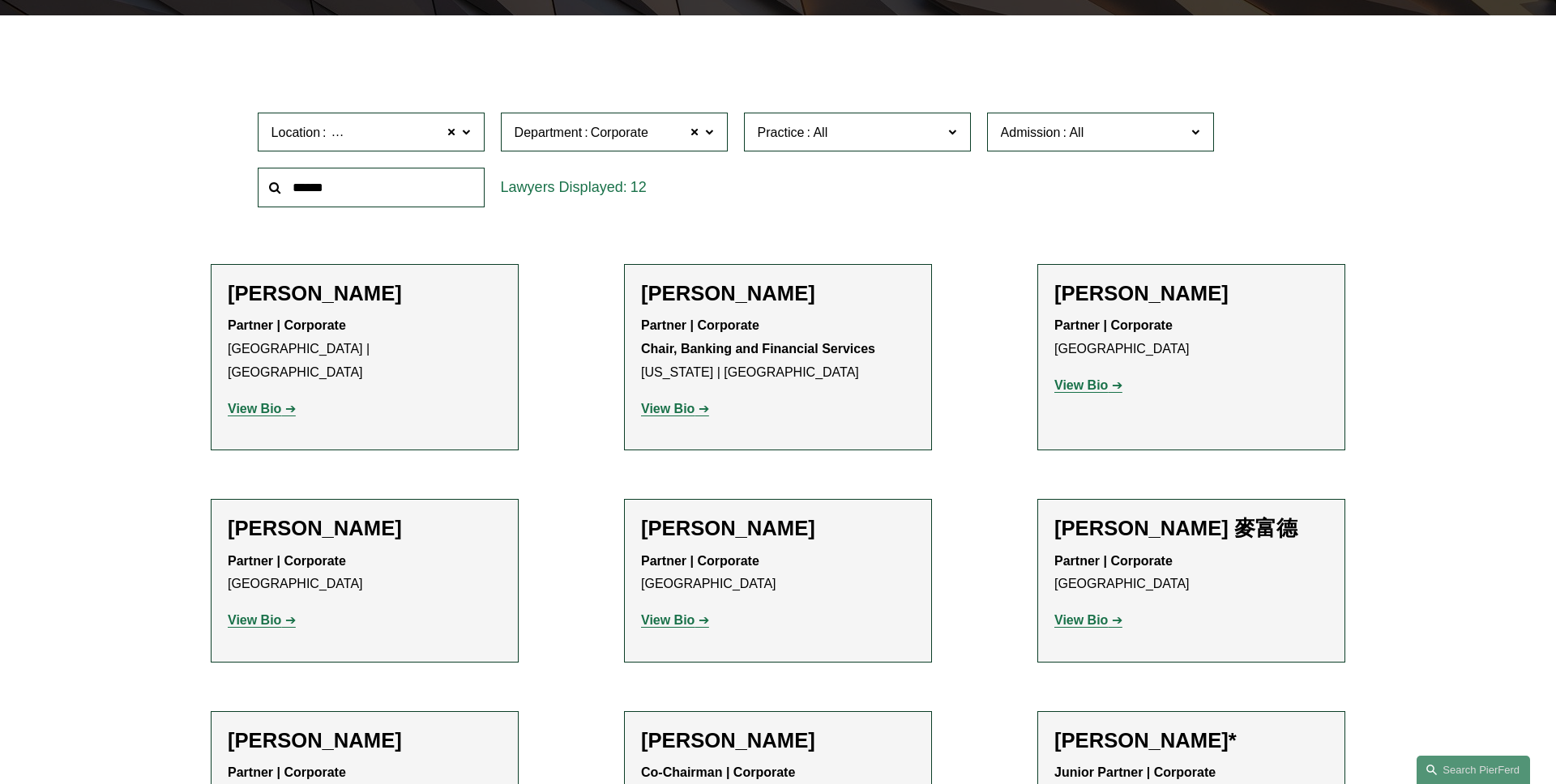
scroll to position [500, 0]
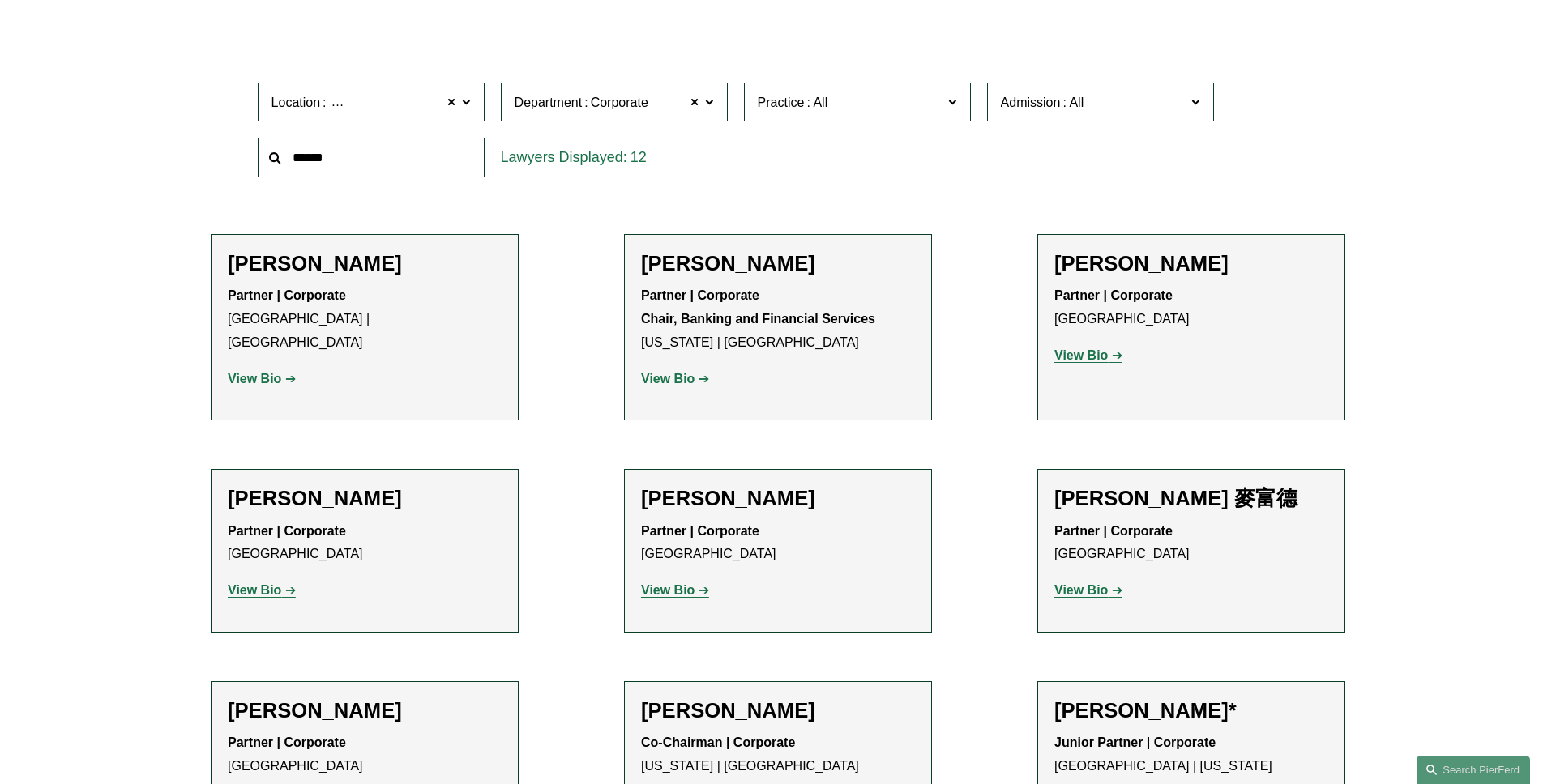
click at [1154, 107] on span "Admission" at bounding box center [1094, 102] width 185 height 22
click at [0, 0] on link "[GEOGRAPHIC_DATA] and [GEOGRAPHIC_DATA]" at bounding box center [0, 0] width 0 height 0
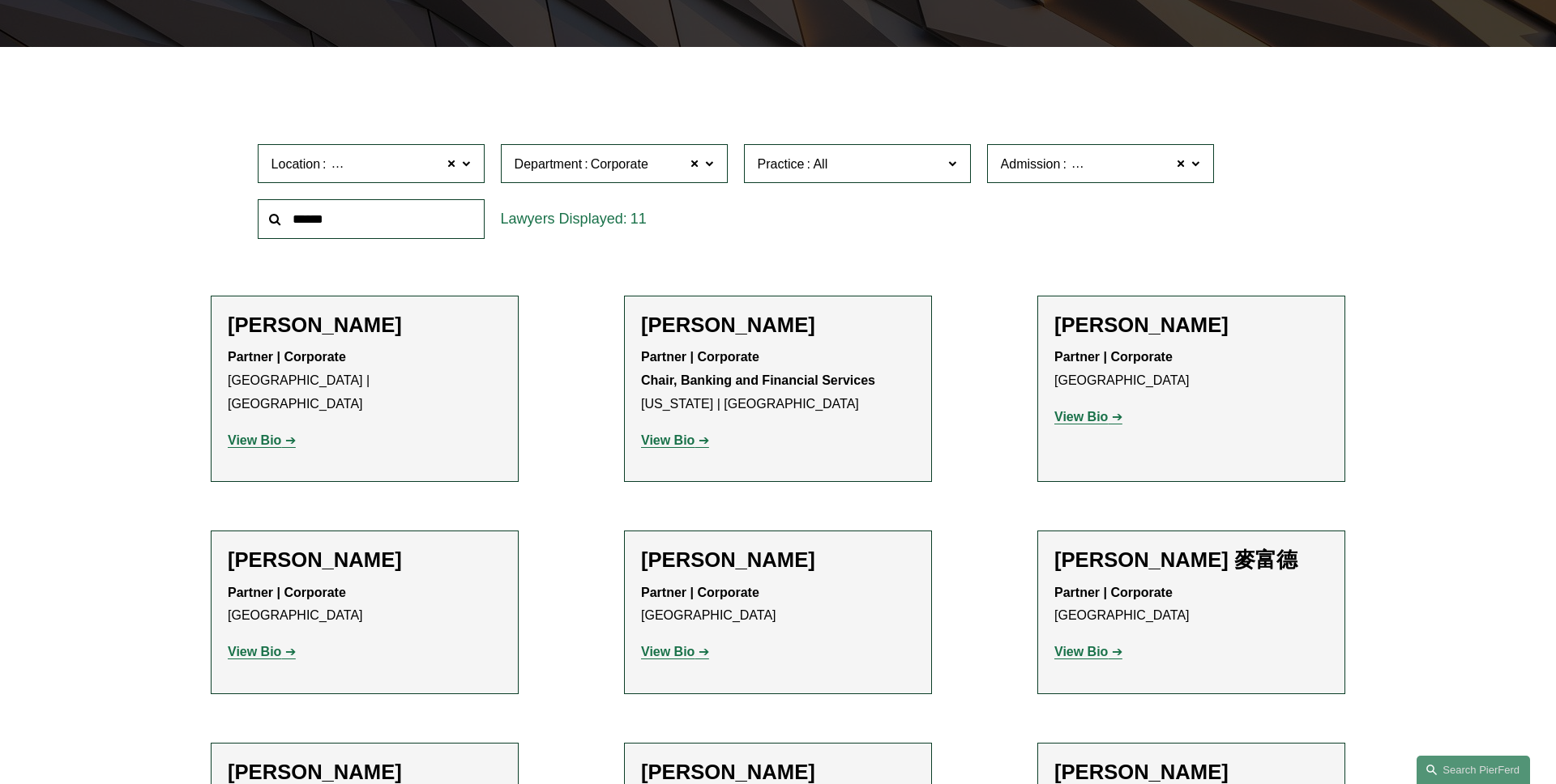
scroll to position [406, 0]
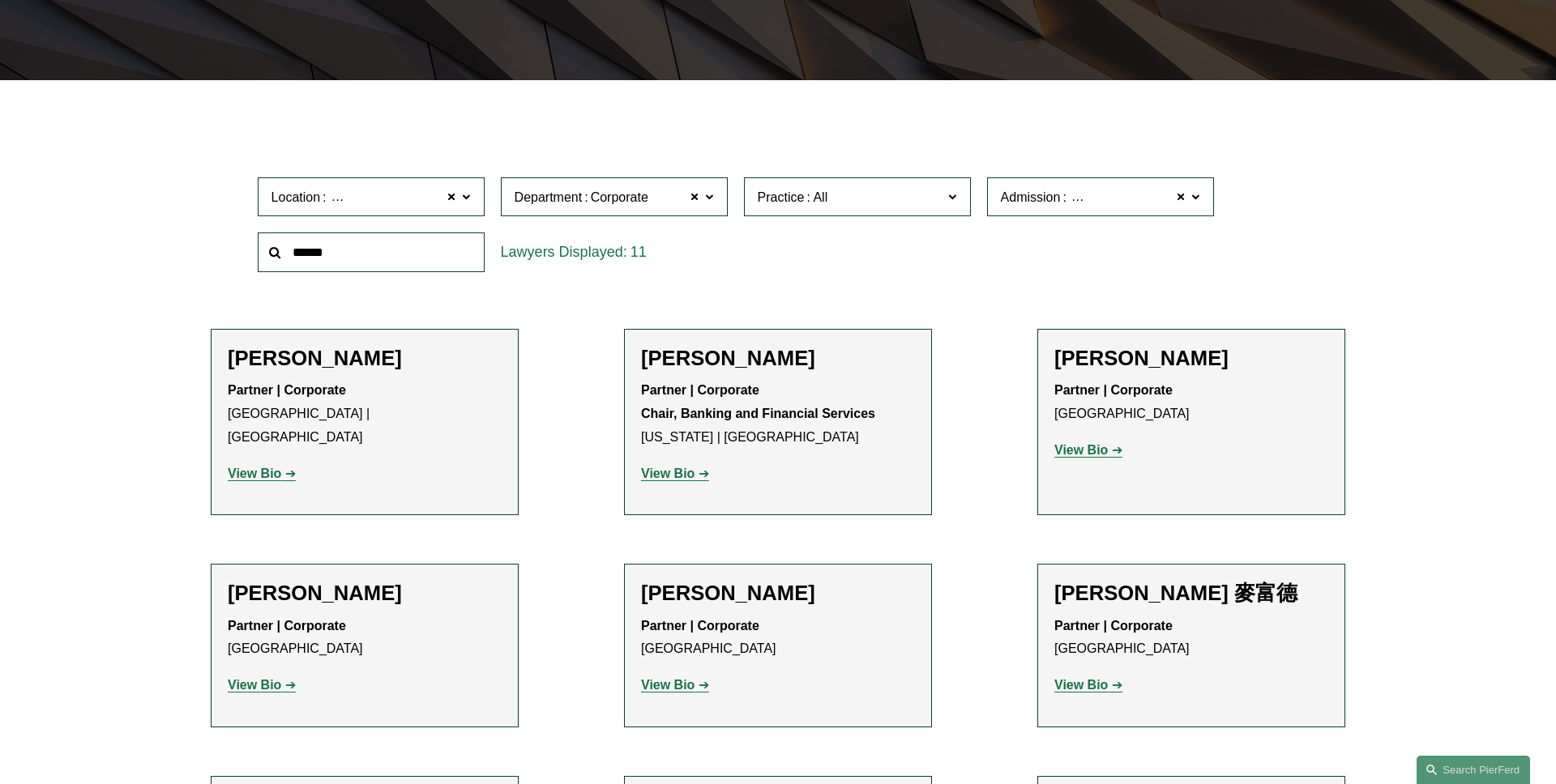
click at [1206, 205] on label "Admission [GEOGRAPHIC_DATA] and [GEOGRAPHIC_DATA]" at bounding box center [1101, 197] width 227 height 39
click at [0, 0] on link "Isle of Man" at bounding box center [0, 0] width 0 height 0
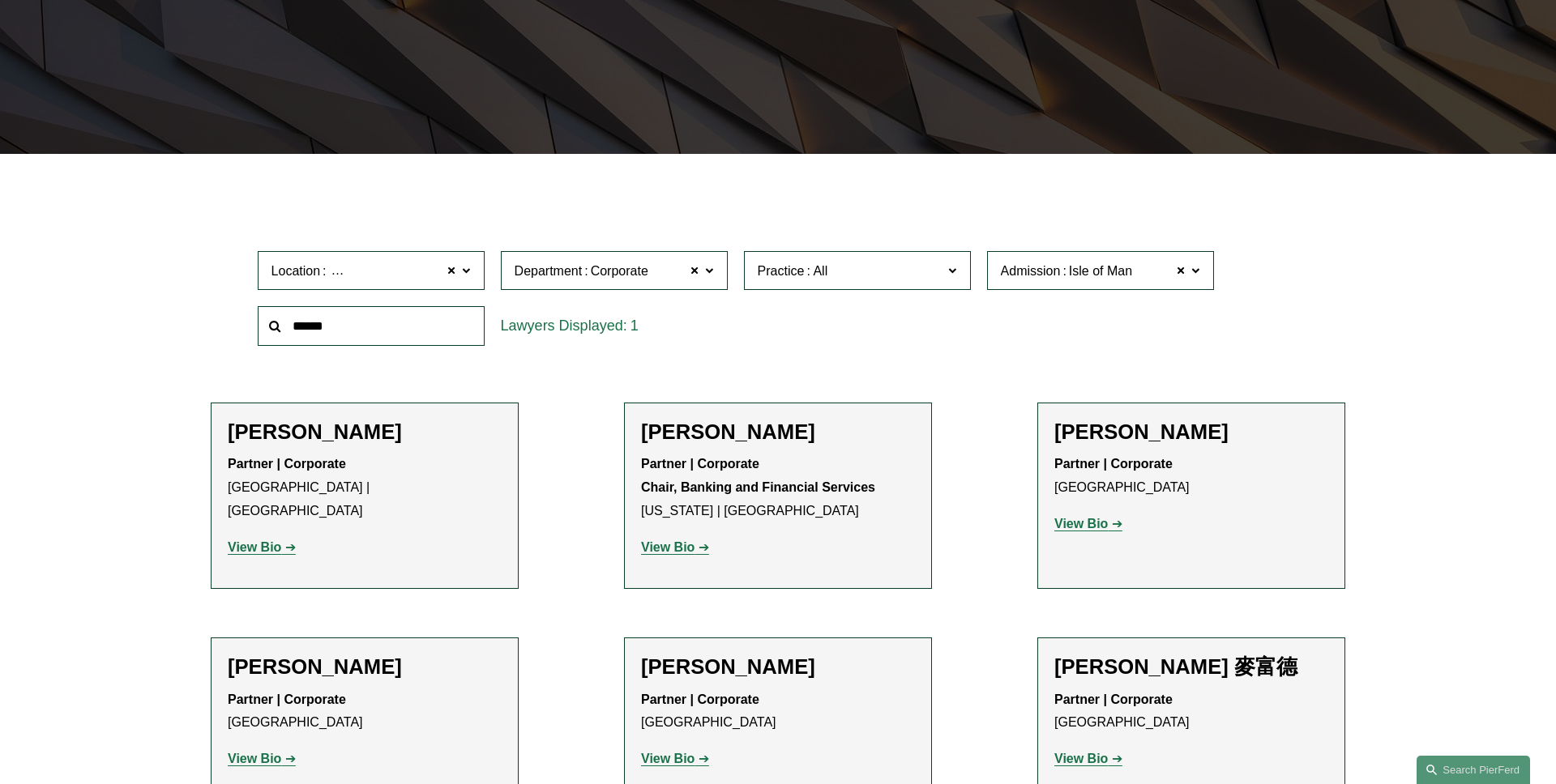
scroll to position [323, 0]
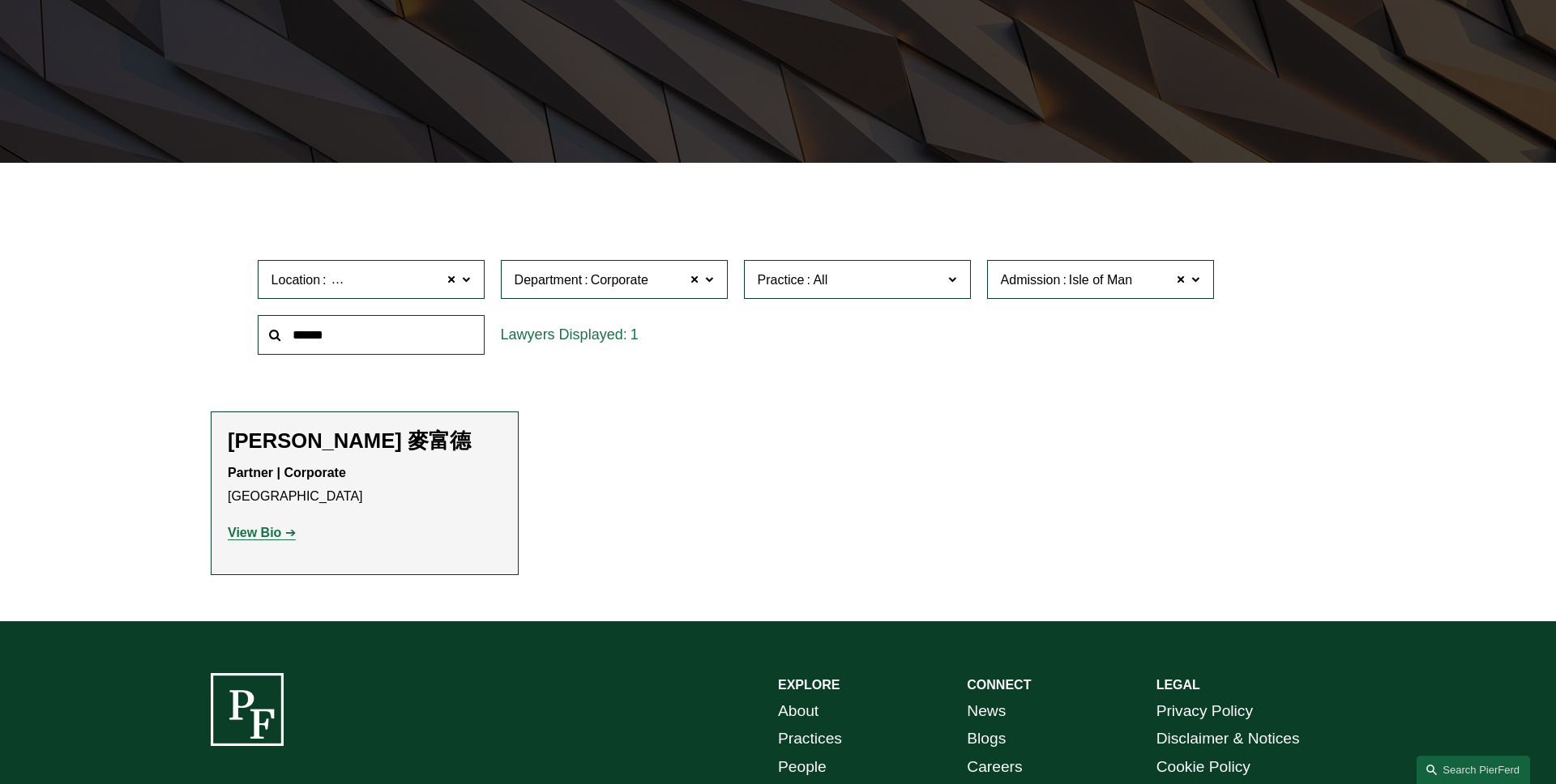
click at [1199, 279] on span at bounding box center [1195, 278] width 8 height 21
click at [0, 0] on link "Republic of Kiribati" at bounding box center [0, 0] width 0 height 0
click at [1208, 275] on label "Admission [GEOGRAPHIC_DATA]" at bounding box center [1101, 280] width 227 height 39
click at [0, 0] on link "[GEOGRAPHIC_DATA]" at bounding box center [0, 0] width 0 height 0
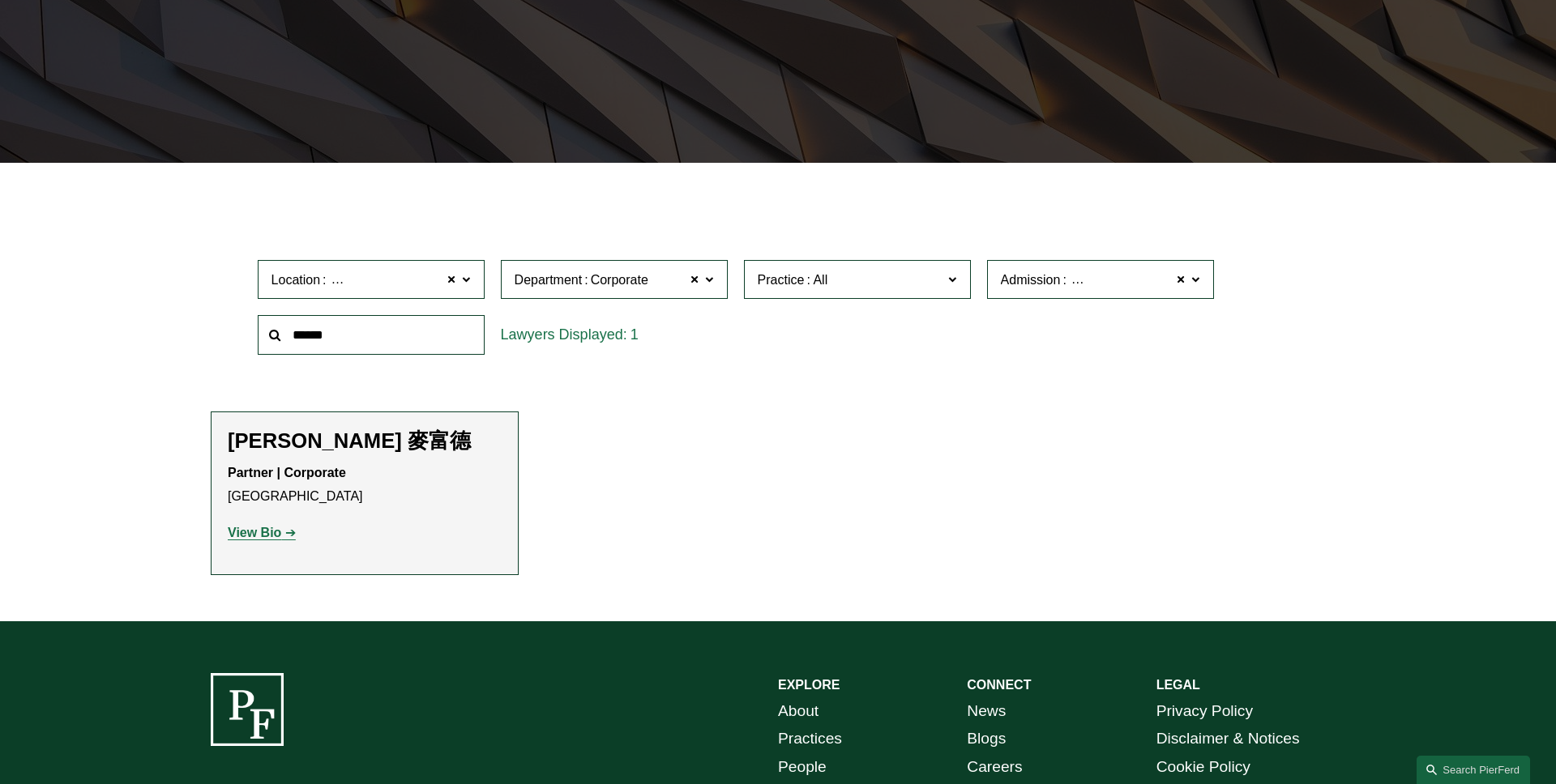
click at [1194, 288] on span at bounding box center [1195, 278] width 8 height 21
click at [0, 0] on link "[GEOGRAPHIC_DATA]" at bounding box center [0, 0] width 0 height 0
click at [1203, 281] on label "Admission [GEOGRAPHIC_DATA]" at bounding box center [1101, 280] width 227 height 39
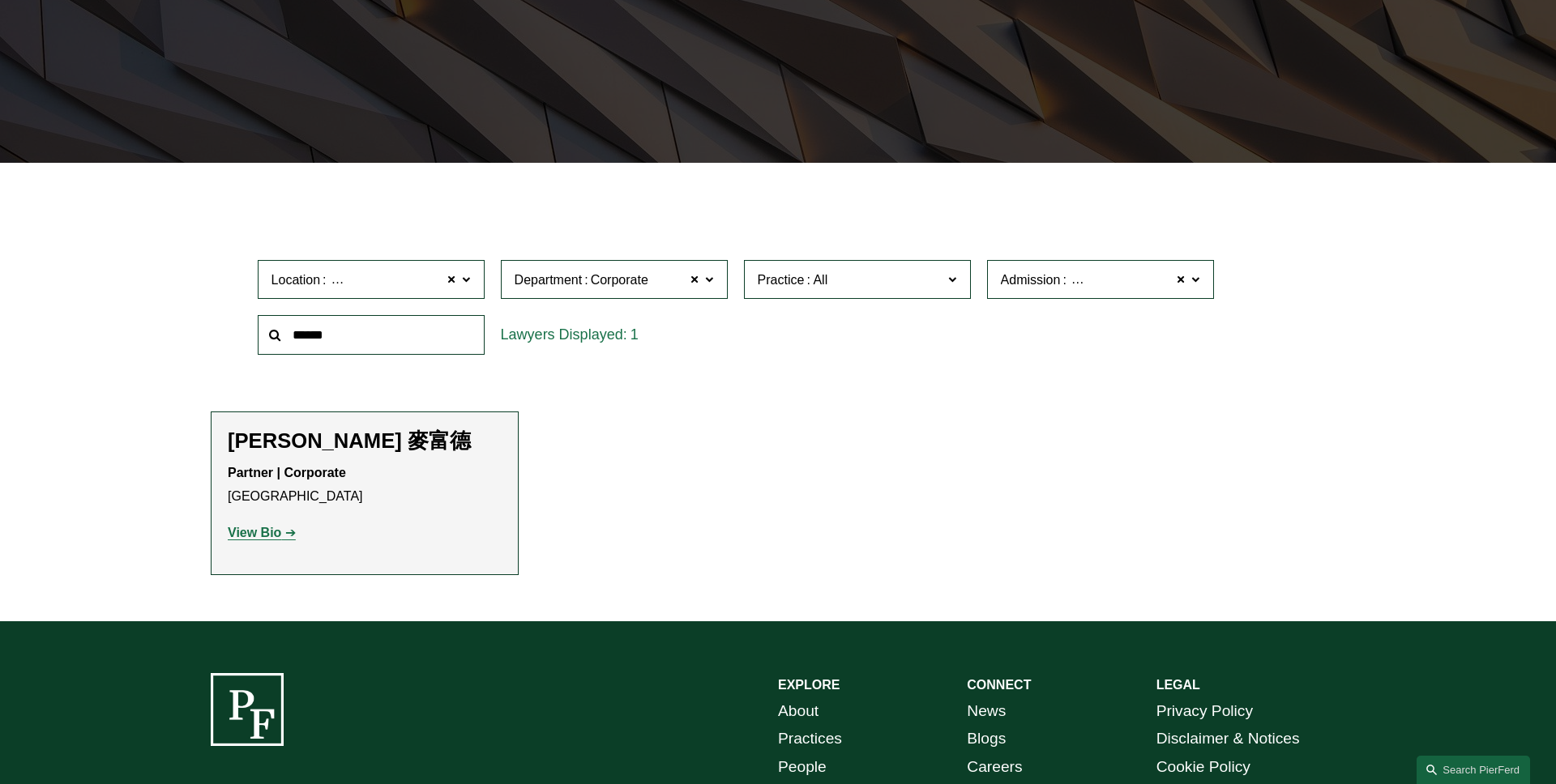
click at [0, 0] on link "[GEOGRAPHIC_DATA]" at bounding box center [0, 0] width 0 height 0
click at [1195, 284] on span at bounding box center [1195, 278] width 8 height 21
click at [0, 0] on link "[GEOGRAPHIC_DATA] and [GEOGRAPHIC_DATA]" at bounding box center [0, 0] width 0 height 0
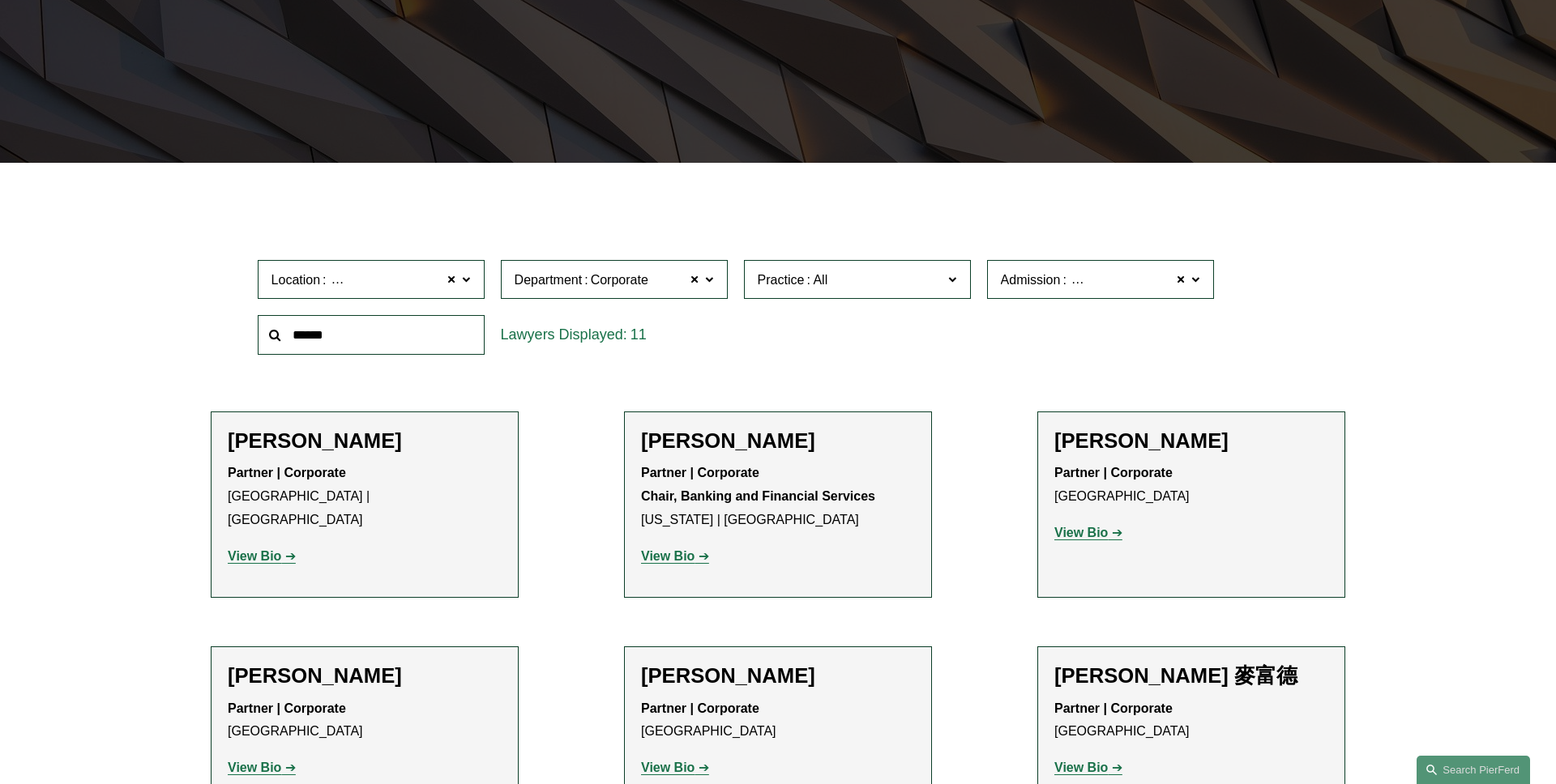
click at [866, 274] on span "Practice" at bounding box center [850, 280] width 185 height 22
click at [0, 0] on link "Banking and Financial Services" at bounding box center [0, 0] width 0 height 0
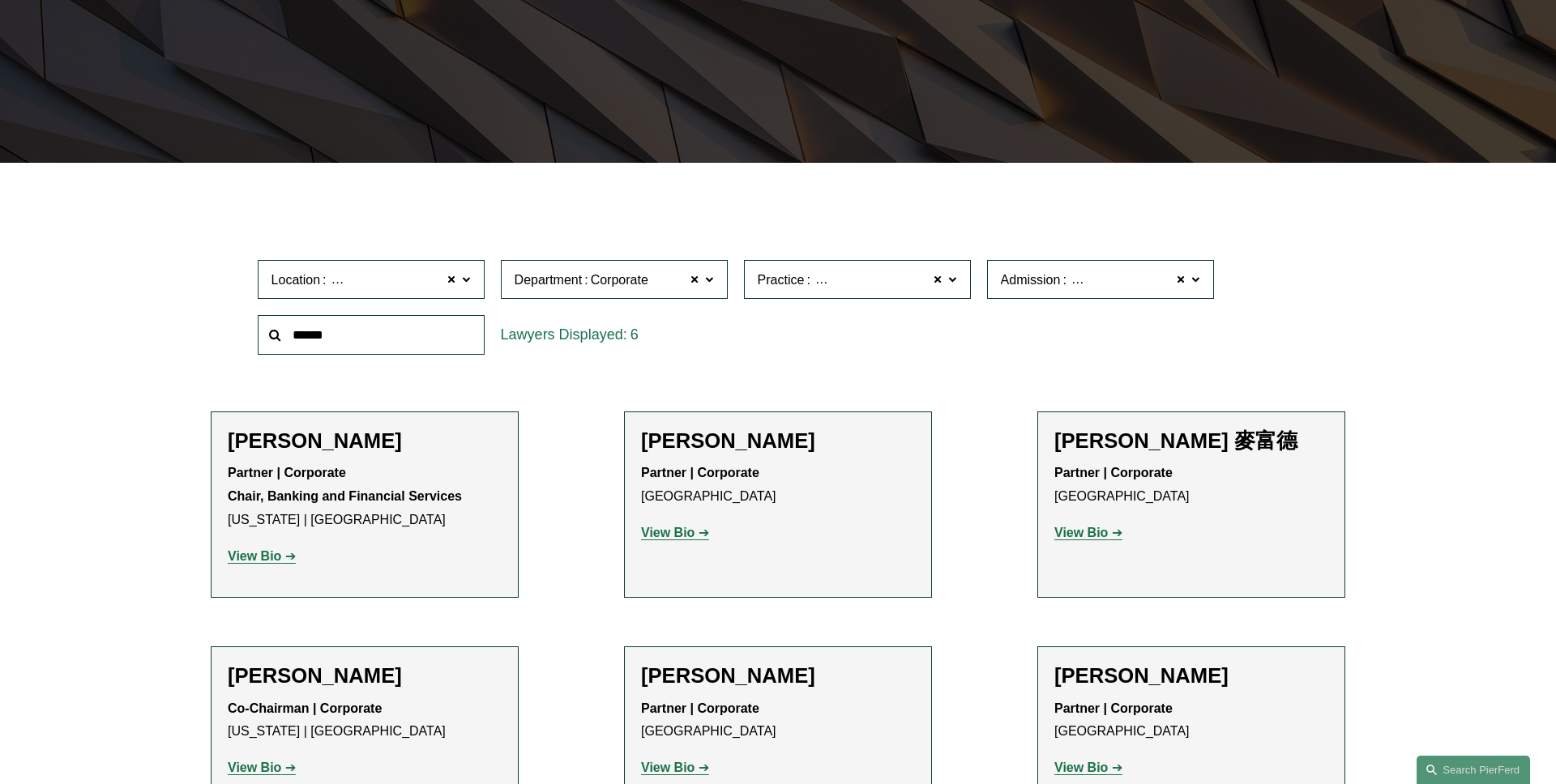
click at [958, 290] on label "Practice Banking and Financial Services" at bounding box center [857, 280] width 227 height 39
click at [0, 0] on link "Bankruptcy, Financial Restructuring, and Reorganization" at bounding box center [0, 0] width 0 height 0
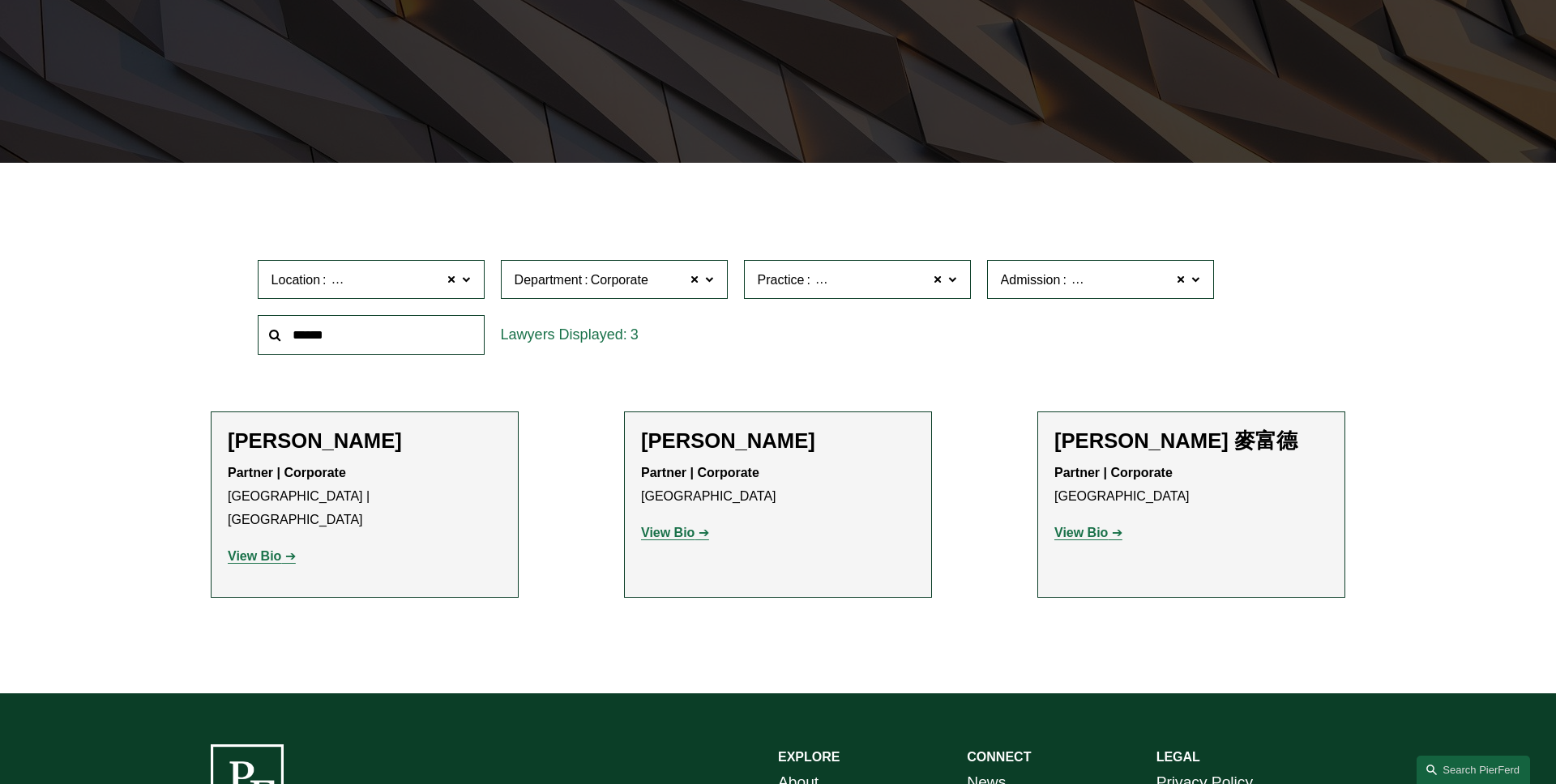
click at [959, 286] on label "Practice Bankruptcy, Financial Restructuring, and Reorganization" at bounding box center [857, 280] width 227 height 39
click at [0, 0] on link "Commercial Transactions" at bounding box center [0, 0] width 0 height 0
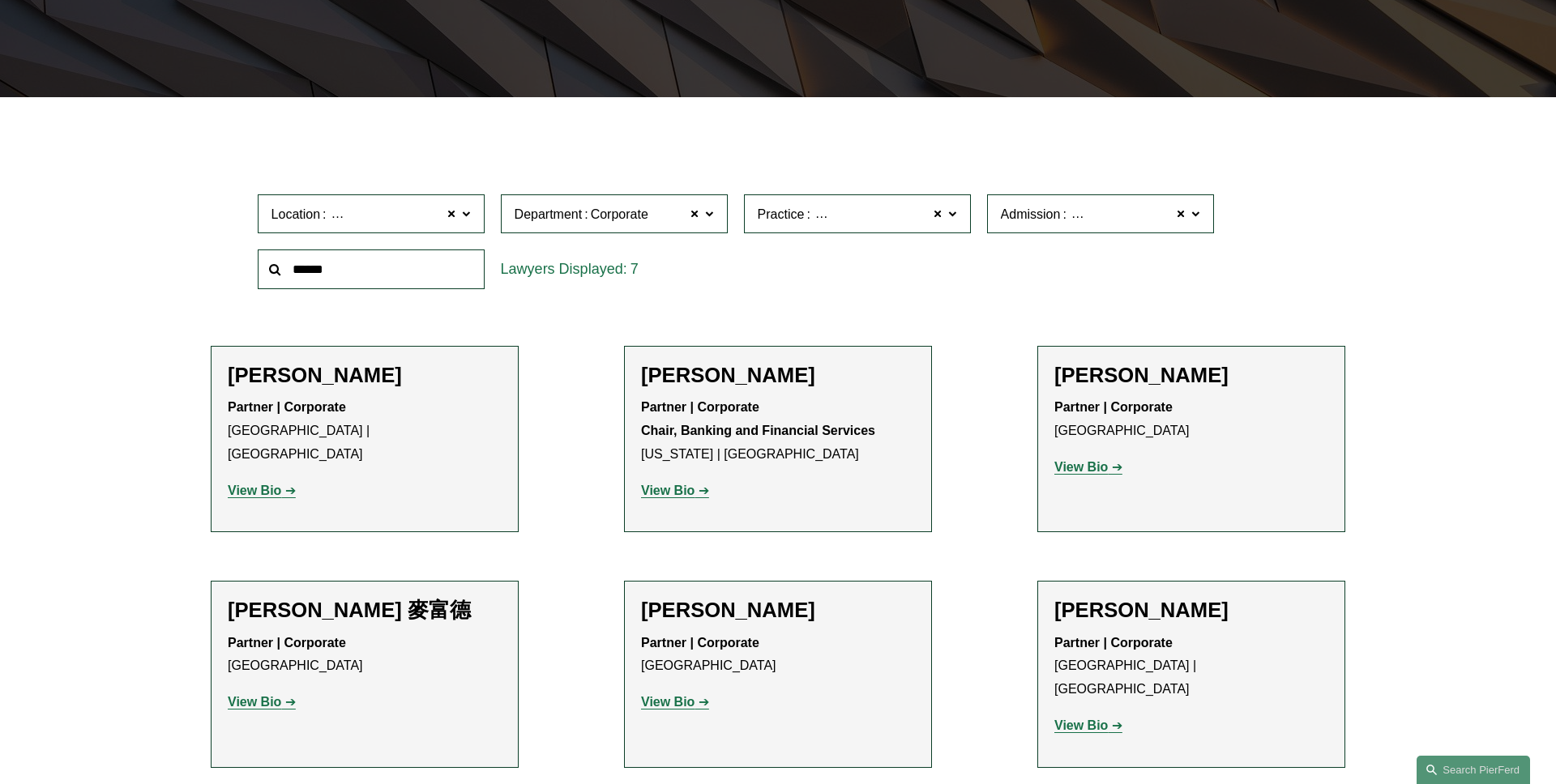
scroll to position [395, 0]
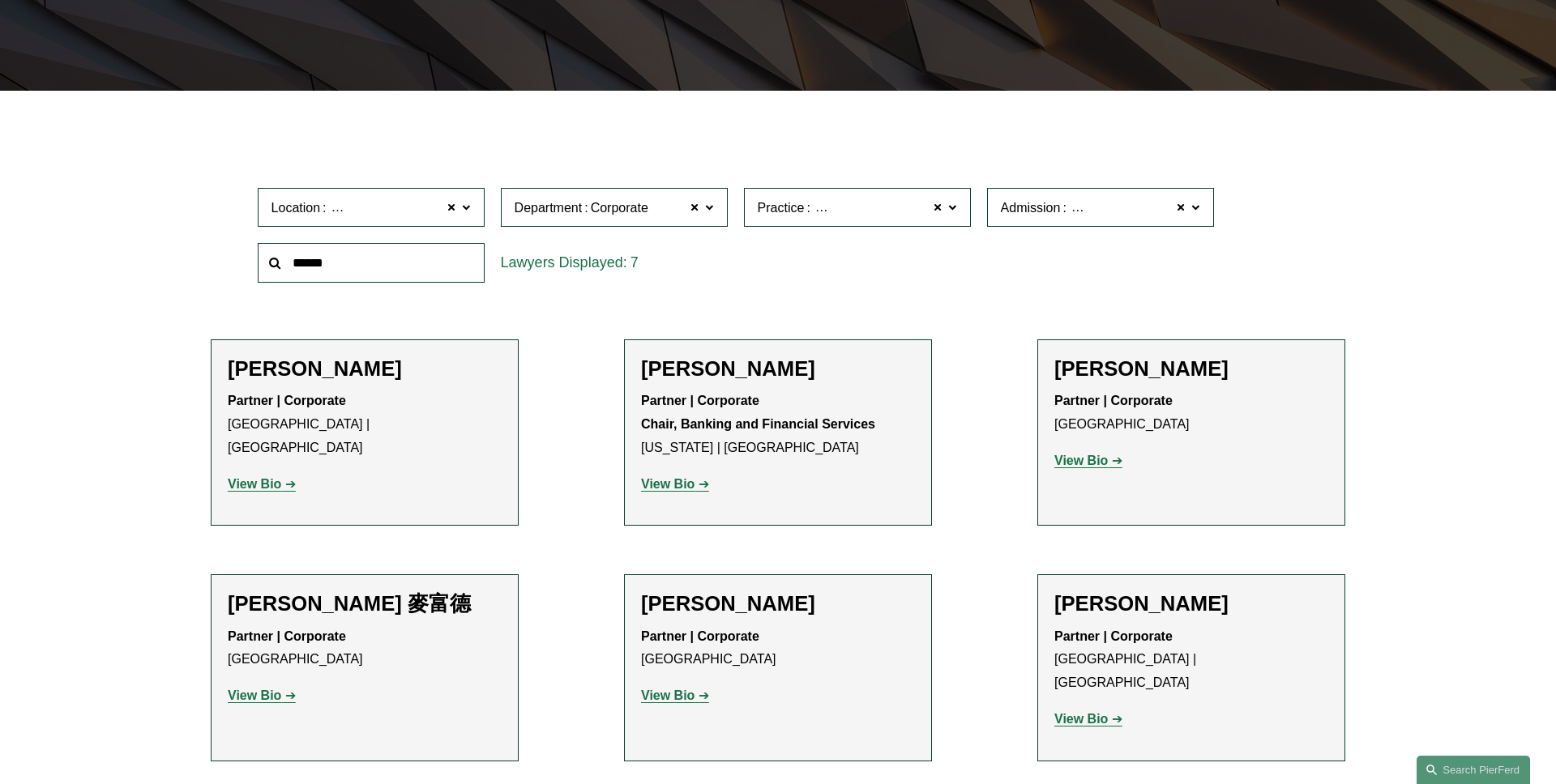
click at [956, 210] on span at bounding box center [952, 206] width 8 height 21
click at [0, 0] on link "Trusts & Estates" at bounding box center [0, 0] width 0 height 0
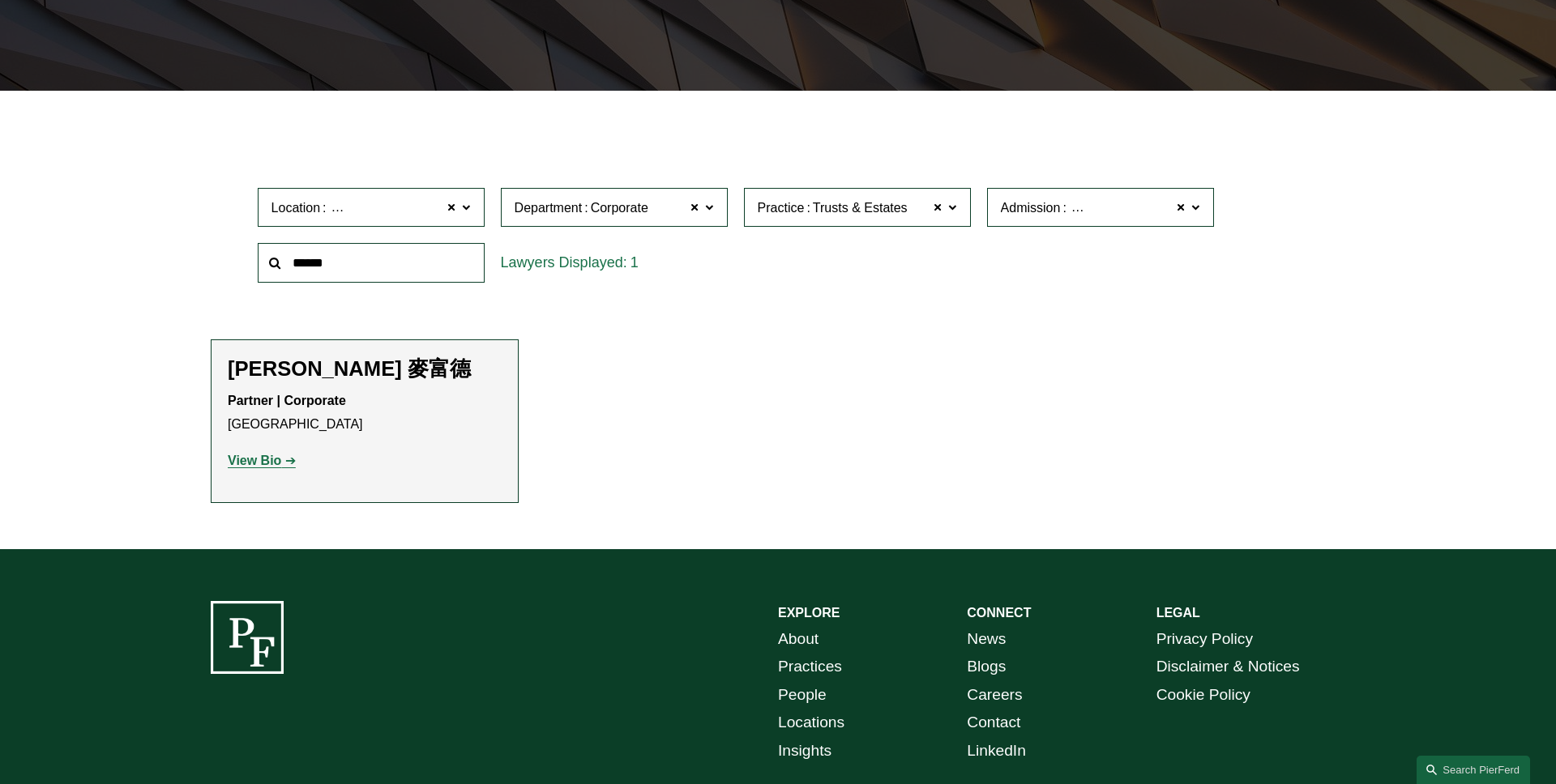
click at [949, 217] on span at bounding box center [952, 206] width 8 height 21
click at [0, 0] on link "Trading & Markets" at bounding box center [0, 0] width 0 height 0
click at [952, 217] on label "Practice Trading & Markets" at bounding box center [857, 208] width 227 height 39
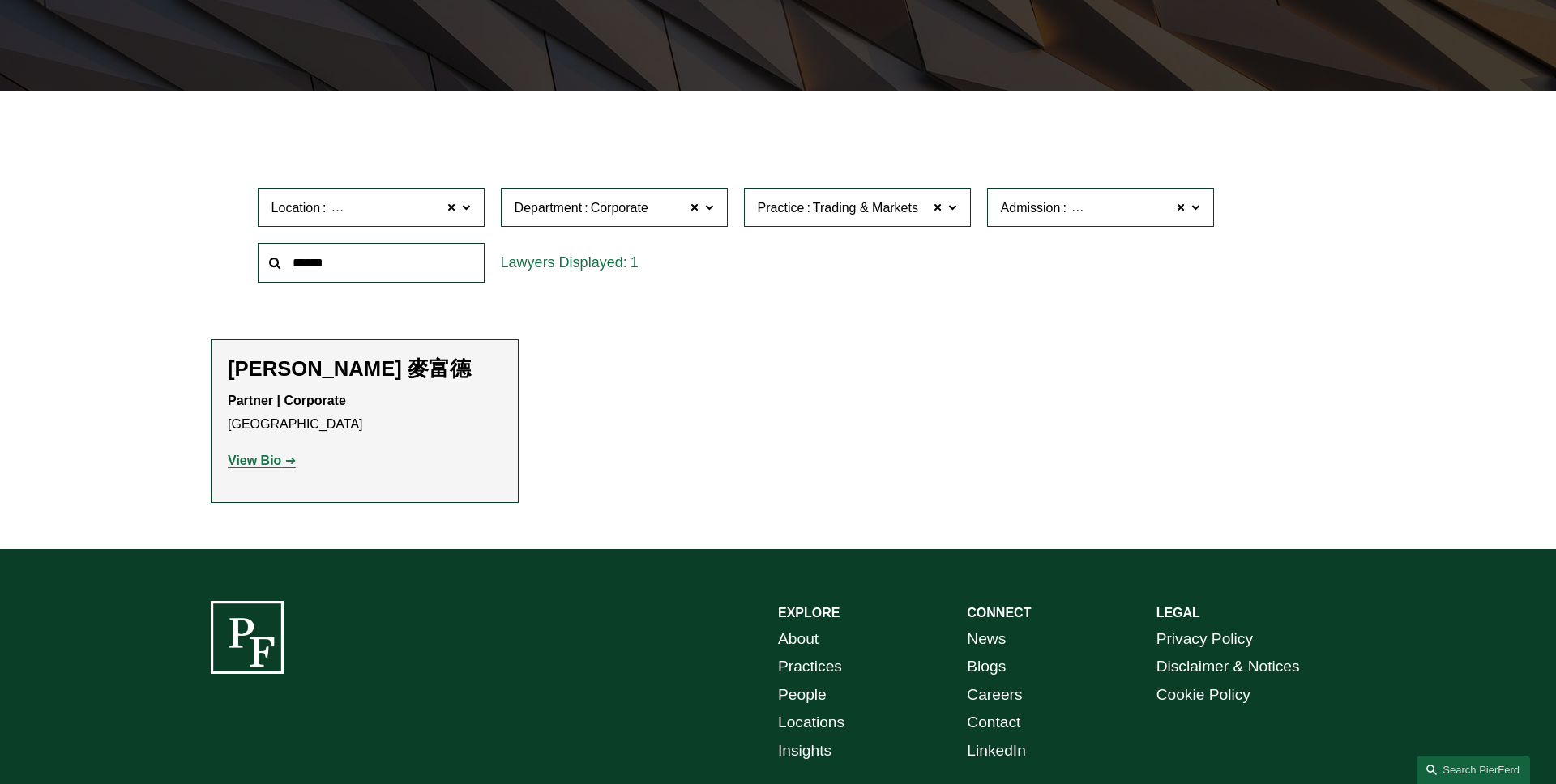
click at [0, 0] on link "Regulatory Law & Government Contracts" at bounding box center [0, 0] width 0 height 0
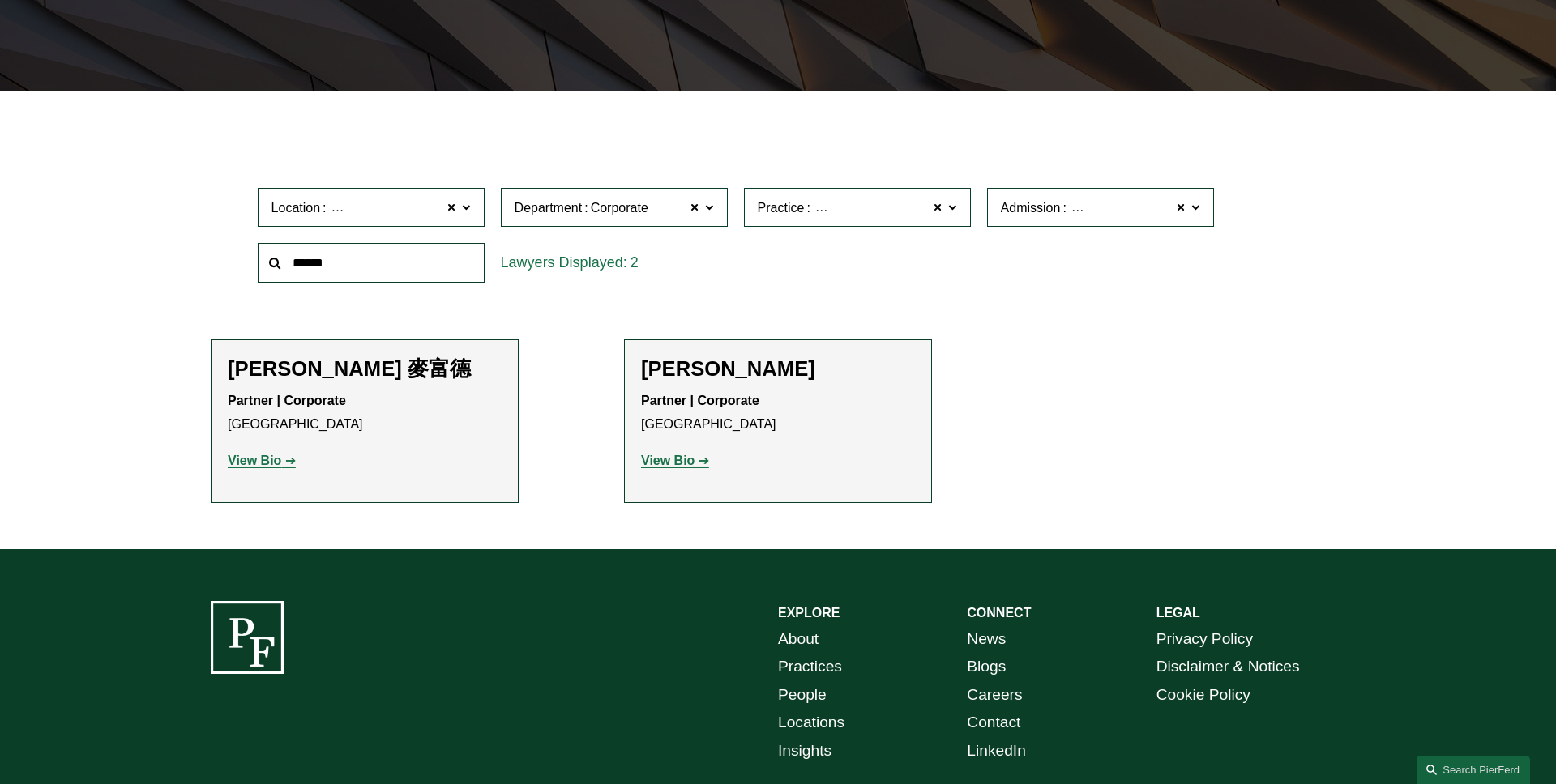
click at [960, 217] on label "Practice Regulatory Law & Government Contracts" at bounding box center [857, 208] width 227 height 39
click at [0, 0] on link "Public Finance" at bounding box center [0, 0] width 0 height 0
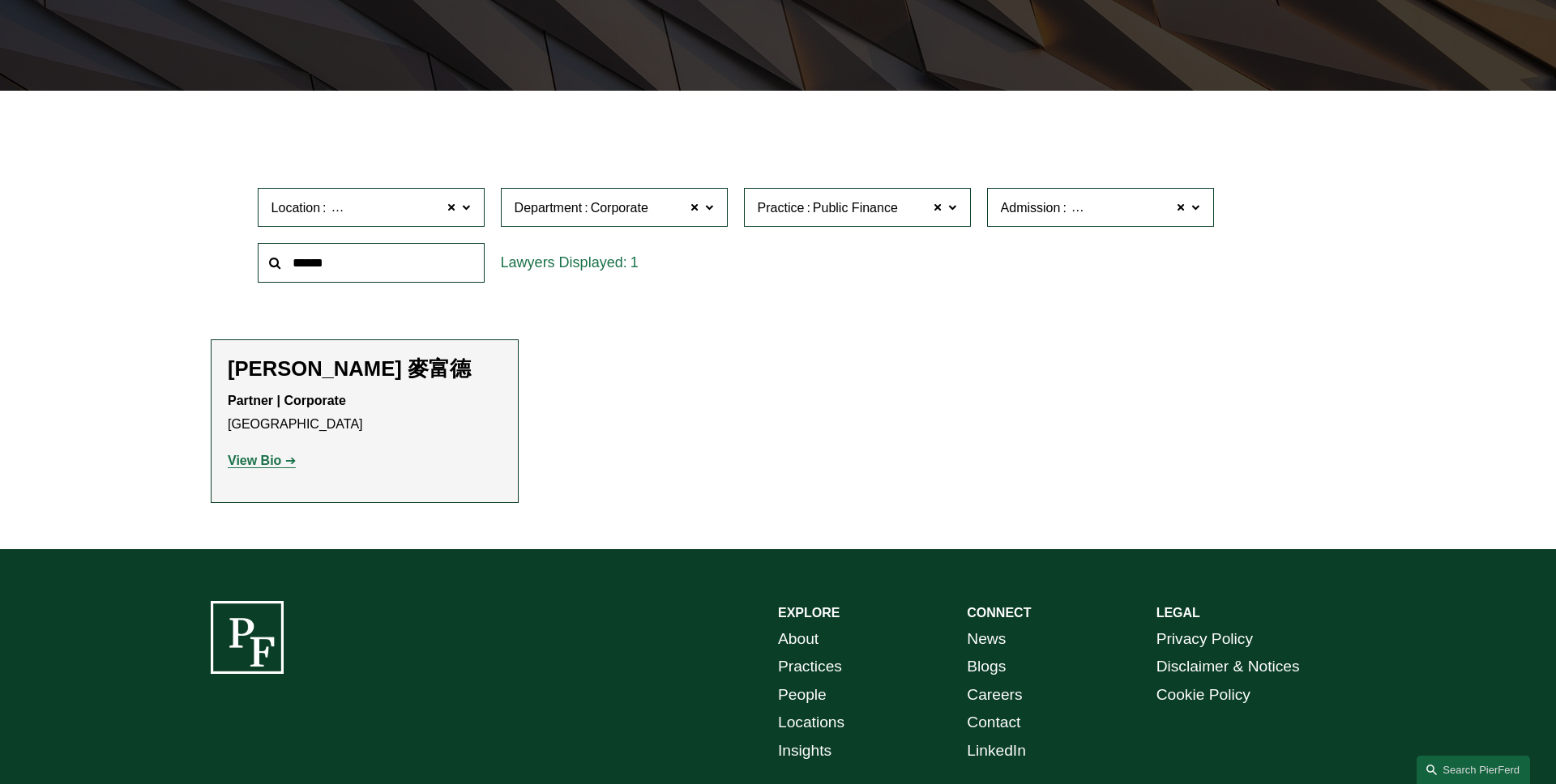
click at [955, 214] on span at bounding box center [952, 206] width 8 height 21
click at [0, 0] on link "Private Client Services" at bounding box center [0, 0] width 0 height 0
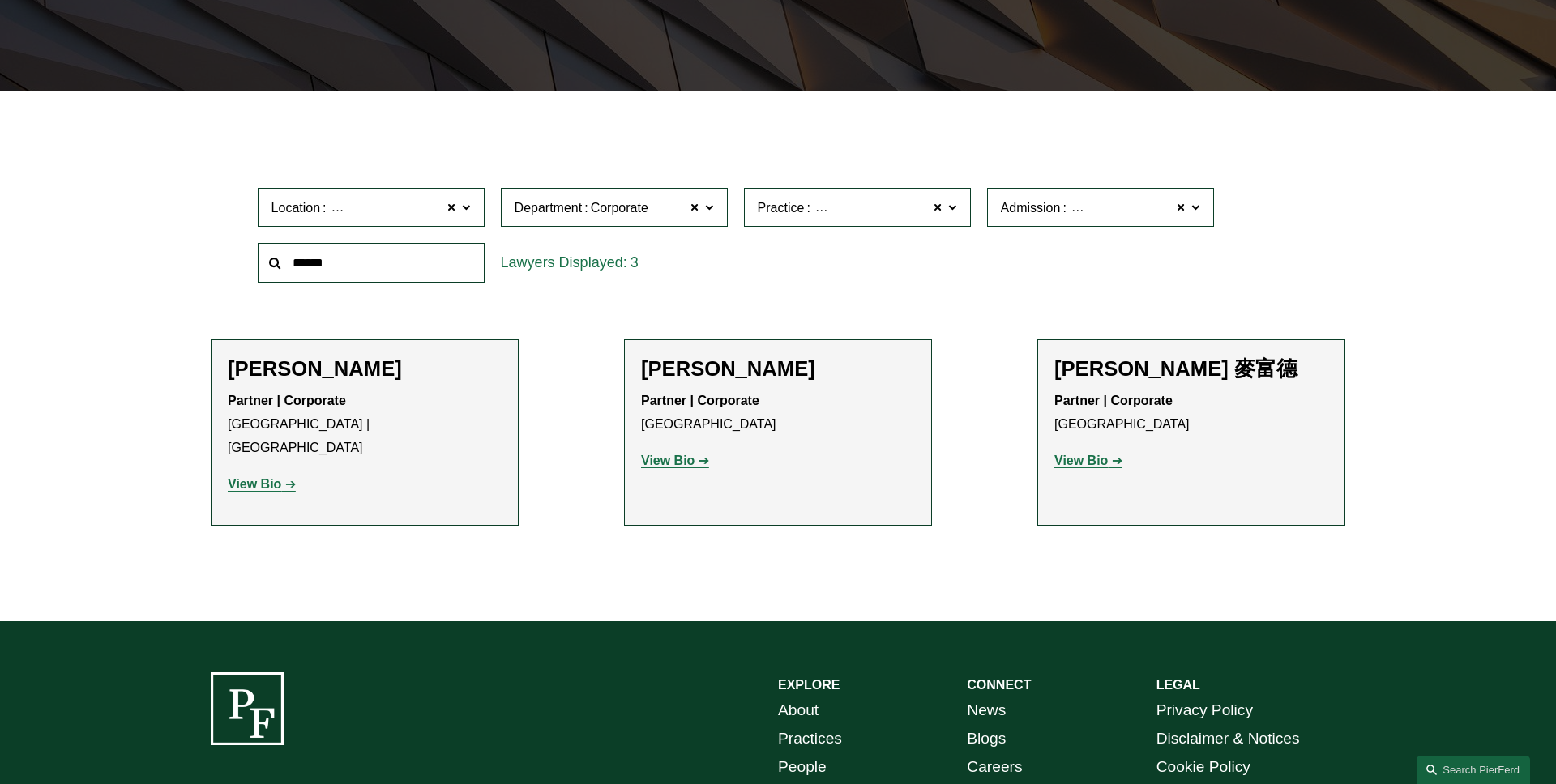
click at [957, 212] on span at bounding box center [952, 206] width 8 height 21
click at [0, 0] on link "International Trade" at bounding box center [0, 0] width 0 height 0
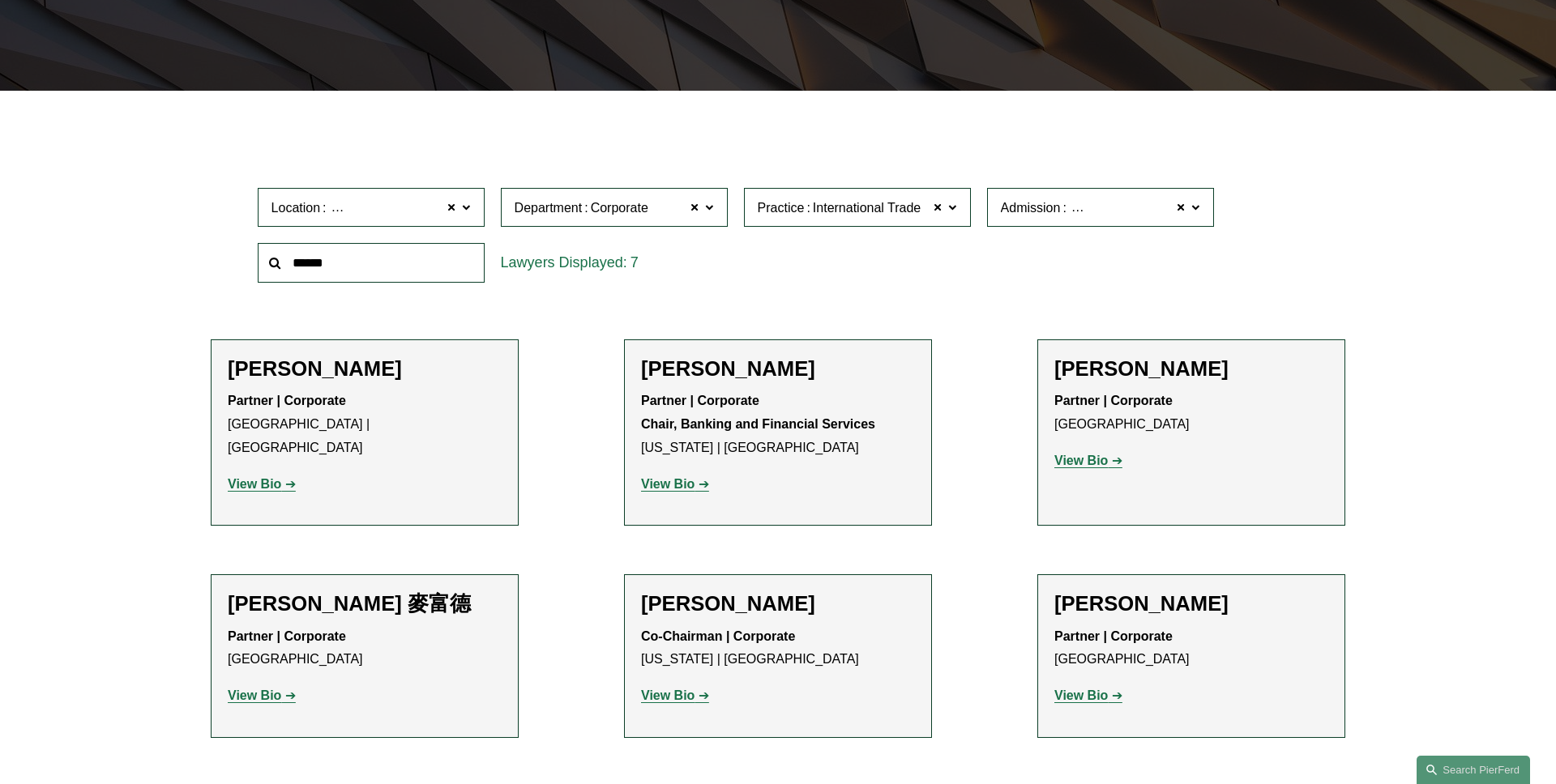
click at [955, 217] on label "Practice International Trade" at bounding box center [857, 208] width 227 height 39
click at [0, 0] on link "Healthcare" at bounding box center [0, 0] width 0 height 0
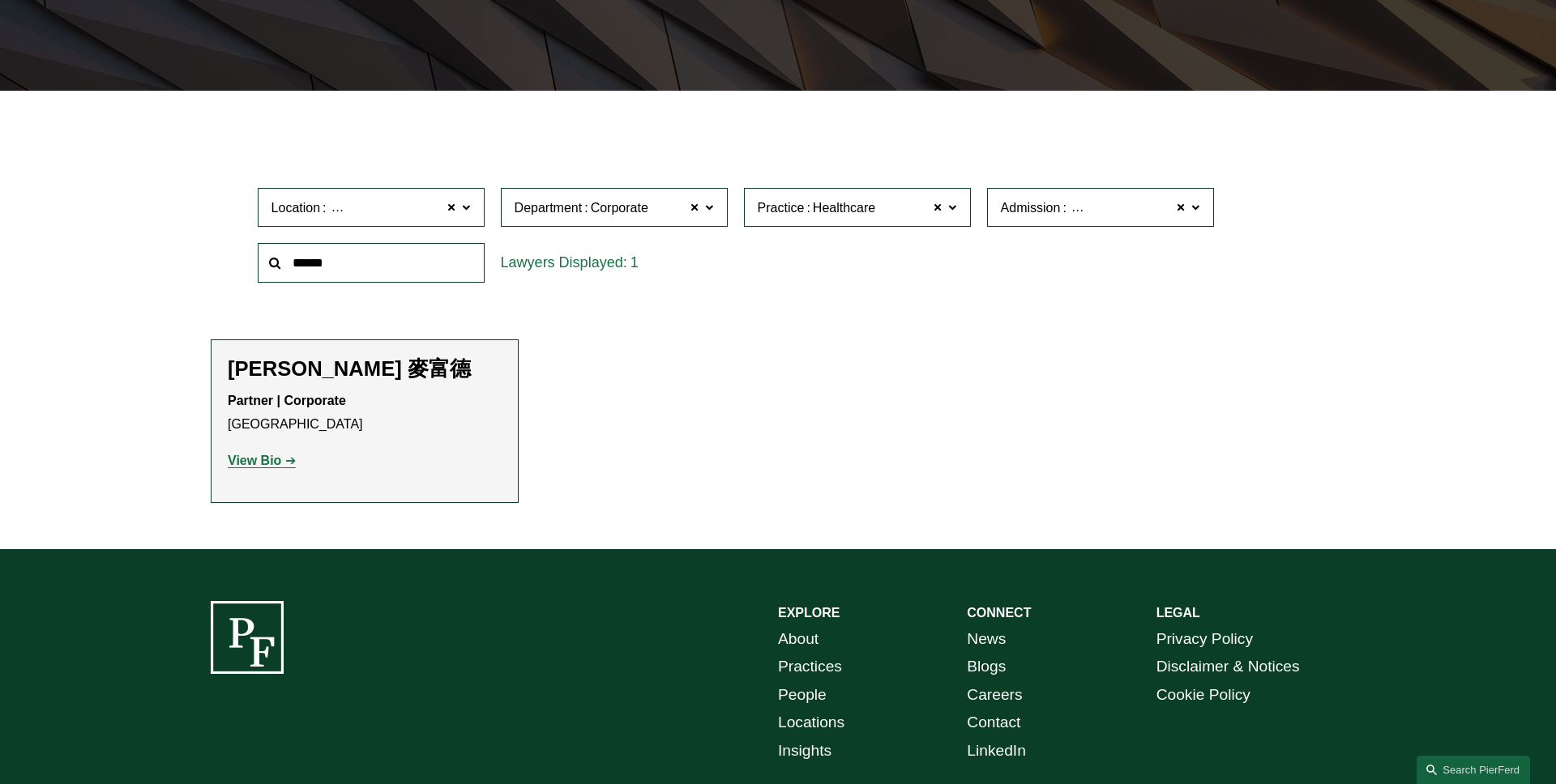
click at [964, 214] on label "Practice Healthcare" at bounding box center [857, 208] width 227 height 39
click at [0, 0] on link "FinTech and Blockchain" at bounding box center [0, 0] width 0 height 0
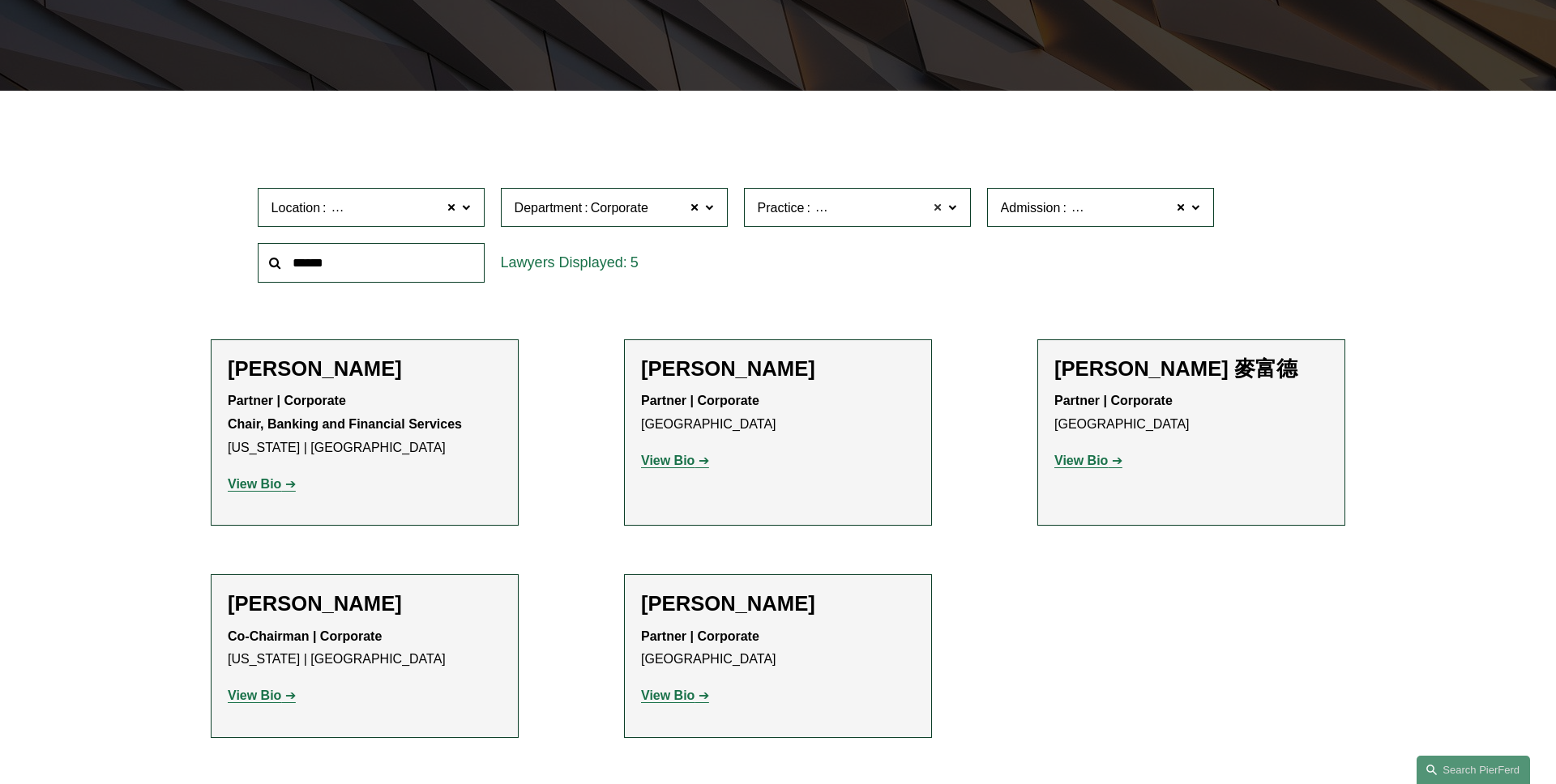
click at [939, 211] on span at bounding box center [939, 207] width 10 height 21
click at [1177, 207] on span at bounding box center [1182, 207] width 10 height 21
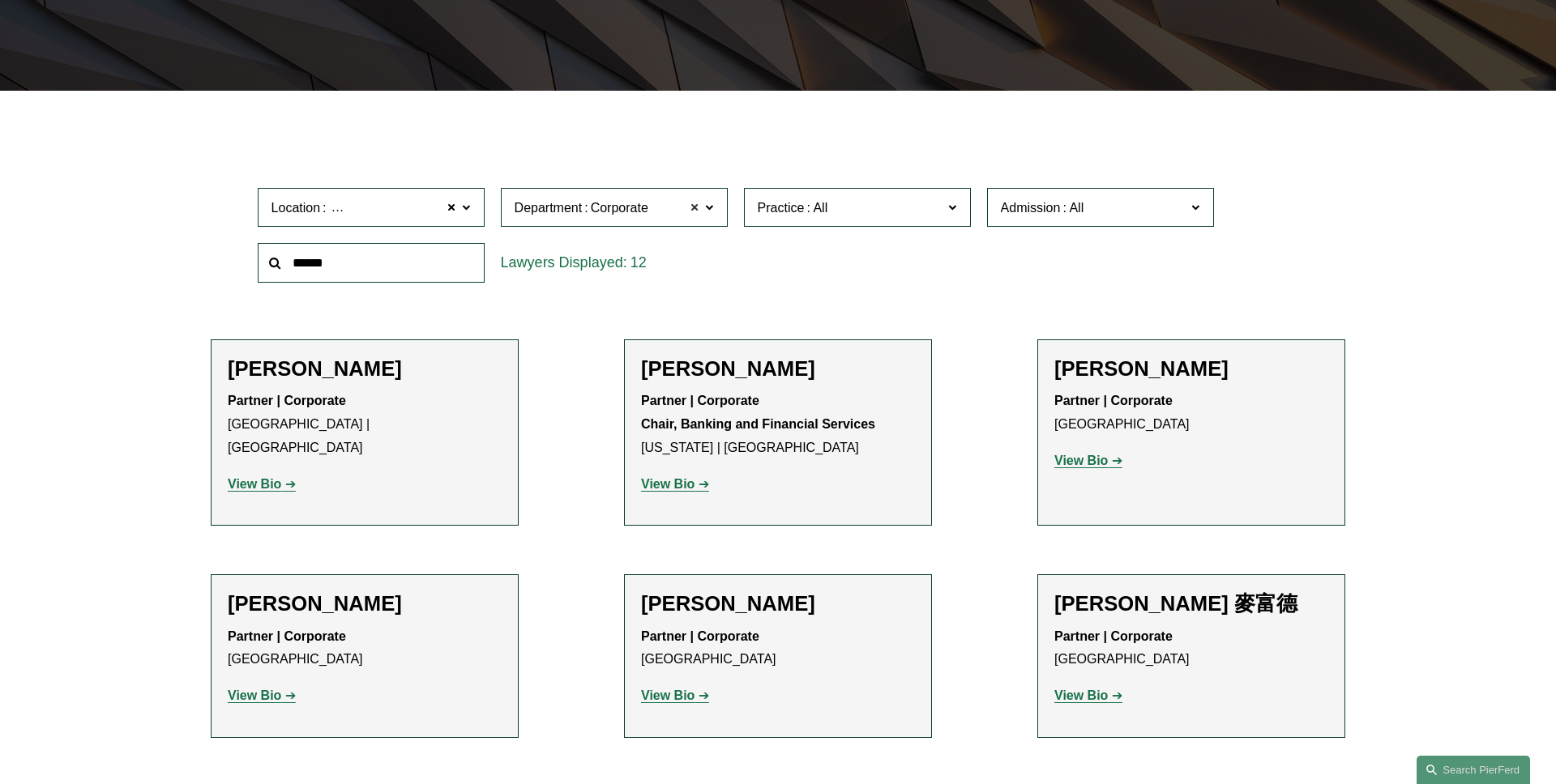
click at [692, 207] on span at bounding box center [696, 207] width 10 height 21
click at [452, 207] on span at bounding box center [452, 207] width 10 height 21
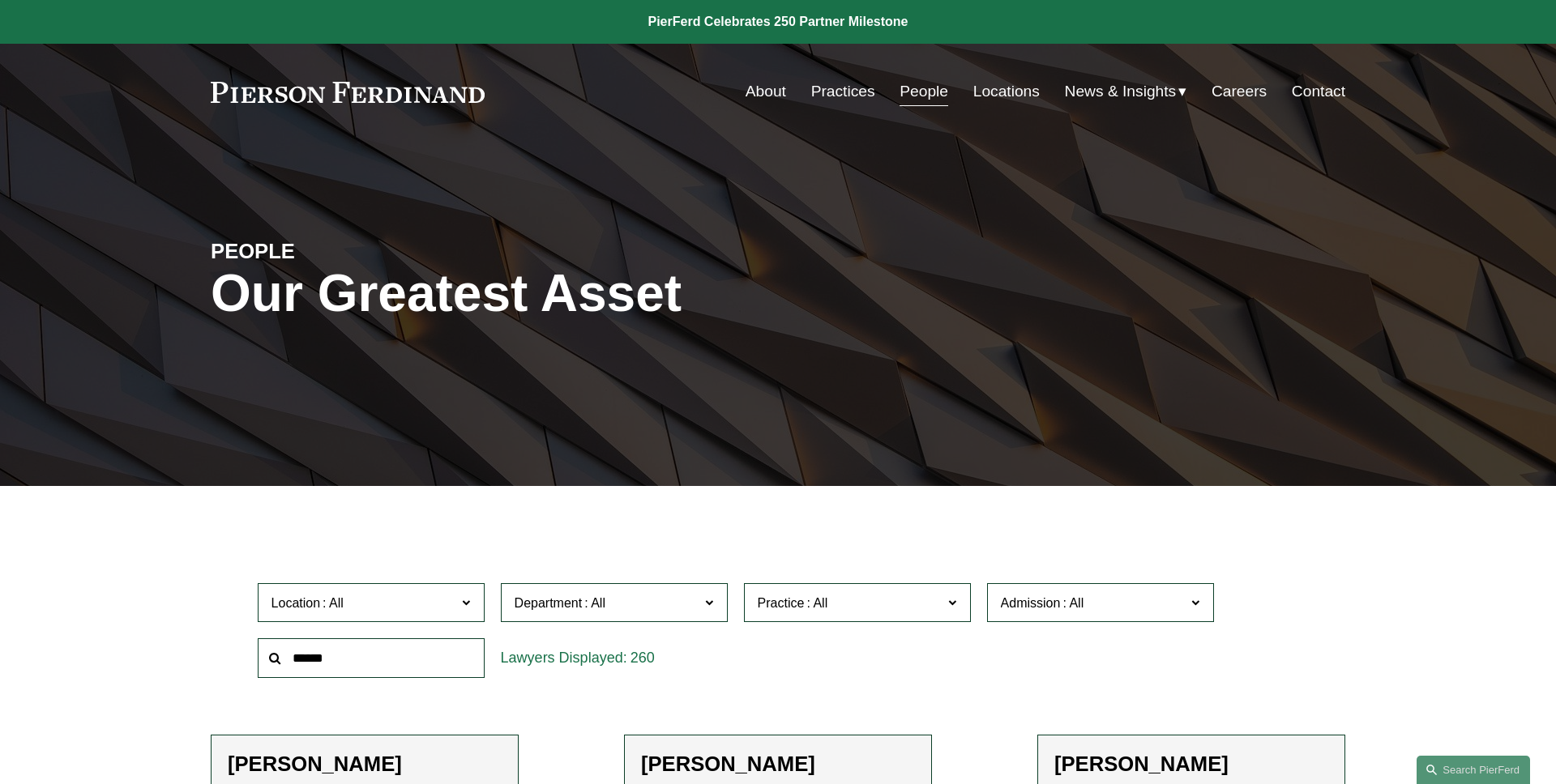
click at [129, 253] on div "PEOPLE Our Greatest Asset" at bounding box center [778, 313] width 1556 height 244
